Goal: Task Accomplishment & Management: Manage account settings

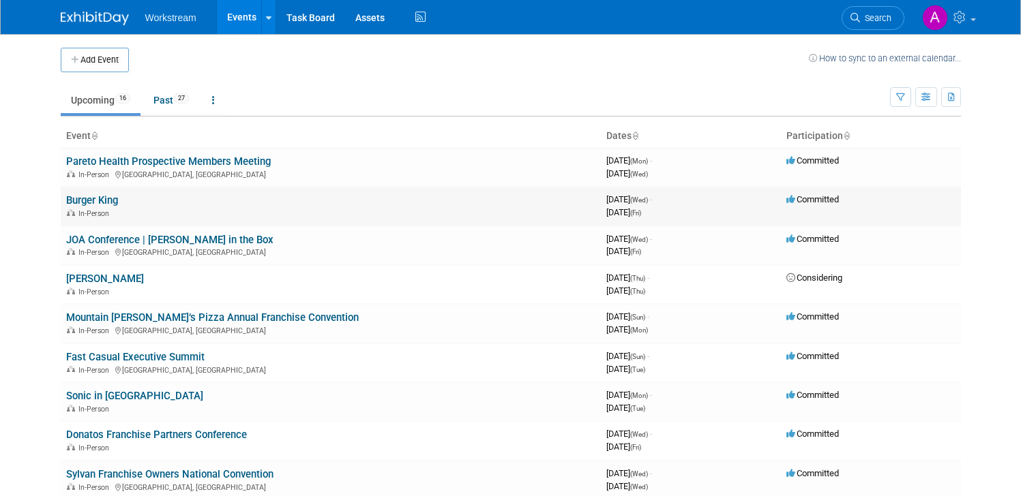
click at [110, 196] on link "Burger King" at bounding box center [92, 200] width 52 height 12
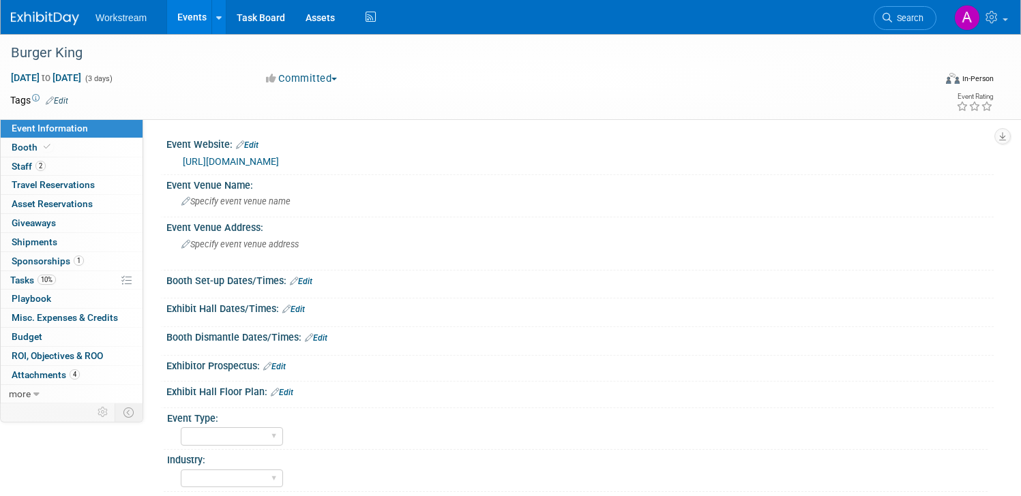
select select "[PERSON_NAME]"
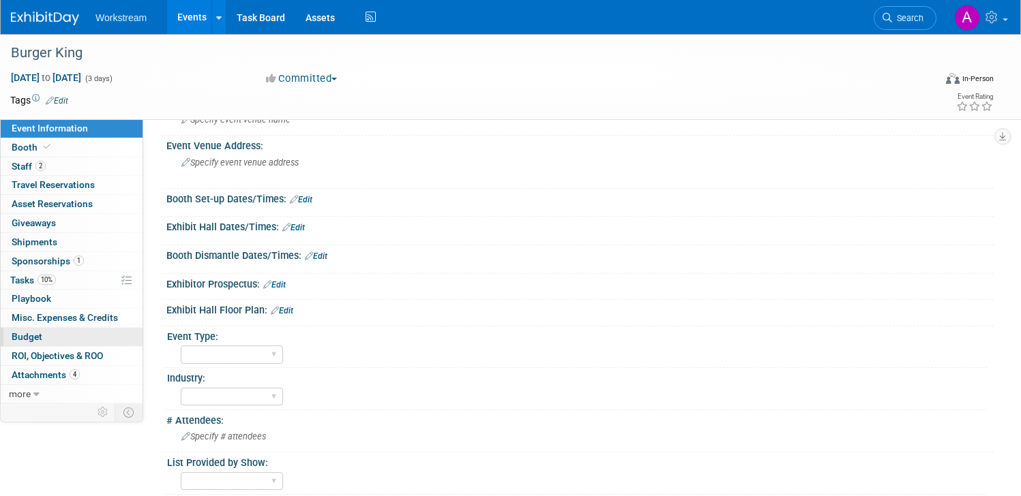
scroll to position [81, 0]
click at [305, 225] on link "Edit" at bounding box center [293, 229] width 22 height 10
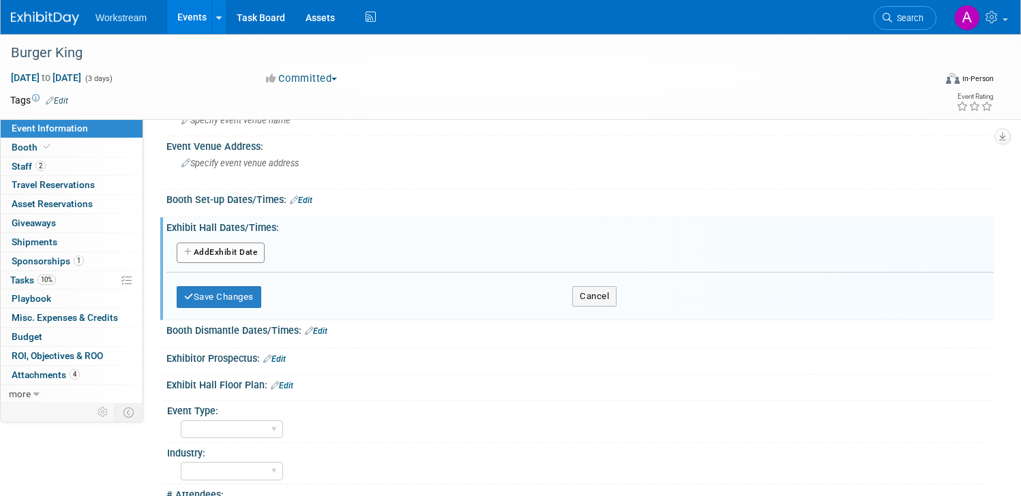
click at [210, 257] on button "Add Another Exhibit Date" at bounding box center [221, 253] width 88 height 20
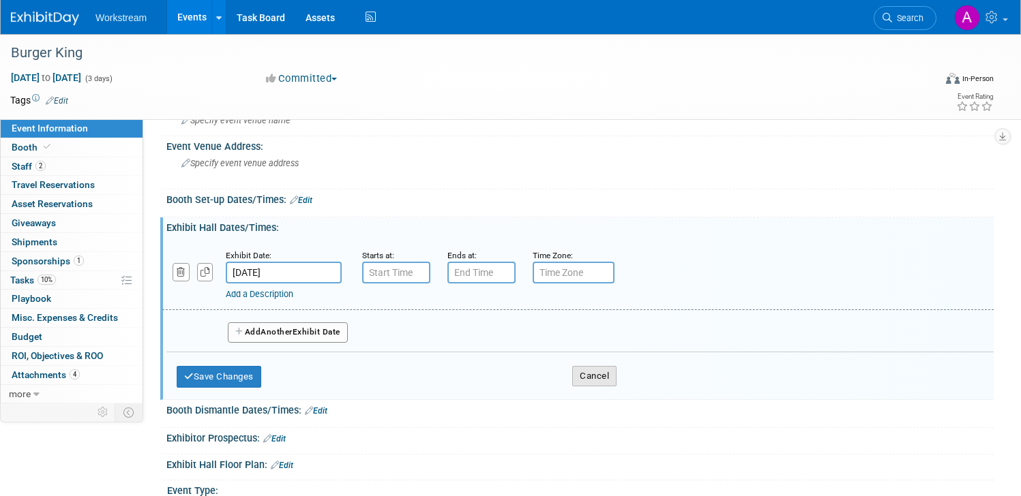
click at [594, 373] on button "Cancel" at bounding box center [594, 376] width 44 height 20
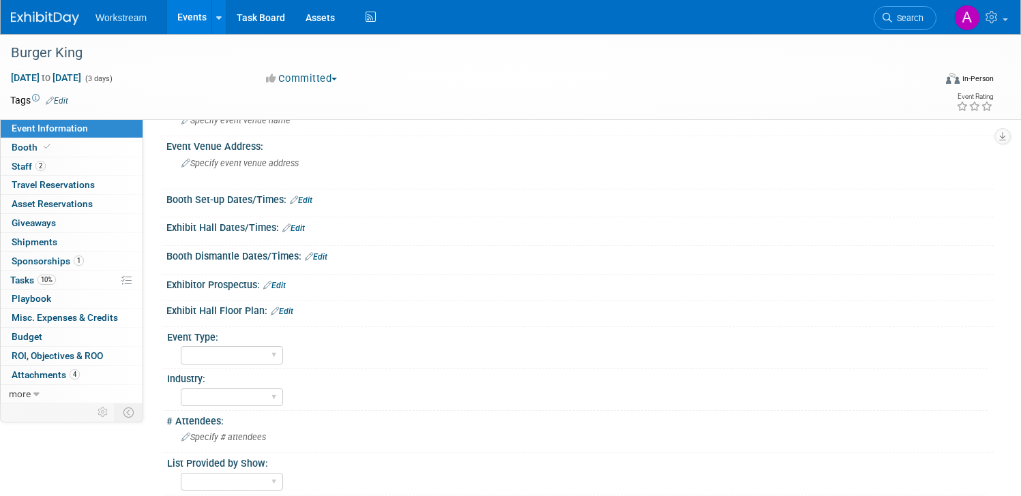
scroll to position [322, 0]
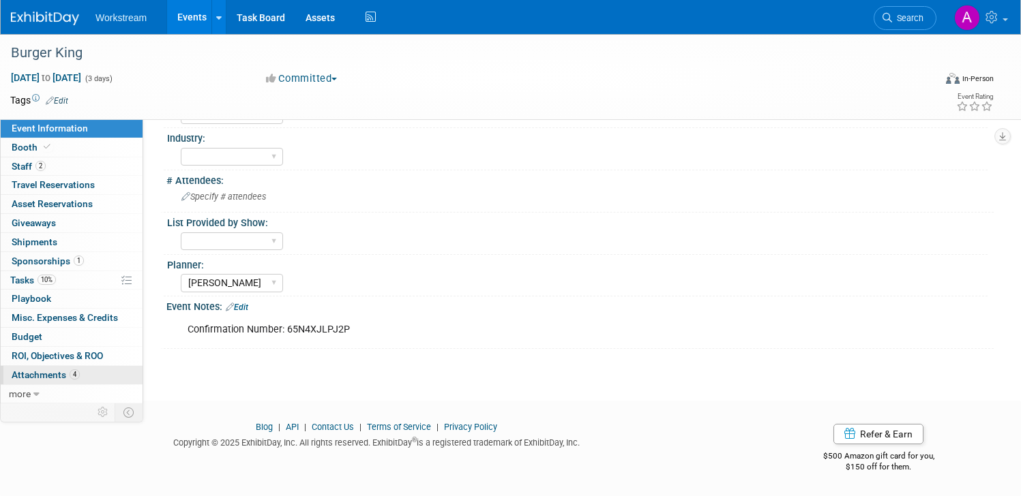
click at [79, 382] on link "4 Attachments 4" at bounding box center [72, 375] width 142 height 18
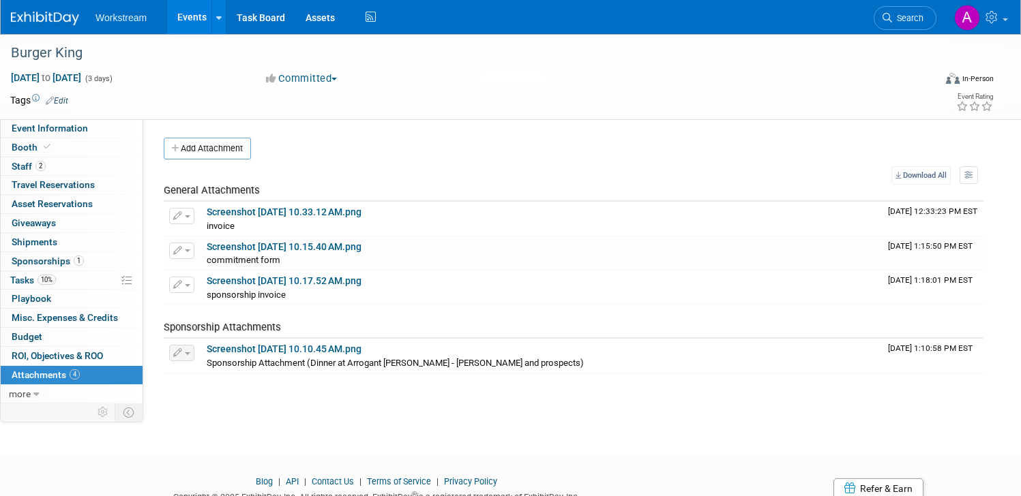
scroll to position [27, 0]
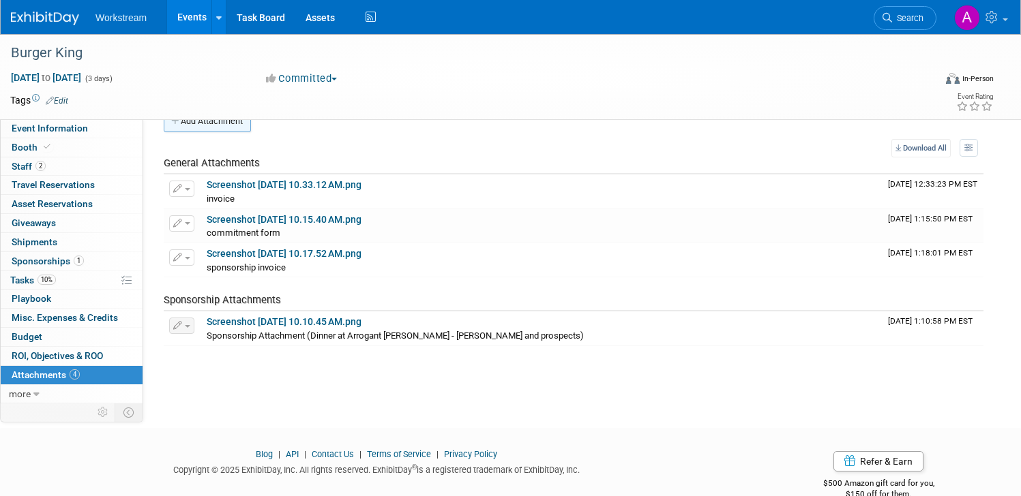
click at [200, 124] on button "Add Attachment" at bounding box center [207, 121] width 87 height 22
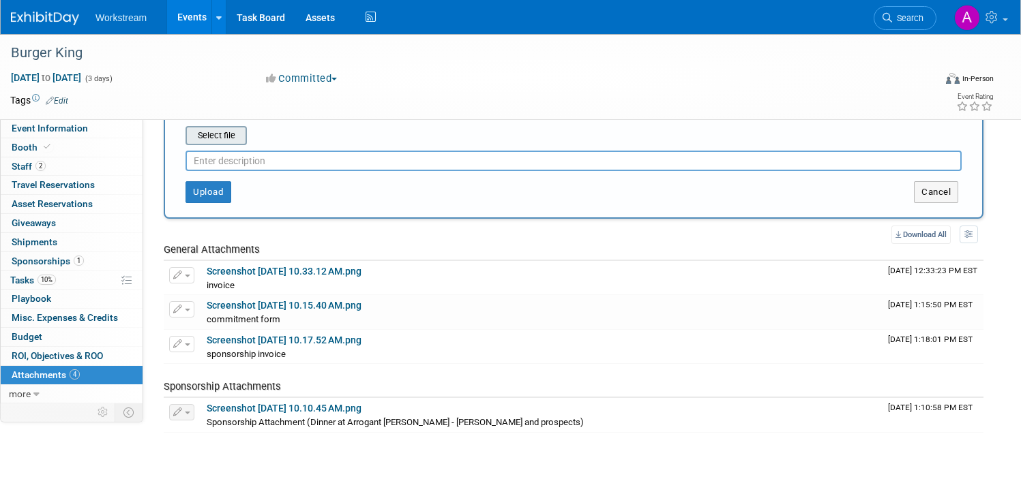
click at [214, 136] on input "file" at bounding box center [164, 135] width 162 height 16
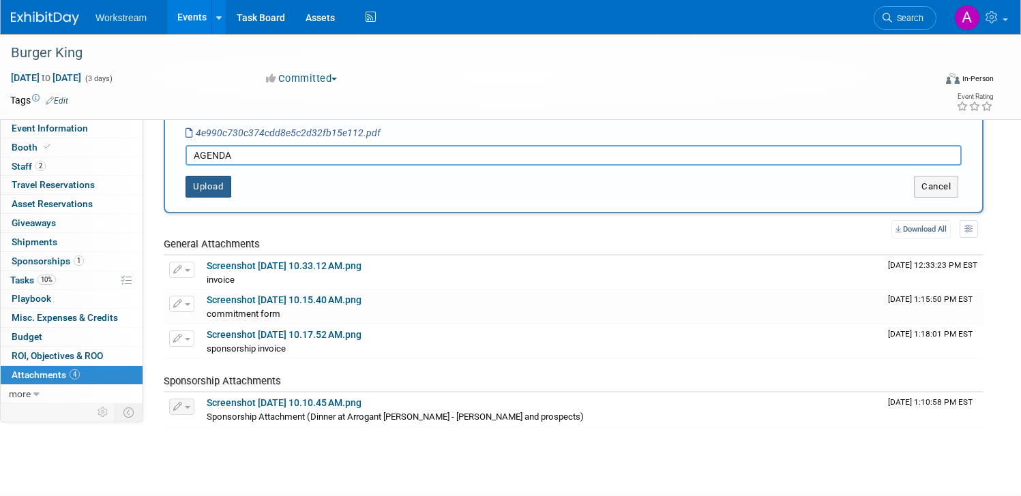
type input "AGENDA"
click at [206, 190] on button "Upload" at bounding box center [208, 187] width 46 height 22
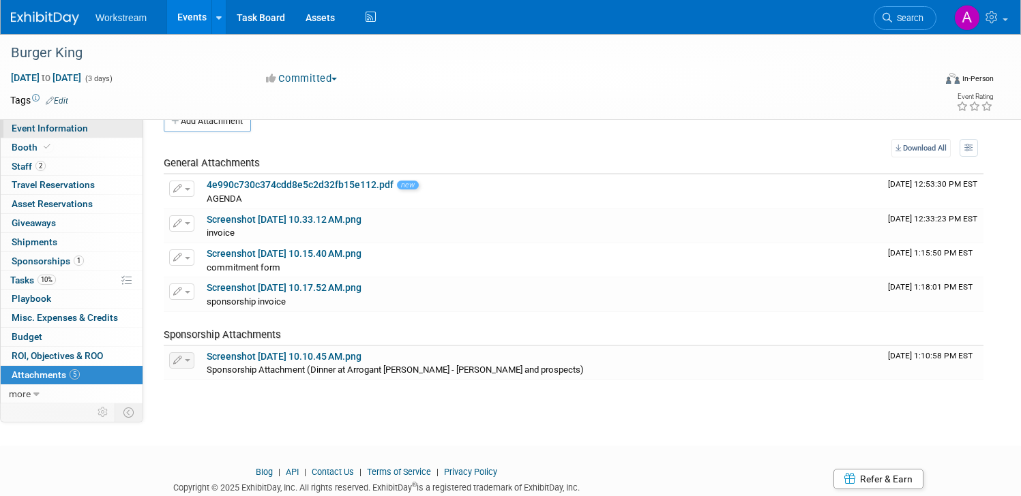
click at [81, 121] on link "Event Information" at bounding box center [72, 128] width 142 height 18
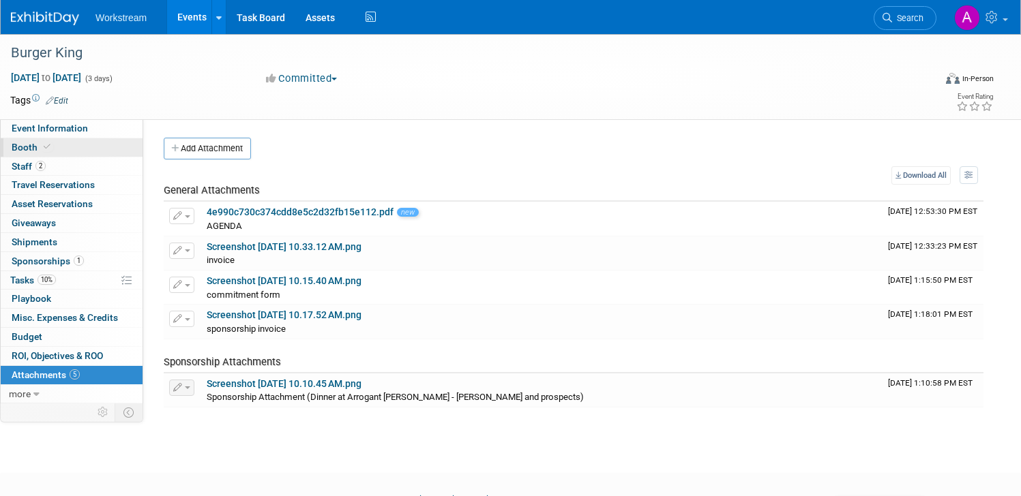
select select "[PERSON_NAME]"
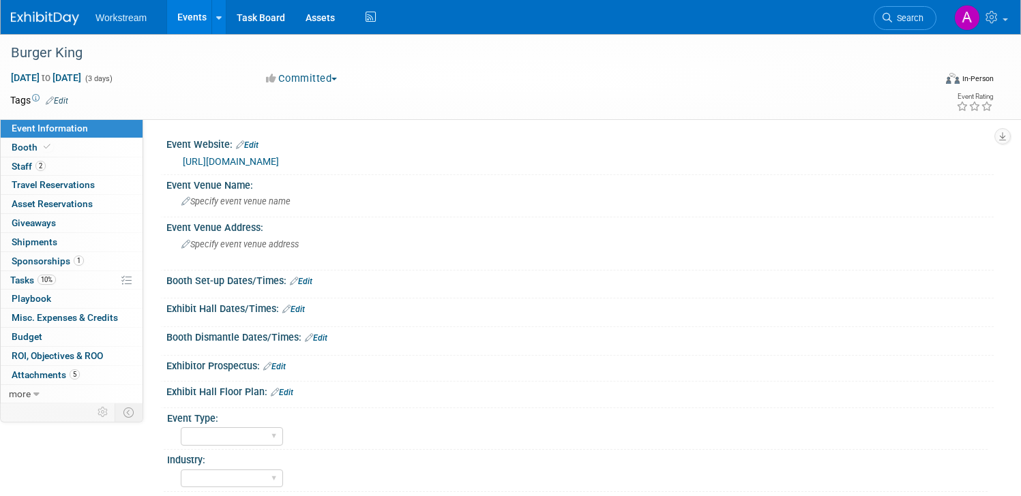
click at [311, 274] on div "Booth Set-up Dates/Times: Edit" at bounding box center [579, 280] width 827 height 18
click at [311, 277] on link "Edit" at bounding box center [301, 282] width 22 height 10
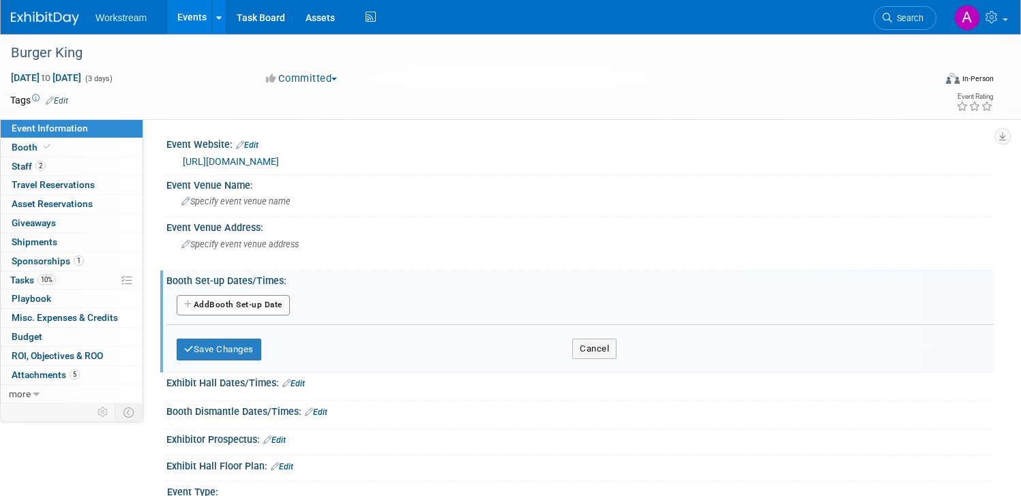
click at [246, 305] on button "Add Another Booth Set-up Date" at bounding box center [233, 305] width 113 height 20
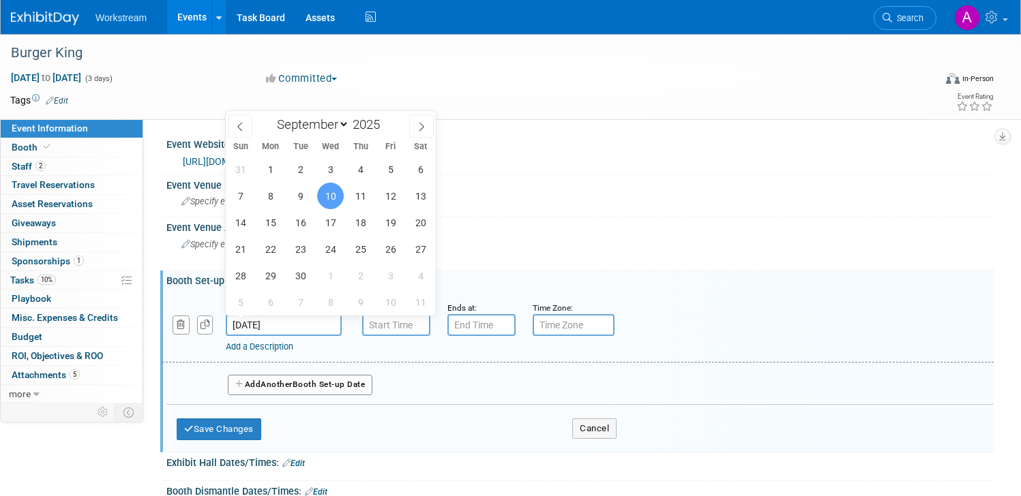
click at [262, 327] on input "[DATE]" at bounding box center [284, 325] width 116 height 22
click at [301, 198] on span "9" at bounding box center [300, 196] width 27 height 27
type input "[DATE]"
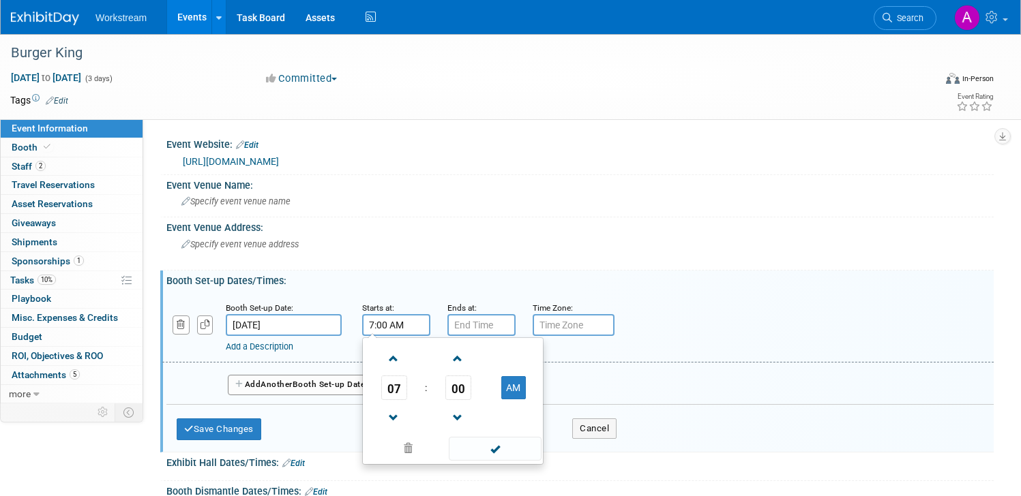
click at [390, 331] on input "7:00 AM" at bounding box center [396, 325] width 68 height 22
click at [397, 384] on span "07" at bounding box center [394, 388] width 26 height 25
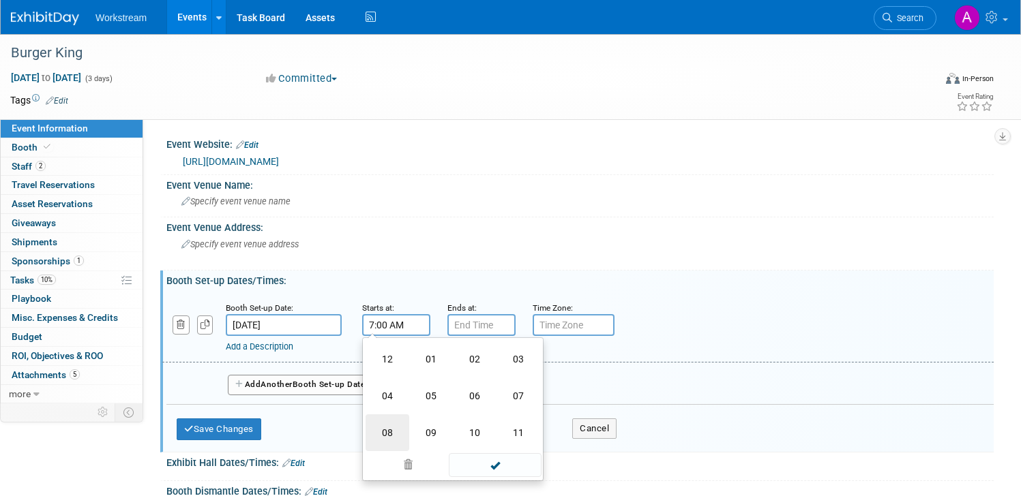
click at [396, 425] on td "08" at bounding box center [387, 433] width 44 height 37
type input "8:00 AM"
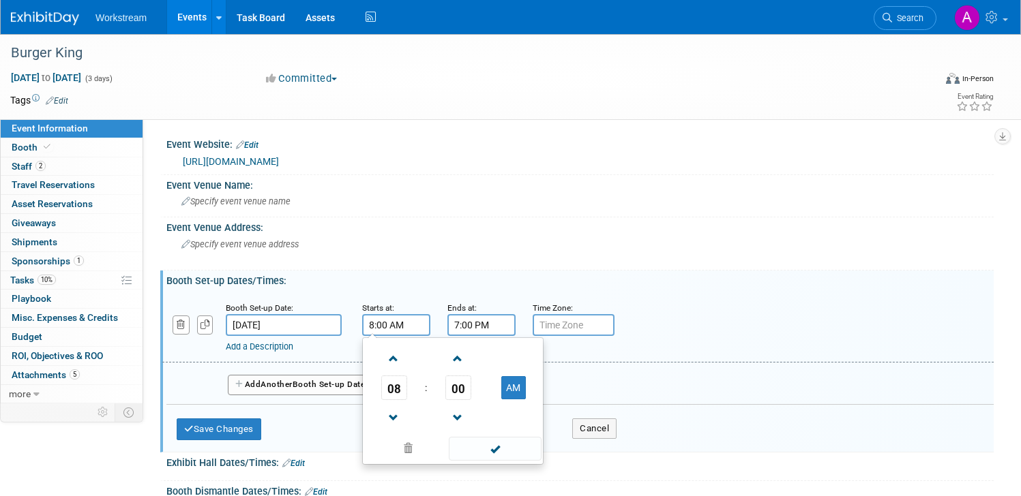
click at [494, 318] on input "7:00 PM" at bounding box center [481, 325] width 68 height 22
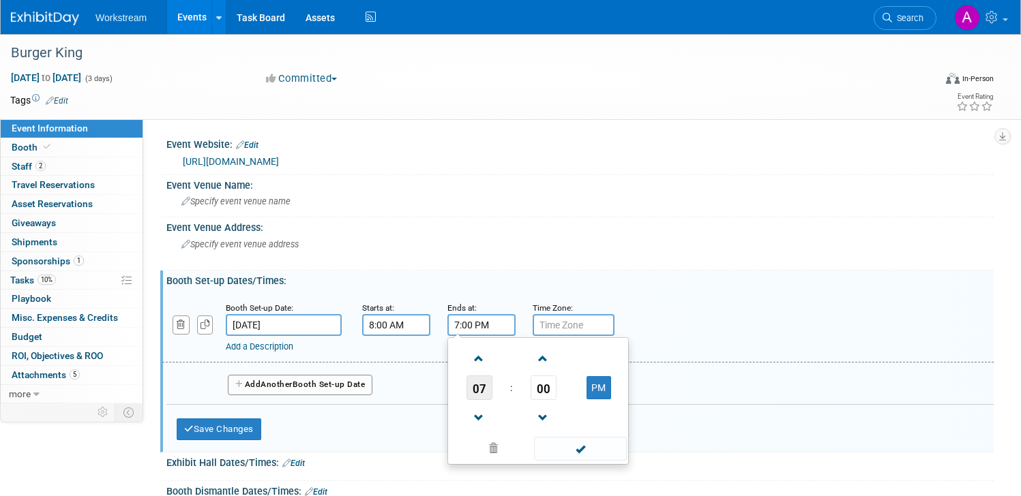
click at [483, 390] on span "07" at bounding box center [479, 388] width 26 height 25
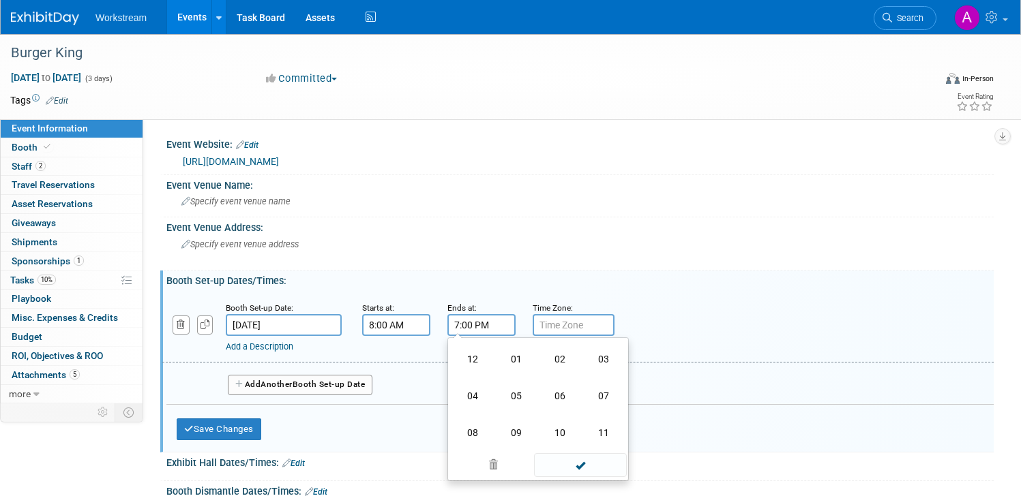
click at [515, 393] on td "05" at bounding box center [516, 396] width 44 height 37
type input "5:00 PM"
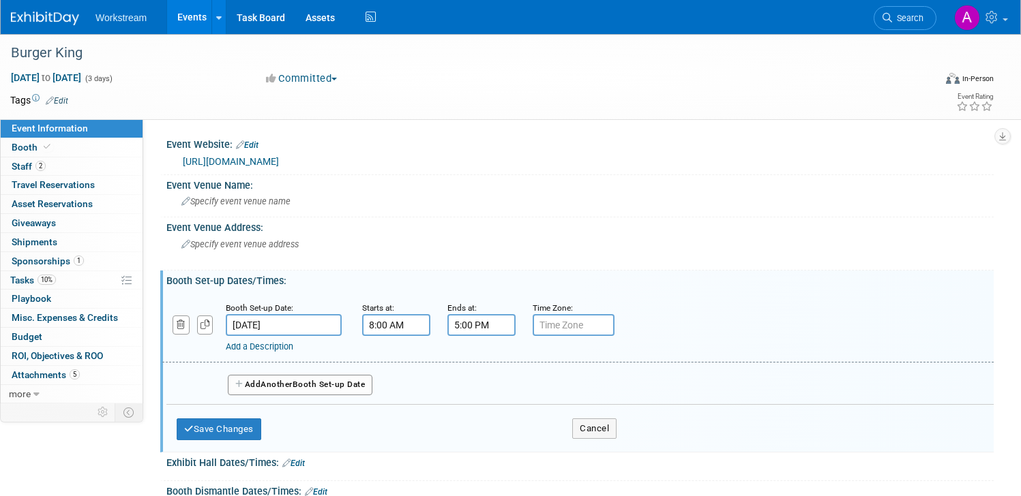
click at [557, 326] on input "text" at bounding box center [573, 325] width 82 height 22
type input "GMT"
click at [282, 388] on span "Another" at bounding box center [276, 385] width 32 height 10
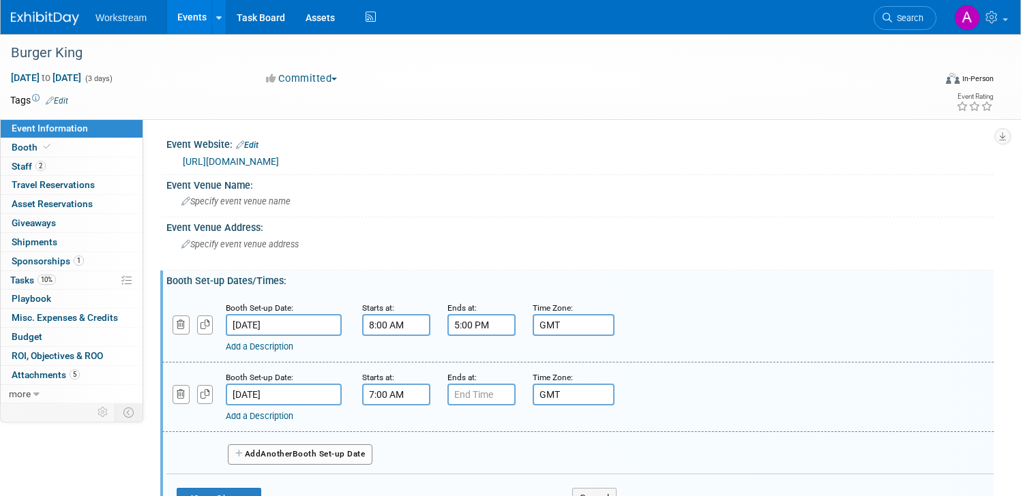
click at [395, 387] on input "7:00 AM" at bounding box center [396, 395] width 68 height 22
click at [394, 455] on span "07" at bounding box center [394, 457] width 26 height 25
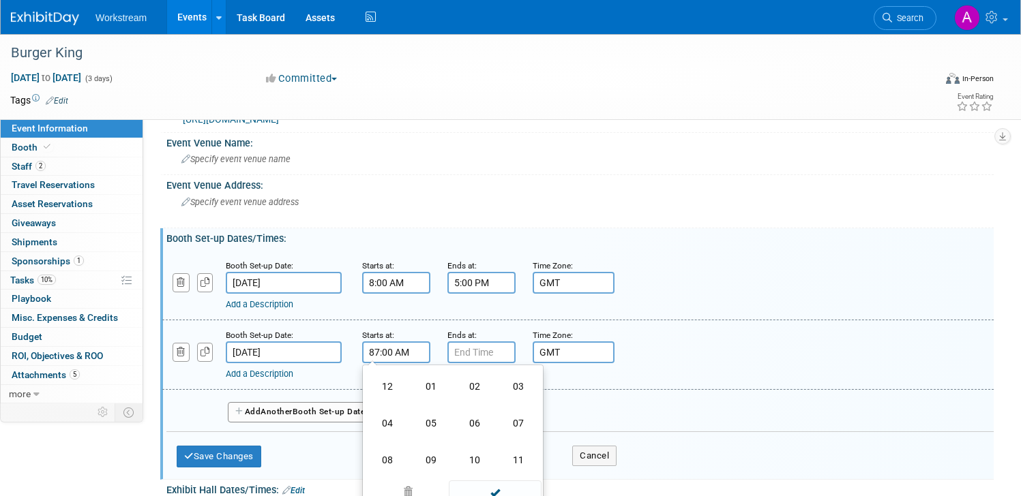
click at [389, 457] on td "08" at bounding box center [387, 460] width 44 height 37
type input "8:00 AM"
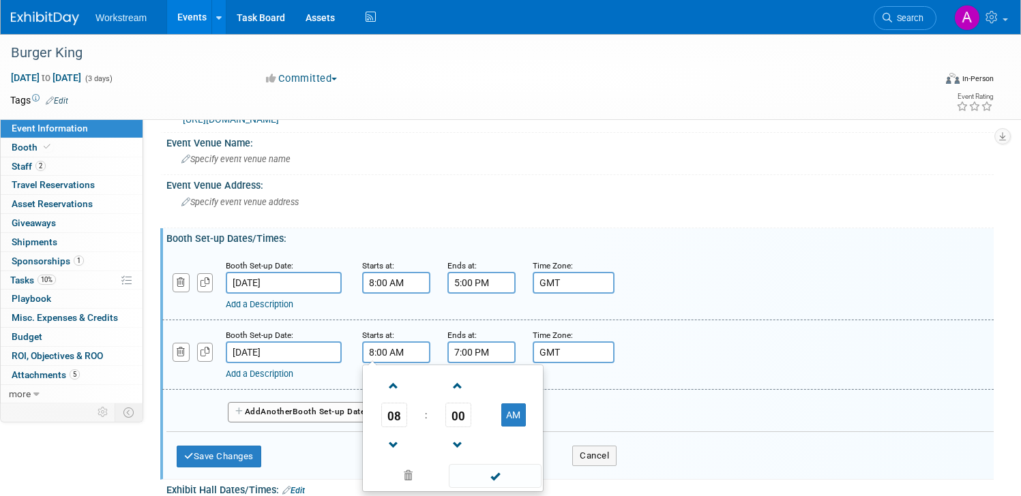
click at [490, 352] on input "7:00 PM" at bounding box center [481, 353] width 68 height 22
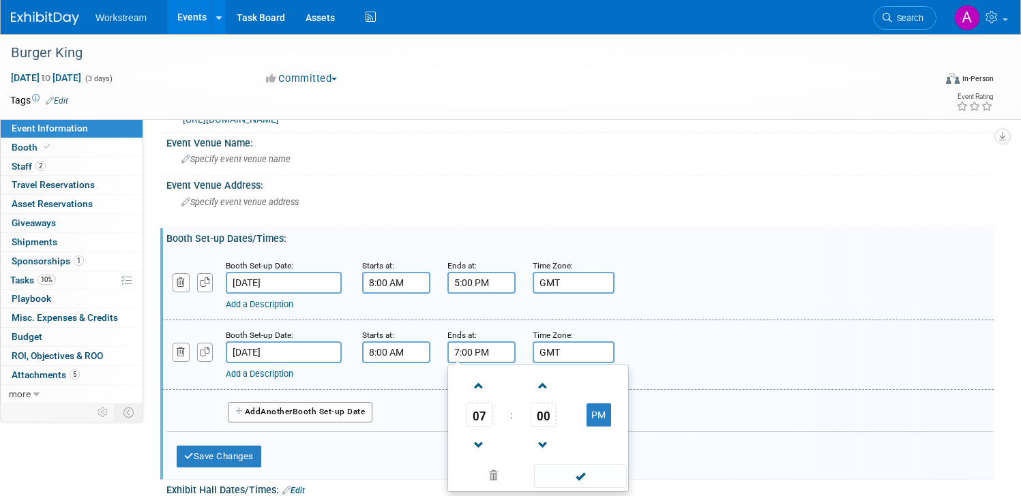
click at [462, 407] on td "07" at bounding box center [479, 415] width 57 height 25
click at [472, 410] on span "07" at bounding box center [479, 415] width 26 height 25
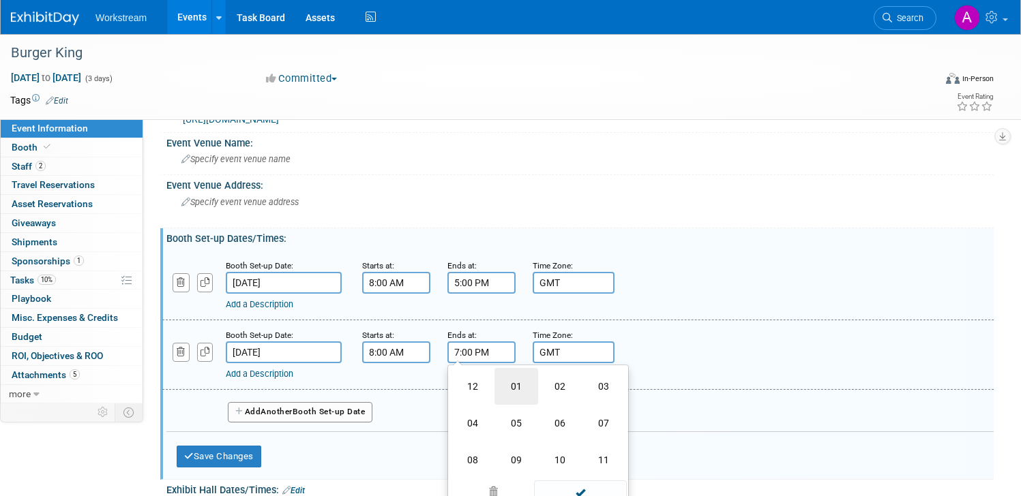
click at [537, 390] on td "01" at bounding box center [516, 386] width 44 height 37
type input "1:00 PM"
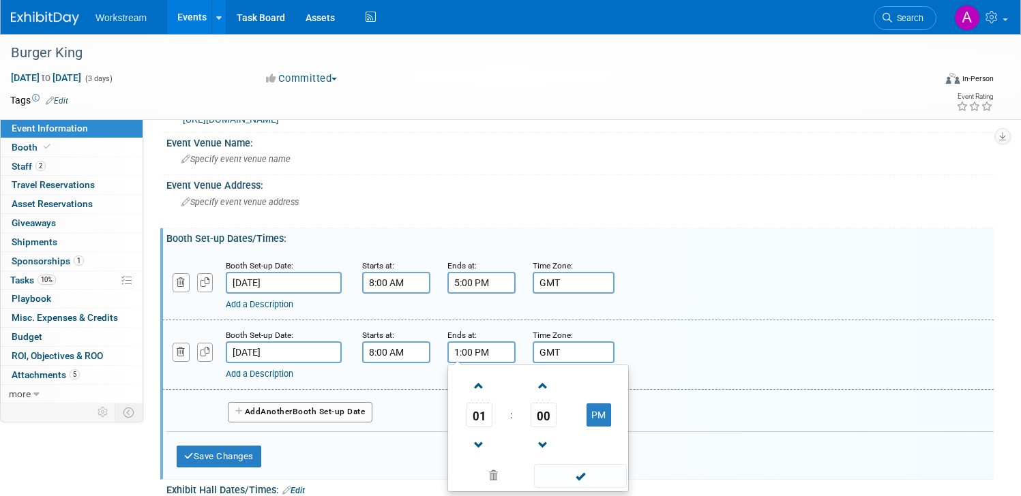
click at [680, 376] on div "Add a Description" at bounding box center [539, 374] width 626 height 12
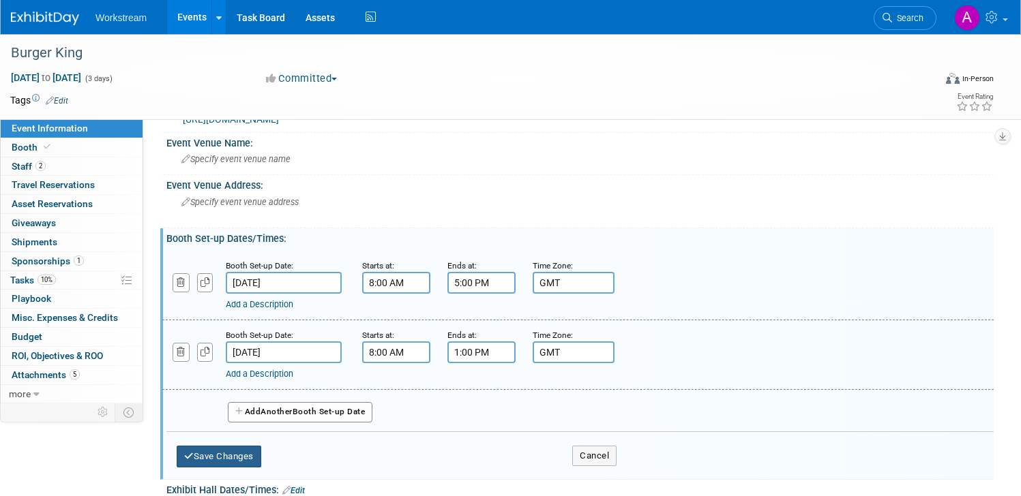
click at [253, 448] on button "Save Changes" at bounding box center [219, 457] width 85 height 22
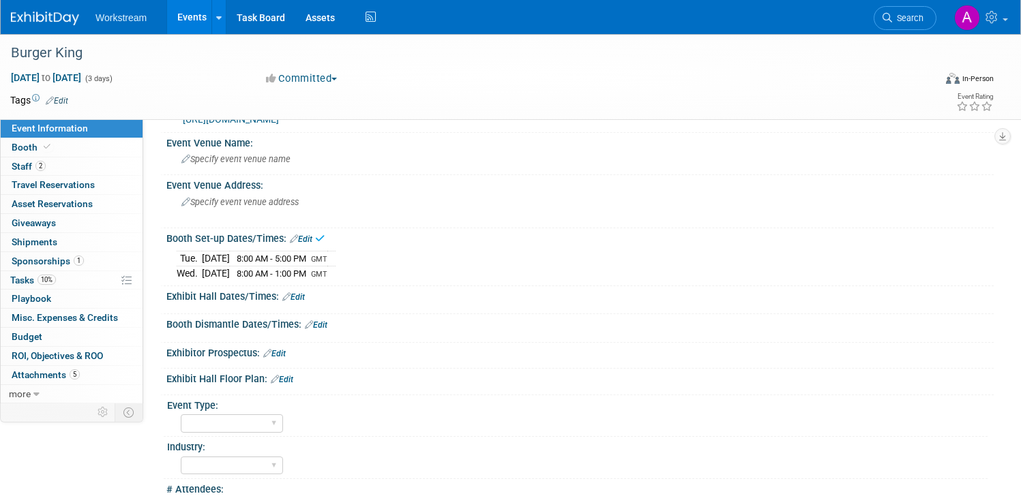
click at [305, 293] on link "Edit" at bounding box center [293, 297] width 22 height 10
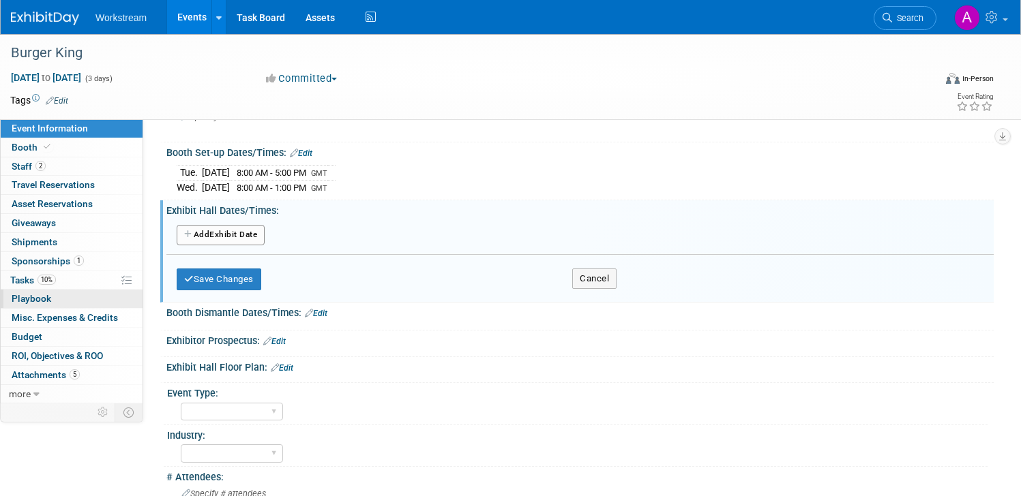
scroll to position [134, 0]
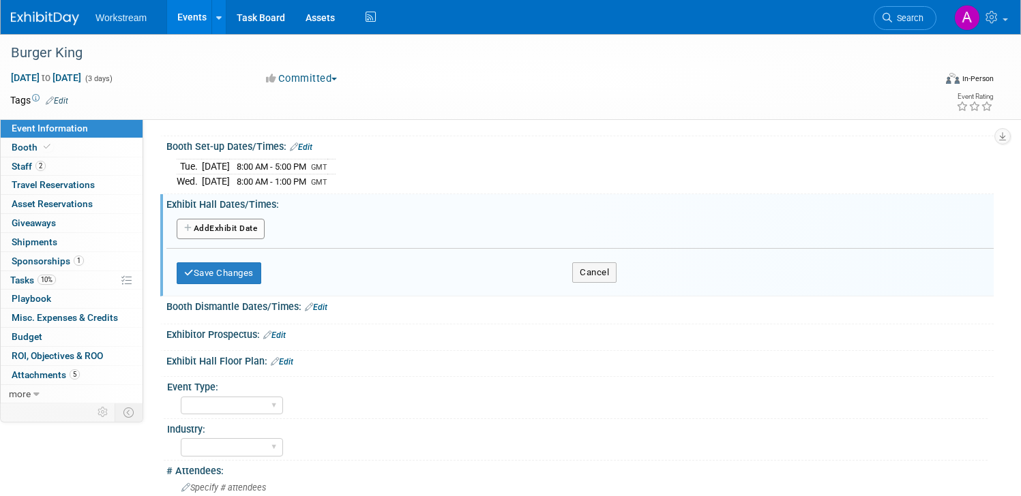
click at [225, 232] on button "Add Another Exhibit Date" at bounding box center [221, 229] width 88 height 20
select select "8"
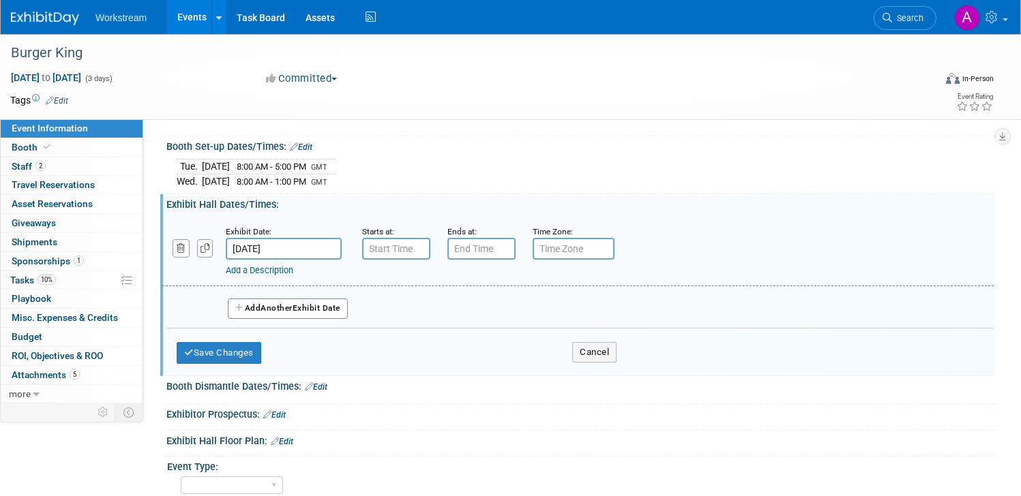
click at [284, 248] on input "[DATE]" at bounding box center [284, 249] width 116 height 22
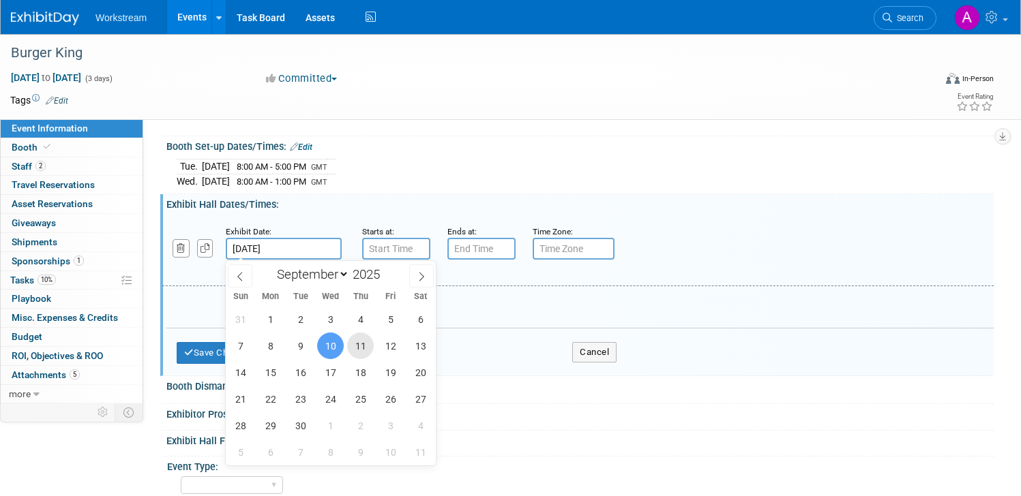
click at [361, 349] on span "11" at bounding box center [360, 346] width 27 height 27
type input "[DATE]"
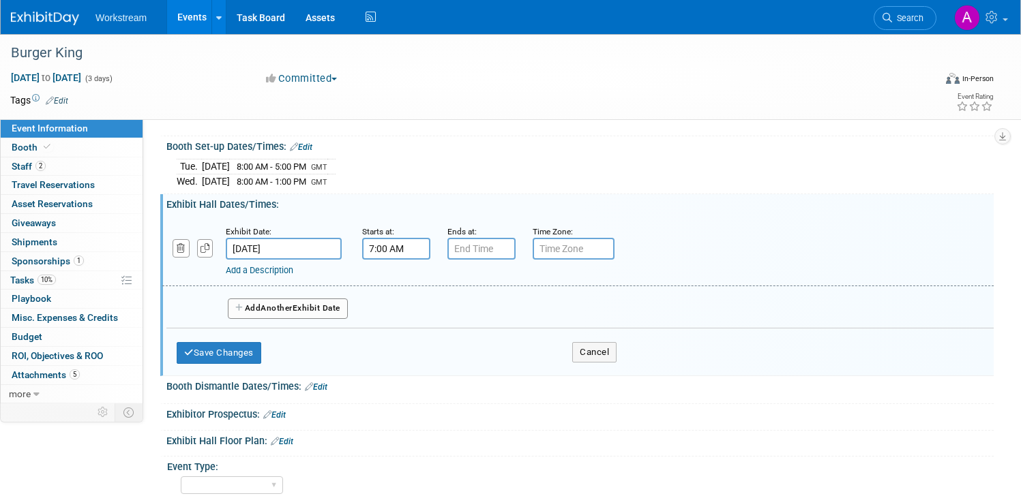
click at [410, 250] on input "7:00 AM" at bounding box center [396, 249] width 68 height 22
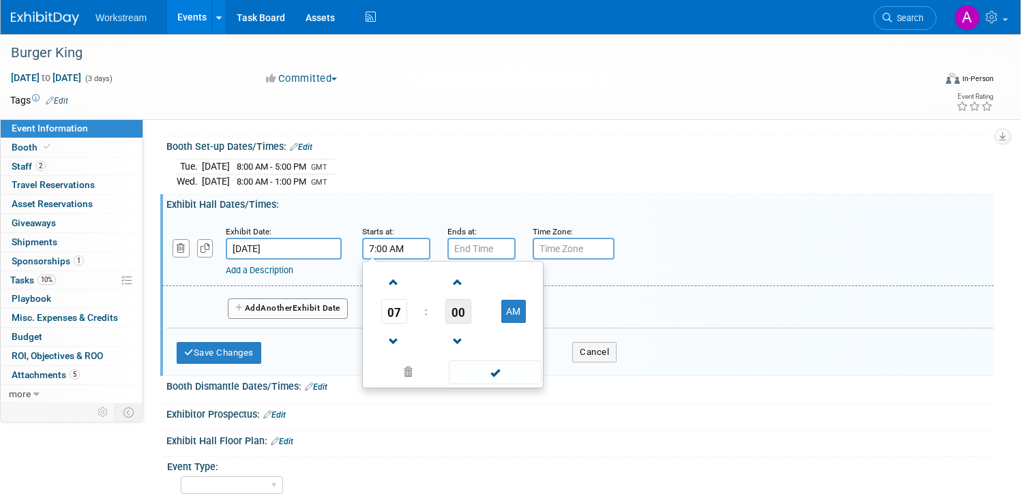
click at [452, 315] on span "00" at bounding box center [458, 311] width 26 height 25
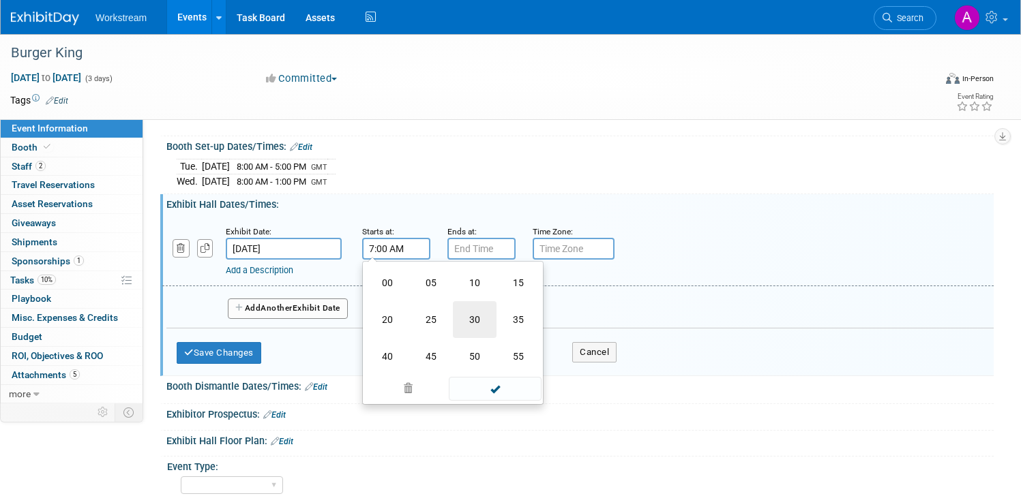
click at [461, 318] on td "30" at bounding box center [475, 319] width 44 height 37
type input "7:30 AM"
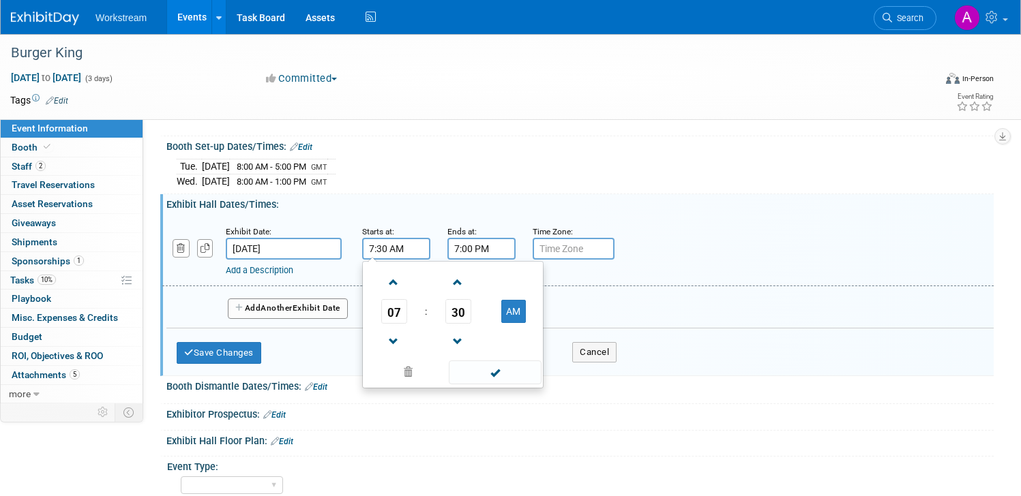
click at [477, 244] on input "7:00 PM" at bounding box center [481, 249] width 68 height 22
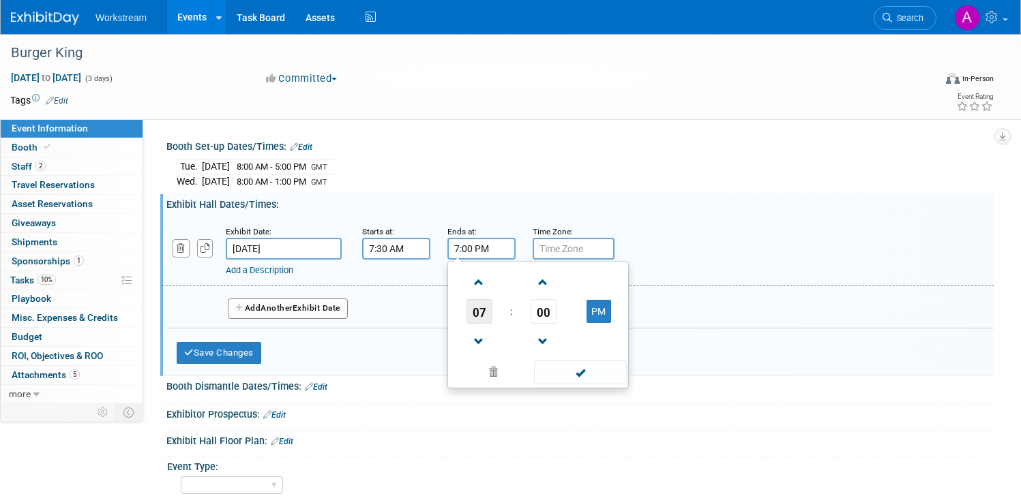
click at [476, 306] on span "07" at bounding box center [479, 311] width 26 height 25
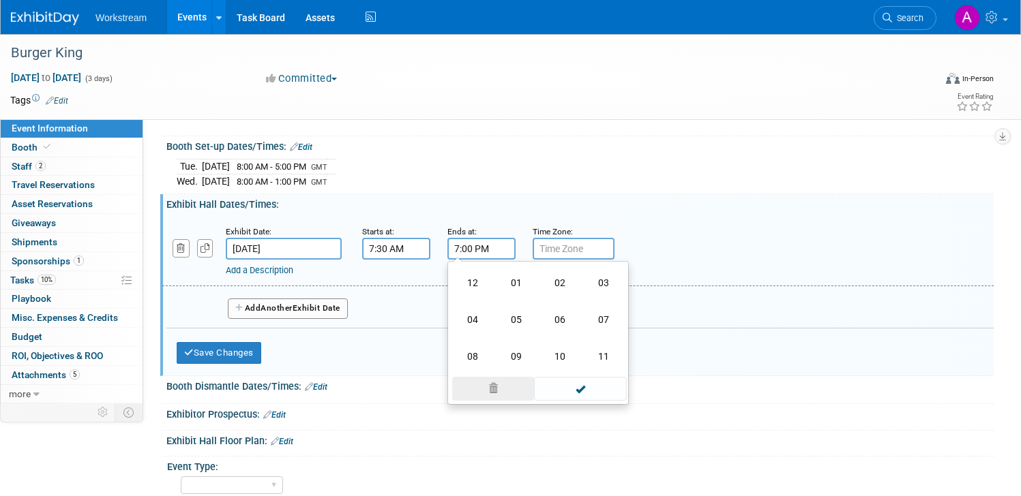
click at [519, 361] on td "09" at bounding box center [516, 356] width 44 height 37
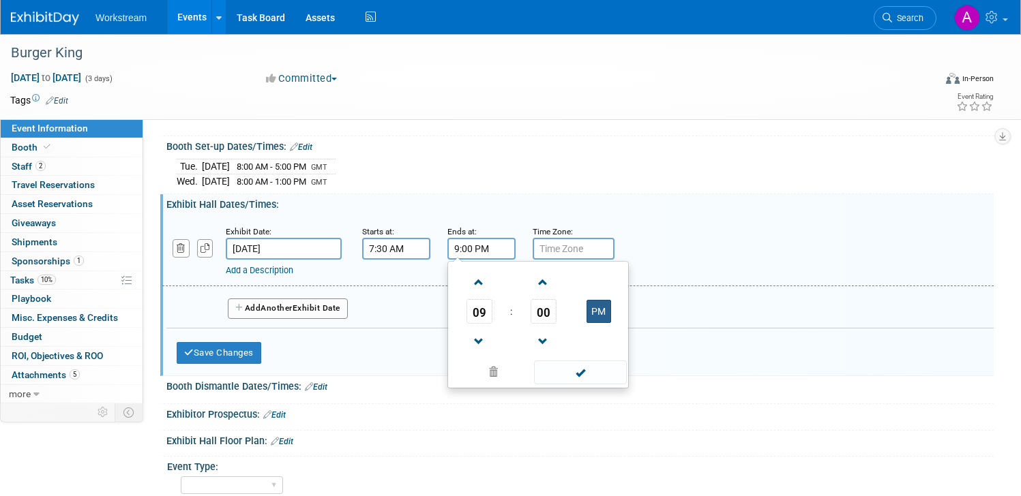
click at [596, 313] on button "PM" at bounding box center [598, 311] width 25 height 23
type input "9:00 AM"
click at [547, 250] on input "text" at bounding box center [573, 249] width 82 height 22
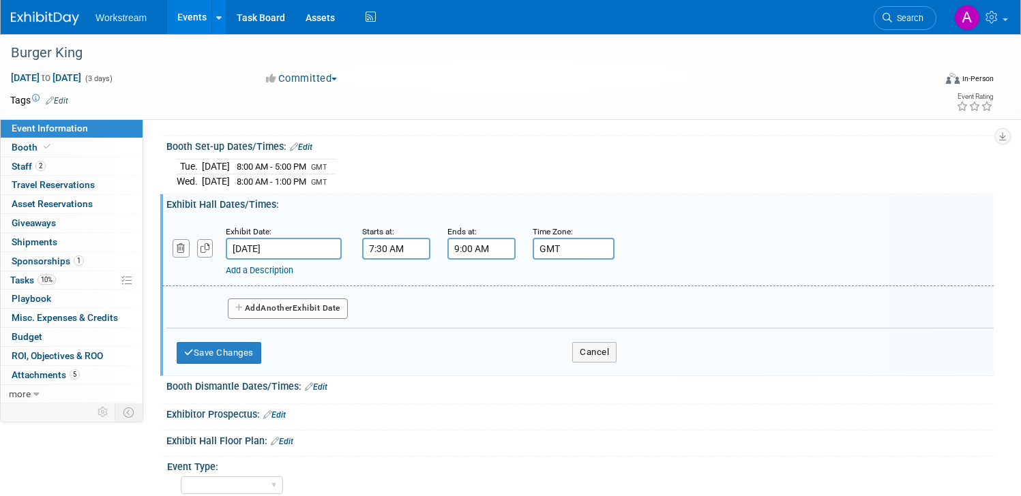
type input "GMT"
drag, startPoint x: 267, startPoint y: 306, endPoint x: 281, endPoint y: 301, distance: 15.1
click at [281, 301] on button "Add Another Exhibit Date" at bounding box center [288, 309] width 120 height 20
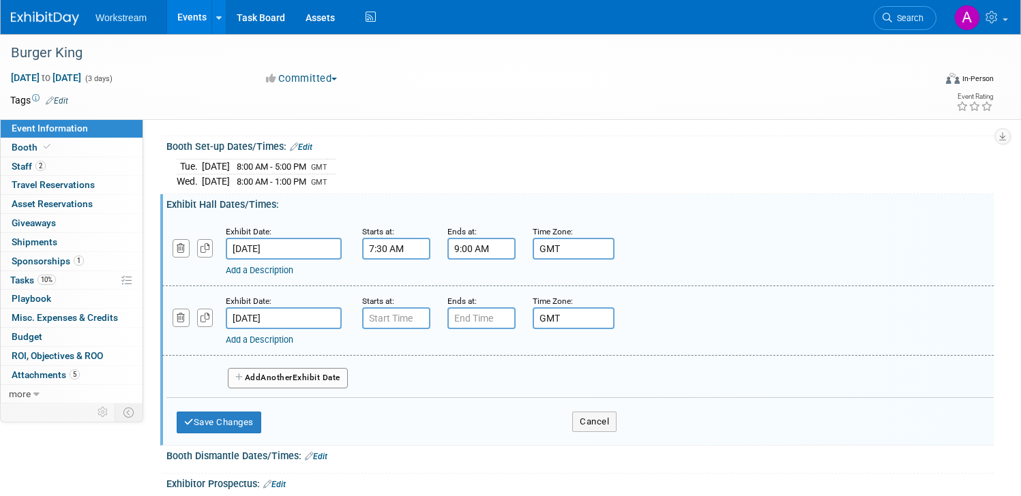
click at [284, 319] on input "[DATE]" at bounding box center [284, 318] width 116 height 22
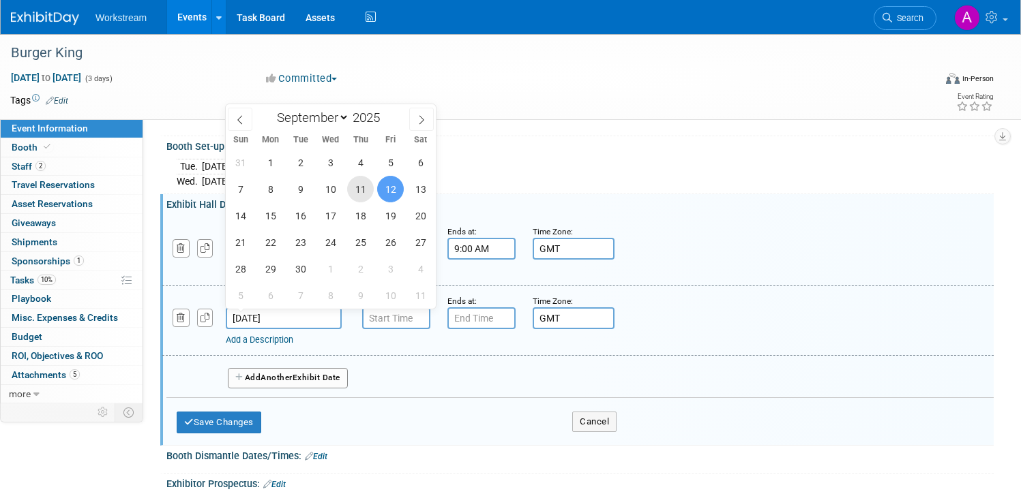
click at [352, 187] on span "11" at bounding box center [360, 189] width 27 height 27
type input "[DATE]"
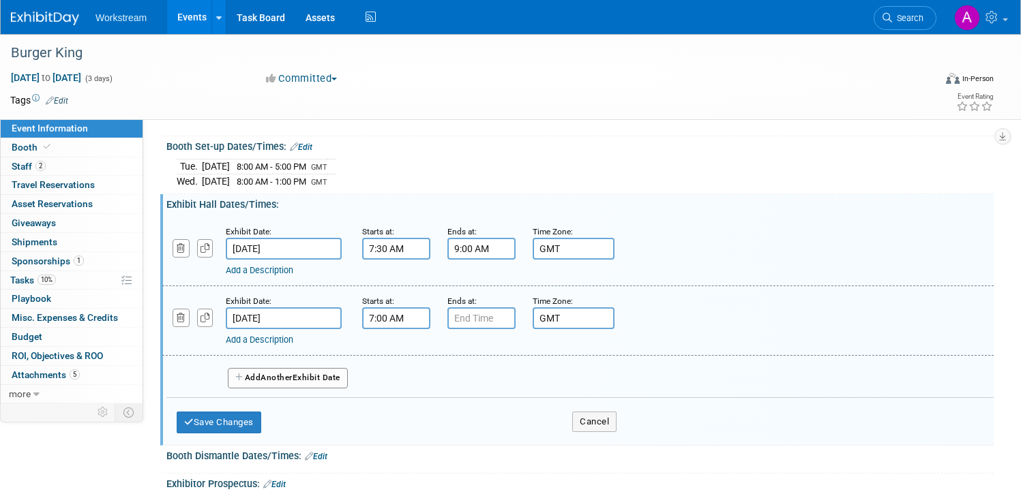
click at [397, 324] on input "7:00 AM" at bounding box center [396, 318] width 68 height 22
drag, startPoint x: 402, startPoint y: 378, endPoint x: 409, endPoint y: 375, distance: 8.2
click at [409, 375] on td "07" at bounding box center [393, 381] width 57 height 25
click at [395, 378] on span "07" at bounding box center [394, 381] width 26 height 25
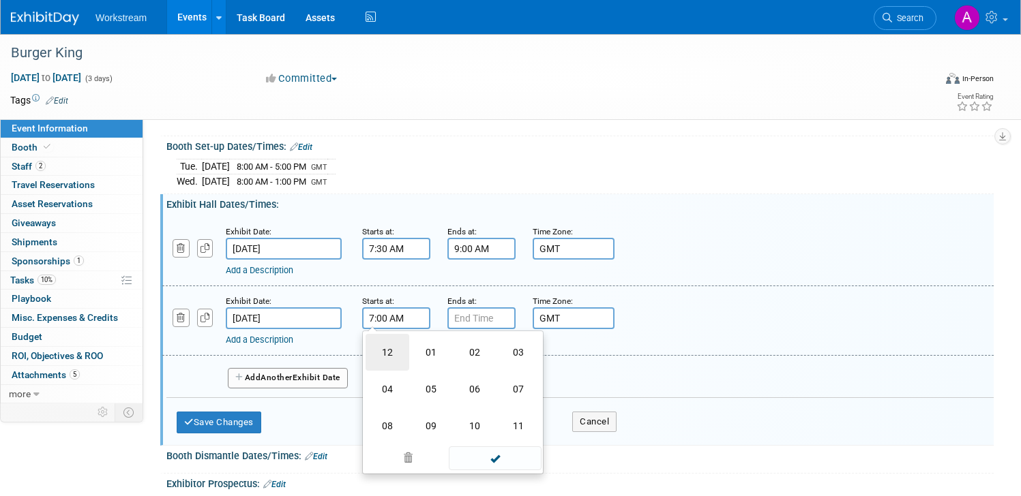
click at [390, 350] on td "12" at bounding box center [387, 352] width 44 height 37
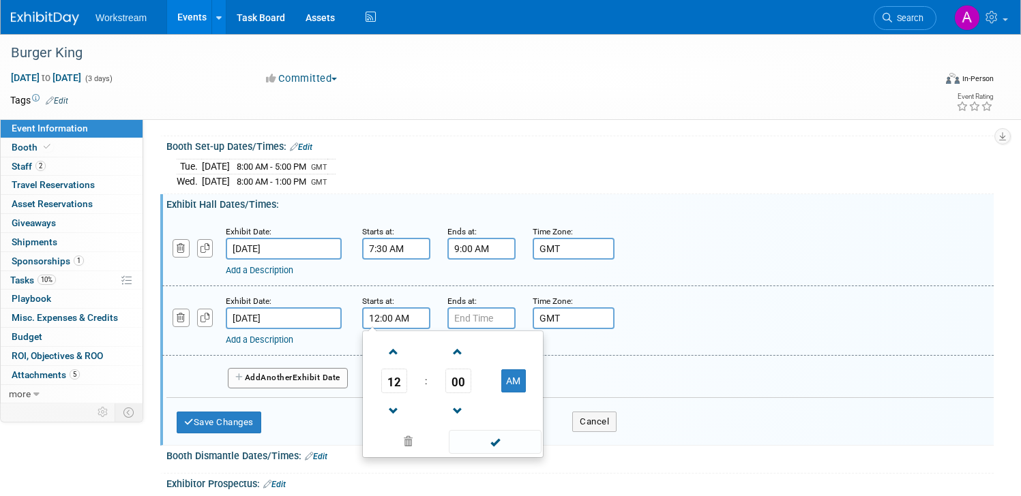
drag, startPoint x: 505, startPoint y: 385, endPoint x: 489, endPoint y: 369, distance: 22.2
click at [504, 385] on button "AM" at bounding box center [513, 381] width 25 height 23
type input "12:00 PM"
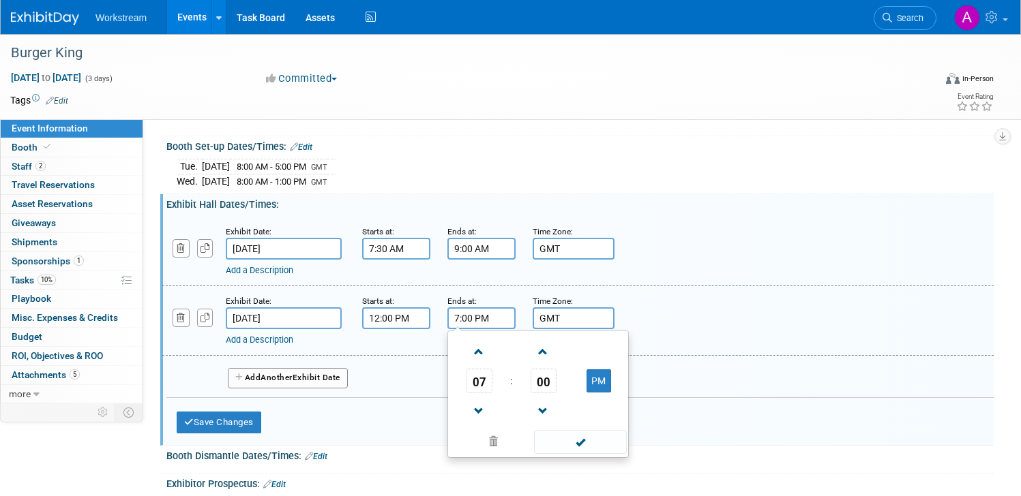
click at [470, 319] on input "7:00 PM" at bounding box center [481, 318] width 68 height 22
click at [490, 385] on span "07" at bounding box center [479, 381] width 26 height 25
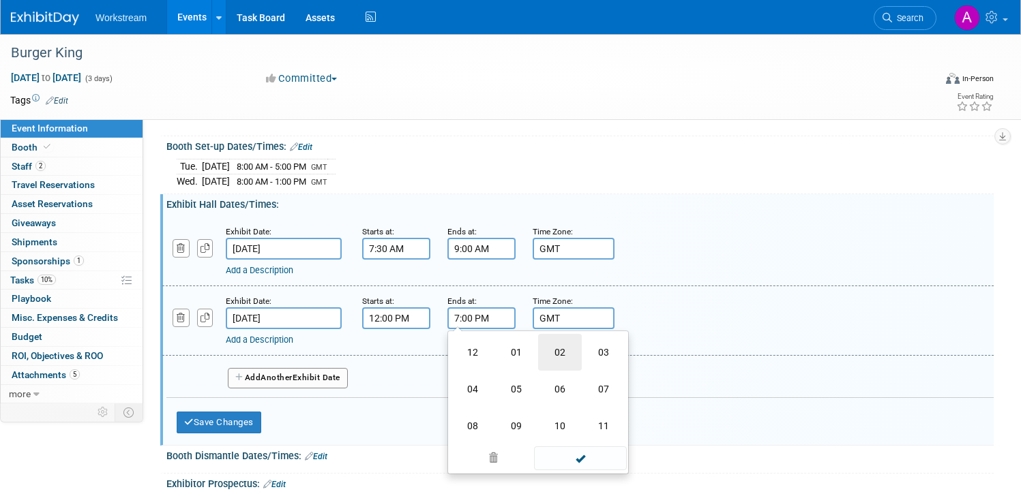
click at [565, 348] on td "02" at bounding box center [560, 352] width 44 height 37
type input "2:00 PM"
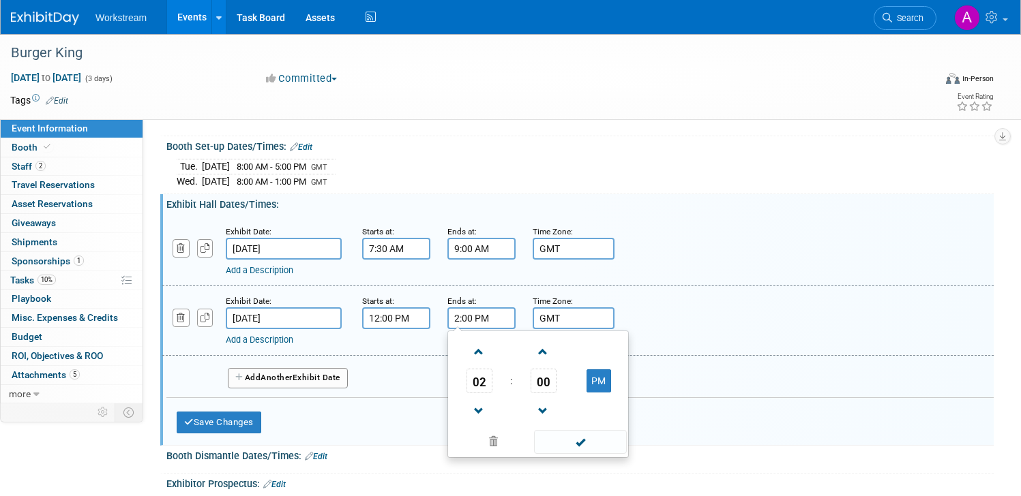
click at [314, 375] on button "Add Another Exhibit Date" at bounding box center [288, 378] width 120 height 20
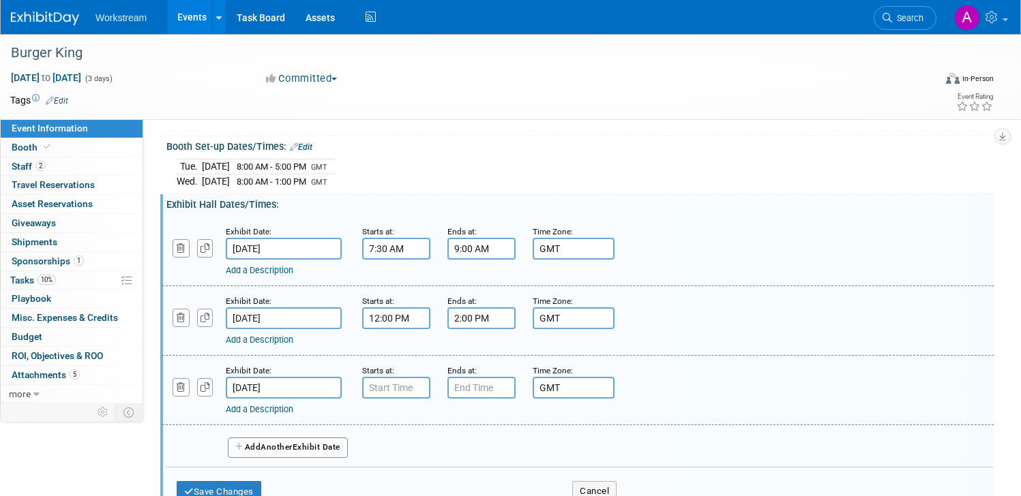
scroll to position [166, 0]
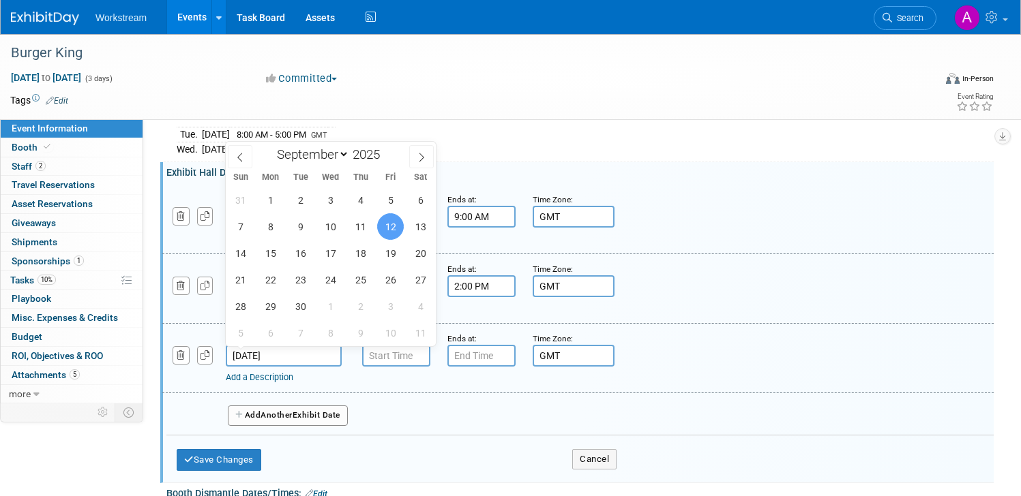
click at [288, 357] on input "[DATE]" at bounding box center [284, 356] width 116 height 22
click at [359, 231] on span "11" at bounding box center [360, 226] width 27 height 27
type input "[DATE]"
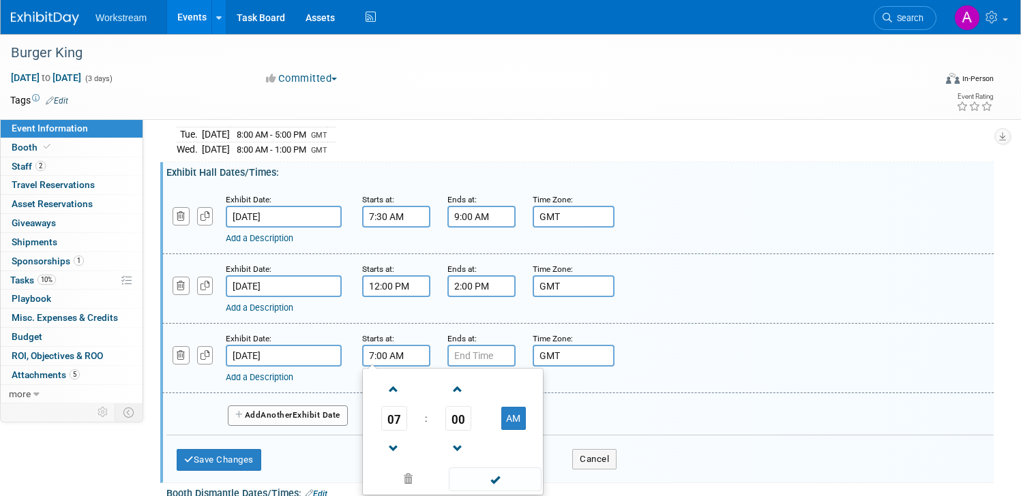
click at [401, 356] on input "7:00 AM" at bounding box center [396, 356] width 68 height 22
click at [399, 425] on span "07" at bounding box center [394, 418] width 26 height 25
click at [382, 424] on td "04" at bounding box center [387, 426] width 44 height 37
click at [459, 416] on span "00" at bounding box center [458, 418] width 26 height 25
click at [421, 468] on td "45" at bounding box center [431, 463] width 44 height 37
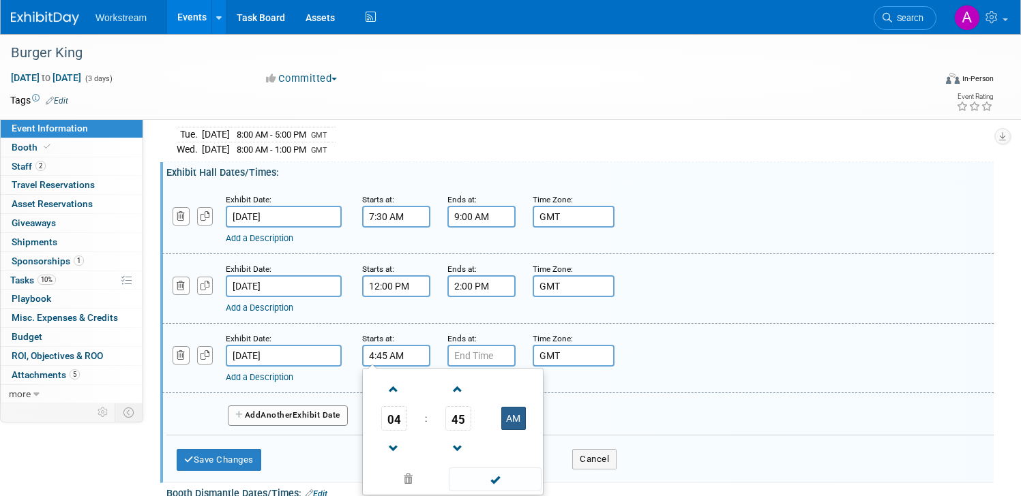
click at [511, 421] on button "AM" at bounding box center [513, 418] width 25 height 23
type input "4:45 PM"
click at [474, 357] on input "7:00 PM" at bounding box center [481, 356] width 68 height 22
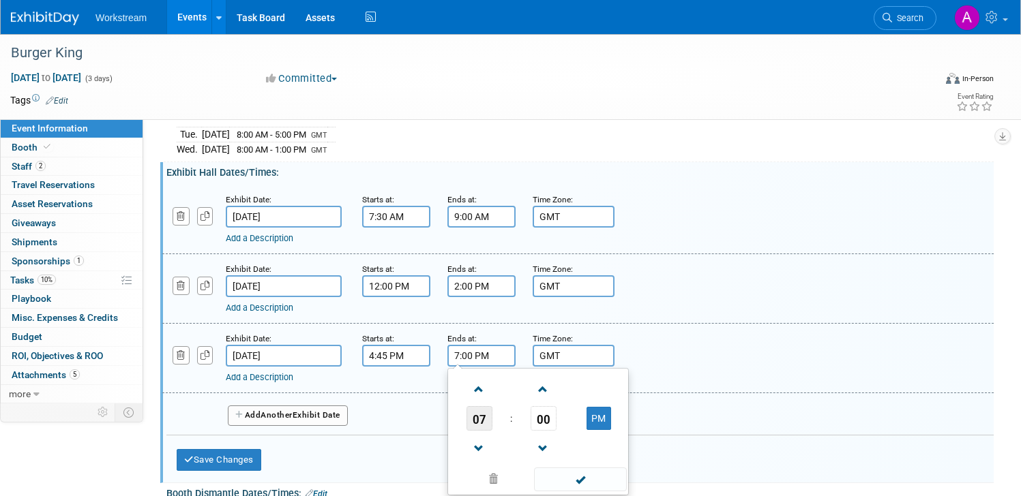
click at [486, 423] on span "07" at bounding box center [479, 418] width 26 height 25
click at [515, 427] on td "05" at bounding box center [516, 426] width 44 height 37
click at [537, 418] on span "00" at bounding box center [543, 418] width 26 height 25
click at [512, 460] on td "45" at bounding box center [516, 463] width 44 height 37
type input "5:45 PM"
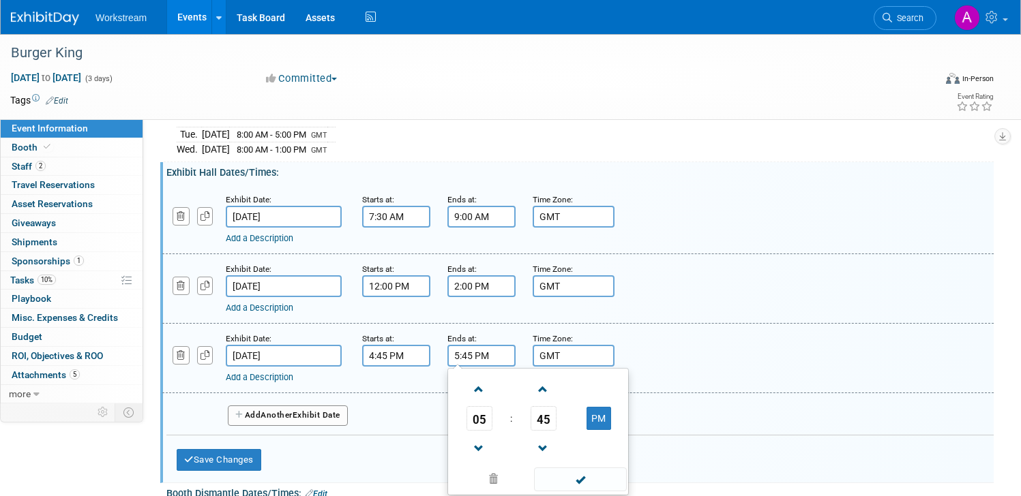
click at [667, 348] on div "Add a Description Description:" at bounding box center [578, 357] width 852 height 52
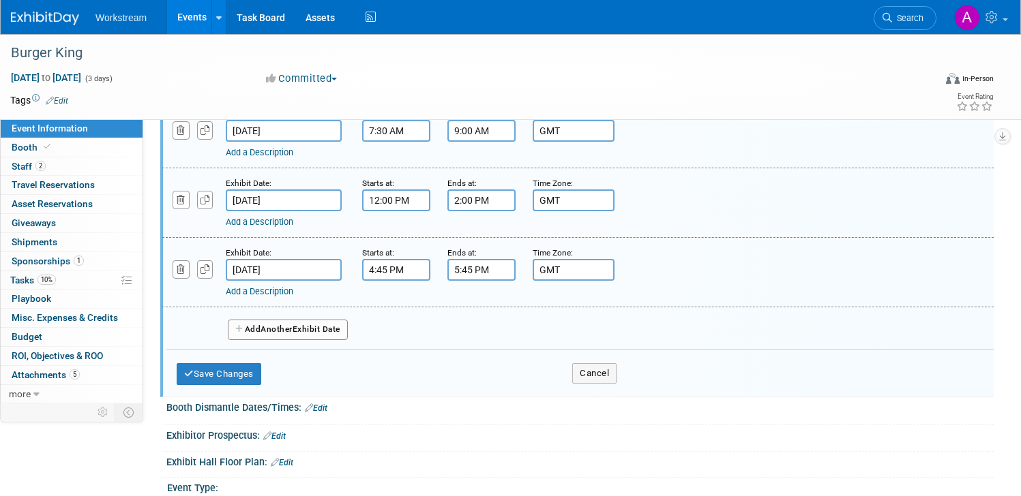
scroll to position [253, 0]
click at [323, 331] on button "Add Another Exhibit Date" at bounding box center [288, 329] width 120 height 20
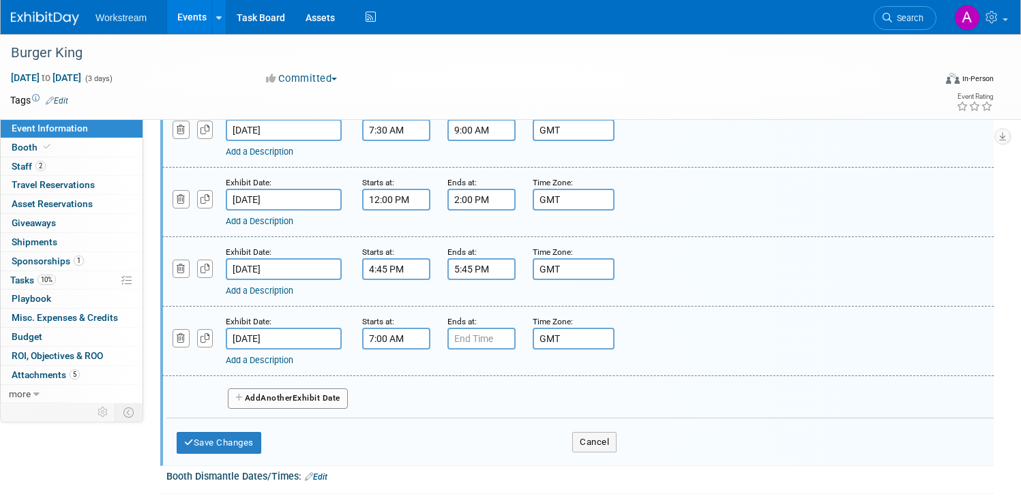
click at [391, 333] on input "7:00 AM" at bounding box center [396, 339] width 68 height 22
click at [457, 395] on span "00" at bounding box center [458, 401] width 26 height 25
drag, startPoint x: 460, startPoint y: 407, endPoint x: 477, endPoint y: 371, distance: 40.2
click at [460, 407] on td "30" at bounding box center [475, 409] width 44 height 37
type input "7:30 AM"
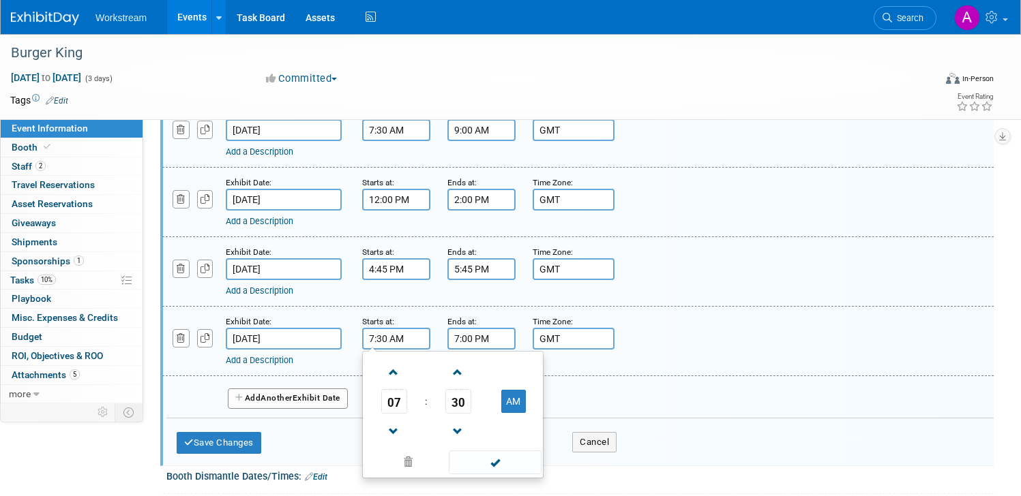
click at [472, 340] on input "7:00 PM" at bounding box center [481, 339] width 68 height 22
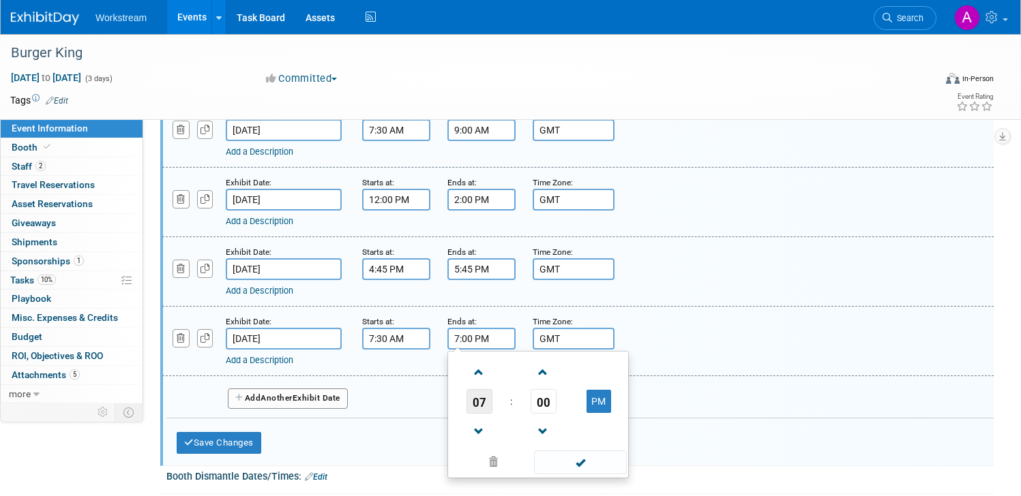
click at [483, 406] on span "07" at bounding box center [479, 401] width 26 height 25
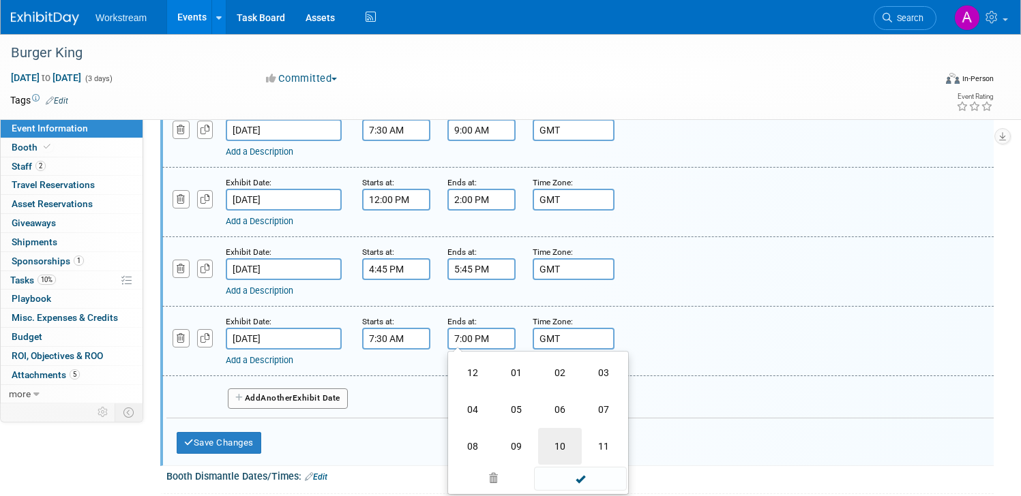
click at [561, 438] on td "10" at bounding box center [560, 446] width 44 height 37
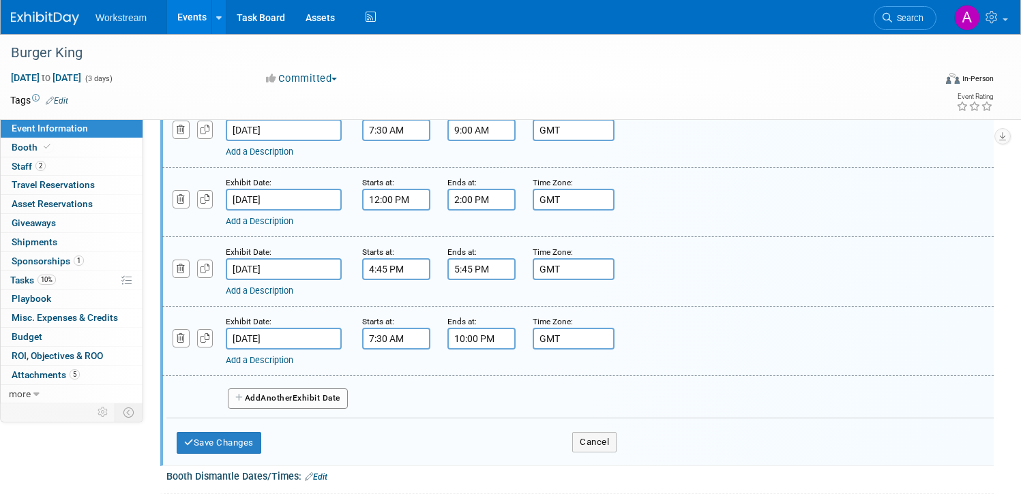
click at [309, 396] on button "Add Another Exhibit Date" at bounding box center [288, 399] width 120 height 20
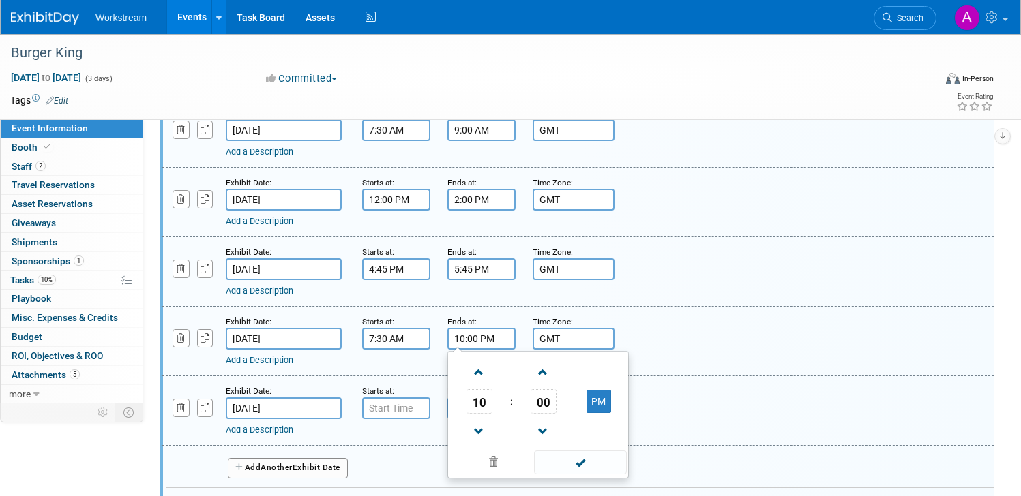
drag, startPoint x: 507, startPoint y: 337, endPoint x: 499, endPoint y: 343, distance: 9.3
click at [506, 337] on input "10:00 PM" at bounding box center [481, 339] width 68 height 22
click at [606, 404] on button "PM" at bounding box center [598, 401] width 25 height 23
type input "10:00 AM"
click at [261, 403] on input "[DATE]" at bounding box center [284, 408] width 116 height 22
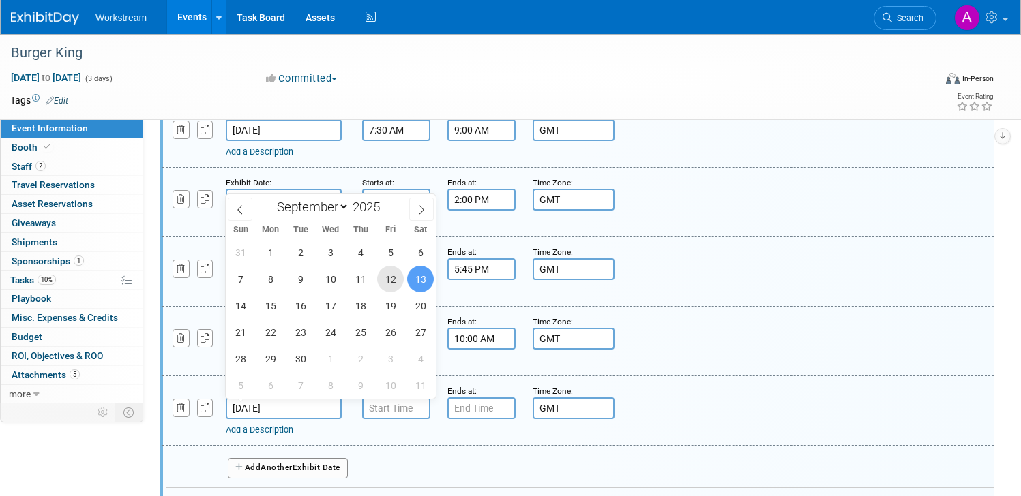
drag, startPoint x: 384, startPoint y: 280, endPoint x: 398, endPoint y: 347, distance: 69.0
click at [384, 280] on span "12" at bounding box center [390, 279] width 27 height 27
type input "[DATE]"
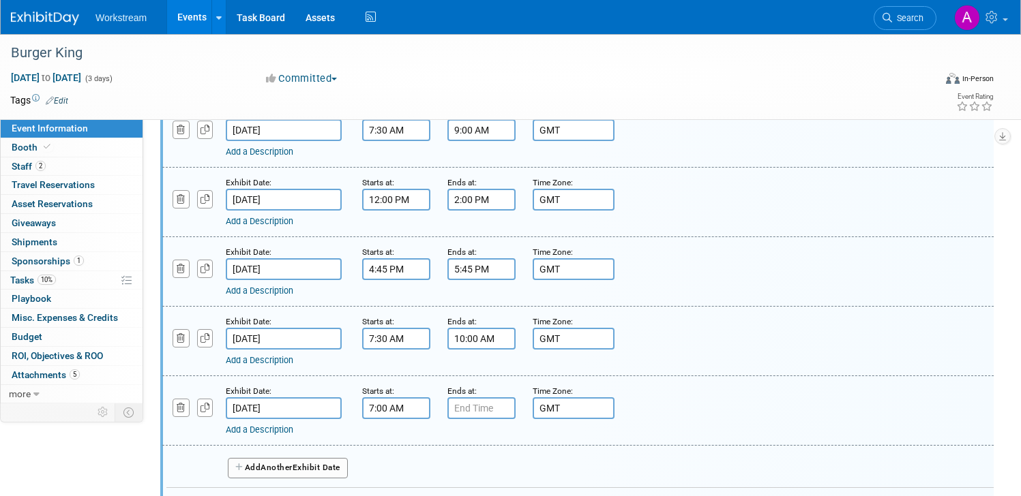
click at [380, 408] on input "7:00 AM" at bounding box center [396, 408] width 68 height 22
click at [405, 470] on span "07" at bounding box center [394, 471] width 26 height 25
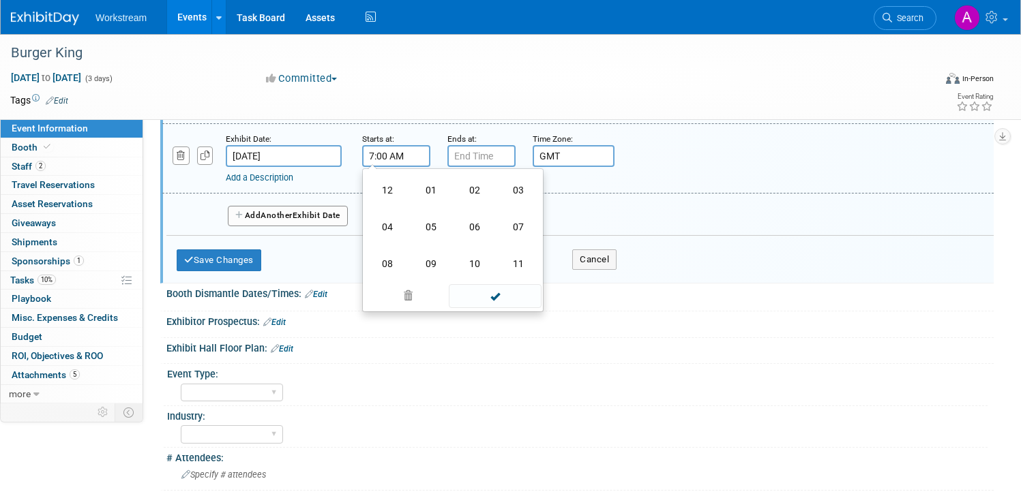
scroll to position [507, 0]
click at [389, 176] on td "12" at bounding box center [387, 188] width 44 height 37
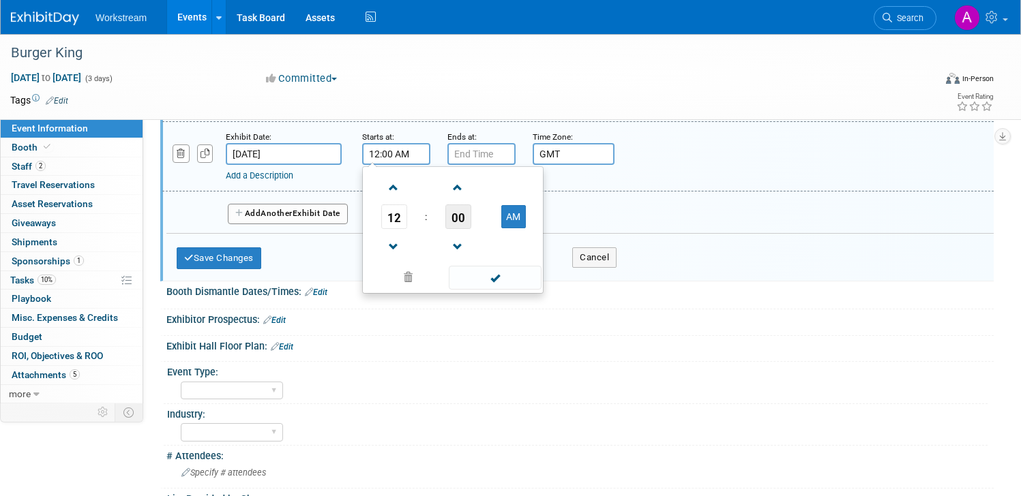
click at [448, 220] on span "00" at bounding box center [458, 217] width 26 height 25
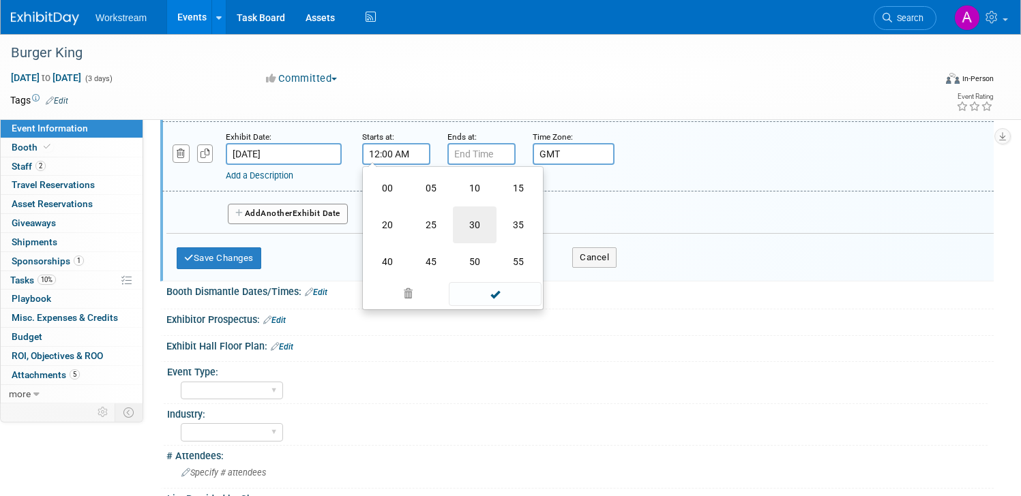
click at [473, 224] on td "30" at bounding box center [475, 225] width 44 height 37
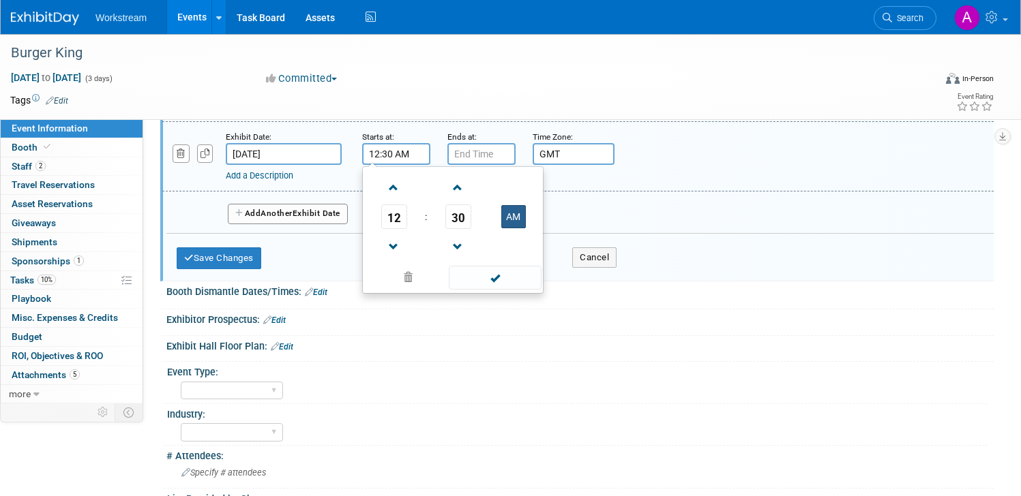
click at [514, 219] on button "AM" at bounding box center [513, 216] width 25 height 23
type input "12:30 PM"
click at [466, 153] on input "7:00 PM" at bounding box center [481, 154] width 68 height 22
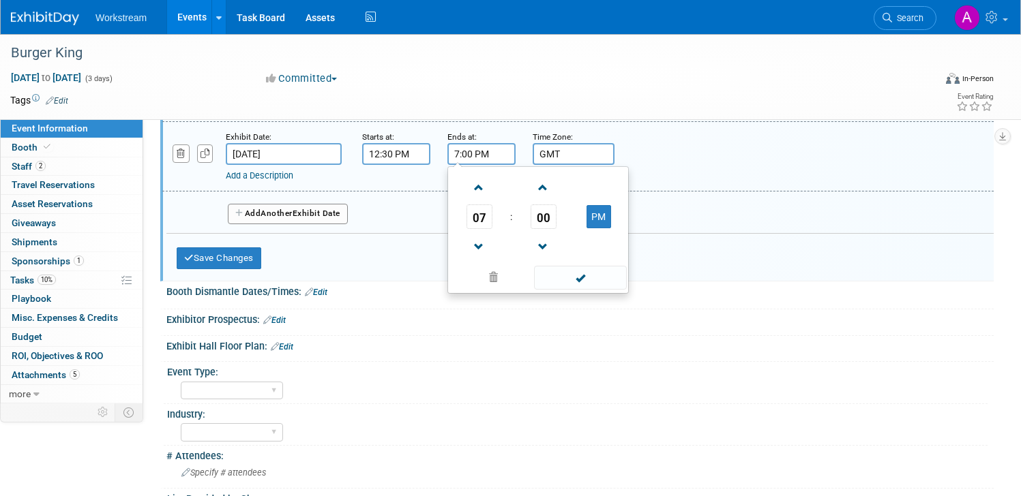
click at [494, 213] on td "07" at bounding box center [479, 217] width 57 height 25
click at [483, 219] on span "07" at bounding box center [479, 217] width 26 height 25
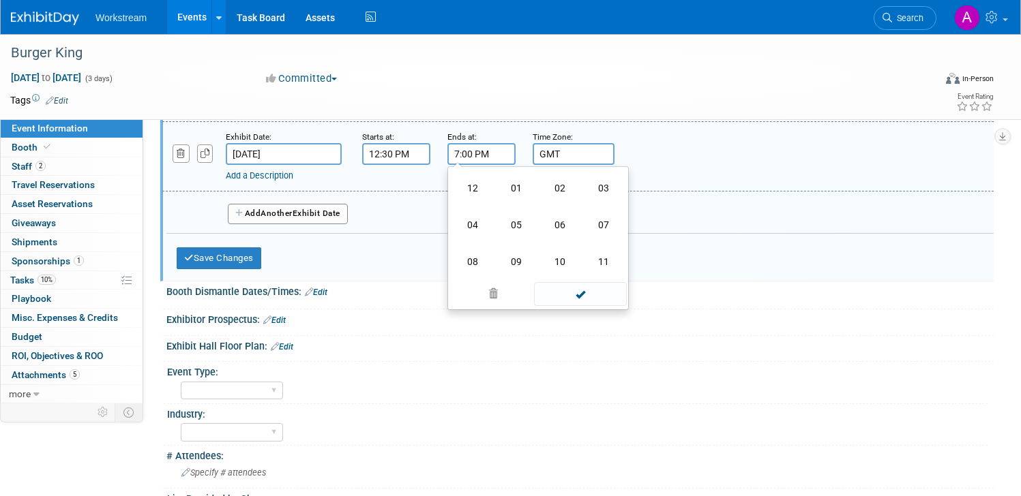
drag, startPoint x: 567, startPoint y: 192, endPoint x: 547, endPoint y: 198, distance: 20.9
click at [567, 192] on td "02" at bounding box center [560, 188] width 44 height 37
type input "2:00 PM"
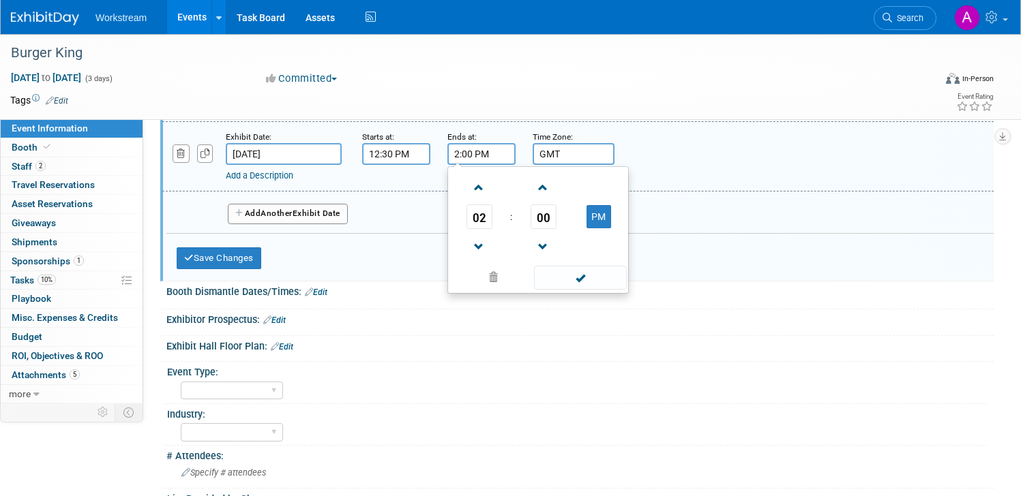
click at [301, 215] on button "Add Another Exhibit Date" at bounding box center [288, 214] width 120 height 20
select select "8"
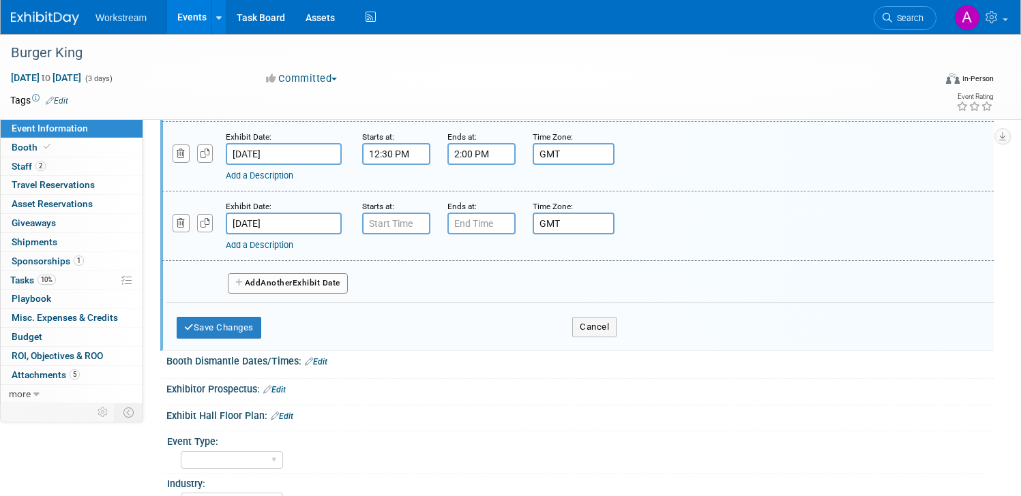
click at [292, 224] on input "[DATE]" at bounding box center [284, 224] width 116 height 22
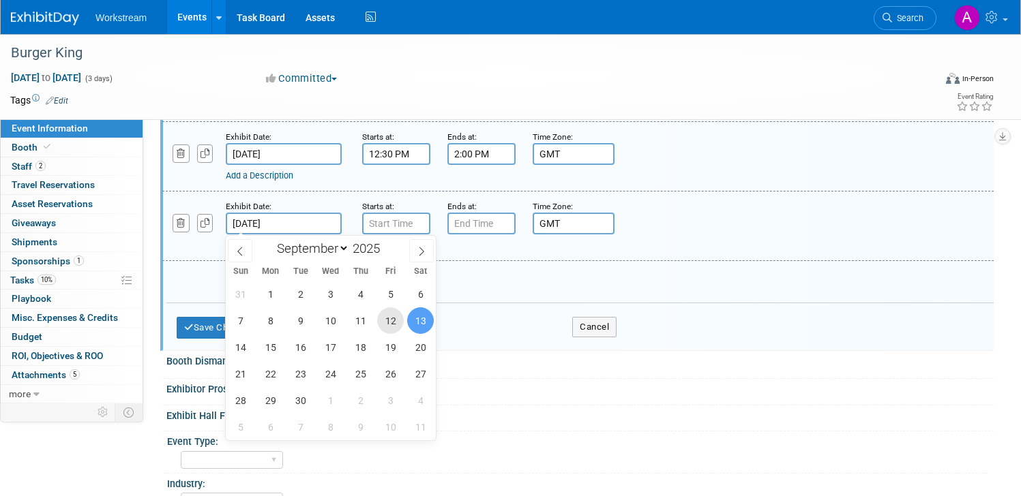
click at [395, 323] on span "12" at bounding box center [390, 320] width 27 height 27
type input "[DATE]"
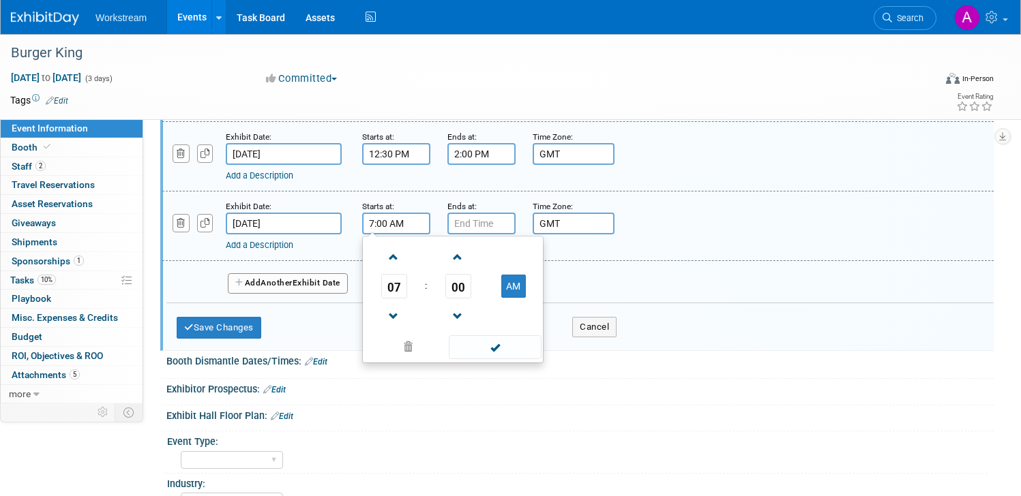
click at [390, 225] on input "7:00 AM" at bounding box center [396, 224] width 68 height 22
click at [389, 282] on span "07" at bounding box center [394, 286] width 26 height 25
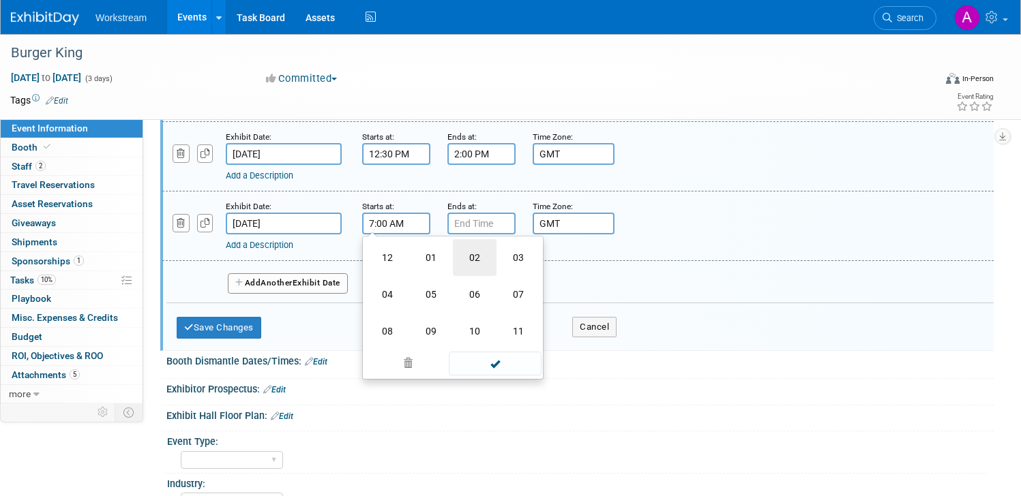
click at [479, 266] on td "02" at bounding box center [475, 257] width 44 height 37
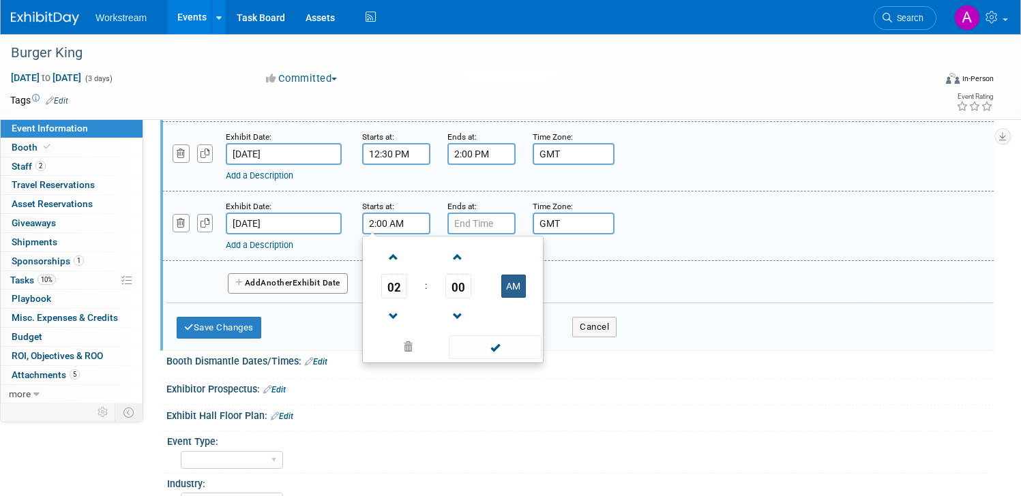
click at [520, 289] on button "AM" at bounding box center [513, 286] width 25 height 23
type input "2:00 PM"
click at [471, 220] on input "7:00 PM" at bounding box center [481, 224] width 68 height 22
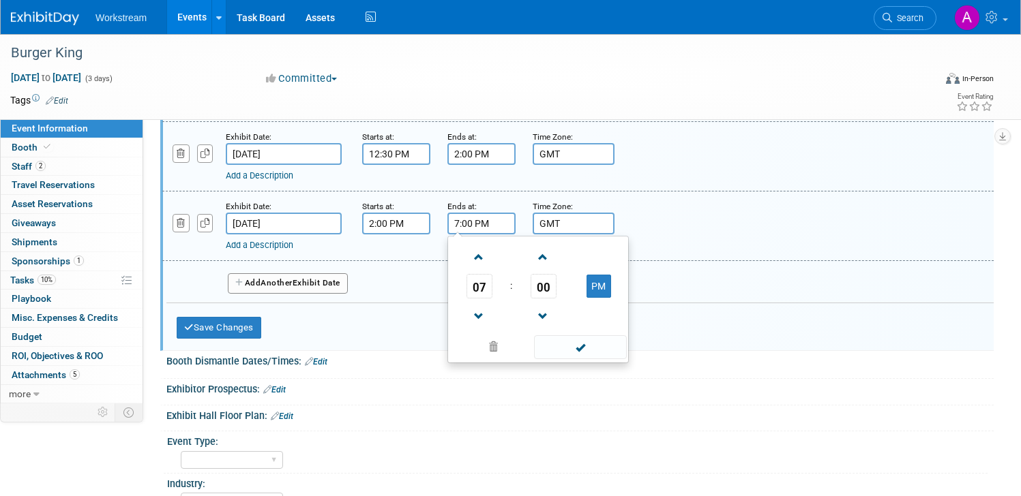
click at [477, 289] on span "07" at bounding box center [479, 286] width 26 height 25
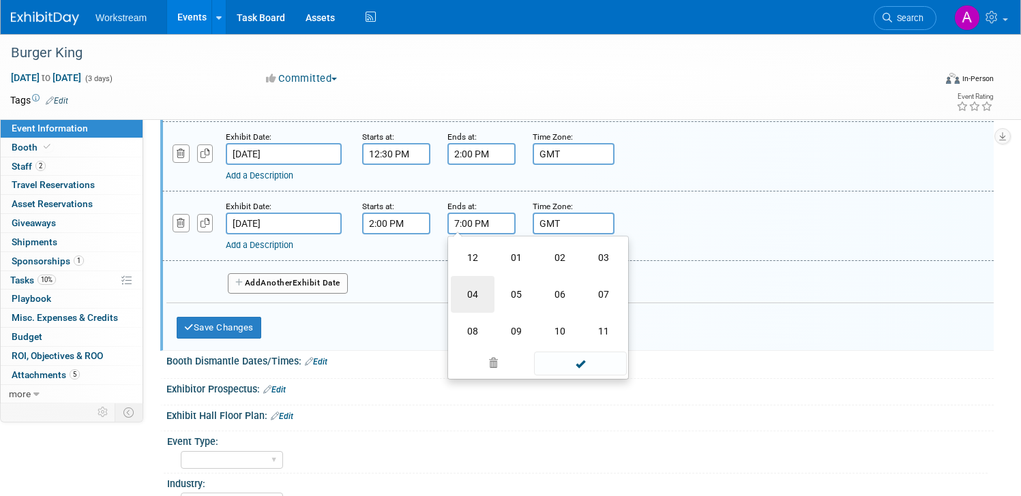
click at [474, 290] on td "04" at bounding box center [473, 294] width 44 height 37
type input "4:00 PM"
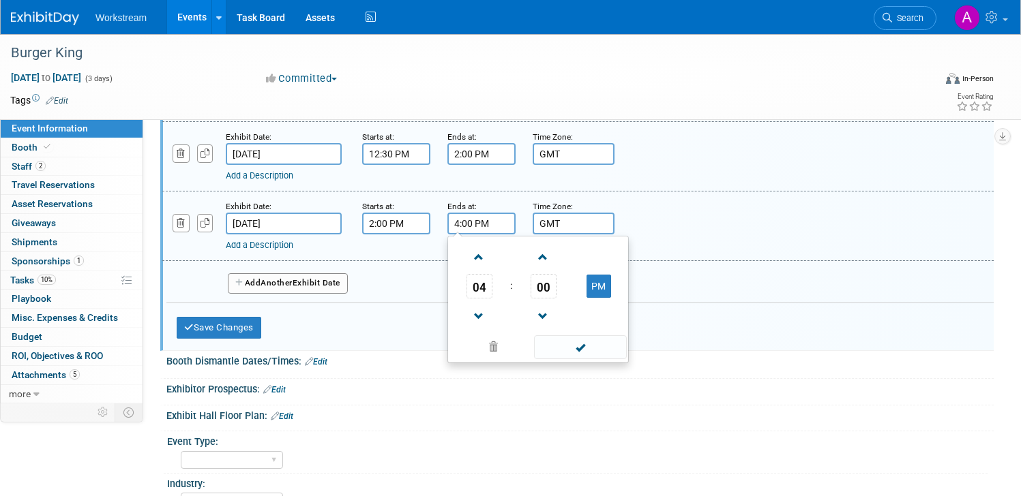
click at [398, 303] on div "Save Changes Cancel" at bounding box center [397, 324] width 440 height 42
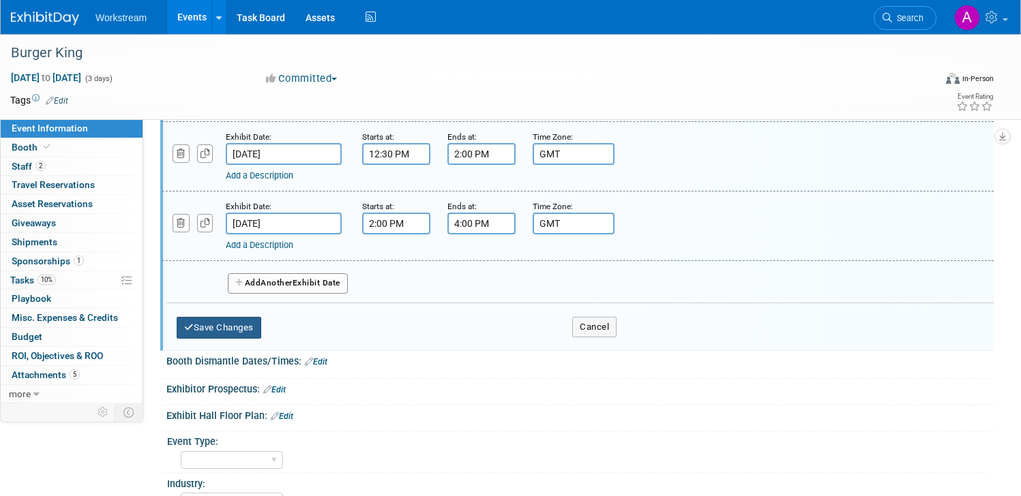
click at [237, 331] on button "Save Changes" at bounding box center [219, 328] width 85 height 22
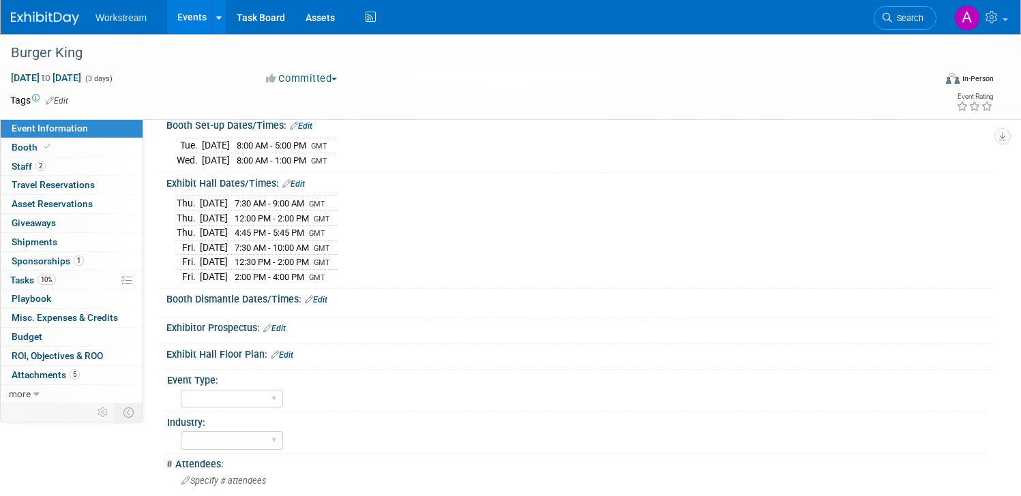
scroll to position [156, 0]
click at [319, 299] on link "Edit" at bounding box center [316, 300] width 22 height 10
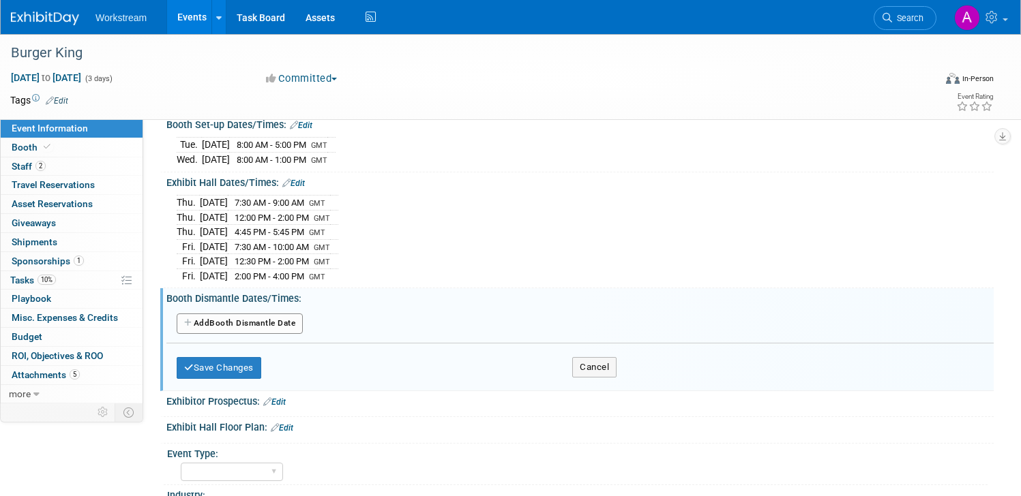
click at [240, 326] on button "Add Another Booth Dismantle Date" at bounding box center [240, 324] width 126 height 20
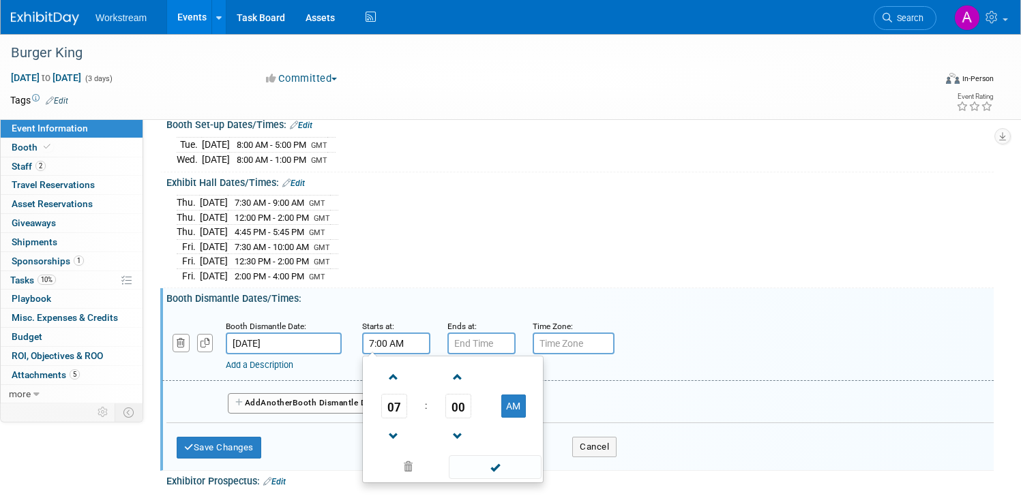
click at [387, 346] on input "7:00 AM" at bounding box center [396, 344] width 68 height 22
click at [397, 399] on span "07" at bounding box center [394, 406] width 26 height 25
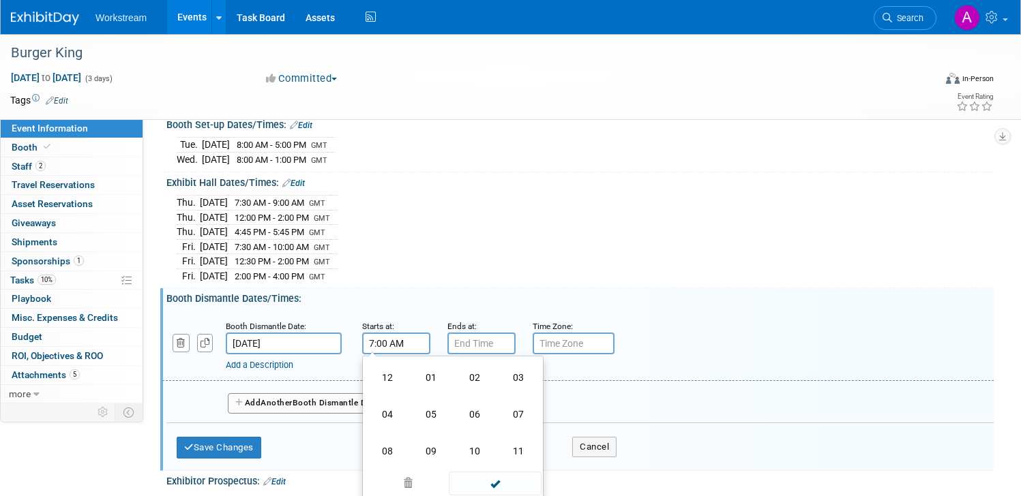
click at [392, 413] on td "04" at bounding box center [387, 414] width 44 height 37
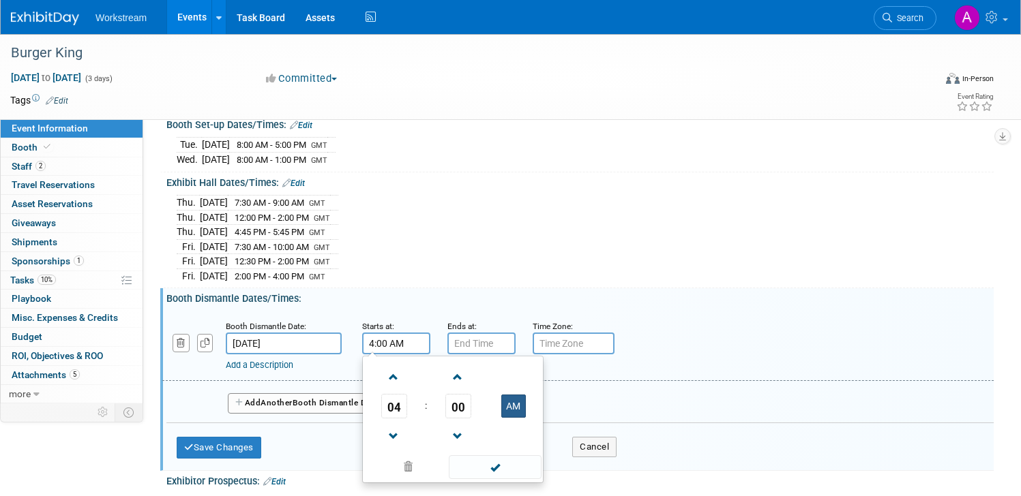
click at [522, 416] on button "AM" at bounding box center [513, 406] width 25 height 23
type input "4:00 PM"
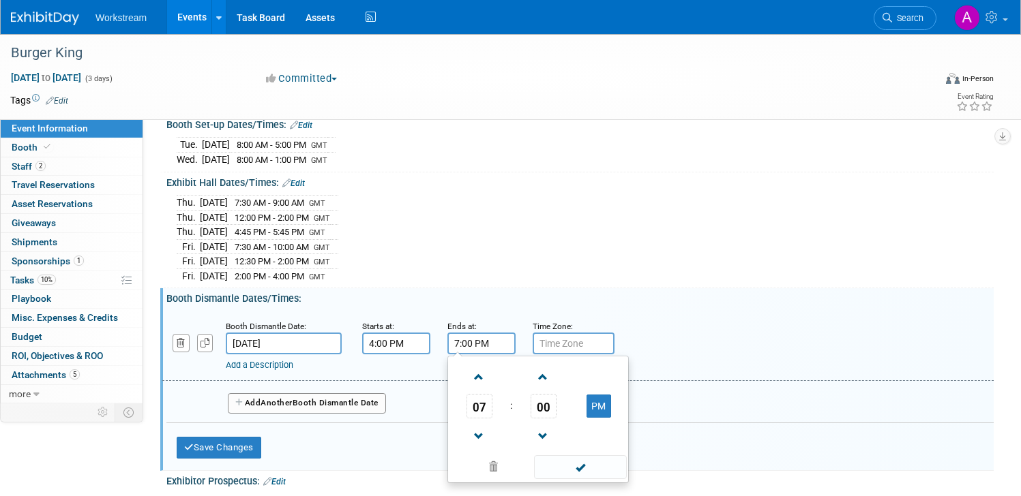
click at [467, 349] on input "7:00 PM" at bounding box center [481, 344] width 68 height 22
click at [489, 402] on span "07" at bounding box center [479, 406] width 26 height 25
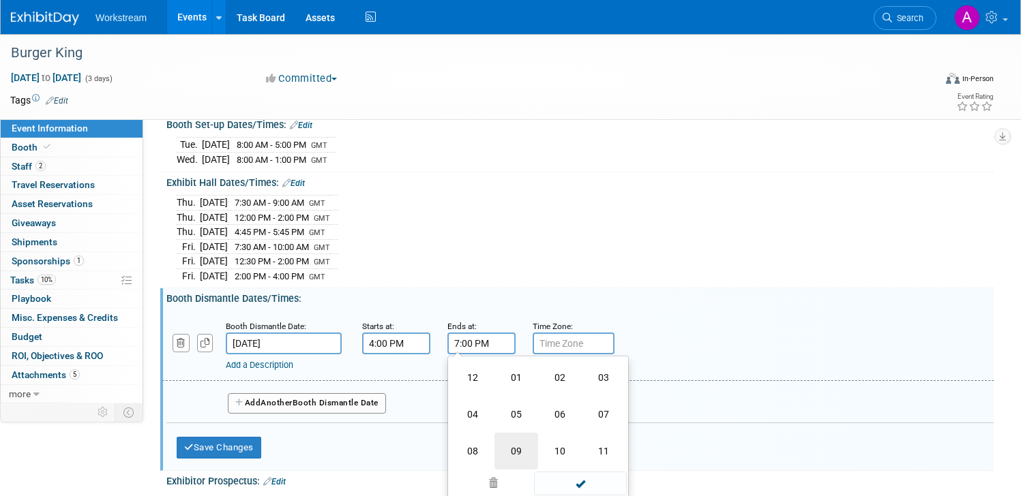
click at [505, 453] on td "09" at bounding box center [516, 451] width 44 height 37
type input "9:00 PM"
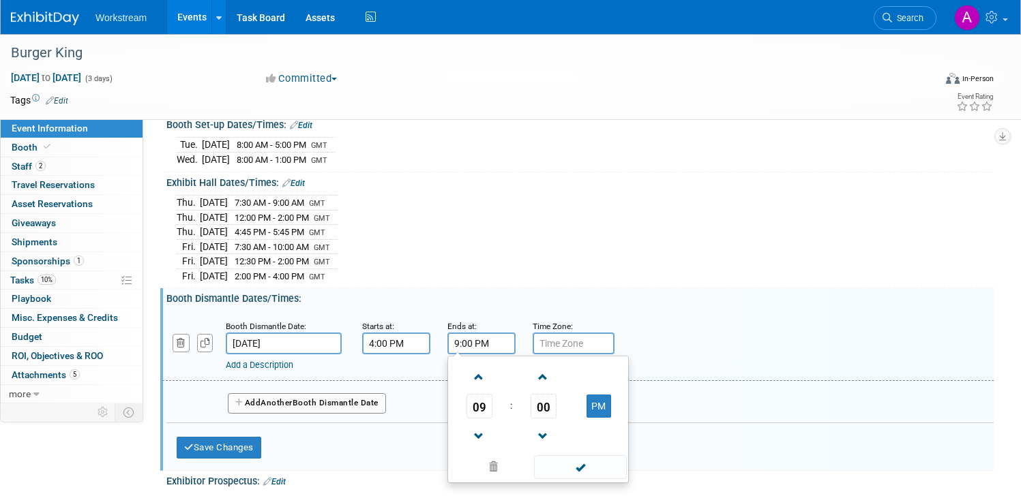
click at [326, 400] on button "Add Another Booth Dismantle Date" at bounding box center [307, 403] width 158 height 20
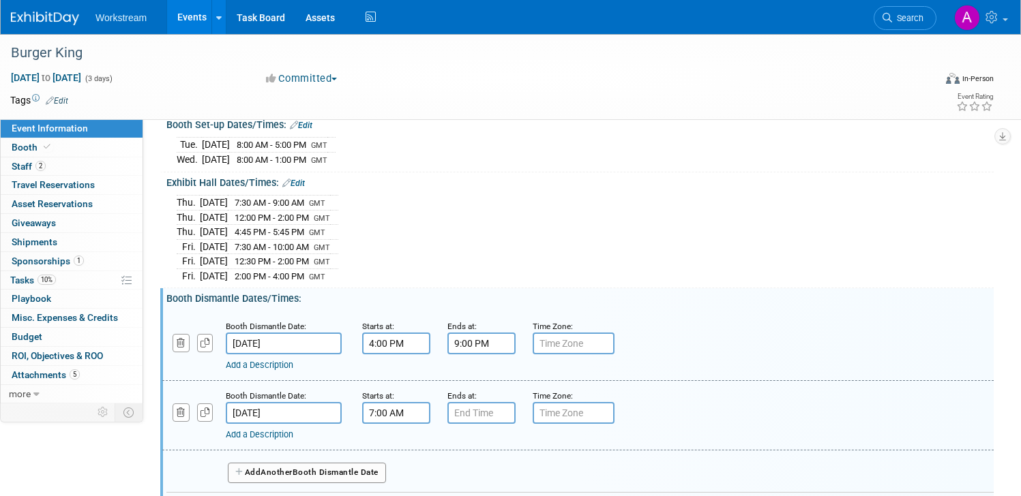
click at [395, 419] on input "7:00 AM" at bounding box center [396, 413] width 68 height 22
click at [394, 446] on span at bounding box center [394, 447] width 24 height 24
type input "8:00 AM"
click at [470, 414] on input "7:00 PM" at bounding box center [481, 413] width 68 height 22
click at [492, 481] on td "07" at bounding box center [479, 476] width 57 height 25
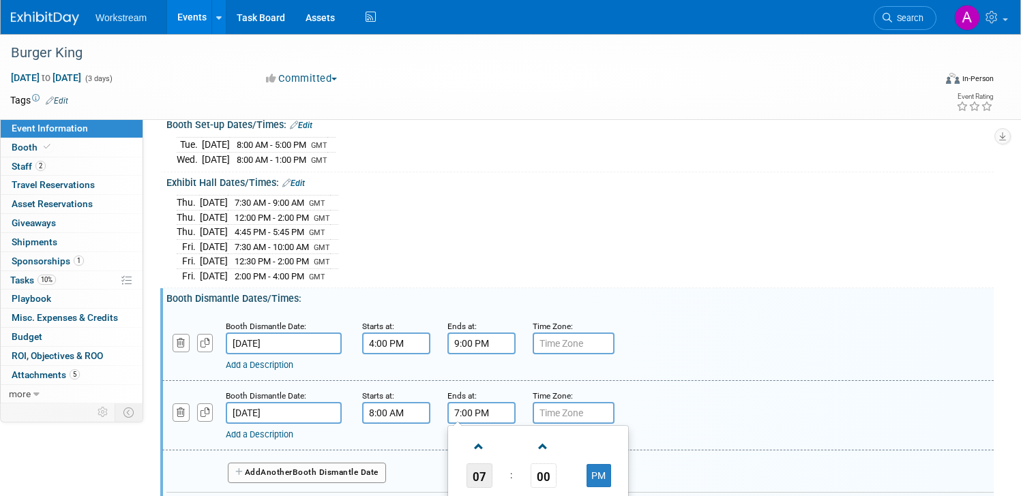
click at [481, 478] on span "07" at bounding box center [479, 476] width 26 height 25
click at [474, 454] on td "12" at bounding box center [473, 447] width 44 height 37
type input "12:00 PM"
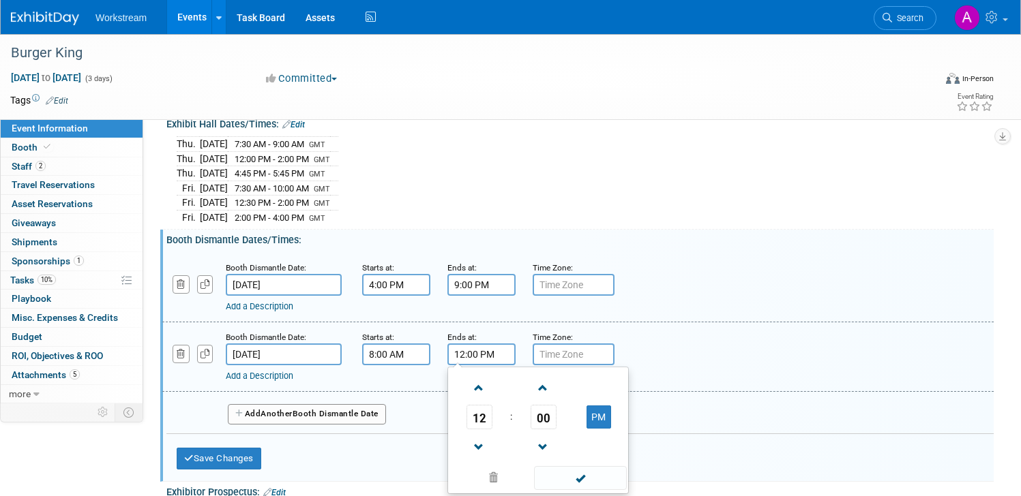
scroll to position [224, 0]
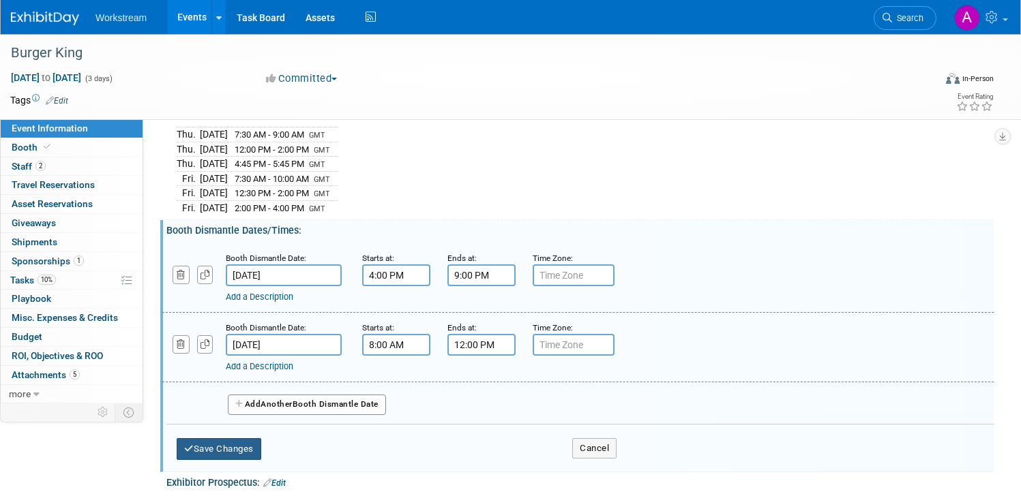
click at [245, 443] on button "Save Changes" at bounding box center [219, 449] width 85 height 22
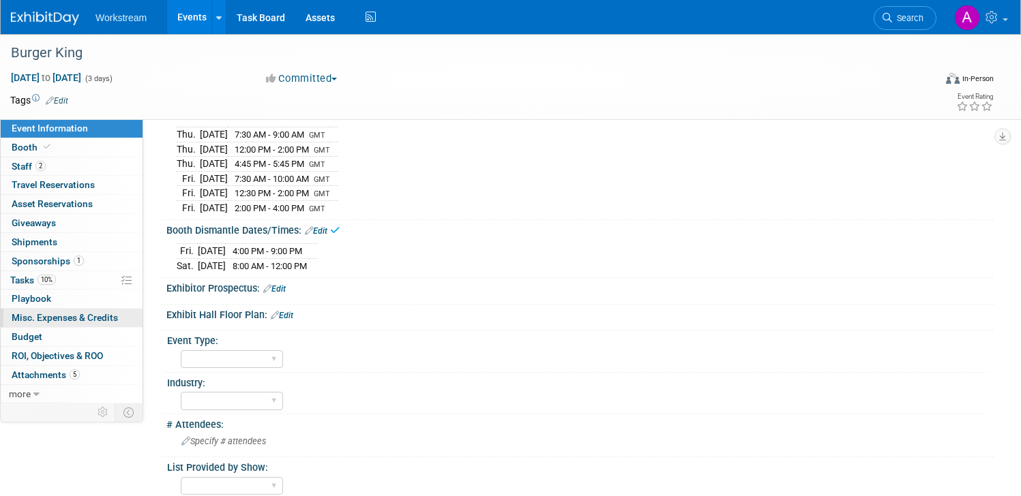
scroll to position [469, 0]
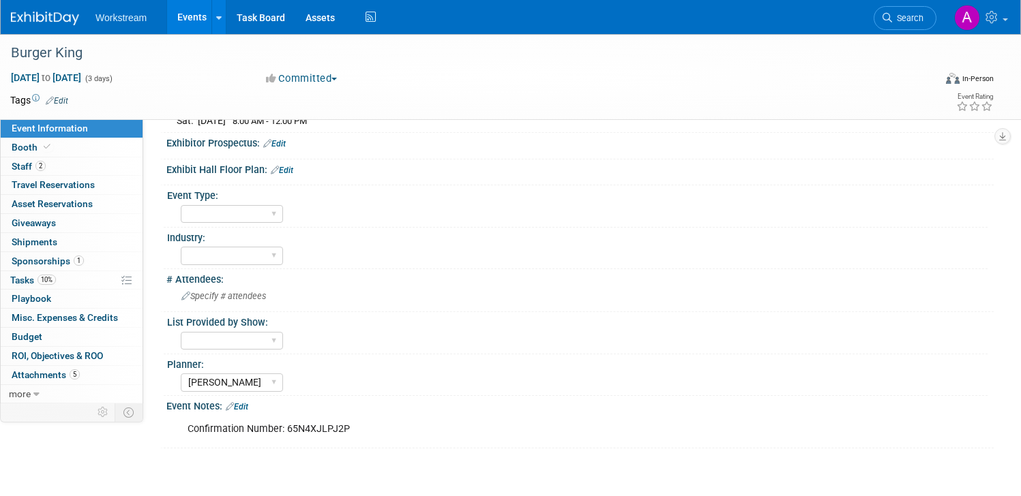
click at [226, 198] on div "Event Type:" at bounding box center [577, 193] width 820 height 17
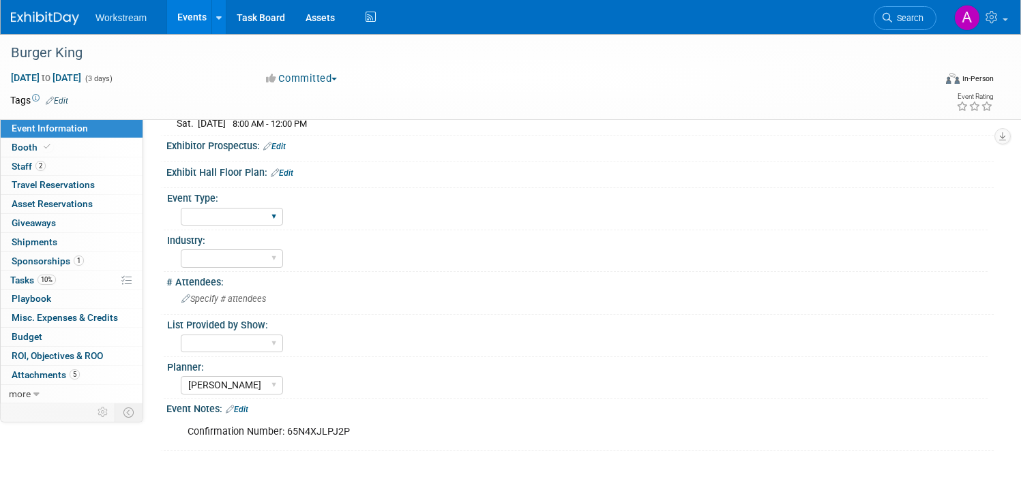
click at [225, 207] on div "Field Test Franchisor Brand MSA Brand NON MSA Internal Industry Customer" at bounding box center [232, 217] width 102 height 25
click at [222, 213] on select "Field Test Franchisor Brand MSA Brand NON MSA Internal Industry Customer" at bounding box center [232, 217] width 102 height 18
select select "Brand MSA"
click at [181, 208] on select "Field Test Franchisor Brand MSA Brand NON MSA Internal Industry Customer" at bounding box center [232, 217] width 102 height 18
click at [230, 259] on select "Accounting Broker/Benefits Restaurant Healthcare Hospitality Misc/Other" at bounding box center [232, 259] width 102 height 18
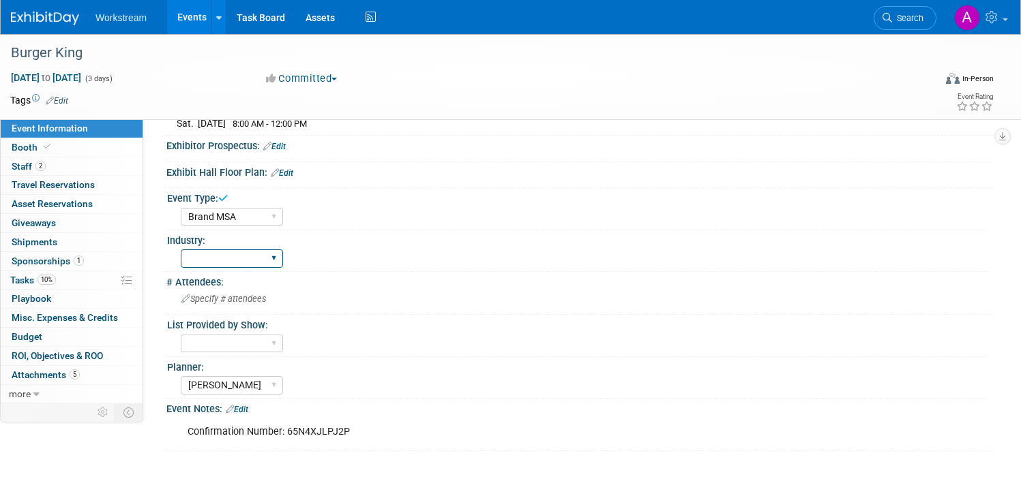
select select "Restaurant"
click at [181, 250] on select "Accounting Broker/Benefits Restaurant Healthcare Hospitality Misc/Other" at bounding box center [232, 259] width 102 height 18
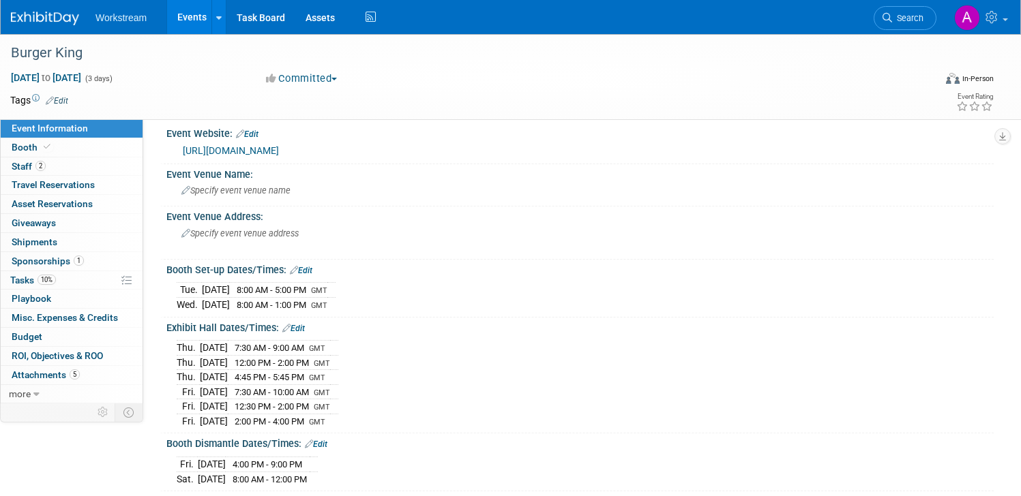
scroll to position [0, 0]
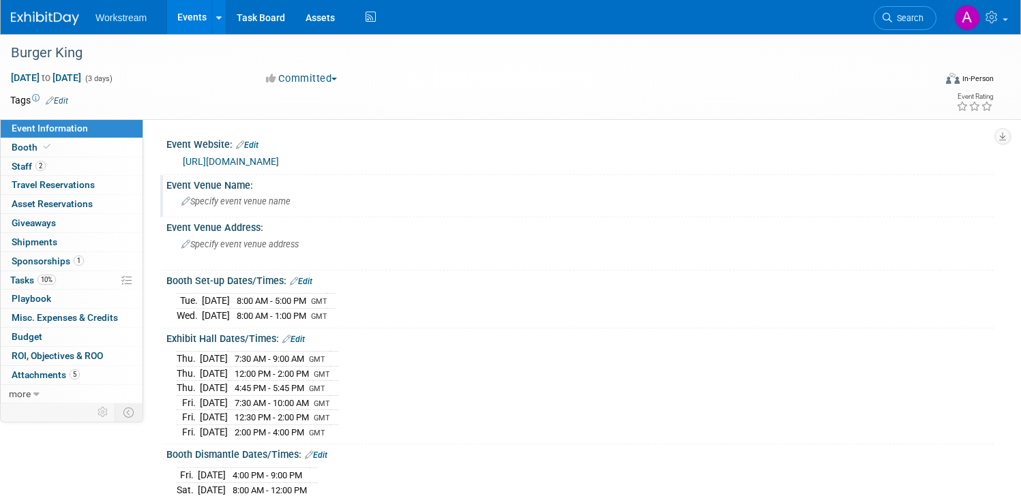
click at [226, 199] on span "Specify event venue name" at bounding box center [235, 201] width 109 height 10
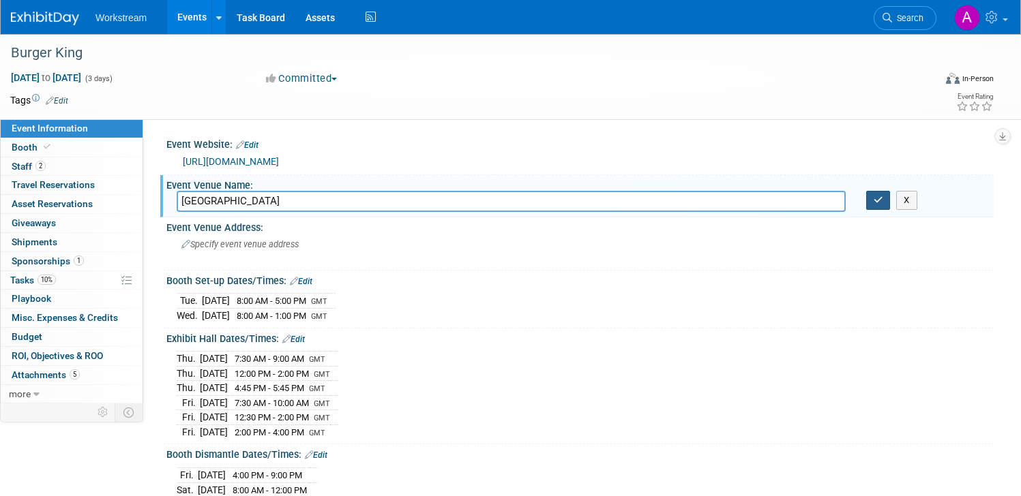
type input "[GEOGRAPHIC_DATA]"
click at [880, 202] on icon "button" at bounding box center [878, 200] width 10 height 9
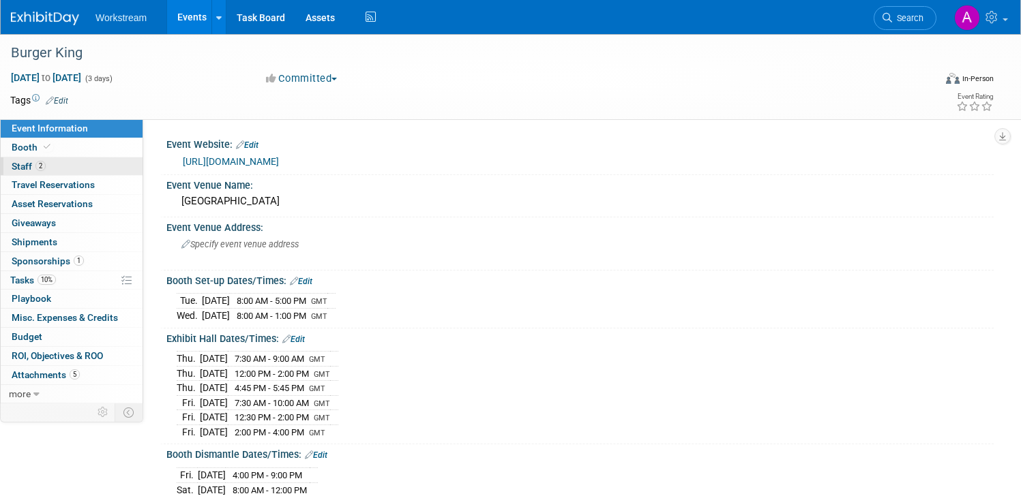
click at [98, 164] on link "2 Staff 2" at bounding box center [72, 166] width 142 height 18
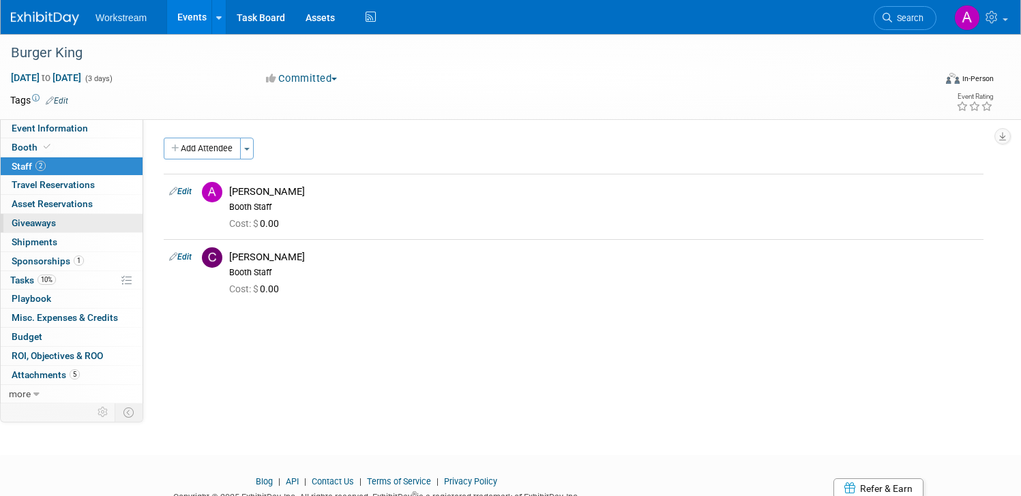
scroll to position [55, 0]
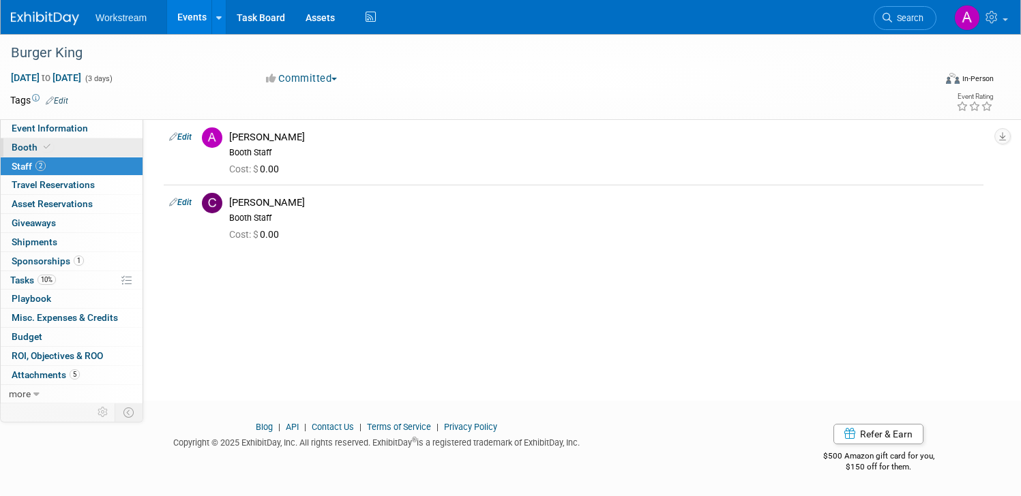
click at [18, 147] on span "Booth" at bounding box center [33, 147] width 42 height 11
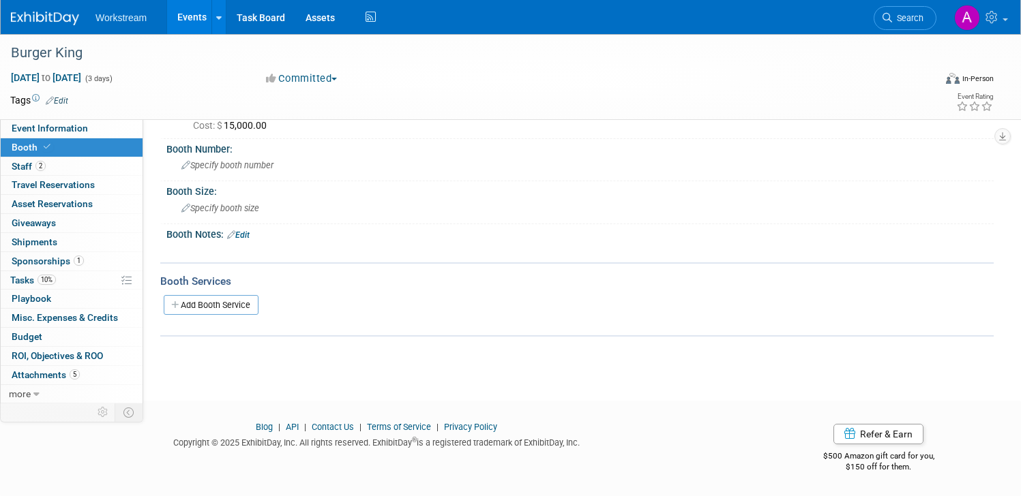
scroll to position [0, 0]
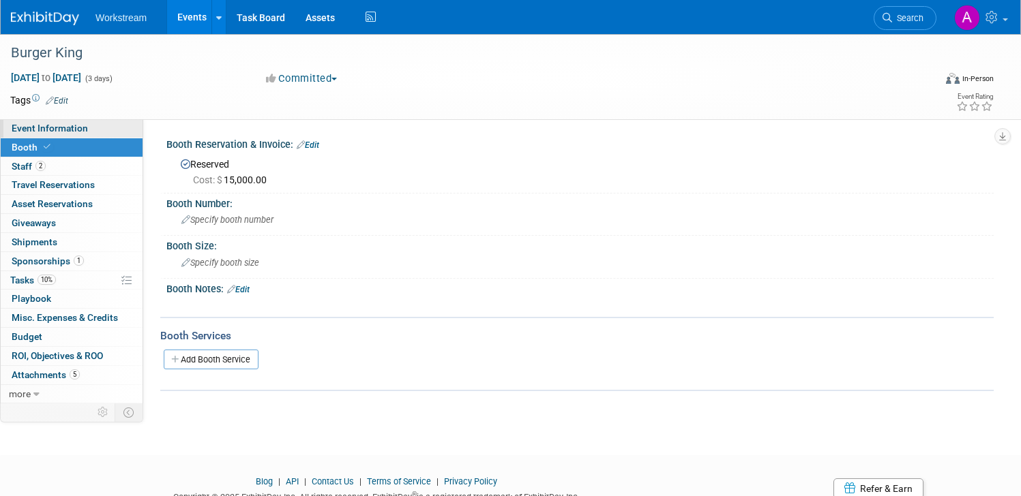
click at [82, 125] on span "Event Information" at bounding box center [50, 128] width 76 height 11
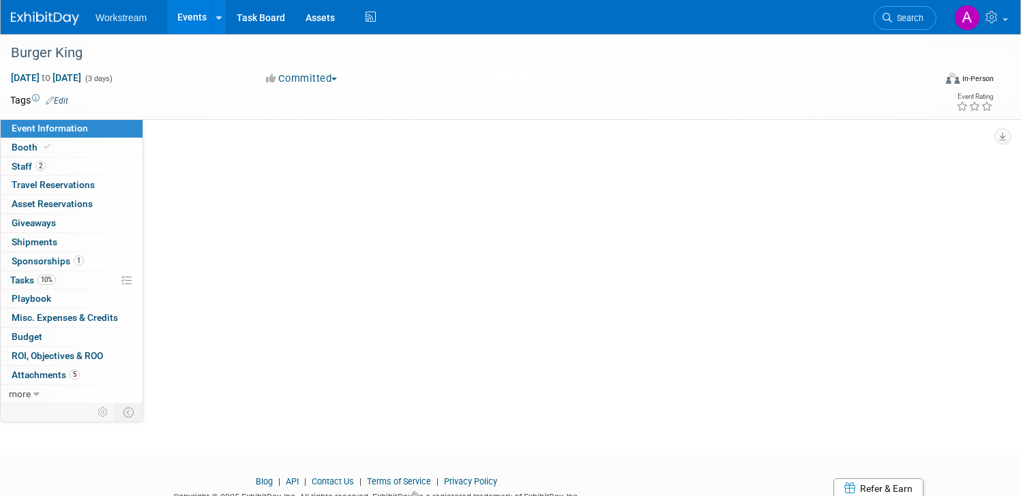
select select "Brand MSA"
select select "Restaurant"
select select "[PERSON_NAME]"
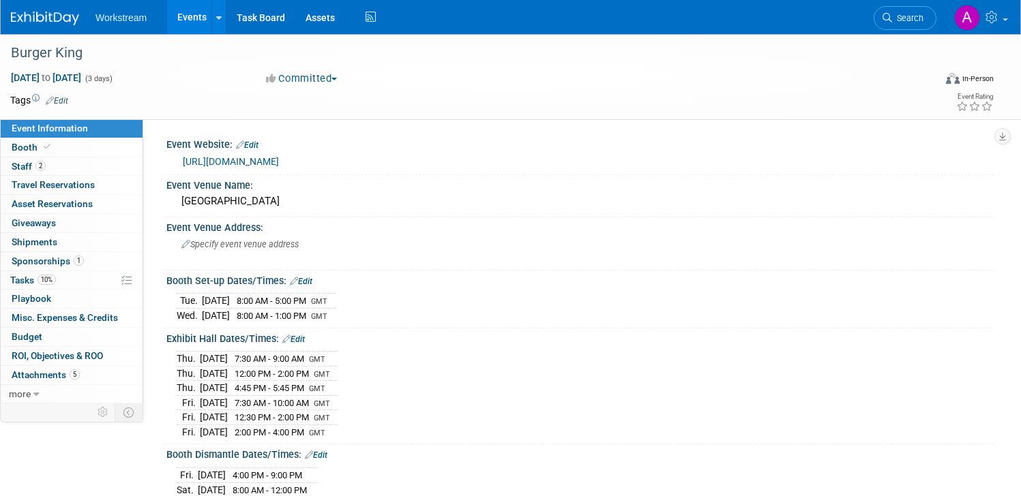
scroll to position [469, 0]
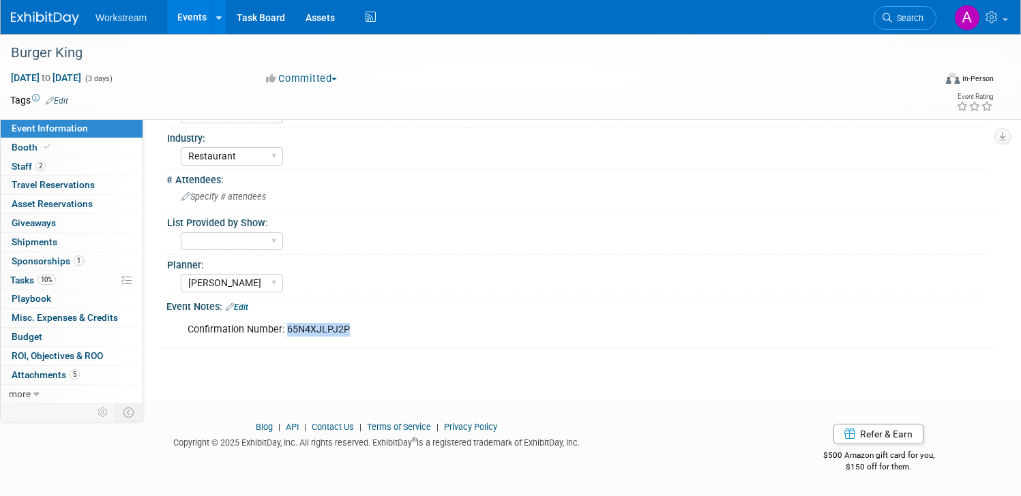
drag, startPoint x: 367, startPoint y: 336, endPoint x: 286, endPoint y: 335, distance: 81.1
click at [286, 335] on div "Confirmation Number: 65N4XJLPJ2P" at bounding box center [506, 329] width 657 height 27
copy div "65N4XJLPJ2P"
click at [63, 175] on link "2 Staff 2" at bounding box center [72, 166] width 142 height 18
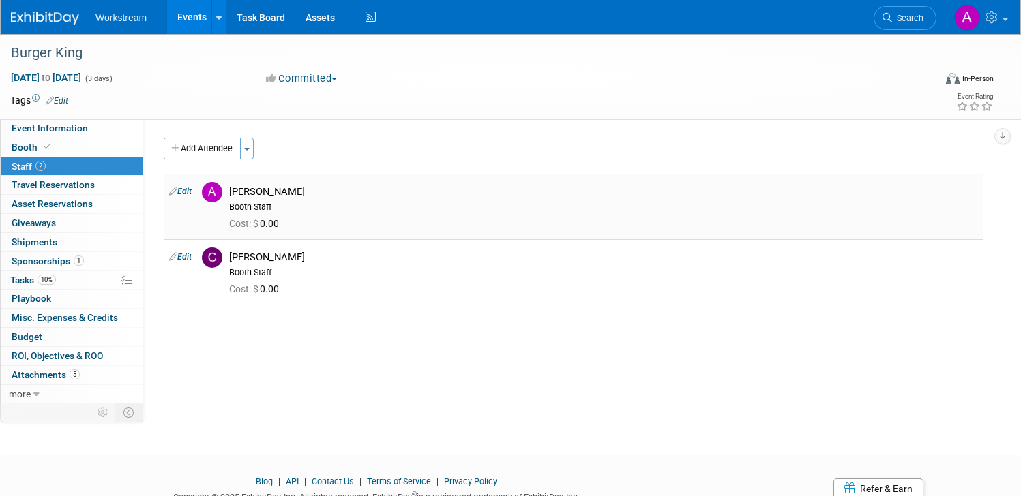
click at [176, 194] on icon at bounding box center [173, 191] width 8 height 14
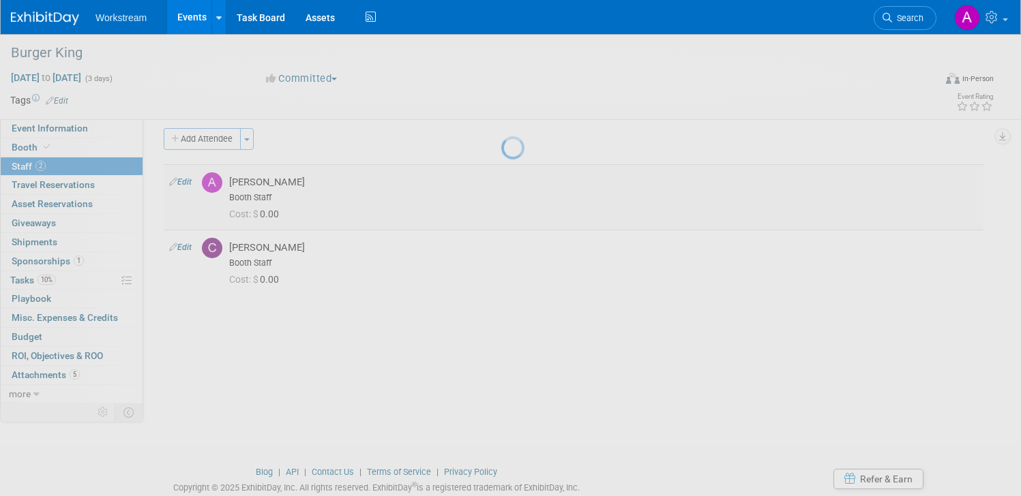
select select "5d581ceb-bb27-404e-8f8e-9a11a1c0308a"
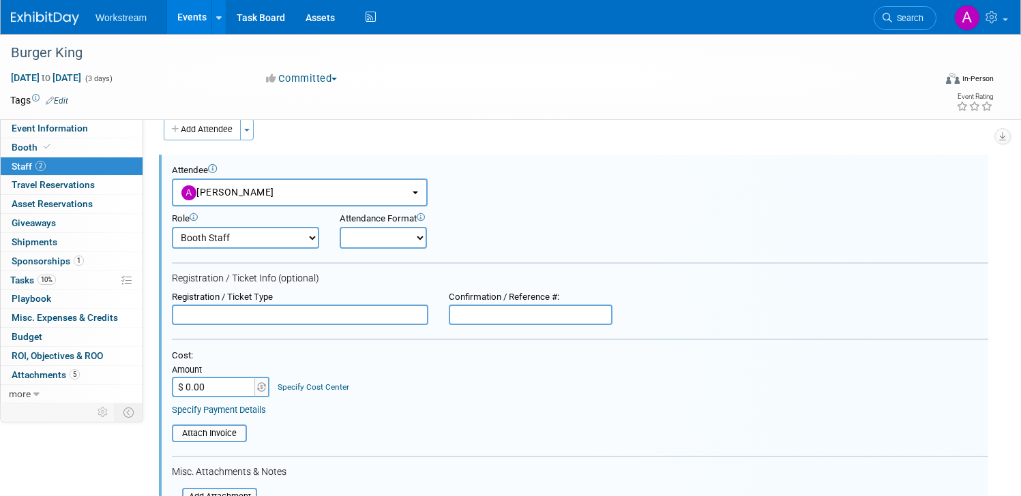
click at [217, 314] on input "text" at bounding box center [300, 315] width 256 height 20
paste input "QYNCBK5G938"
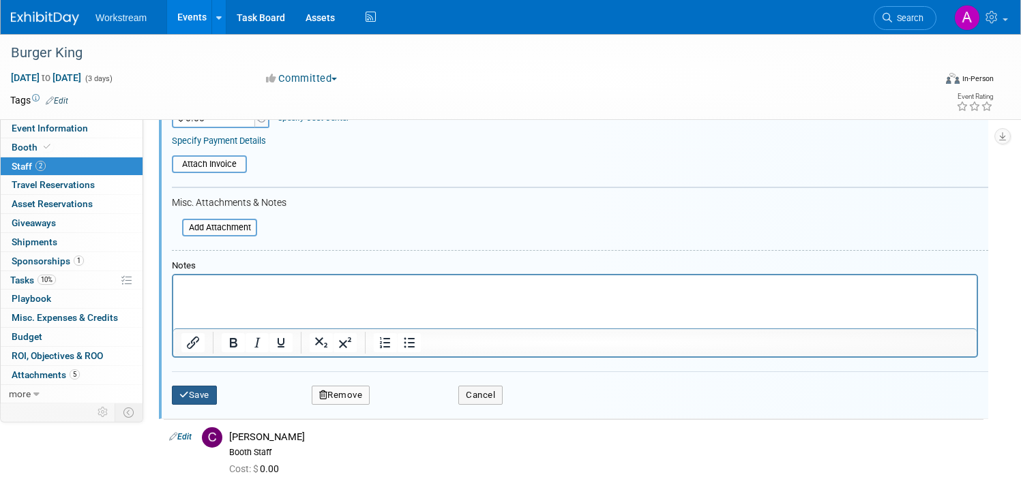
type input "QYNCBK5G938"
click at [192, 386] on button "Save" at bounding box center [194, 395] width 45 height 19
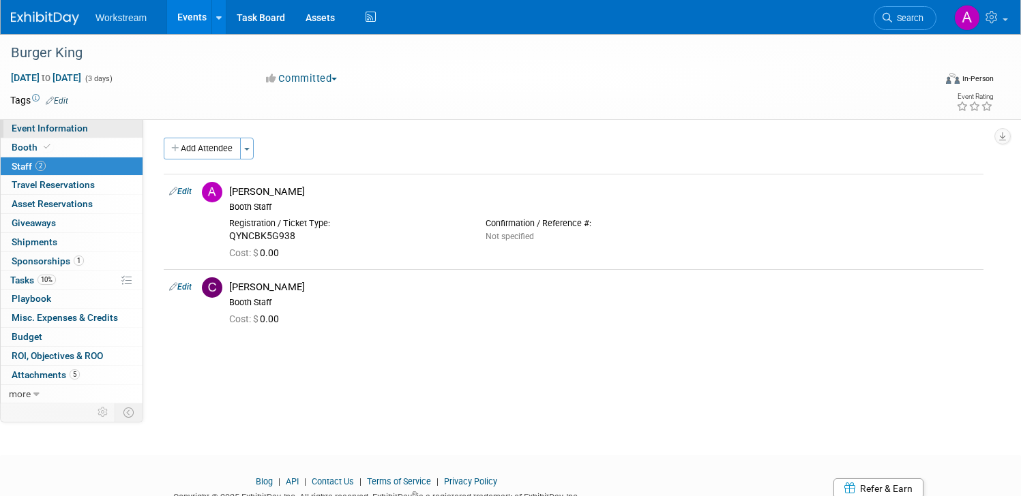
click at [108, 136] on link "Event Information" at bounding box center [72, 128] width 142 height 18
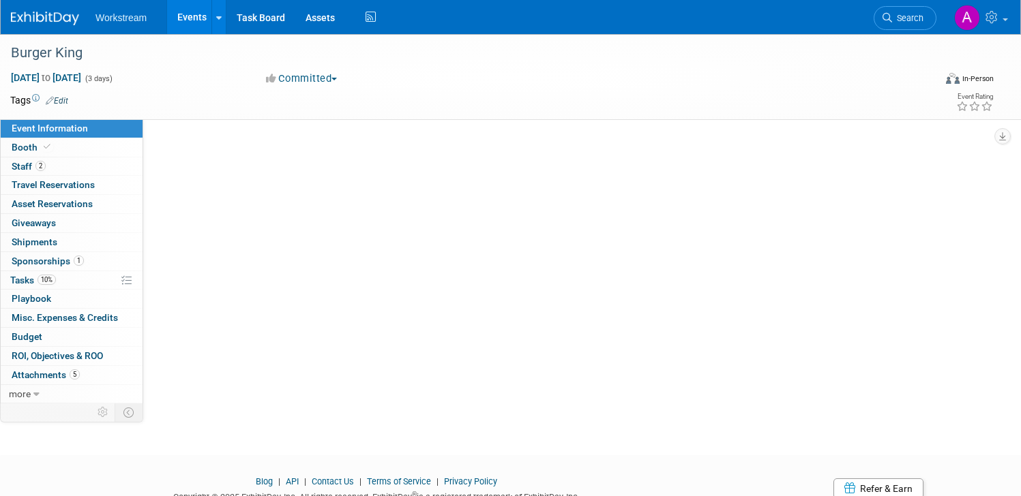
click at [108, 136] on link "Event Information" at bounding box center [72, 128] width 142 height 18
select select "Brand MSA"
select select "Restaurant"
select select "[PERSON_NAME]"
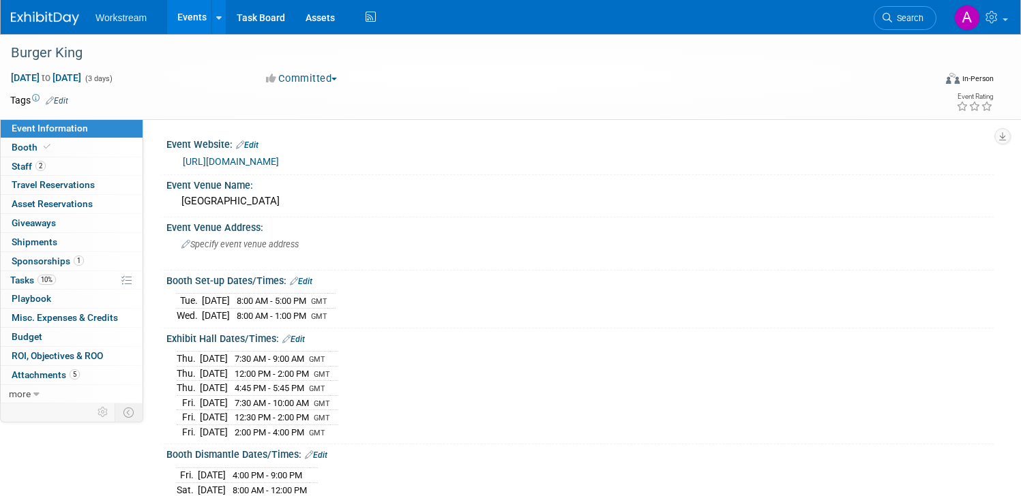
select select "Brand MSA"
select select "Restaurant"
select select "[PERSON_NAME]"
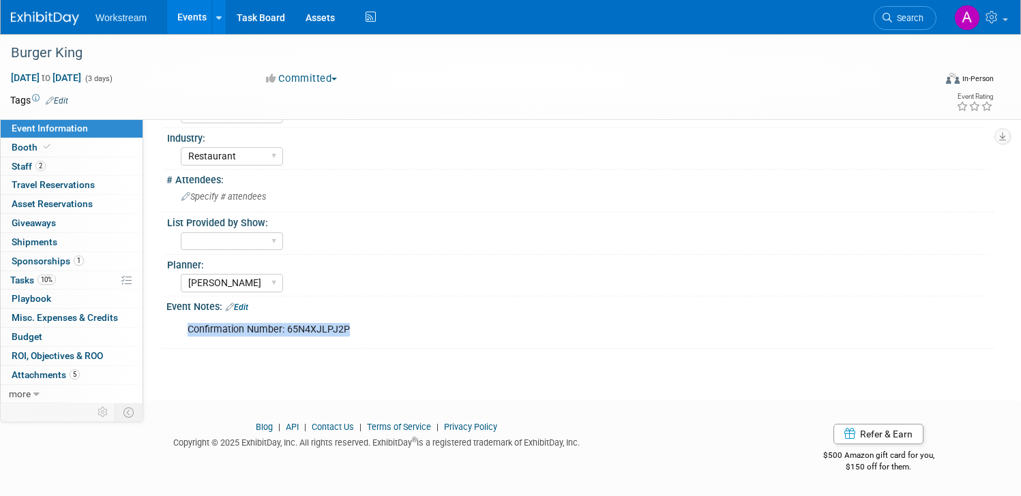
drag, startPoint x: 359, startPoint y: 322, endPoint x: 301, endPoint y: 322, distance: 58.0
click at [301, 322] on div "Confirmation Number: 65N4XJLPJ2P" at bounding box center [506, 329] width 657 height 27
drag, startPoint x: 288, startPoint y: 327, endPoint x: 367, endPoint y: 336, distance: 79.7
click at [367, 336] on div "Confirmation Number: 65N4XJLPJ2P" at bounding box center [506, 329] width 657 height 27
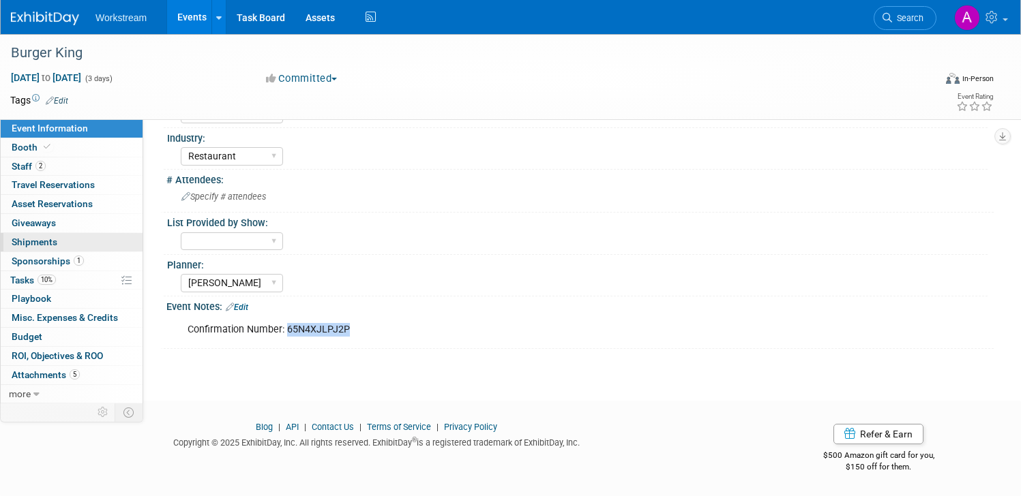
copy div "65N4XJLPJ2P"
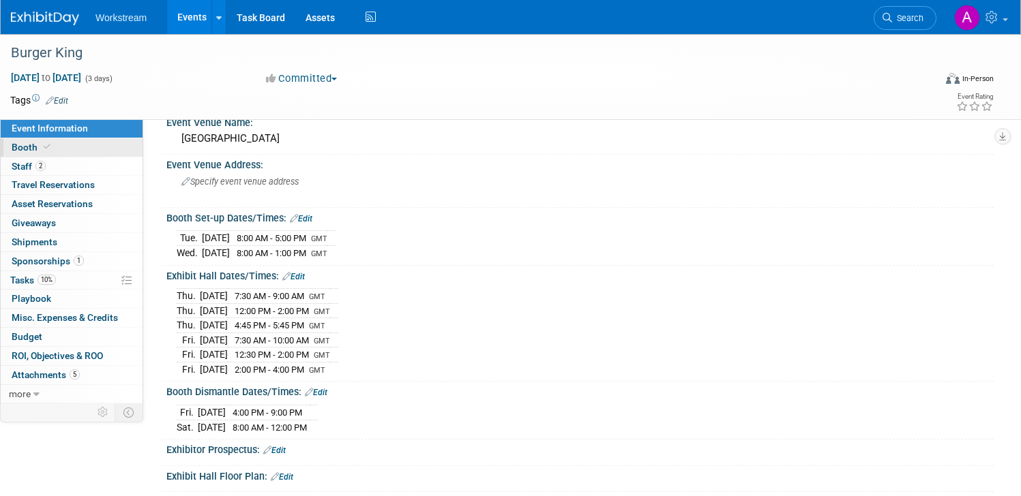
click at [67, 145] on link "Booth" at bounding box center [72, 147] width 142 height 18
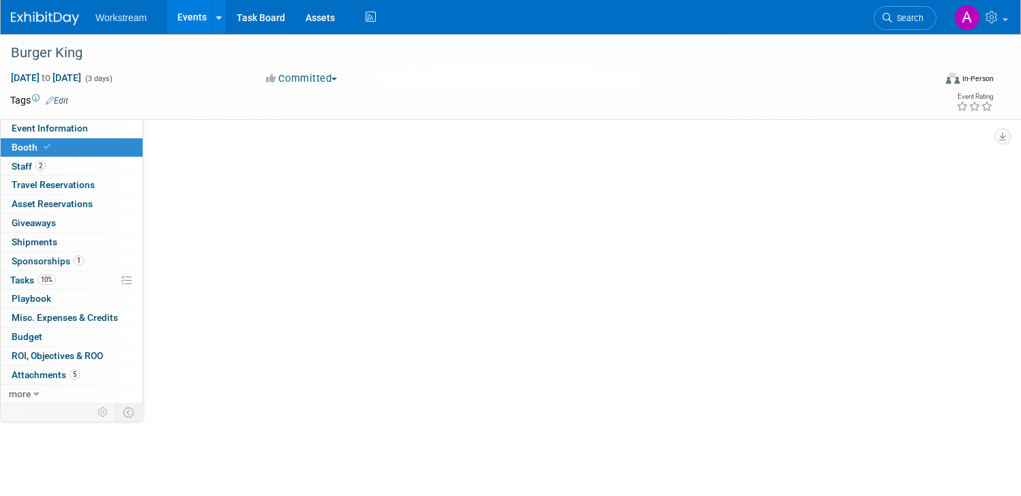
scroll to position [0, 0]
click at [67, 145] on link "Booth" at bounding box center [72, 147] width 142 height 18
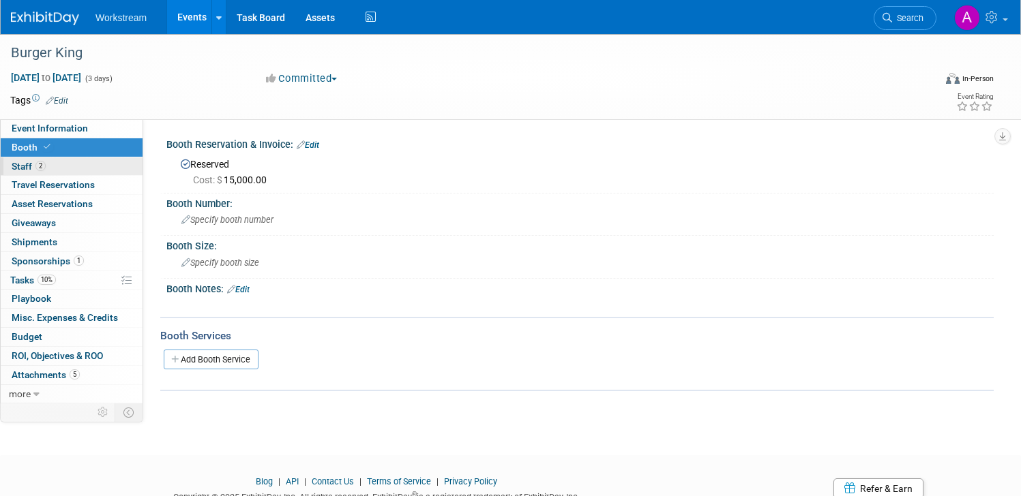
click at [69, 160] on link "2 Staff 2" at bounding box center [72, 166] width 142 height 18
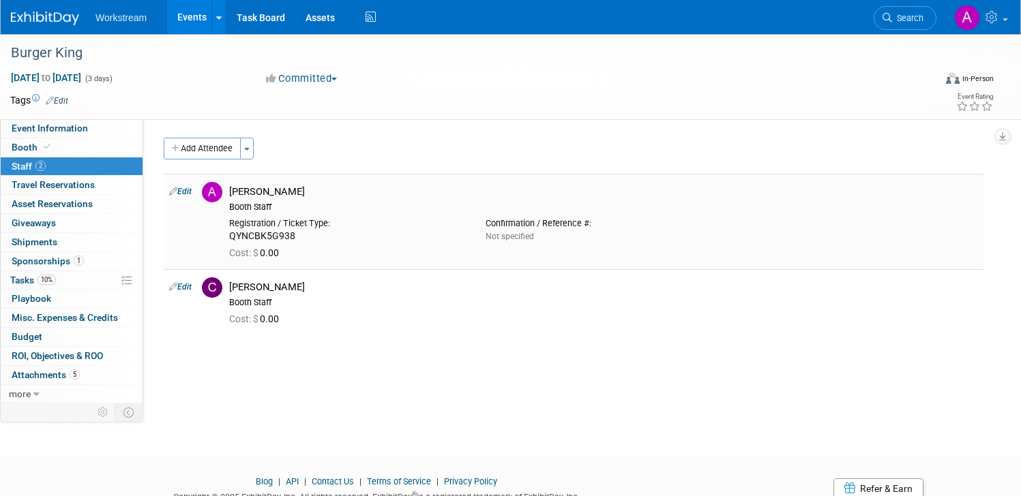
drag, startPoint x: 316, startPoint y: 228, endPoint x: 209, endPoint y: 228, distance: 107.0
click at [209, 228] on tr "Edit [PERSON_NAME] Booth Staff Not specified 0.00" at bounding box center [573, 221] width 819 height 95
click at [209, 228] on td at bounding box center [209, 221] width 27 height 95
drag, startPoint x: 309, startPoint y: 241, endPoint x: 223, endPoint y: 234, distance: 86.2
click at [224, 234] on td "[PERSON_NAME] Booth Staff Registration / Ticket Type: Not specified Cost: $ 0.00" at bounding box center [603, 221] width 759 height 95
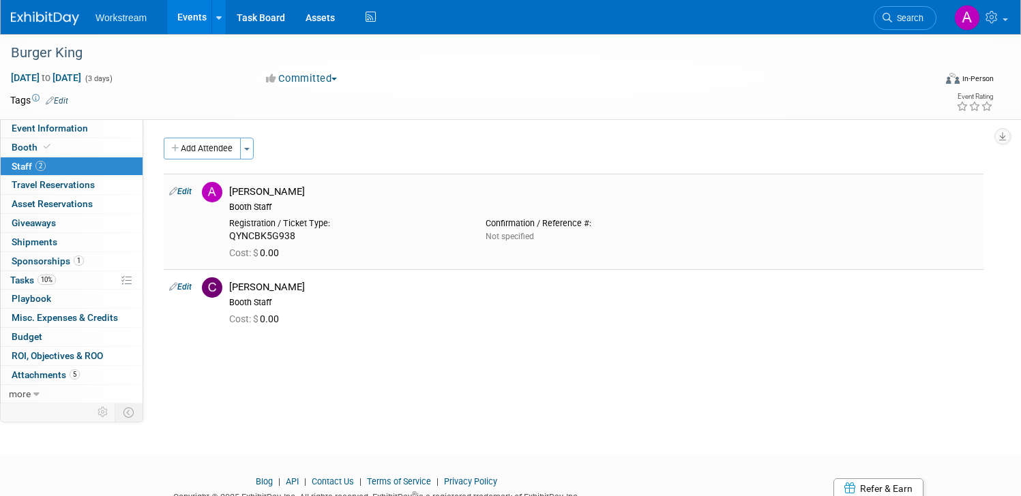
drag, startPoint x: 223, startPoint y: 234, endPoint x: 301, endPoint y: 239, distance: 78.5
click at [301, 239] on div "Registration / Ticket Type: QYNCBK5G938" at bounding box center [347, 228] width 256 height 30
copy div "QYNCBK5G938"
click at [61, 343] on link "Budget" at bounding box center [72, 337] width 142 height 18
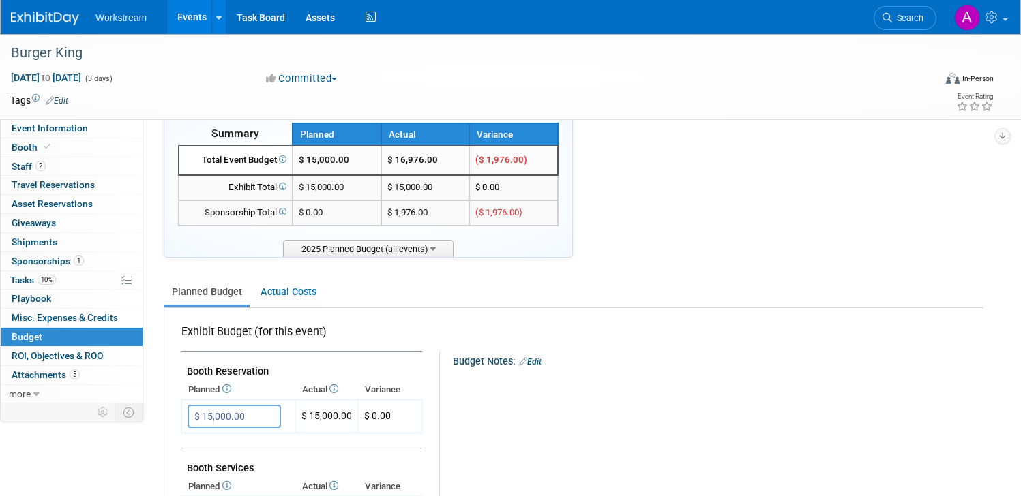
scroll to position [22, 0]
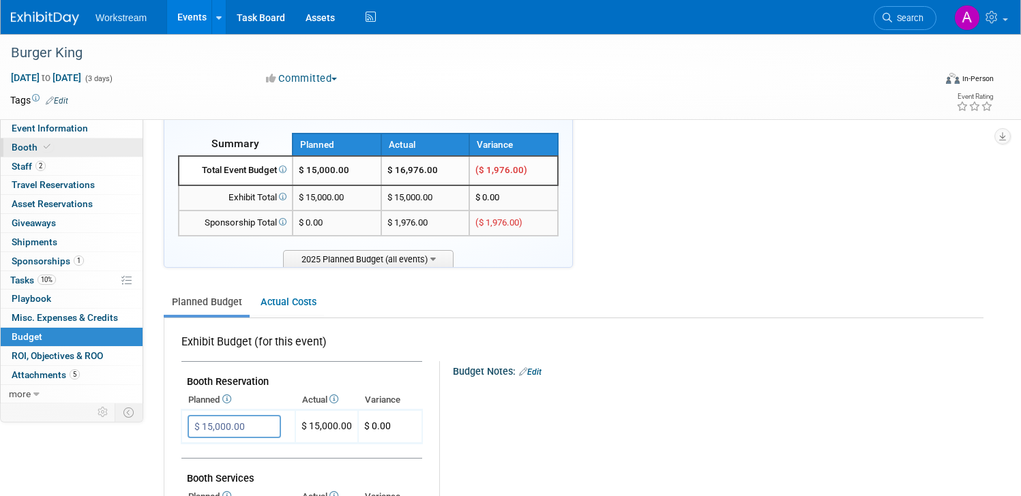
click at [84, 138] on link "Booth" at bounding box center [72, 147] width 142 height 18
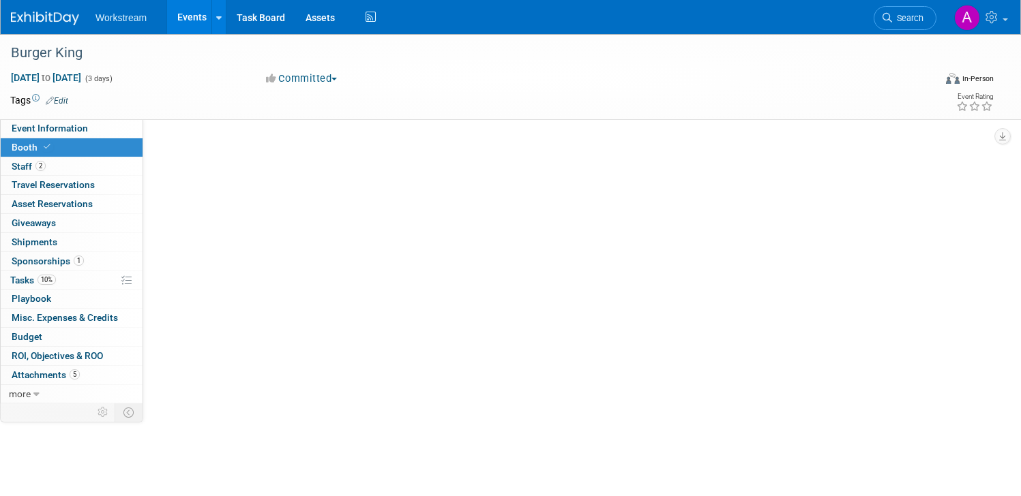
scroll to position [0, 0]
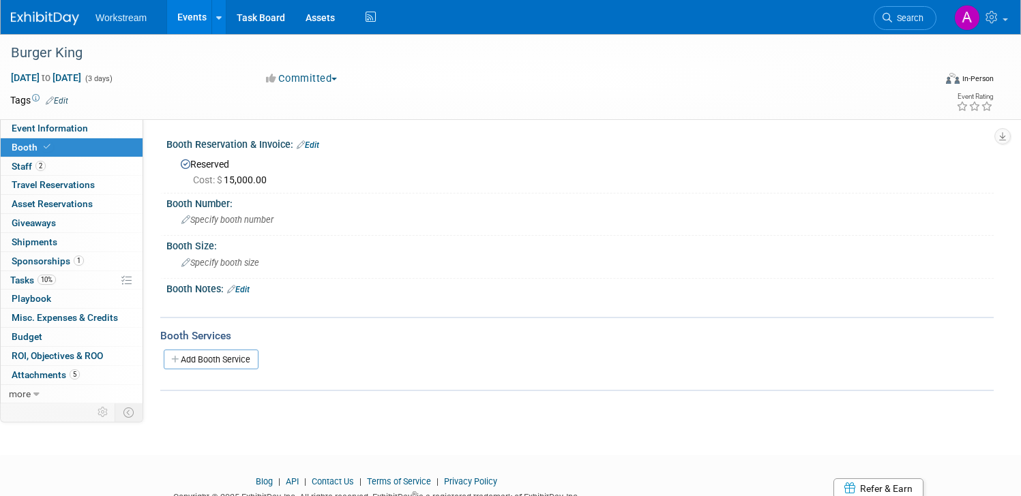
click at [46, 120] on div "Burger King [DATE] to [DATE] (3 days) [DATE] to [DATE] Committed Committed Cons…" at bounding box center [510, 77] width 1021 height 86
click at [46, 125] on span "Event Information" at bounding box center [50, 128] width 76 height 11
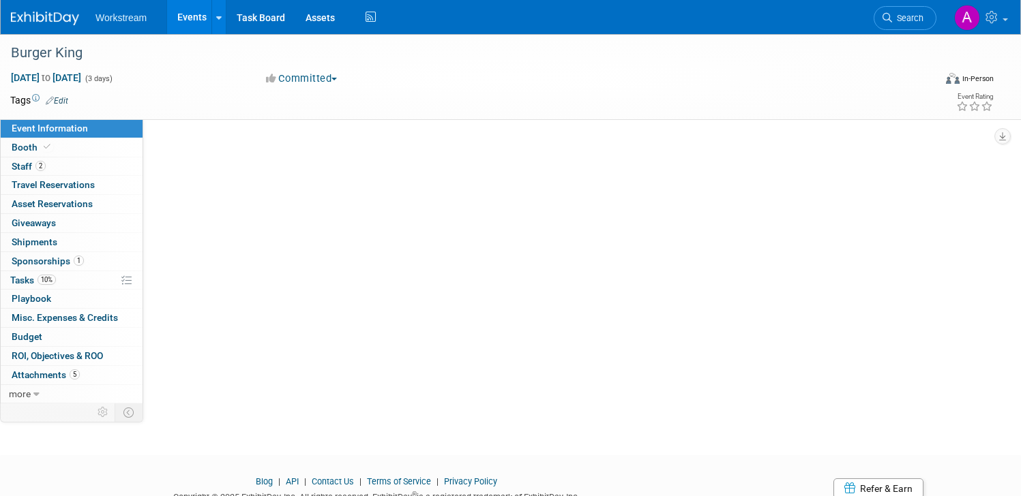
select select "Brand MSA"
select select "Restaurant"
select select "[PERSON_NAME]"
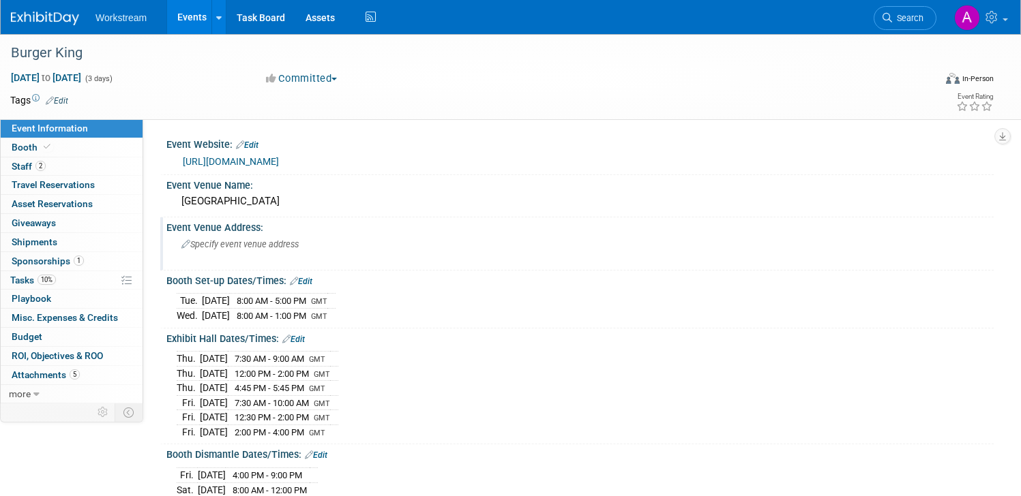
scroll to position [289, 0]
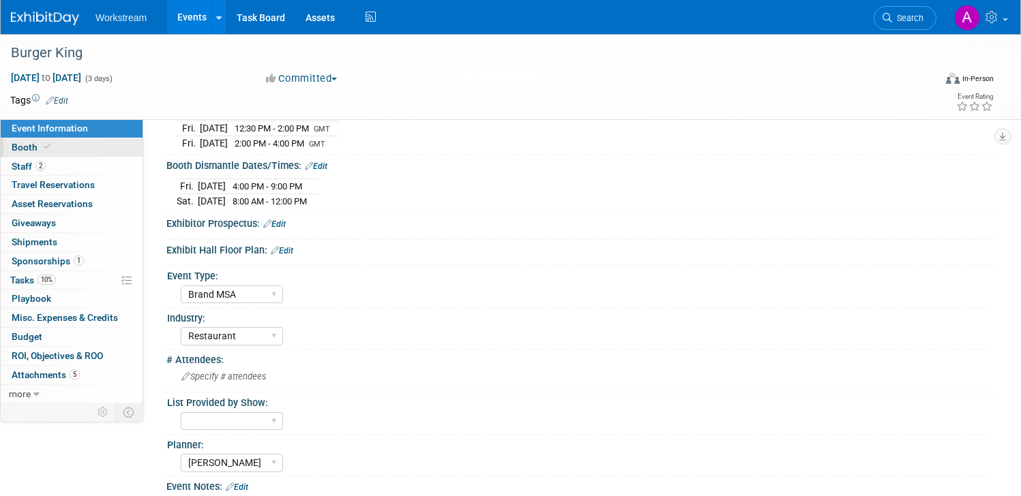
click at [93, 147] on link "Booth" at bounding box center [72, 147] width 142 height 18
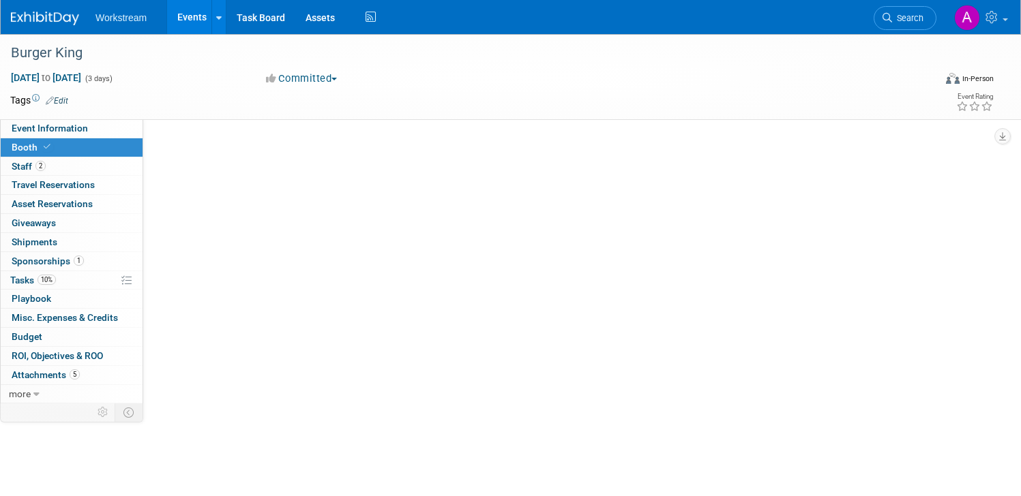
scroll to position [0, 0]
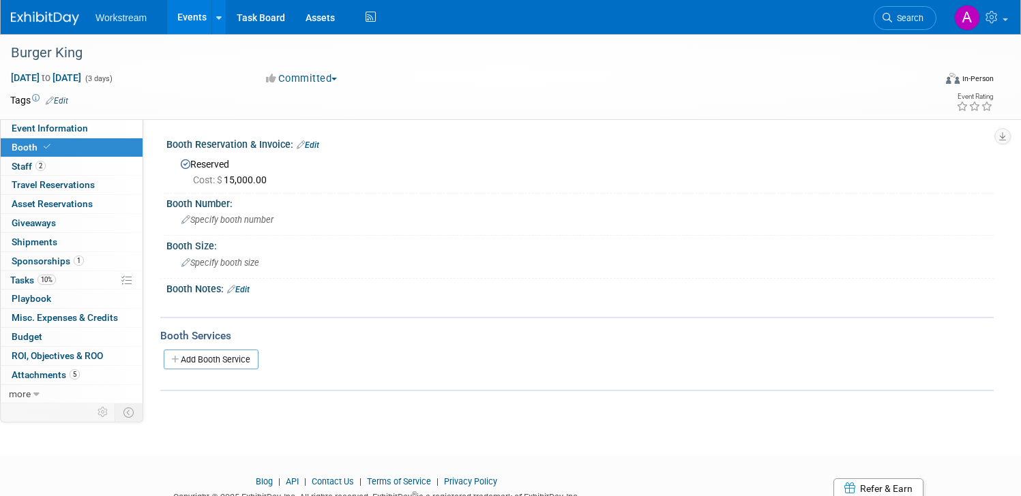
click at [308, 157] on div "Reserved Cost: $ 15,000.00" at bounding box center [580, 170] width 807 height 33
click at [312, 149] on link "Edit" at bounding box center [308, 145] width 22 height 10
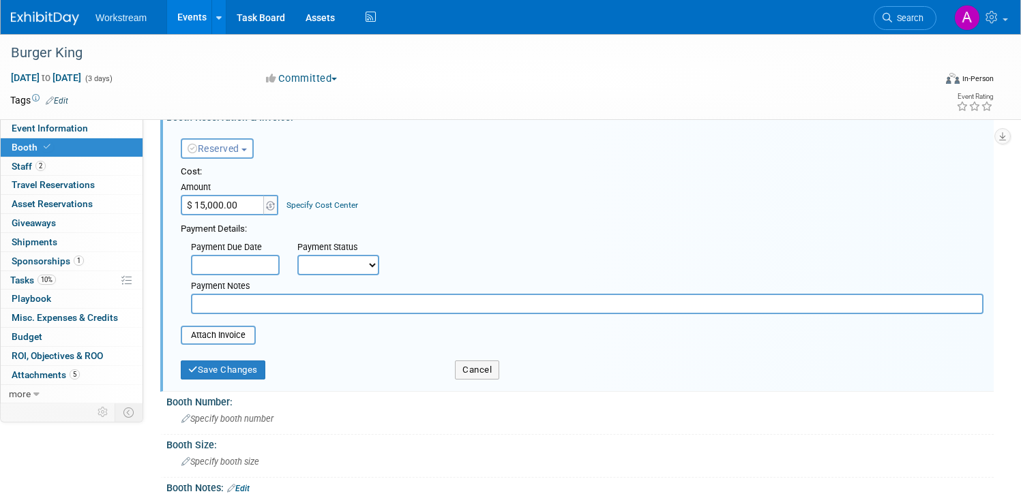
scroll to position [38, 0]
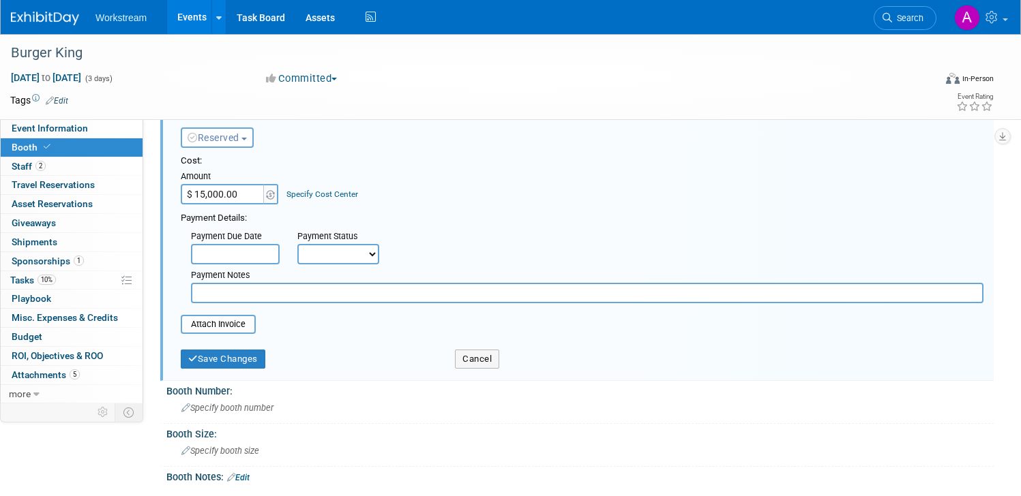
click at [211, 412] on span "Specify booth number" at bounding box center [227, 408] width 92 height 10
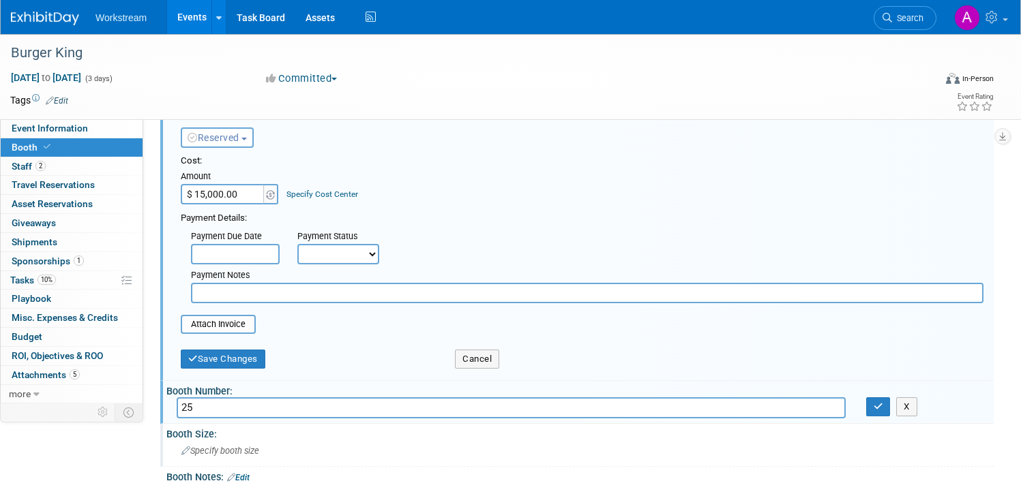
type input "2"
type input "154"
click at [884, 410] on button "button" at bounding box center [878, 406] width 25 height 19
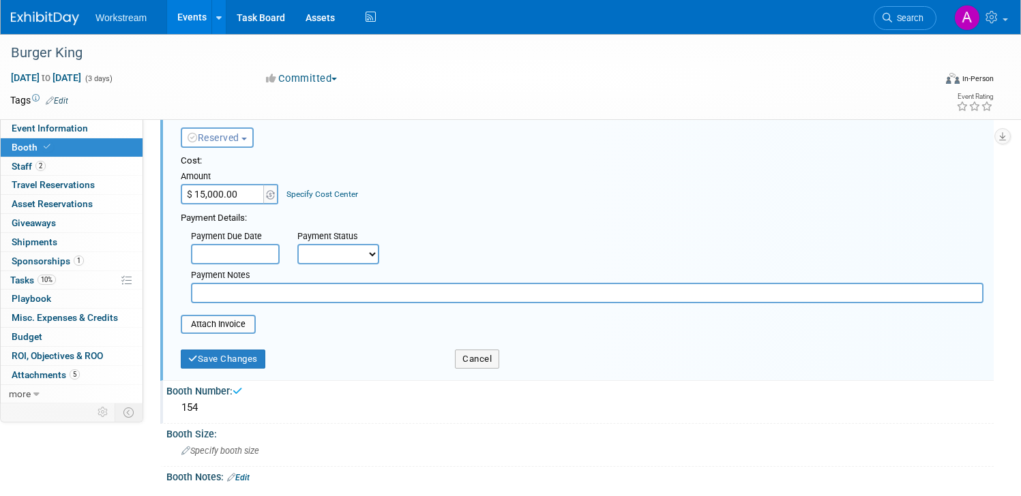
click at [230, 348] on div "Save Changes" at bounding box center [307, 355] width 274 height 28
click at [226, 357] on button "Save Changes" at bounding box center [223, 359] width 85 height 19
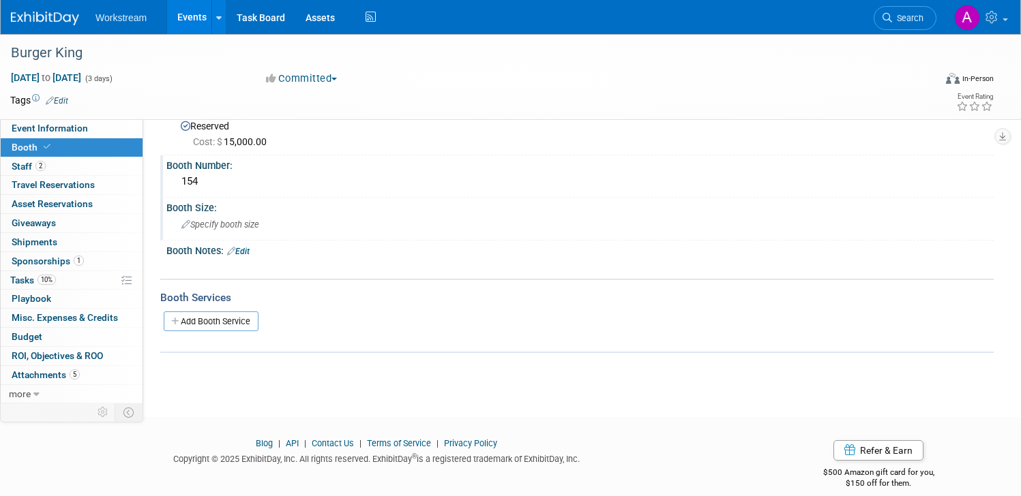
scroll to position [35, 0]
click at [245, 145] on span "Cost: $ 15,000.00" at bounding box center [232, 144] width 79 height 11
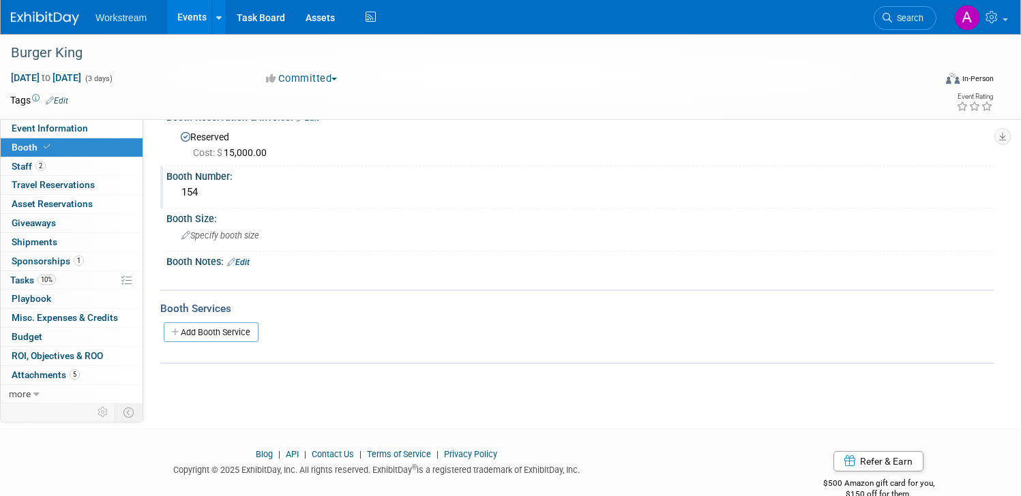
scroll to position [0, 0]
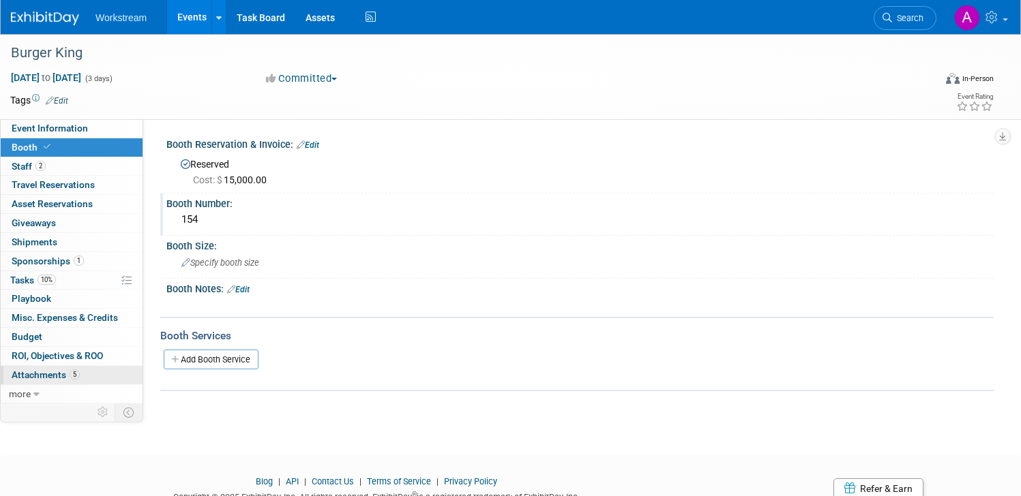
click at [27, 378] on span "Attachments 5" at bounding box center [46, 375] width 68 height 11
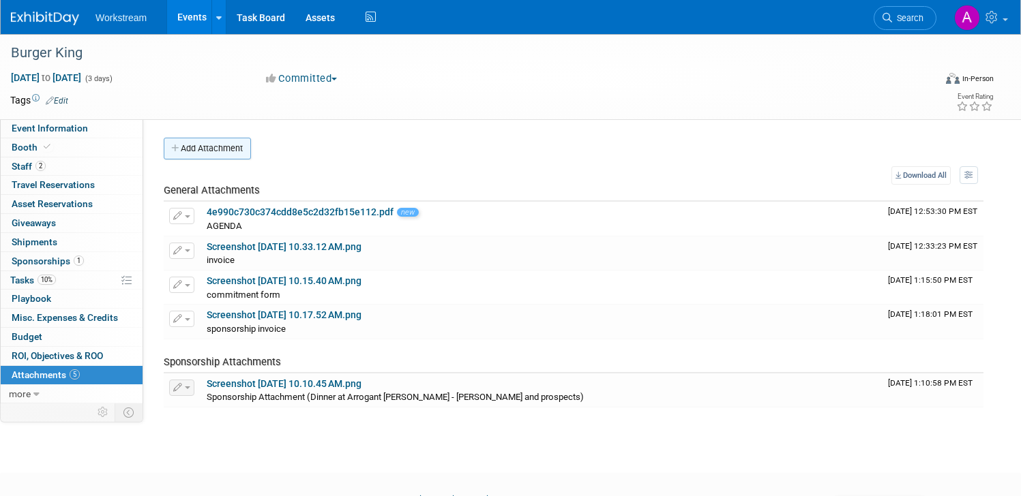
click at [205, 151] on button "Add Attachment" at bounding box center [207, 149] width 87 height 22
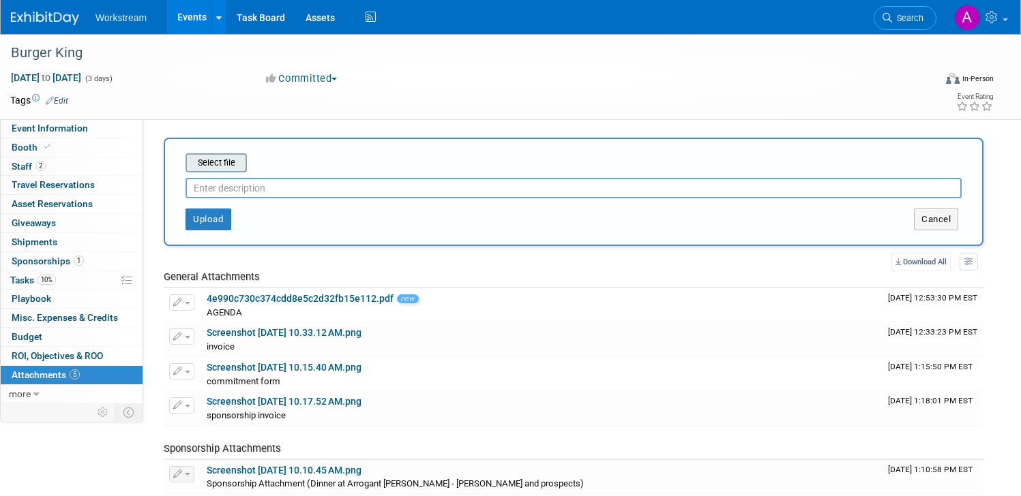
click at [227, 161] on input "file" at bounding box center [164, 163] width 162 height 16
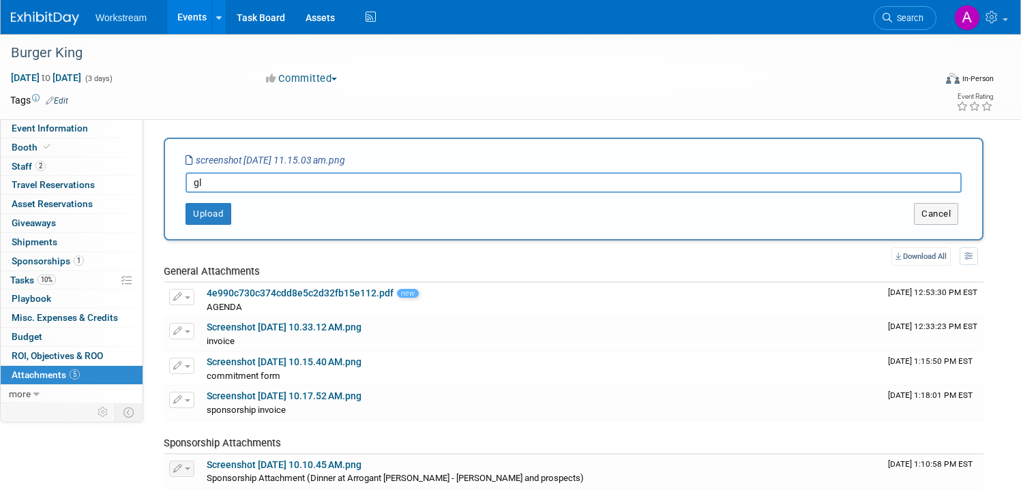
type input "g"
type input "floor plan"
click at [203, 211] on button "Upload" at bounding box center [208, 214] width 46 height 22
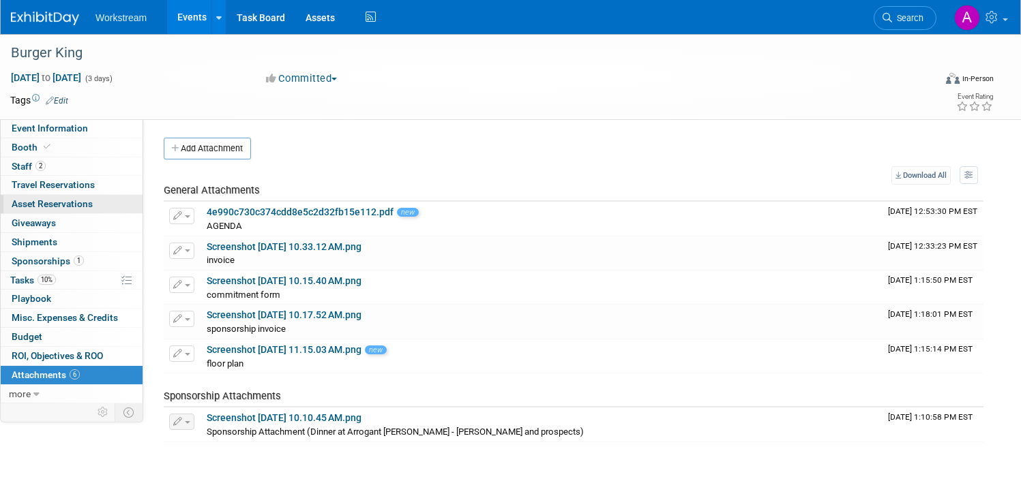
click at [82, 207] on span "Asset Reservations 0" at bounding box center [52, 203] width 81 height 11
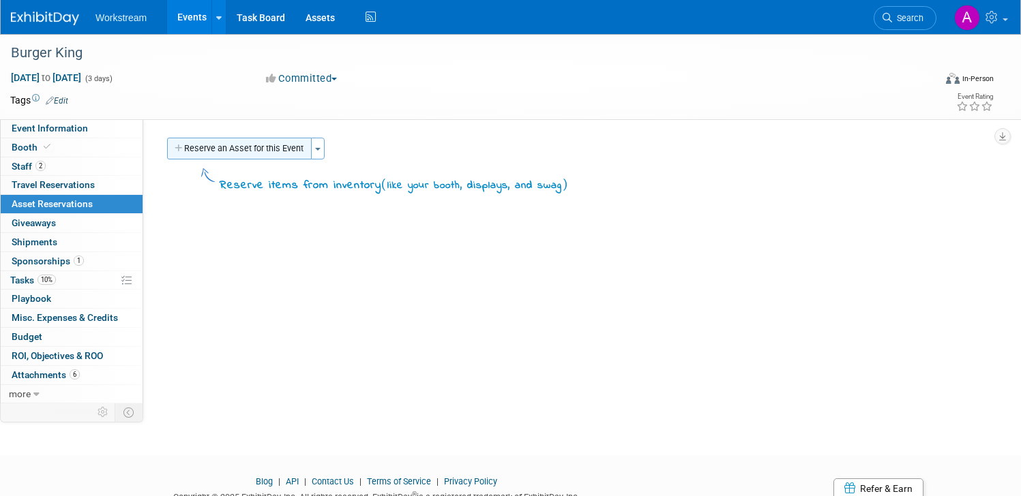
click at [213, 151] on button "Reserve an Asset for this Event" at bounding box center [239, 149] width 145 height 22
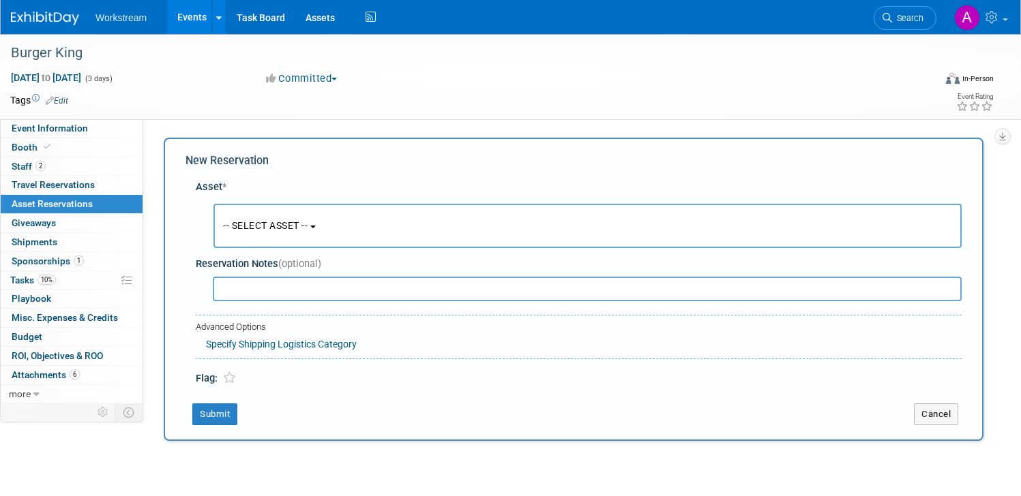
scroll to position [13, 0]
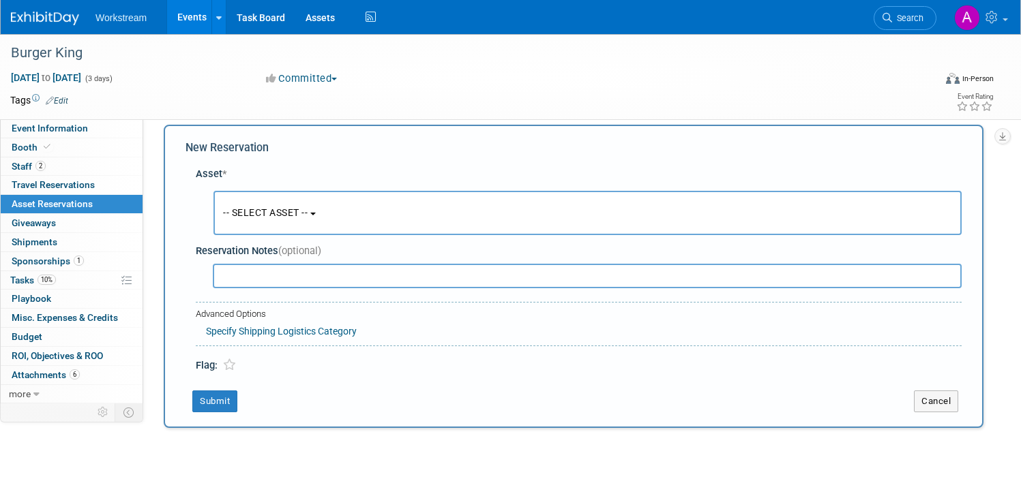
click at [241, 210] on span "-- SELECT ASSET --" at bounding box center [265, 212] width 85 height 11
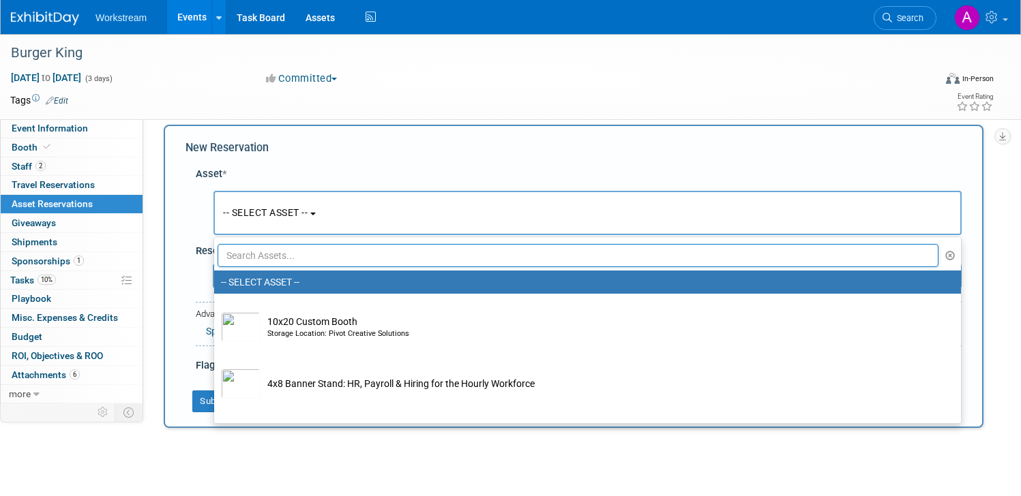
click at [196, 271] on div at bounding box center [579, 274] width 766 height 33
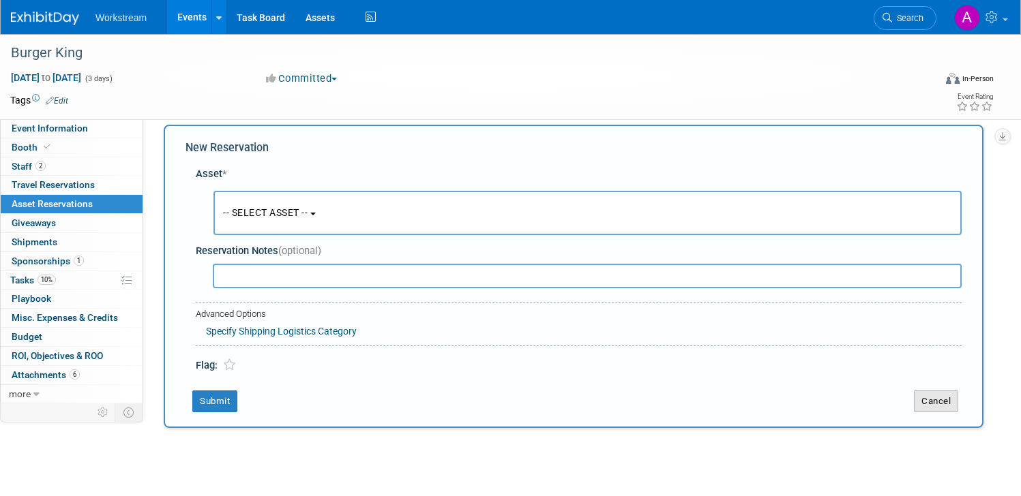
click at [915, 400] on button "Cancel" at bounding box center [936, 402] width 44 height 22
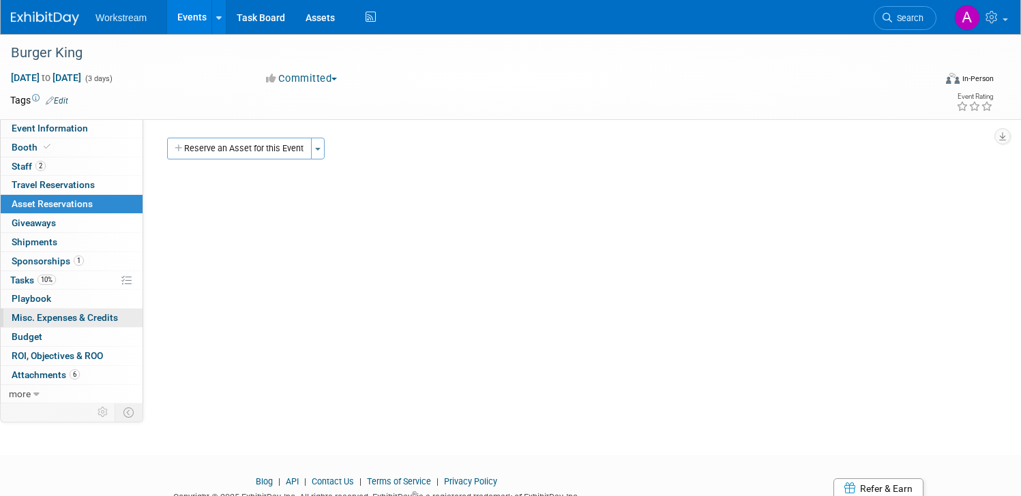
click at [80, 320] on span "Misc. Expenses & Credits 0" at bounding box center [65, 317] width 106 height 11
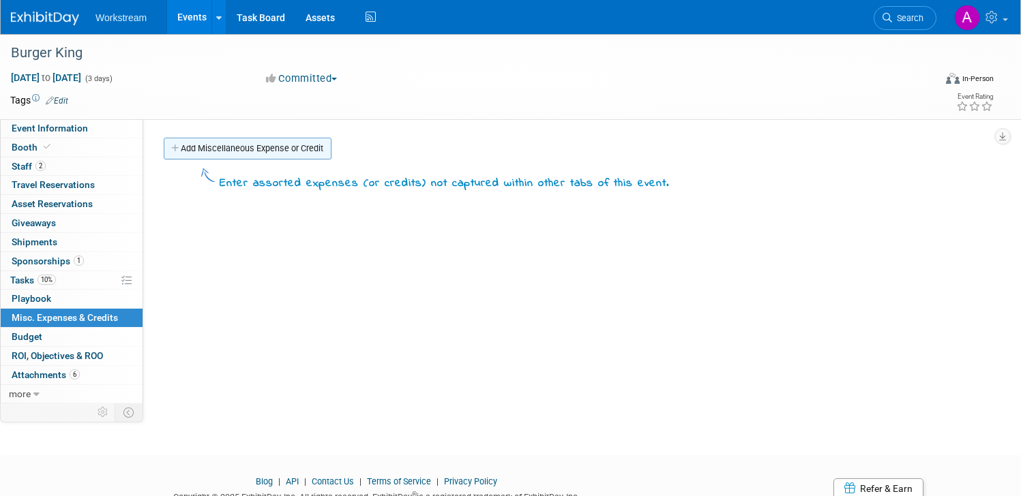
click at [235, 147] on link "Add Miscellaneous Expense or Credit" at bounding box center [248, 149] width 168 height 22
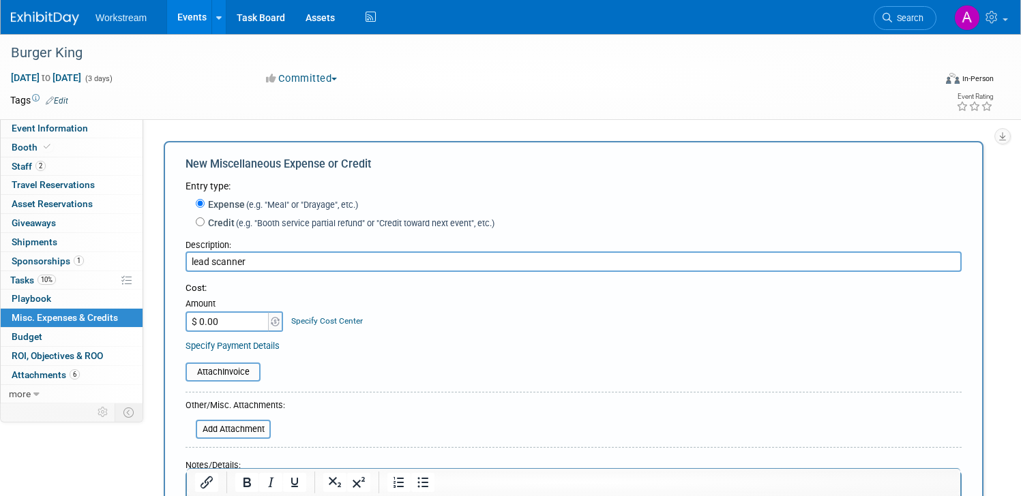
type input "lead scanner"
click at [217, 315] on input "$ 0.00" at bounding box center [227, 322] width 85 height 20
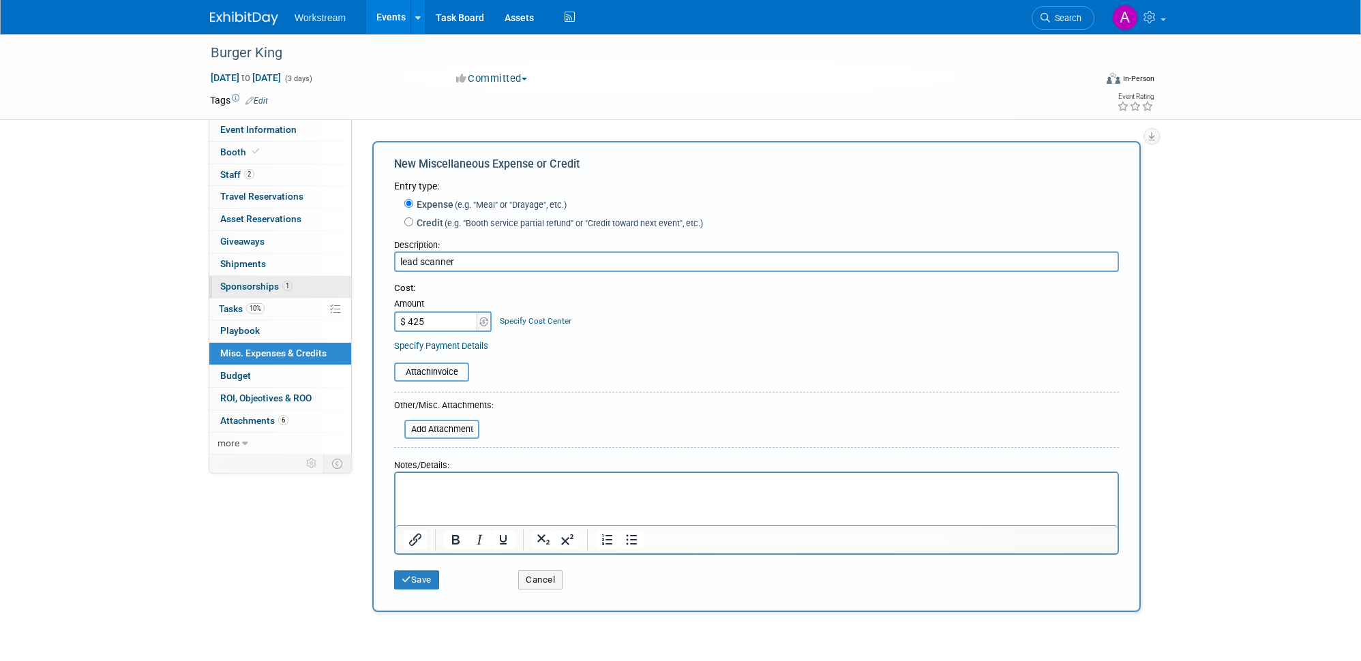
type input "$ 425.00"
click at [435, 377] on input "file" at bounding box center [386, 372] width 162 height 16
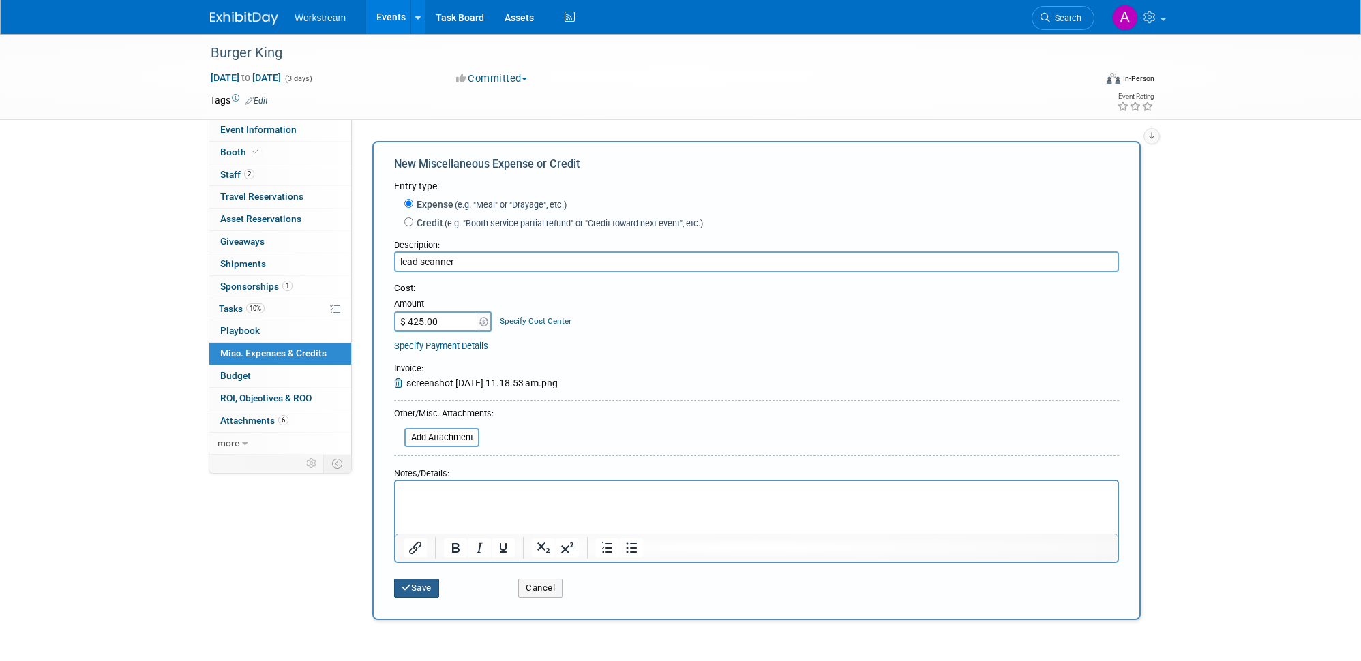
click at [425, 496] on button "Save" at bounding box center [416, 588] width 45 height 19
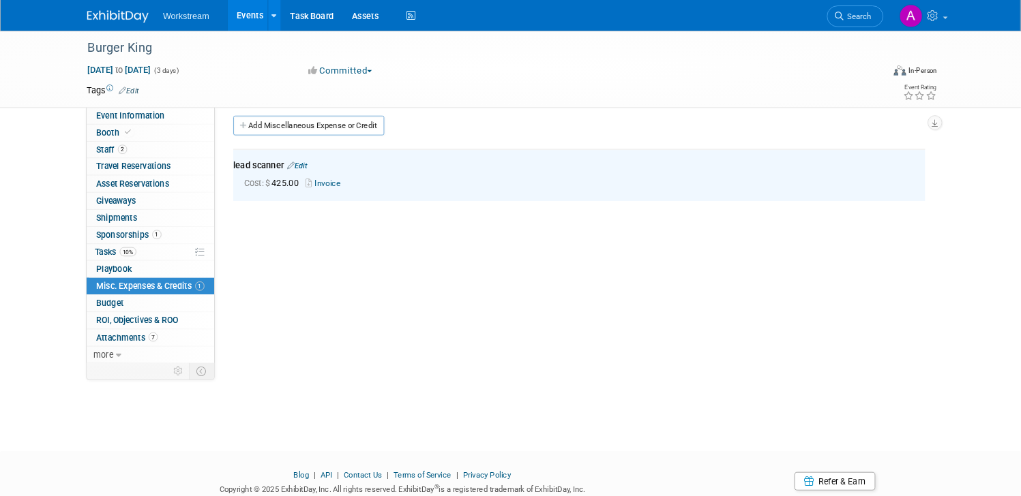
scroll to position [9, 0]
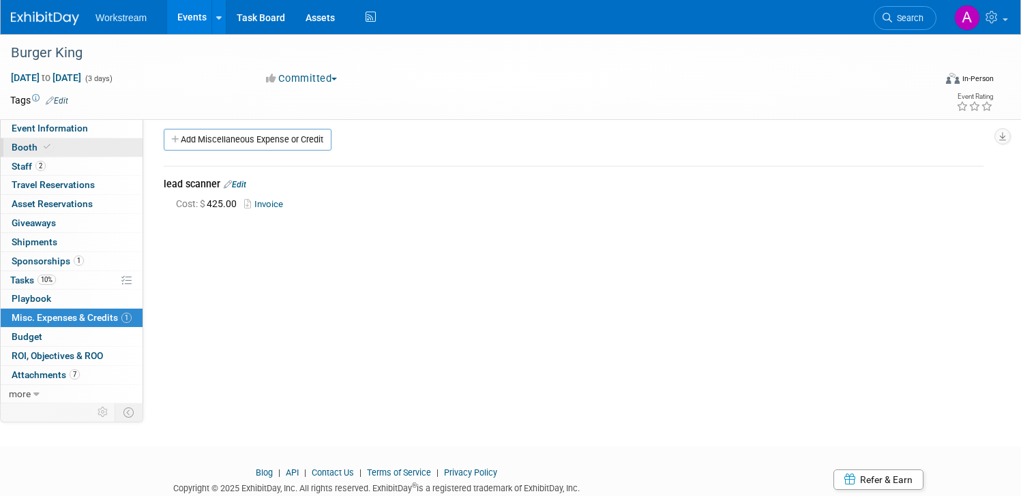
click at [57, 143] on link "Booth" at bounding box center [72, 147] width 142 height 18
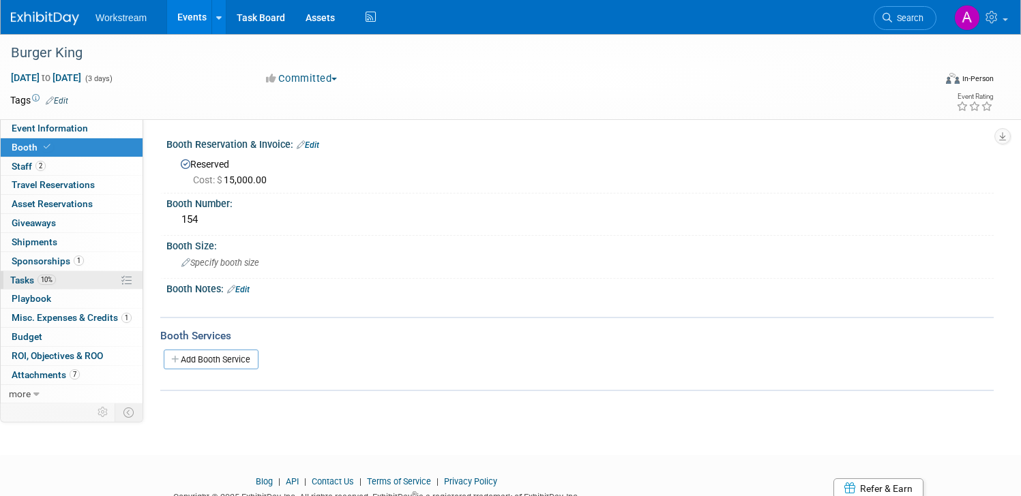
click at [37, 286] on link "10% Tasks 10%" at bounding box center [72, 280] width 142 height 18
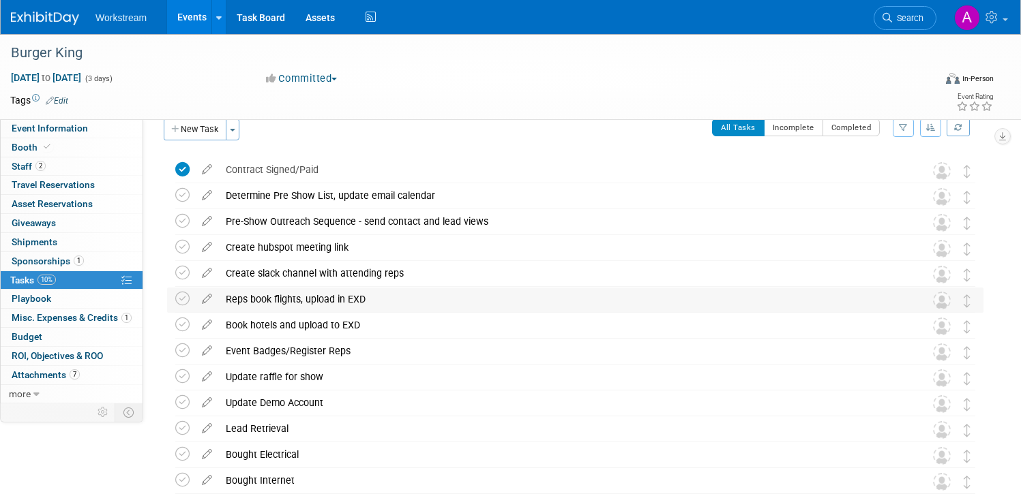
scroll to position [23, 0]
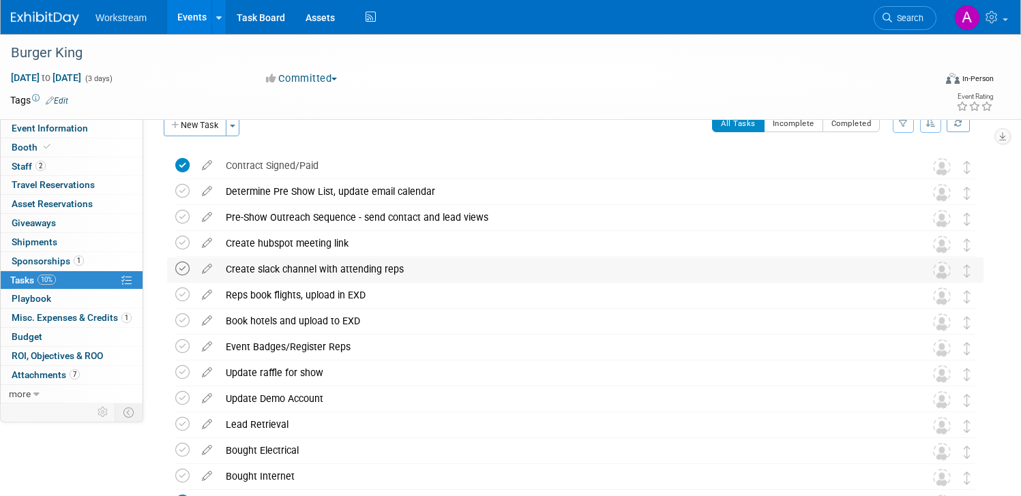
click at [180, 265] on icon at bounding box center [182, 269] width 14 height 14
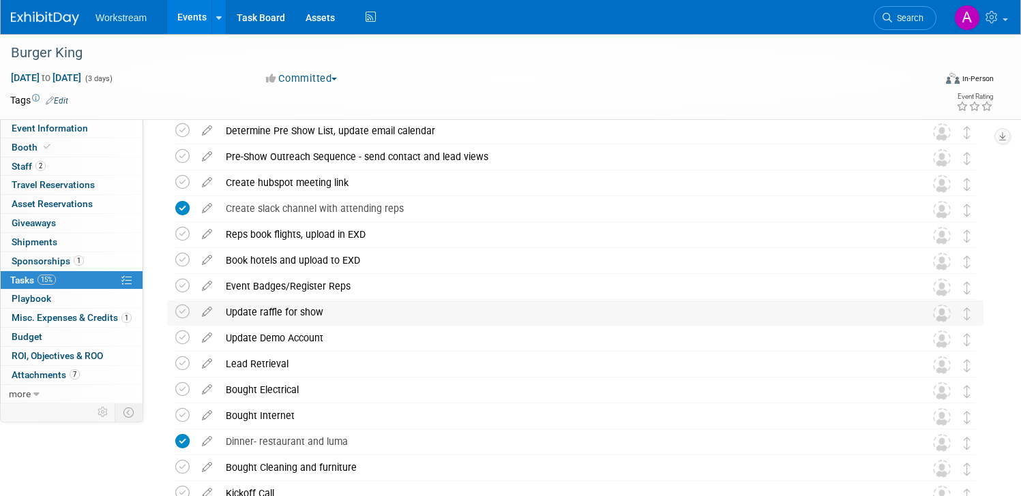
click at [183, 362] on icon at bounding box center [182, 364] width 14 height 14
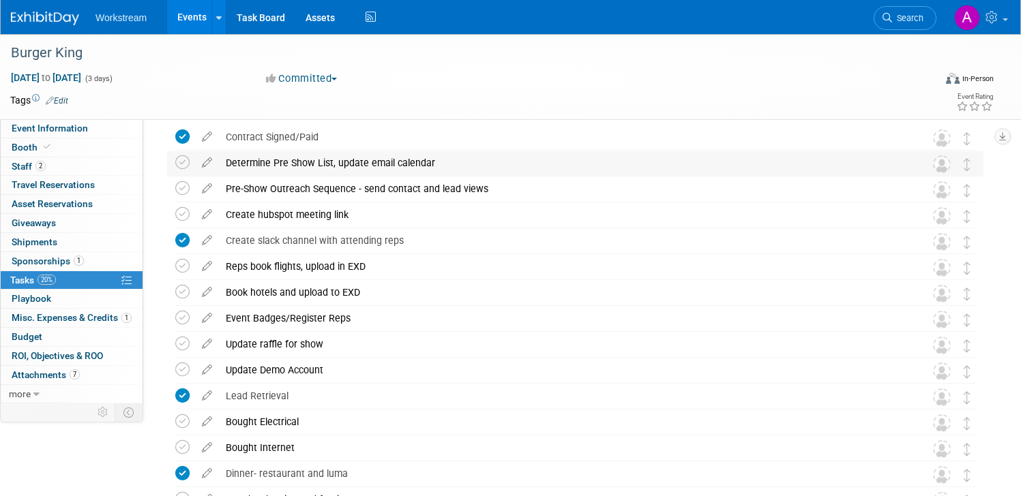
scroll to position [59, 0]
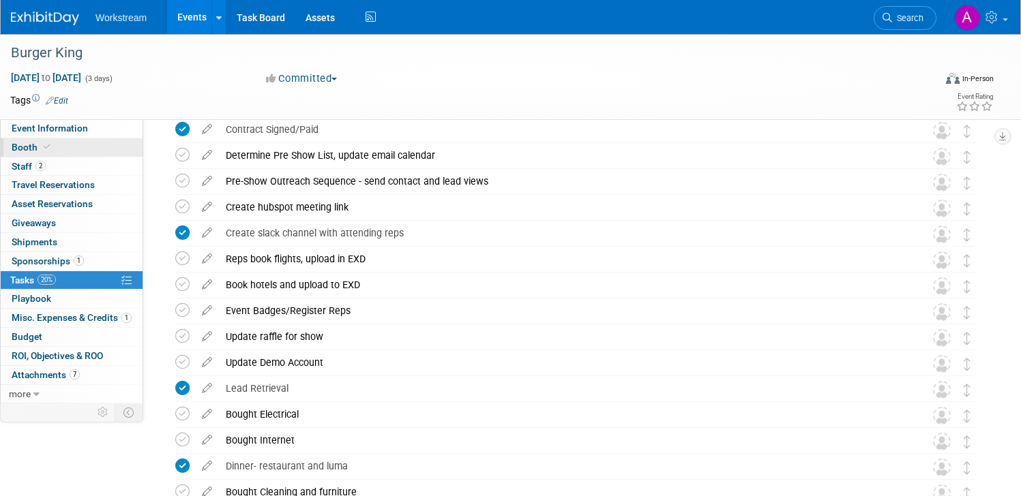
click at [78, 145] on link "Booth" at bounding box center [72, 147] width 142 height 18
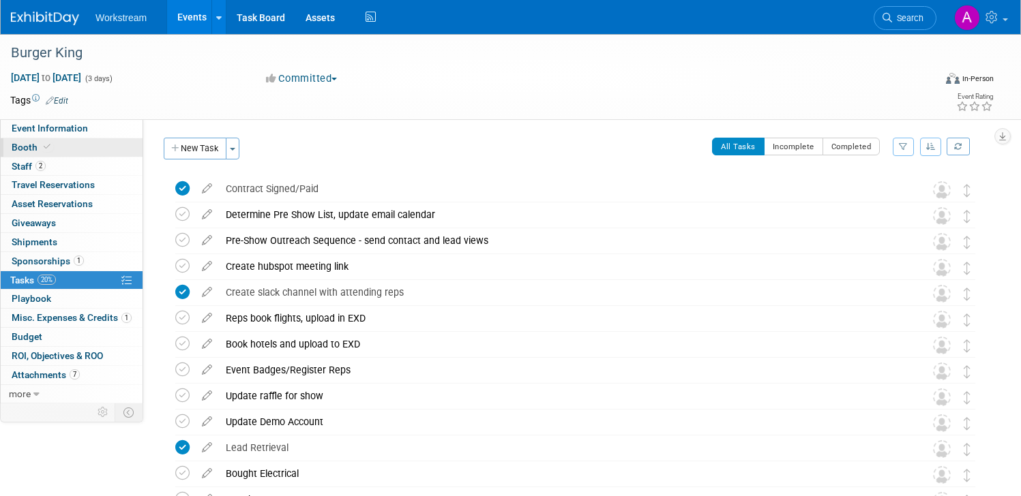
click at [78, 145] on link "Booth" at bounding box center [72, 147] width 142 height 18
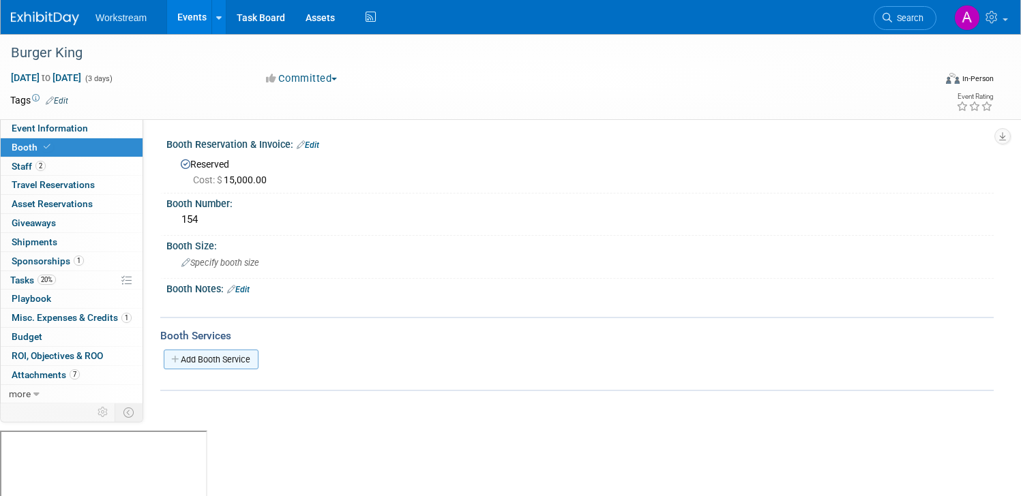
click at [200, 364] on link "Add Booth Service" at bounding box center [211, 360] width 95 height 20
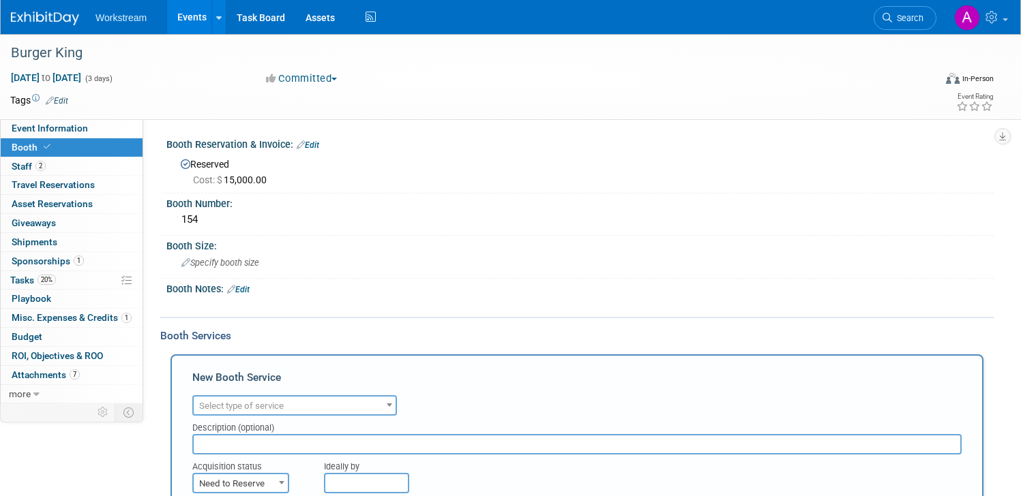
scroll to position [3, 0]
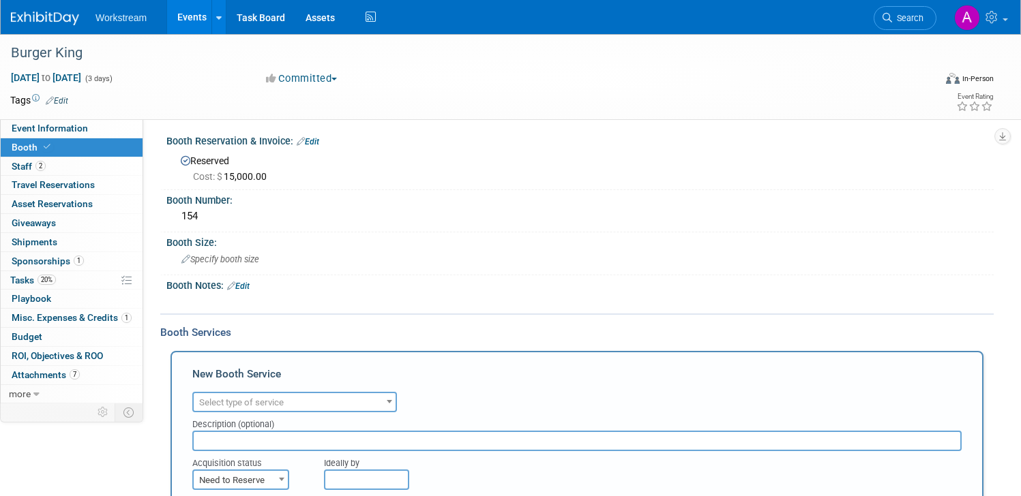
click at [228, 397] on span "Select type of service" at bounding box center [241, 402] width 85 height 10
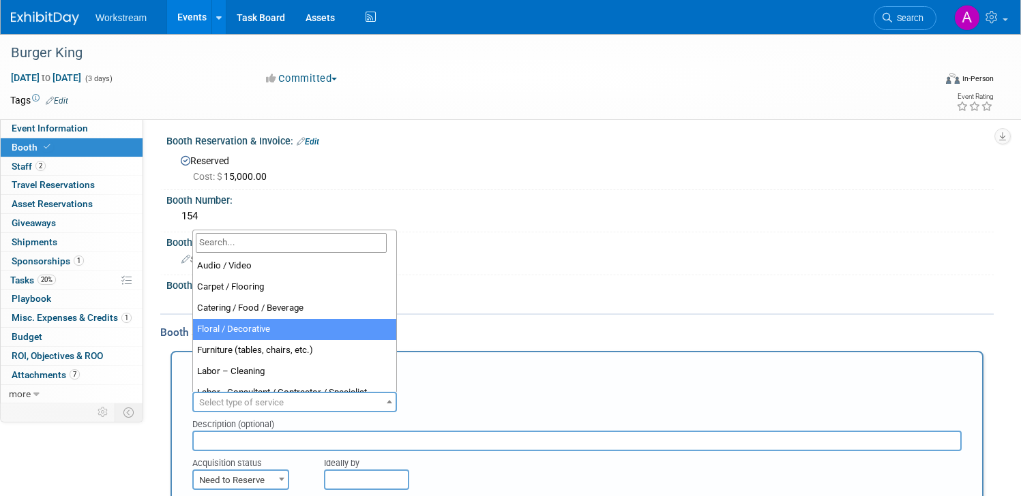
select select "6"
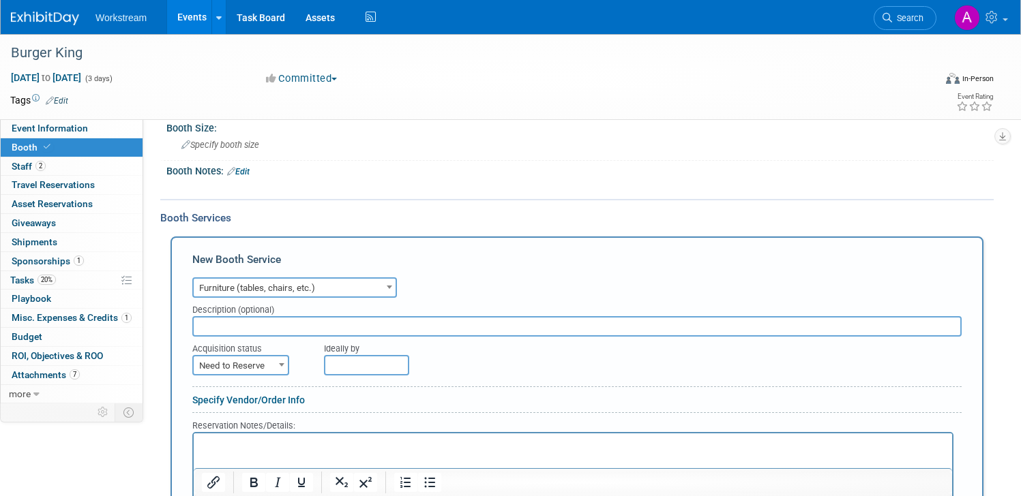
scroll to position [142, 0]
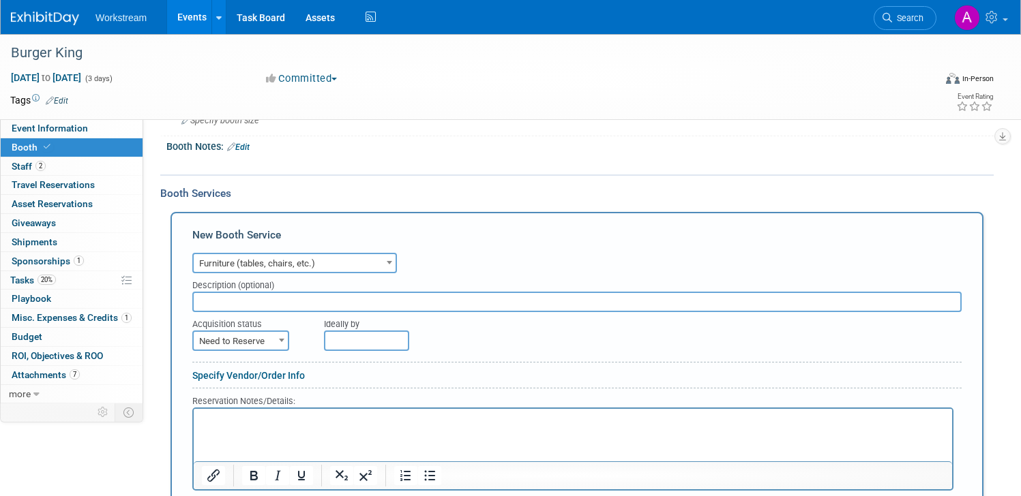
click at [215, 299] on input "text" at bounding box center [576, 302] width 769 height 20
type input "furniture and carpeting"
click at [217, 349] on span "Need to Reserve" at bounding box center [241, 341] width 94 height 19
select select "2"
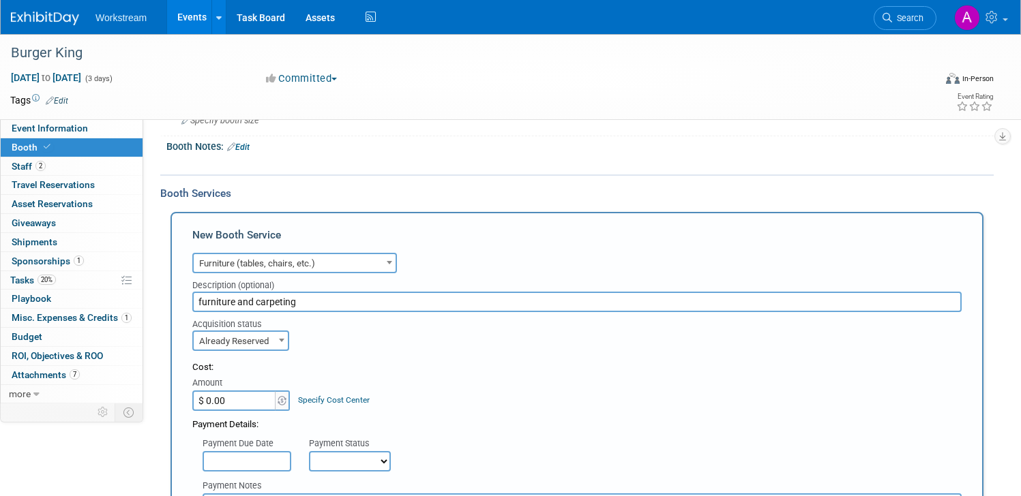
click at [221, 408] on input "$ 0.00" at bounding box center [234, 401] width 85 height 20
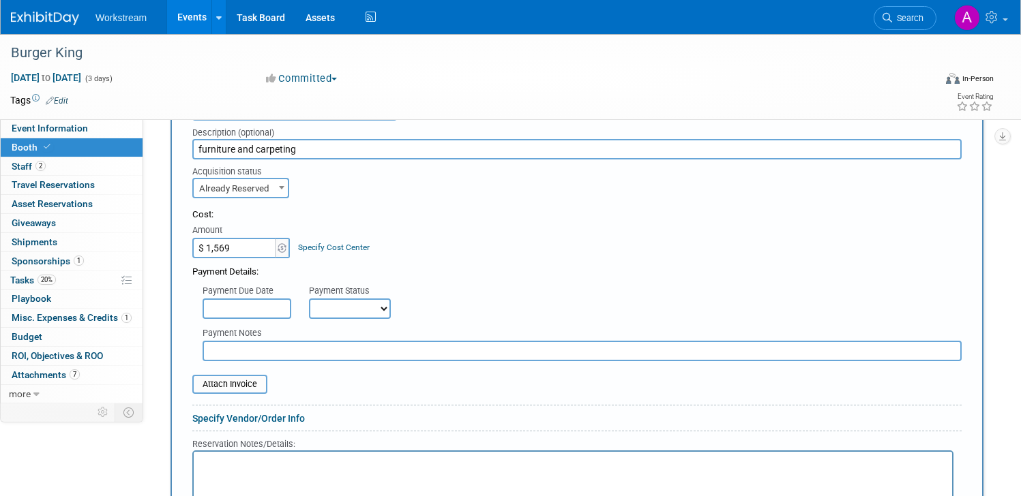
scroll to position [502, 0]
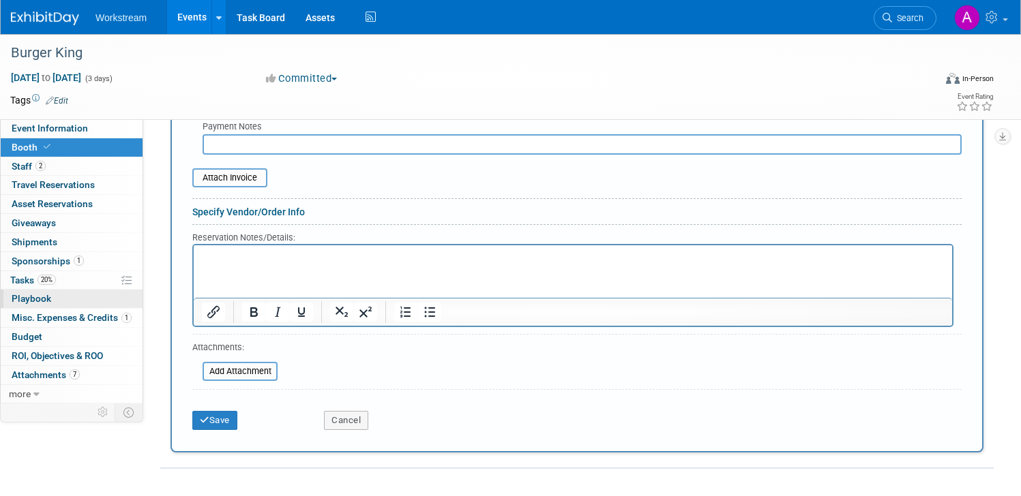
type input "$ 1,569.00"
click at [241, 362] on div "Add Attachment" at bounding box center [239, 371] width 75 height 19
click at [262, 367] on input "file" at bounding box center [195, 371] width 162 height 16
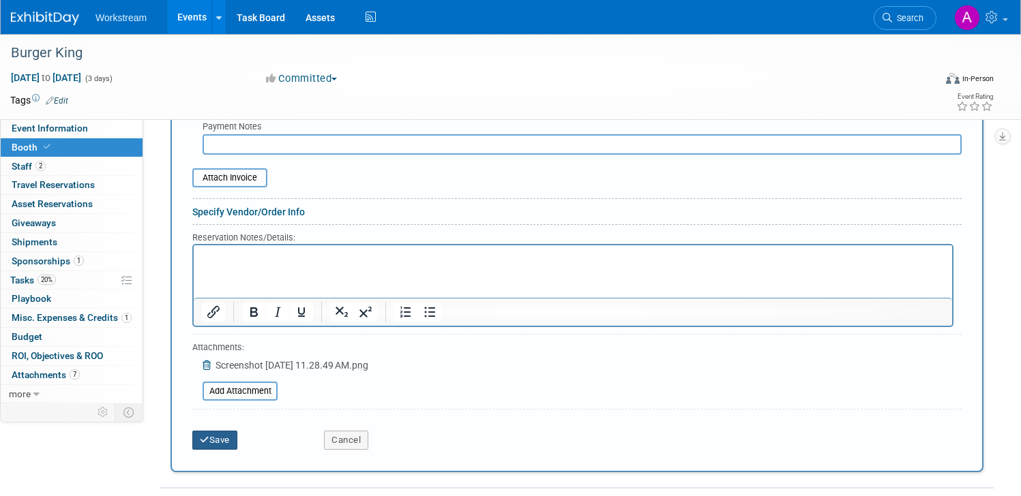
click at [222, 431] on button "Save" at bounding box center [214, 440] width 45 height 19
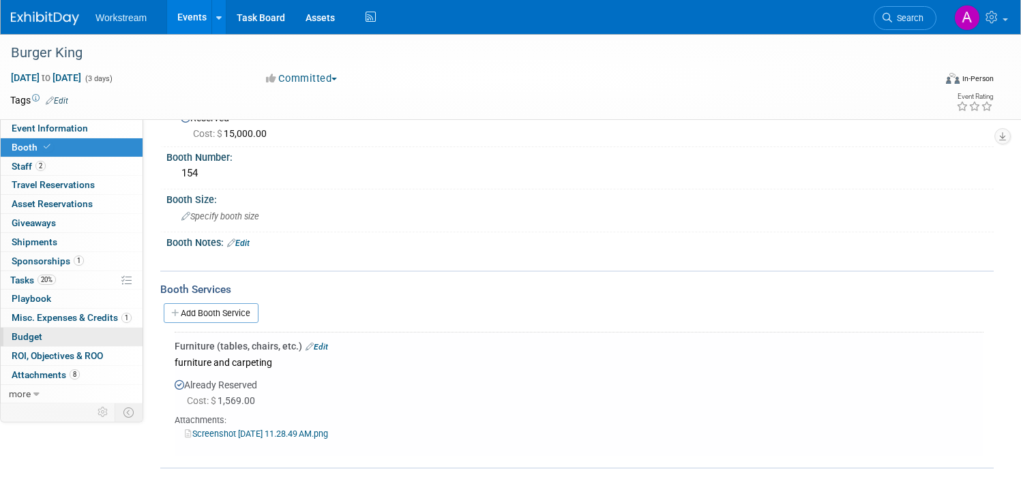
scroll to position [0, 0]
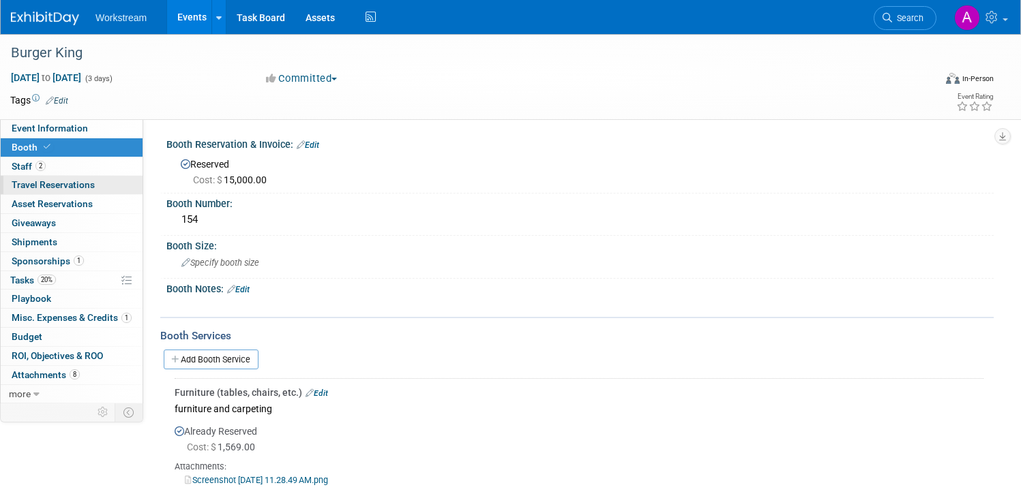
click at [63, 187] on span "Travel Reservations 0" at bounding box center [53, 184] width 83 height 11
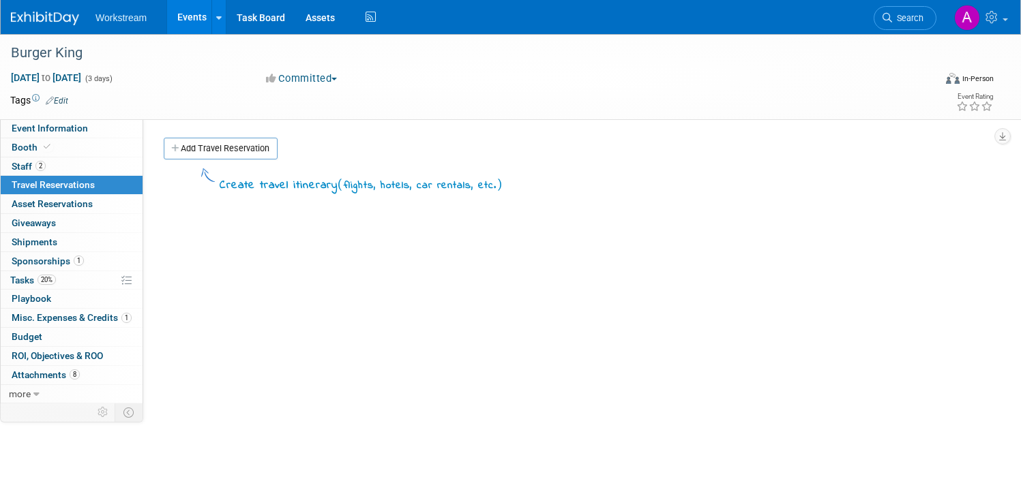
click at [194, 142] on link "Add Travel Reservation" at bounding box center [221, 149] width 114 height 22
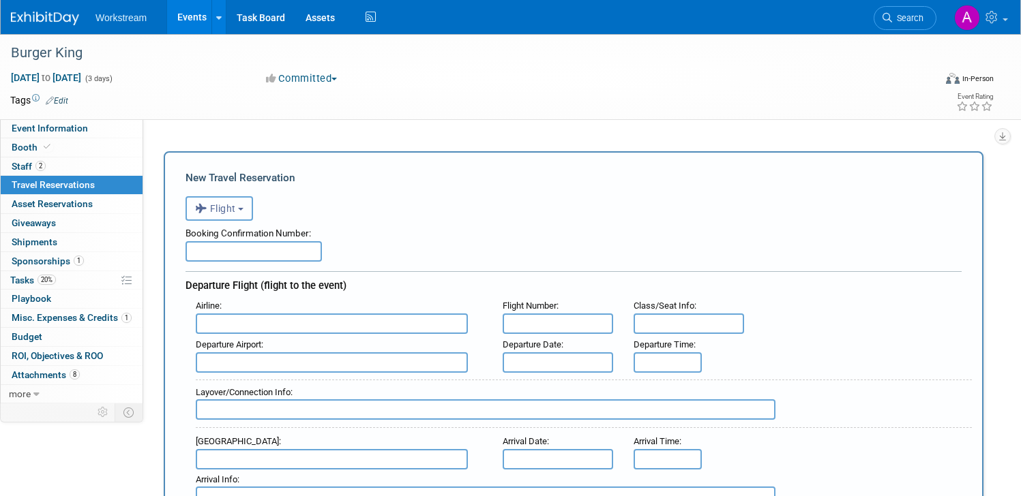
click at [225, 209] on span "Flight" at bounding box center [215, 208] width 41 height 11
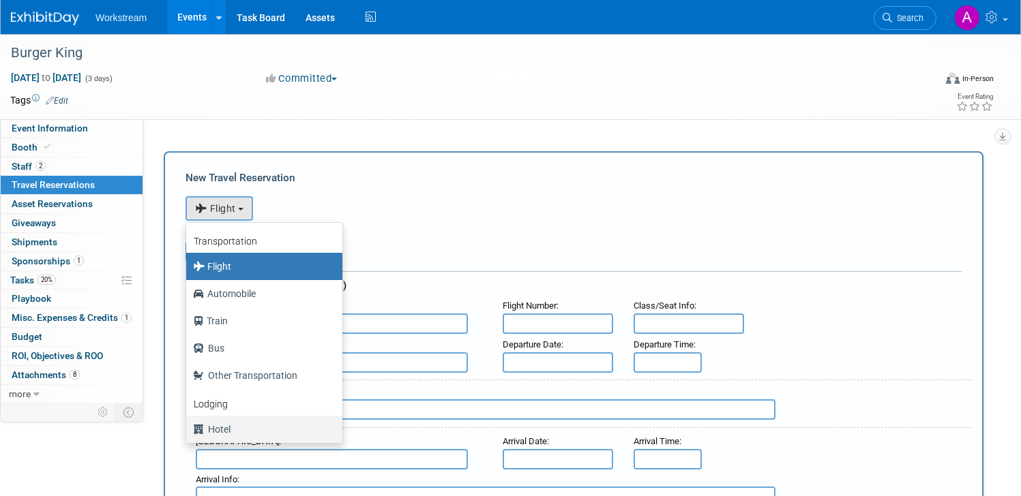
drag, startPoint x: 249, startPoint y: 423, endPoint x: 239, endPoint y: 392, distance: 32.3
click at [249, 423] on label "Hotel" at bounding box center [261, 430] width 136 height 22
click at [188, 423] on input "Hotel" at bounding box center [183, 427] width 9 height 9
select select "6"
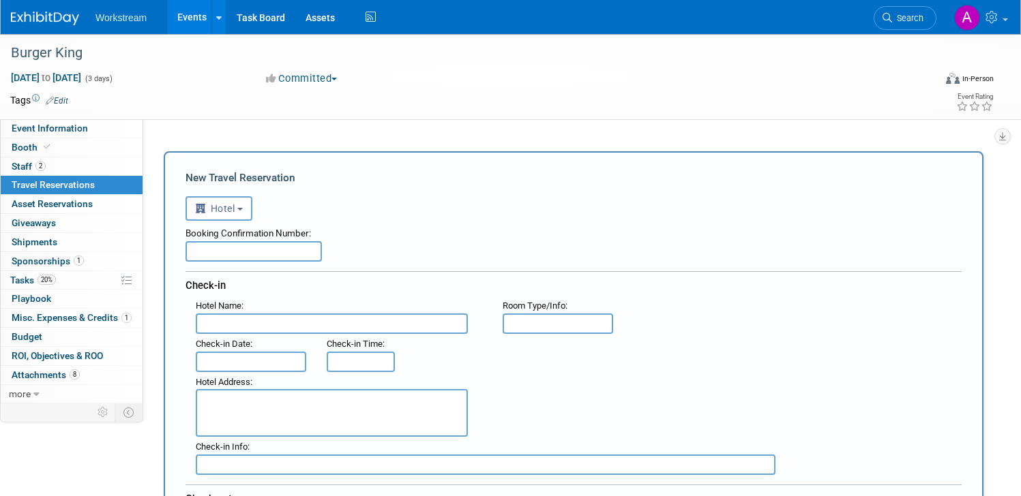
click at [231, 250] on input "text" at bounding box center [253, 251] width 136 height 20
click at [239, 316] on input "text" at bounding box center [332, 324] width 272 height 20
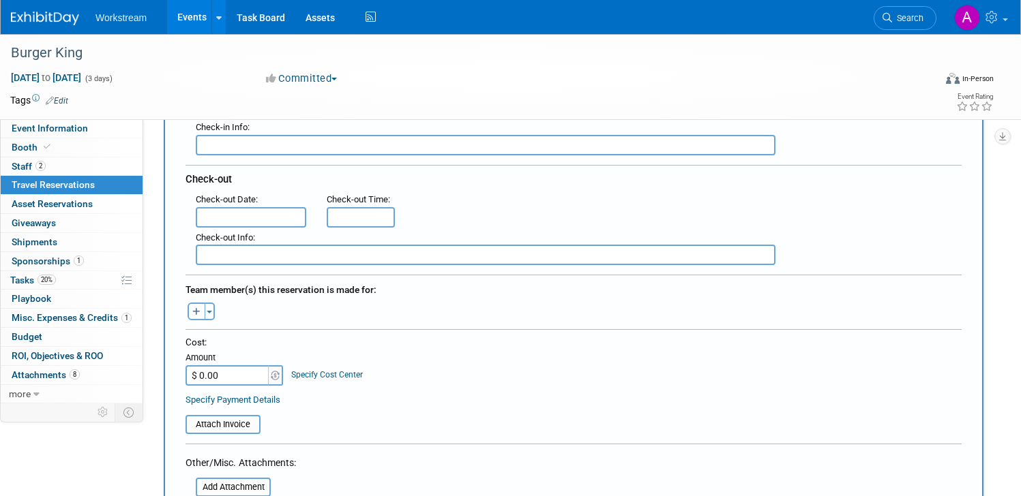
scroll to position [323, 0]
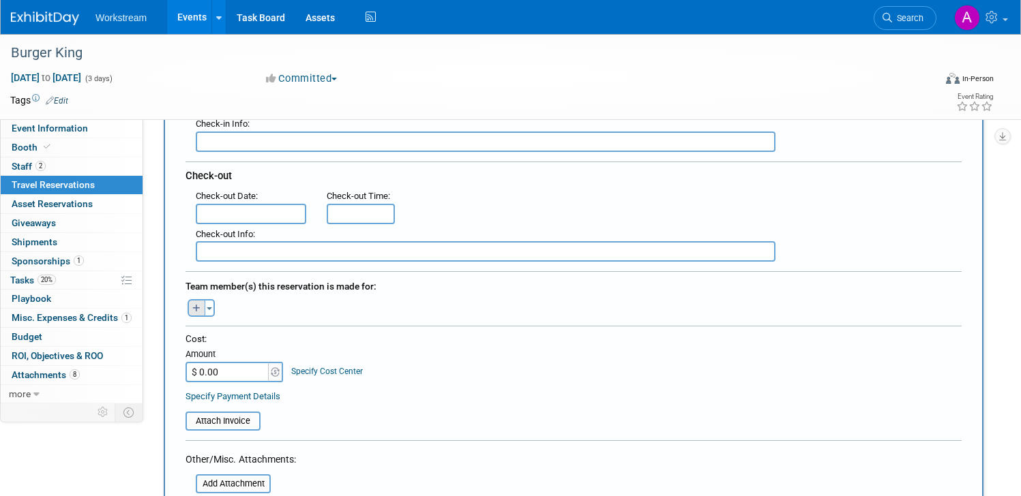
type input "hyatt phoenix"
click at [199, 310] on icon "button" at bounding box center [196, 309] width 8 height 9
select select
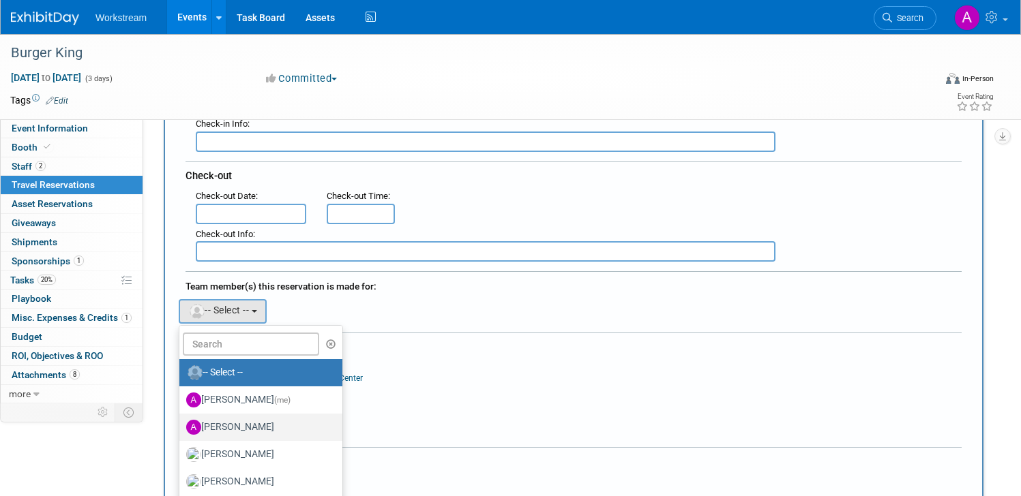
click at [252, 431] on label "[PERSON_NAME]" at bounding box center [257, 428] width 142 height 22
click at [266, 423] on label "[PERSON_NAME]" at bounding box center [257, 428] width 142 height 22
click at [181, 423] on input "[PERSON_NAME]" at bounding box center [176, 425] width 9 height 9
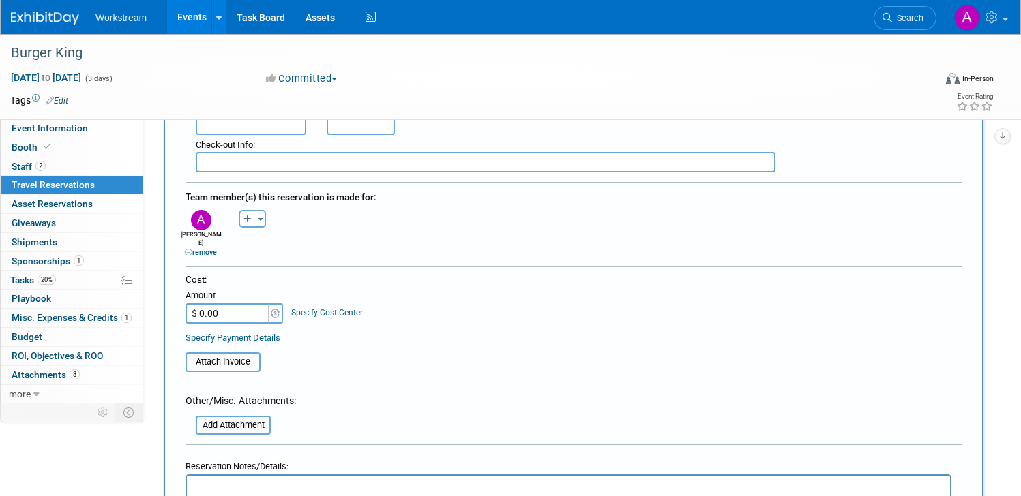
scroll to position [452, 0]
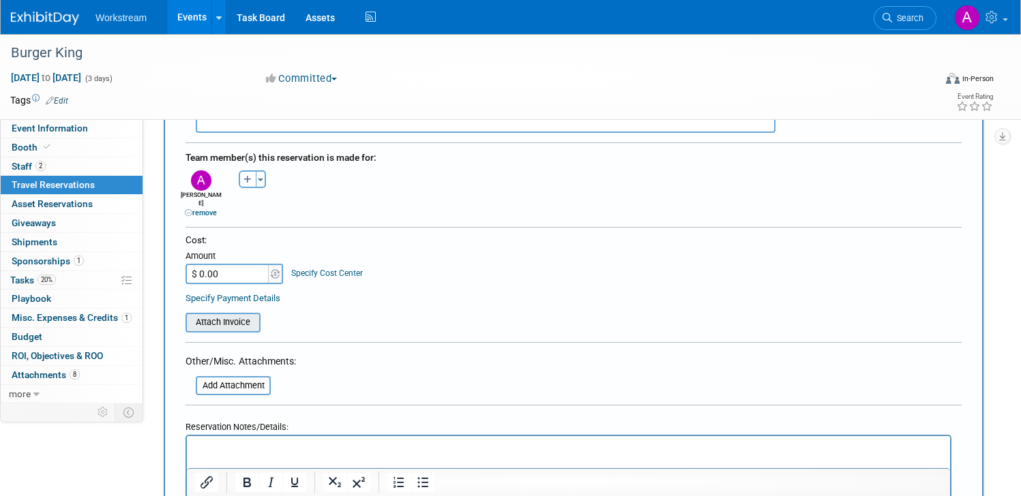
click at [218, 316] on input "file" at bounding box center [178, 322] width 162 height 16
click at [237, 314] on input "file" at bounding box center [178, 322] width 162 height 16
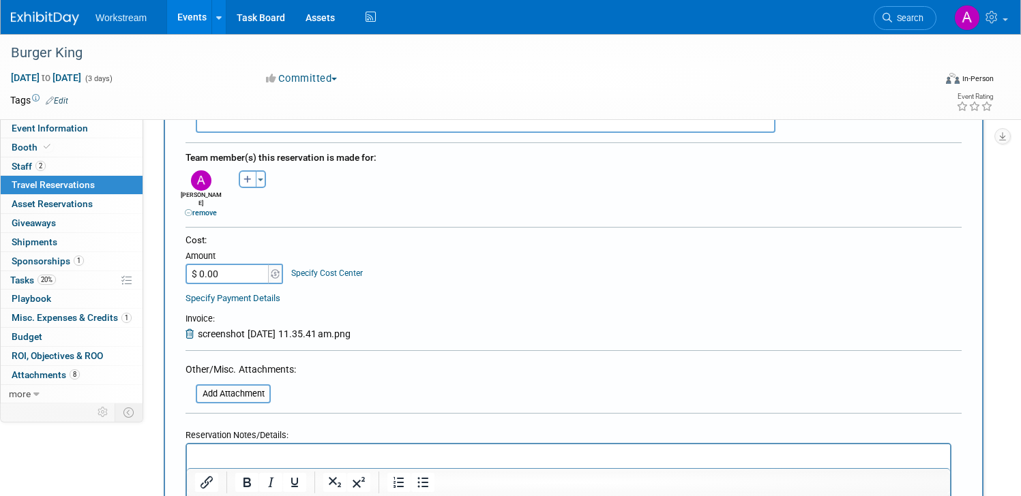
scroll to position [453, 0]
drag, startPoint x: 220, startPoint y: 263, endPoint x: 192, endPoint y: 258, distance: 28.5
click at [192, 263] on input "$ 0.00" at bounding box center [227, 273] width 85 height 20
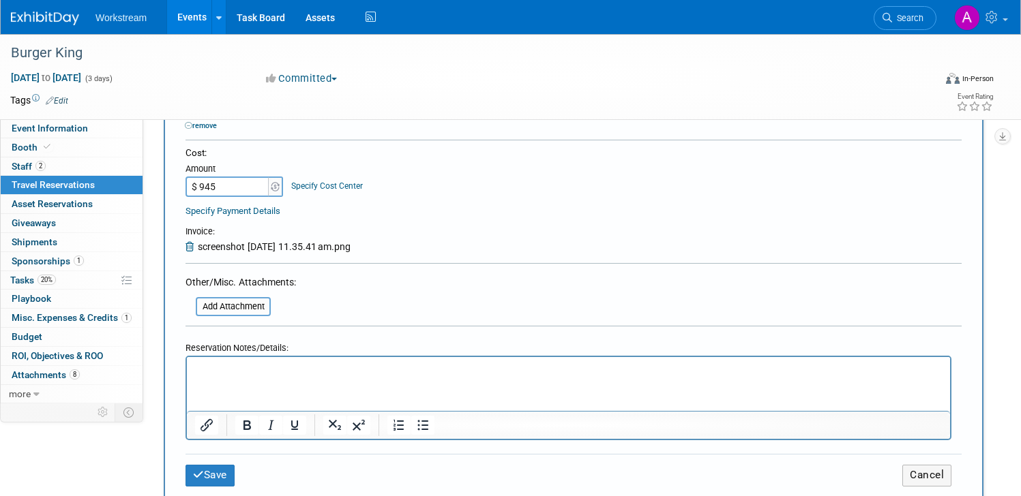
scroll to position [616, 0]
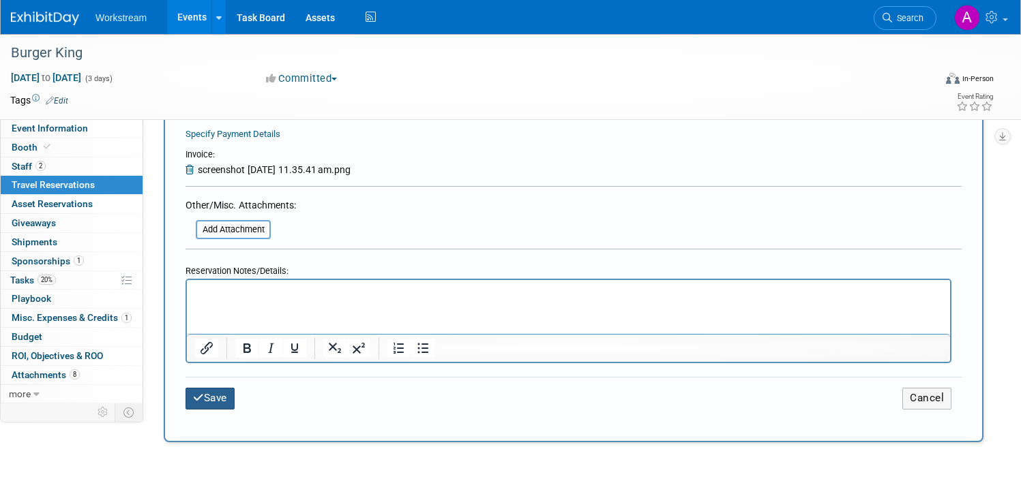
type input "$ 945.00"
click at [222, 388] on button "Save" at bounding box center [209, 398] width 49 height 21
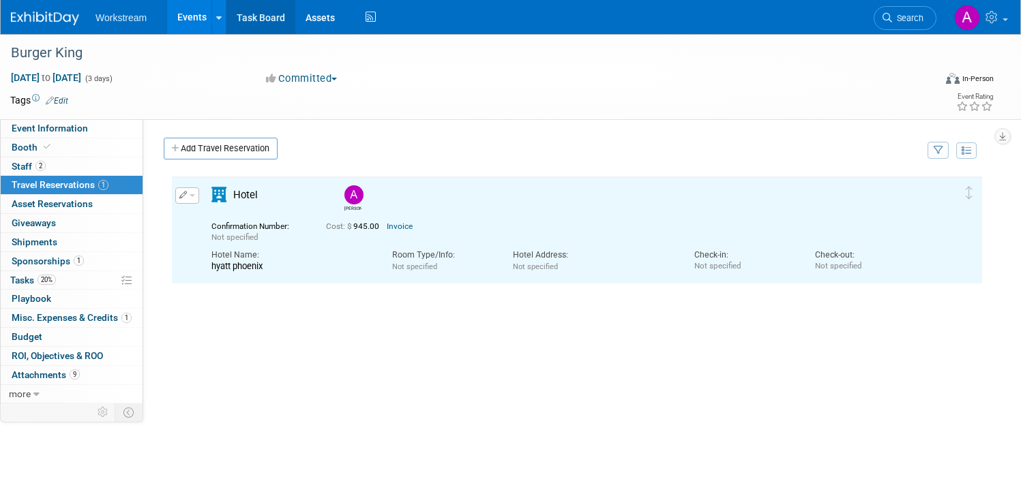
scroll to position [0, 0]
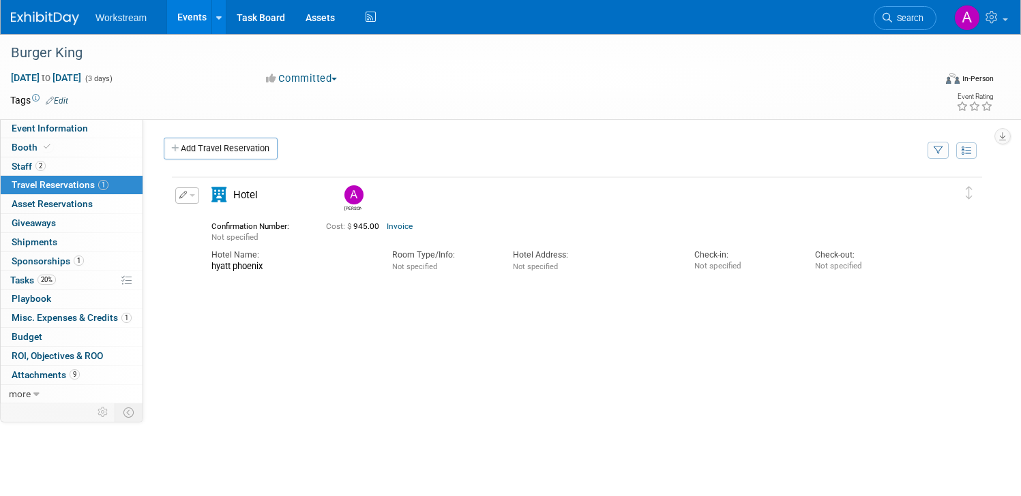
click at [199, 147] on link "Add Travel Reservation" at bounding box center [221, 149] width 114 height 22
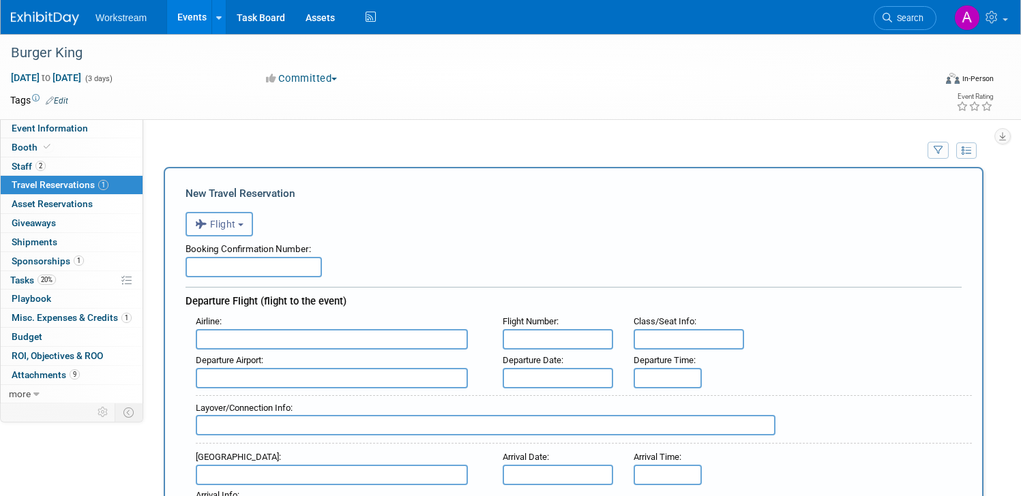
click at [212, 225] on span "Flight" at bounding box center [215, 224] width 41 height 11
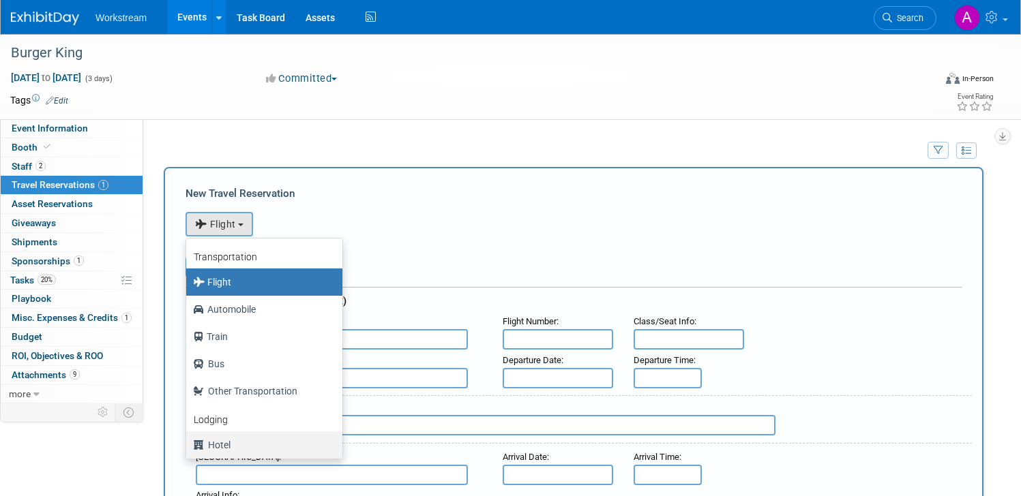
click at [232, 434] on label "Hotel" at bounding box center [261, 445] width 136 height 22
click at [188, 439] on input "Hotel" at bounding box center [183, 443] width 9 height 9
select select "6"
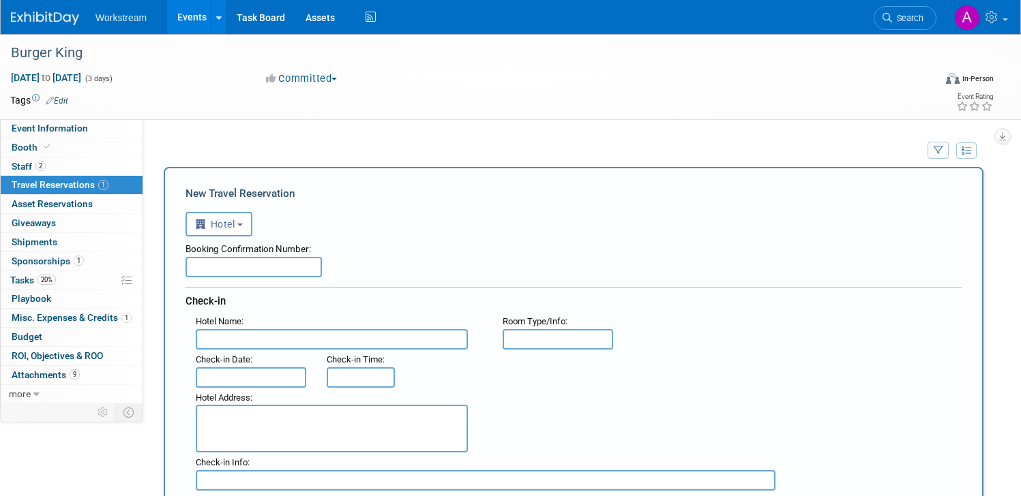
click at [232, 342] on input "text" at bounding box center [332, 339] width 272 height 20
type input "hyatt place downtown [GEOGRAPHIC_DATA]"
click at [564, 370] on div ": Check-in Date : Check-in Time :" at bounding box center [578, 369] width 786 height 38
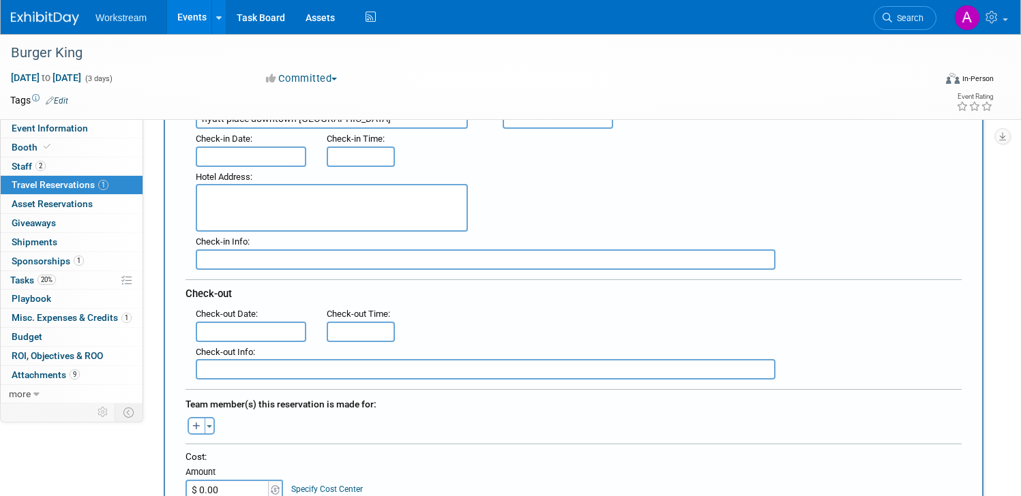
scroll to position [220, 0]
click at [244, 156] on input "text" at bounding box center [251, 157] width 110 height 20
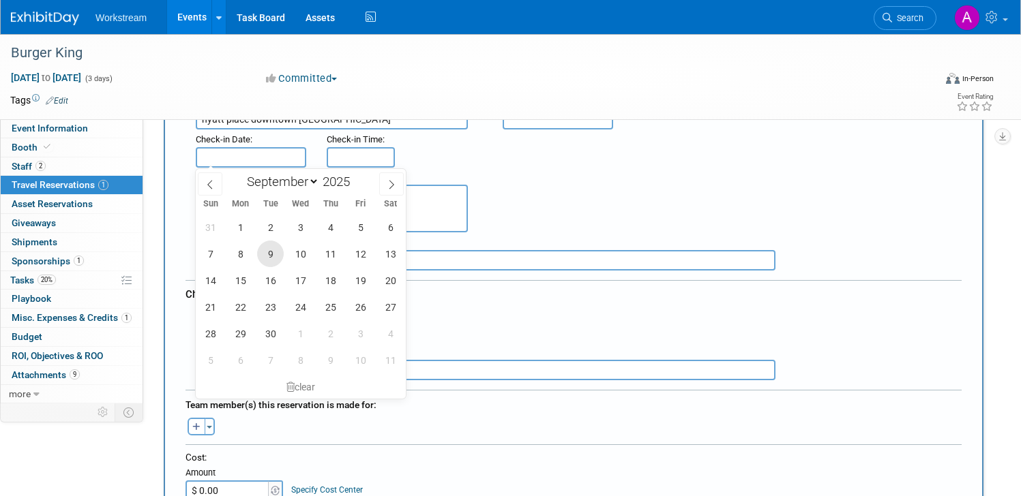
click at [267, 255] on span "9" at bounding box center [270, 254] width 27 height 27
type input "[DATE]"
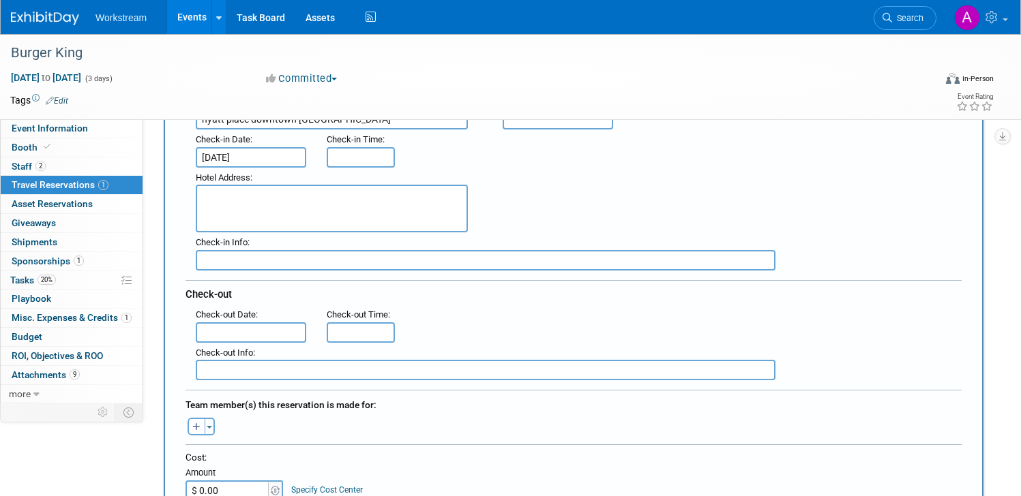
click at [236, 333] on input "text" at bounding box center [251, 332] width 110 height 20
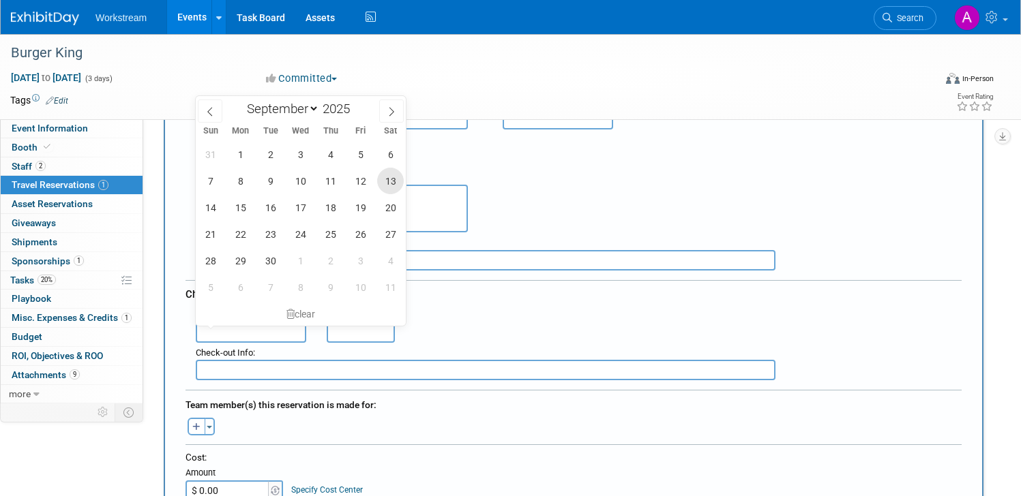
drag, startPoint x: 389, startPoint y: 176, endPoint x: 387, endPoint y: 209, distance: 33.5
click at [389, 176] on span "13" at bounding box center [390, 181] width 27 height 27
type input "[DATE]"
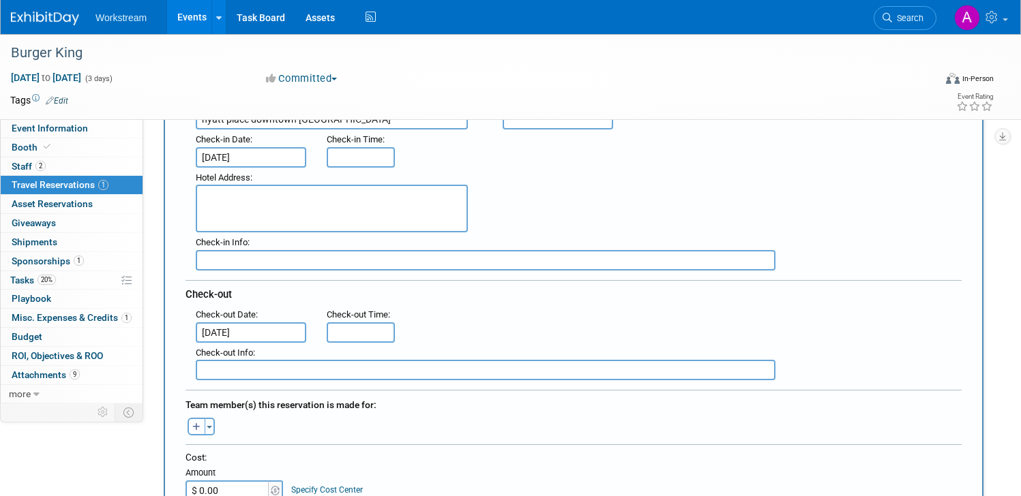
click at [194, 421] on button "button" at bounding box center [196, 427] width 18 height 18
select select
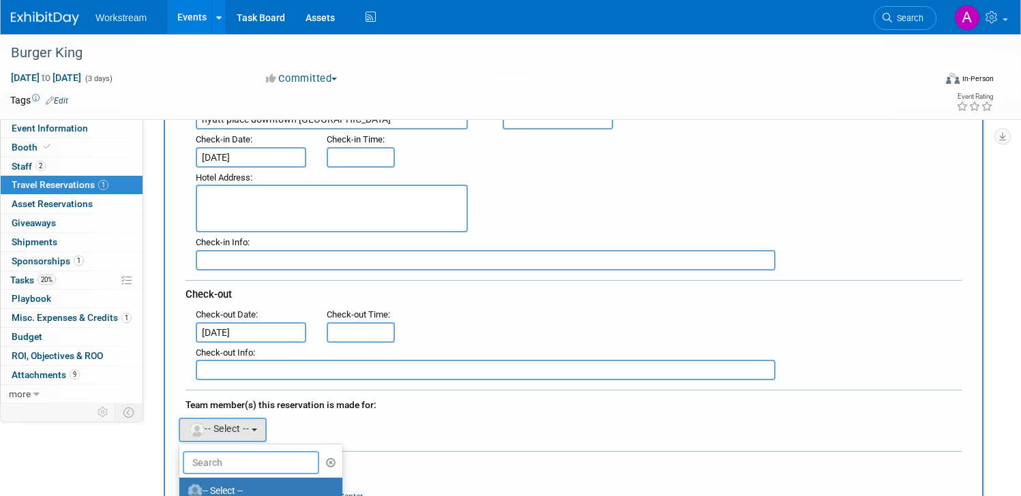
click at [226, 467] on input "text" at bounding box center [251, 462] width 136 height 23
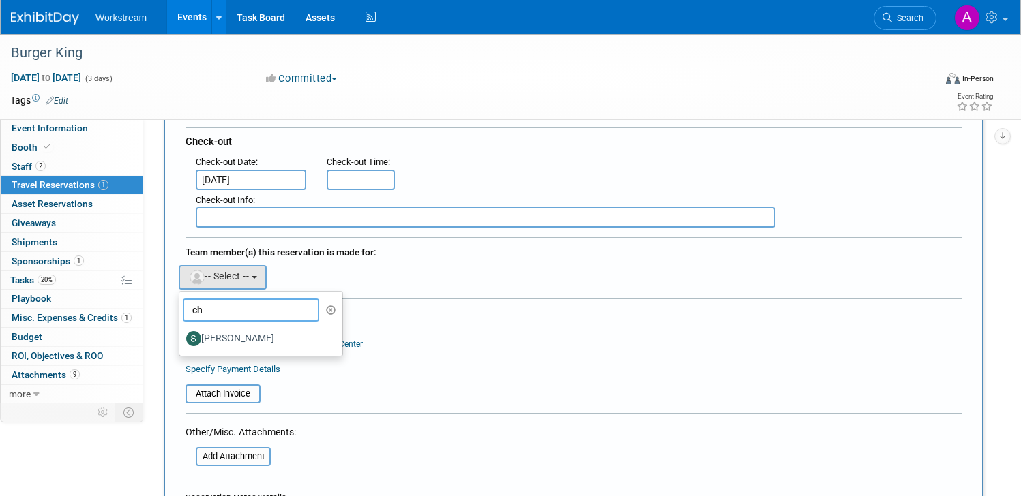
scroll to position [380, 0]
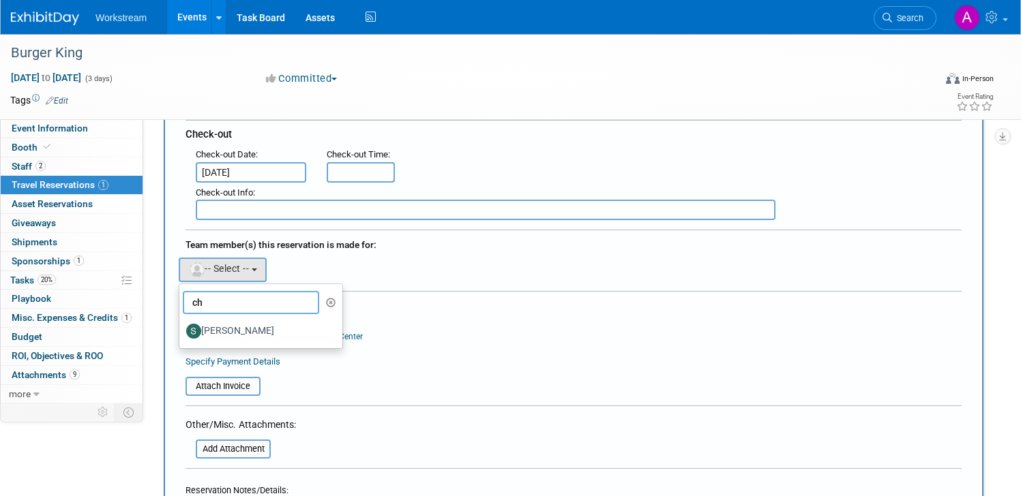
click at [258, 308] on input "ch" at bounding box center [251, 302] width 136 height 23
type input "c"
type input "chri"
click at [272, 327] on label "[PERSON_NAME]" at bounding box center [257, 331] width 142 height 22
click at [181, 327] on input "[PERSON_NAME]" at bounding box center [176, 329] width 9 height 9
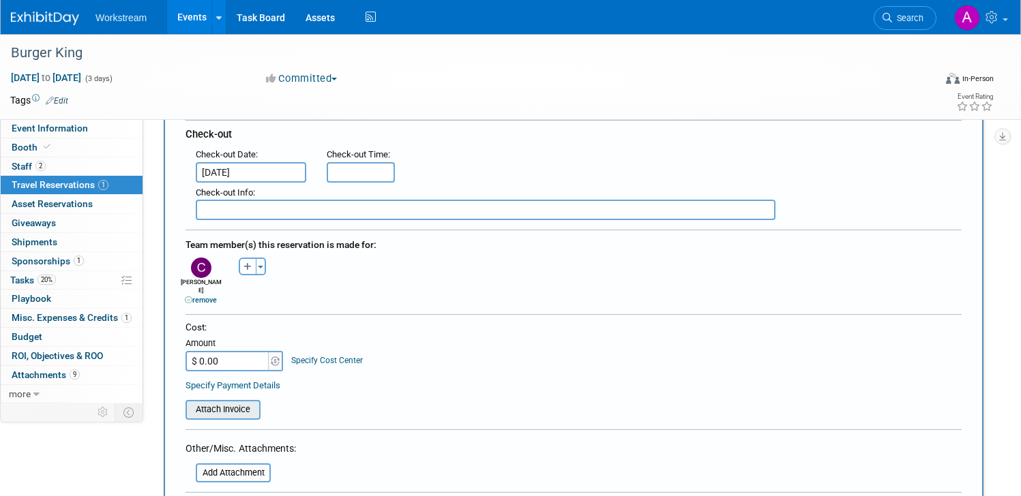
click at [230, 404] on input "file" at bounding box center [178, 410] width 162 height 16
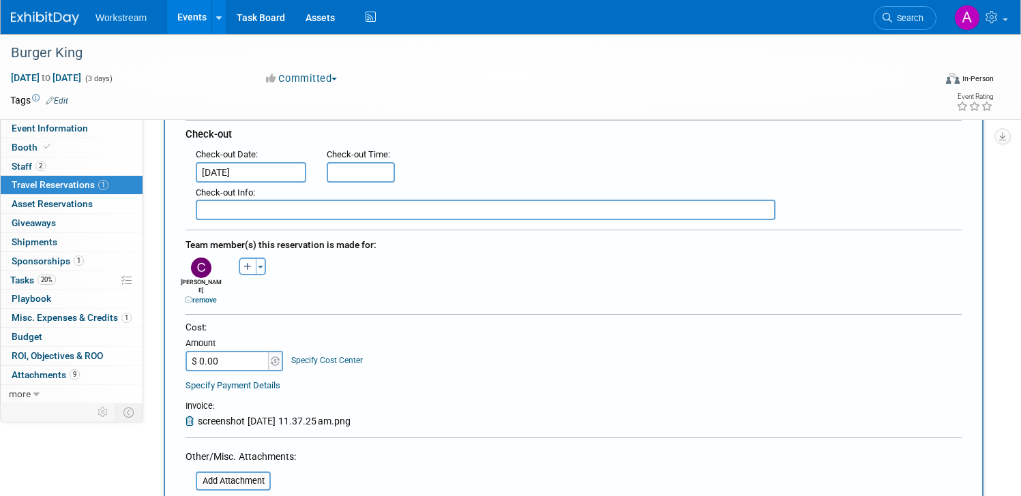
drag, startPoint x: 239, startPoint y: 347, endPoint x: 181, endPoint y: 345, distance: 57.3
click at [181, 345] on div "Cost: Amount $ 0.00 Specify Cost Center Cost Center -- Not Specified --" at bounding box center [573, 374] width 796 height 106
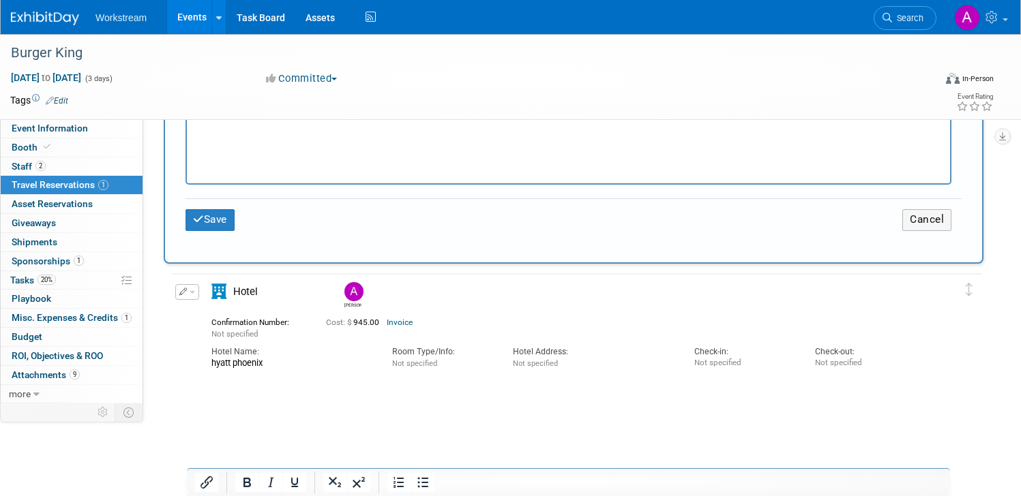
scroll to position [828, 0]
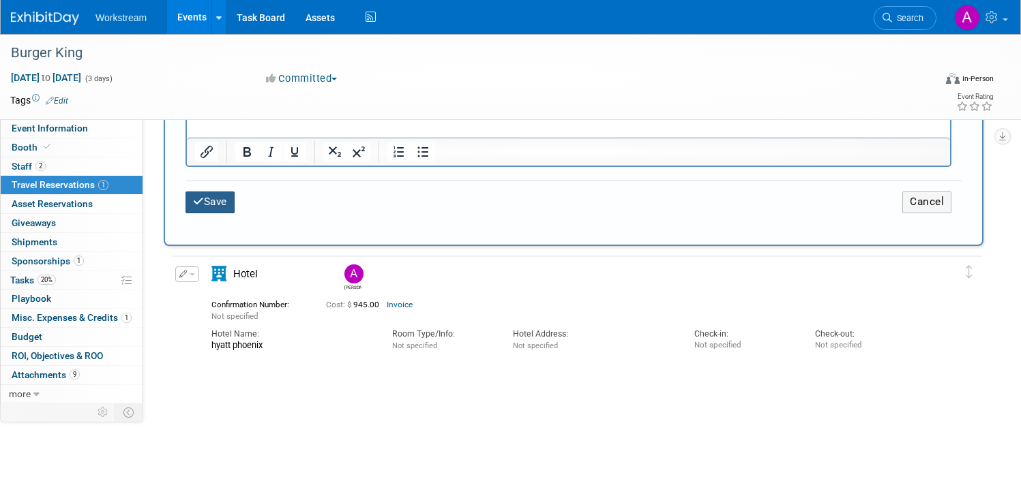
type input "$ 945.00"
click at [215, 198] on button "Save" at bounding box center [209, 202] width 49 height 21
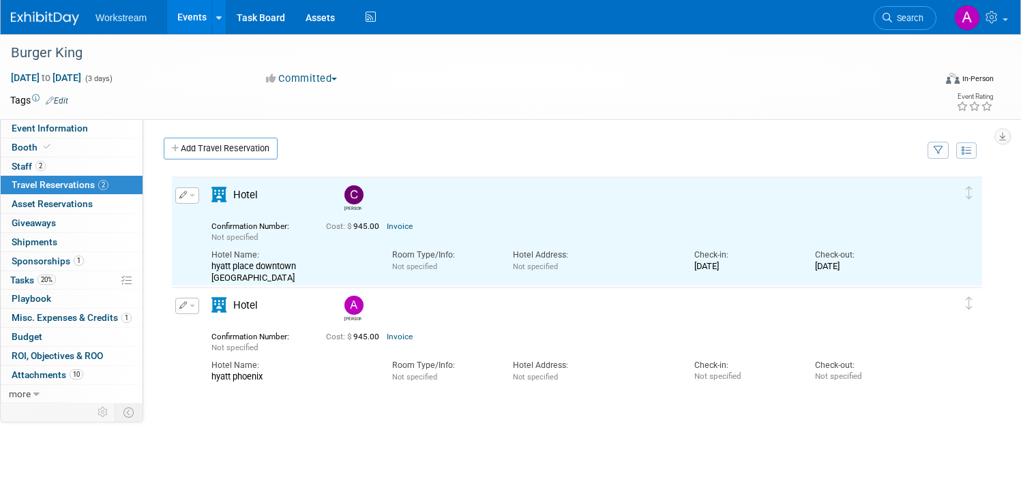
scroll to position [0, 0]
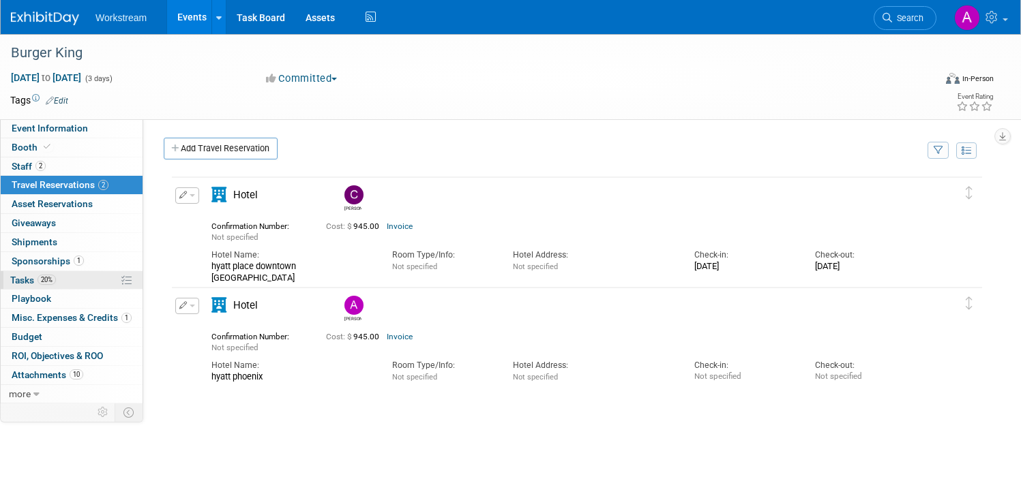
click at [57, 285] on link "20% Tasks 20%" at bounding box center [72, 280] width 142 height 18
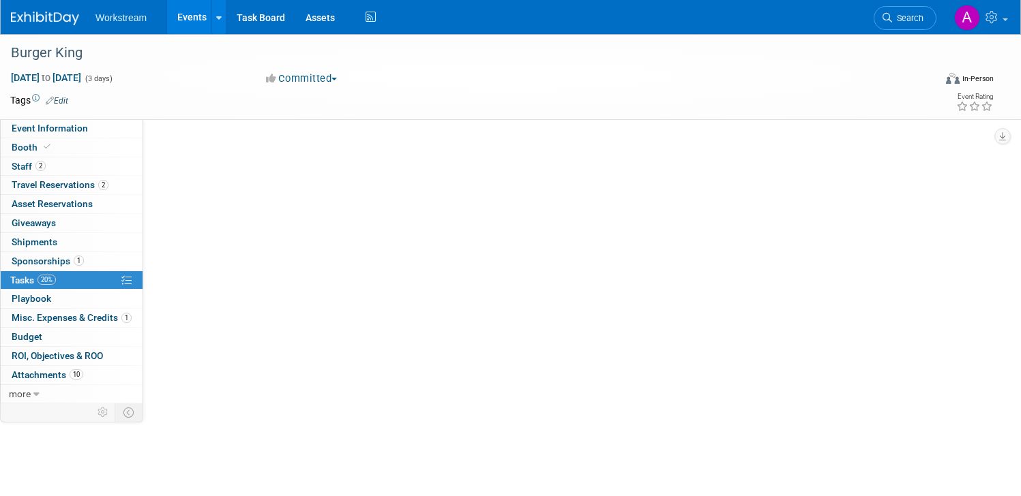
click at [57, 285] on link "20% Tasks 20%" at bounding box center [72, 280] width 142 height 18
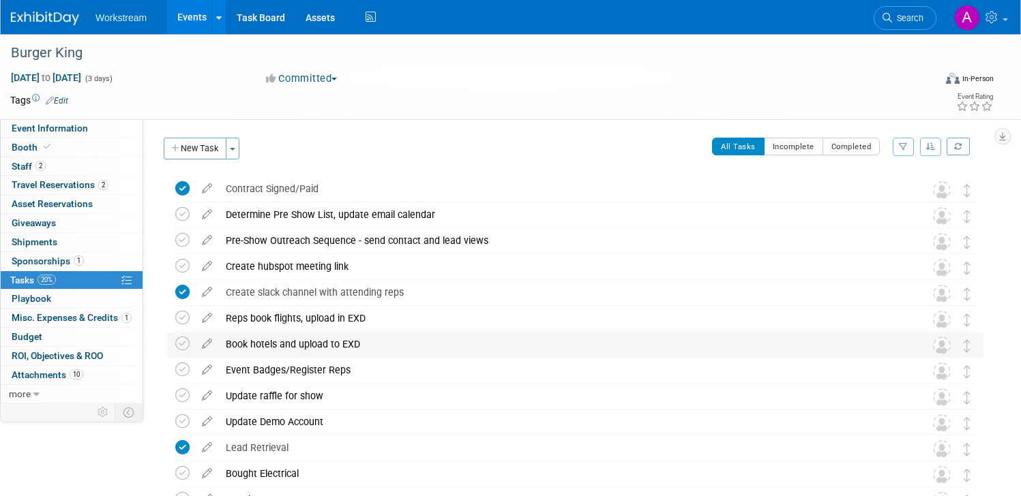
click at [167, 345] on div "Book hotels and upload to EXD Pro tip: Press Ctrl-Enter to submit comment. Subm…" at bounding box center [575, 345] width 816 height 25
click at [184, 344] on icon at bounding box center [182, 344] width 14 height 14
click at [185, 391] on icon at bounding box center [182, 396] width 14 height 14
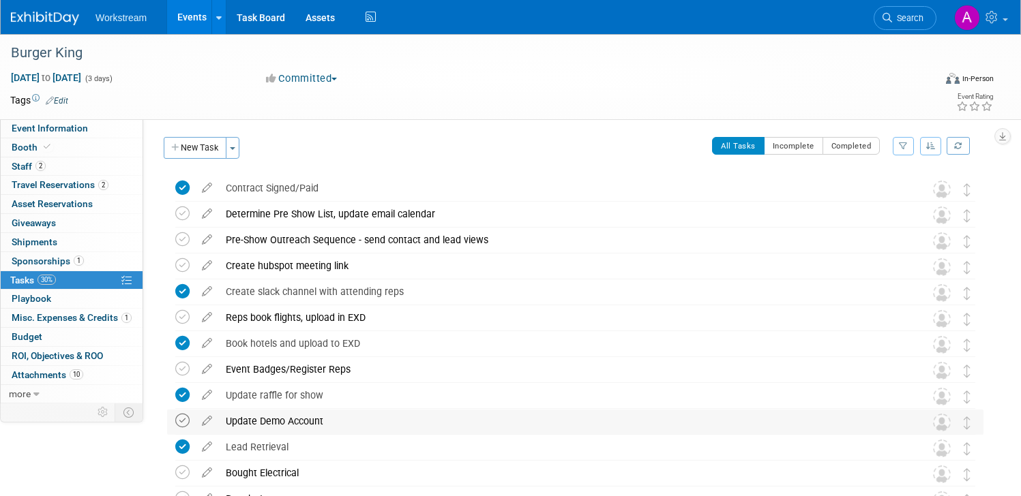
click at [178, 420] on icon at bounding box center [182, 421] width 14 height 14
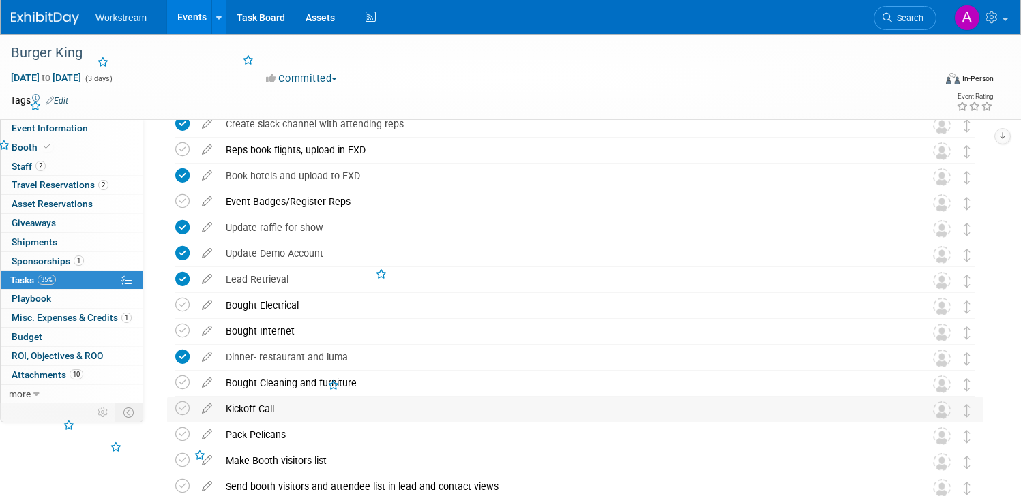
scroll to position [172, 0]
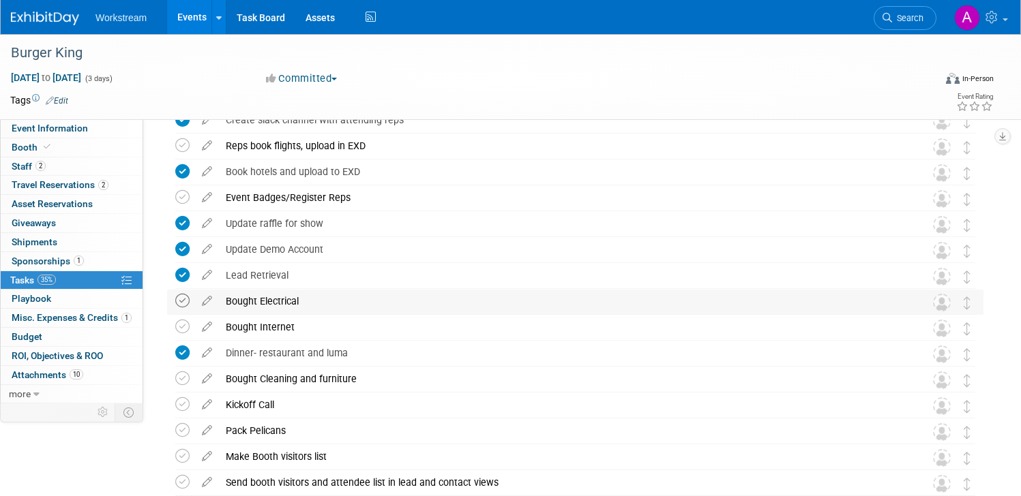
click at [179, 299] on icon at bounding box center [182, 301] width 14 height 14
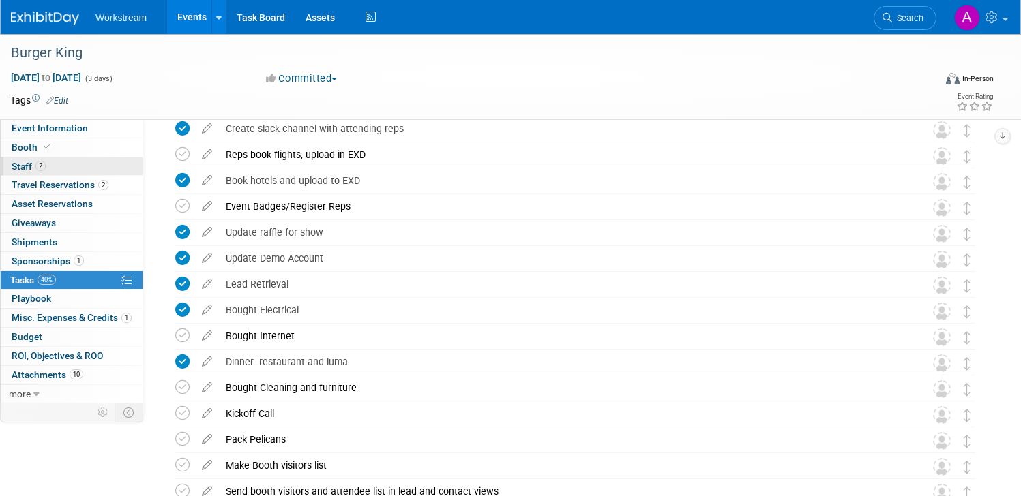
scroll to position [161, 0]
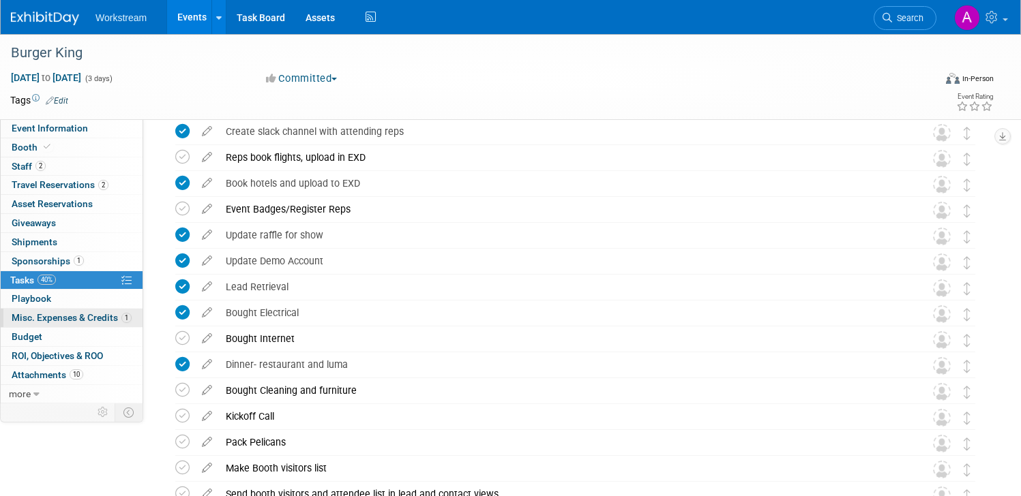
click at [52, 318] on span "Misc. Expenses & Credits 1" at bounding box center [72, 317] width 120 height 11
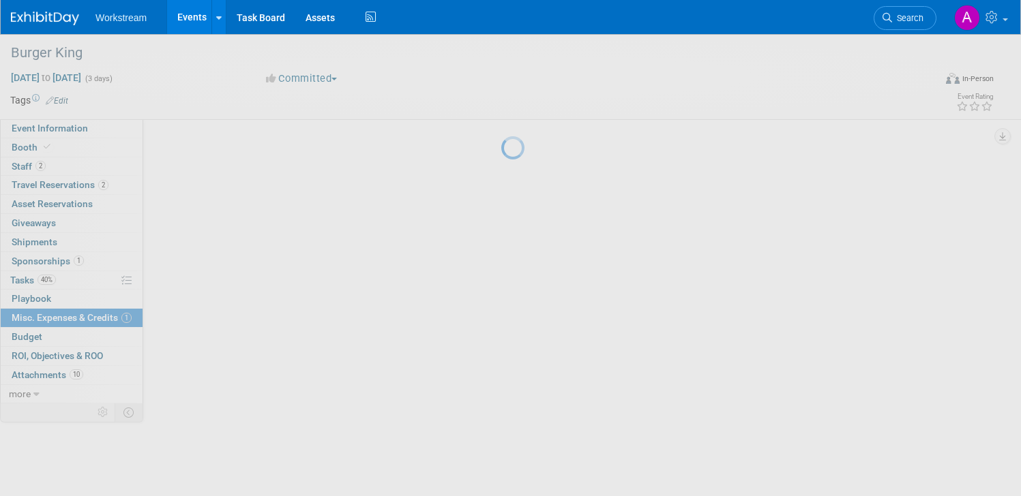
scroll to position [0, 0]
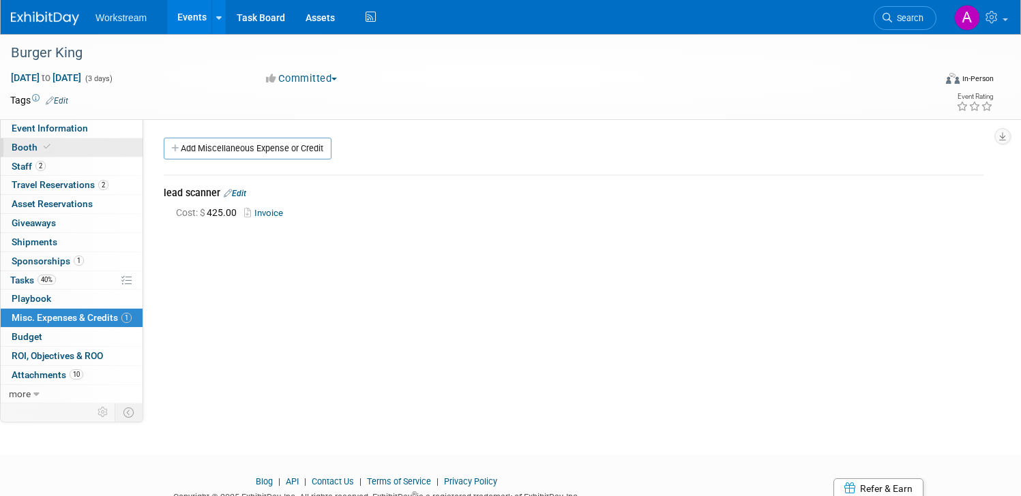
click at [63, 148] on link "Booth" at bounding box center [72, 147] width 142 height 18
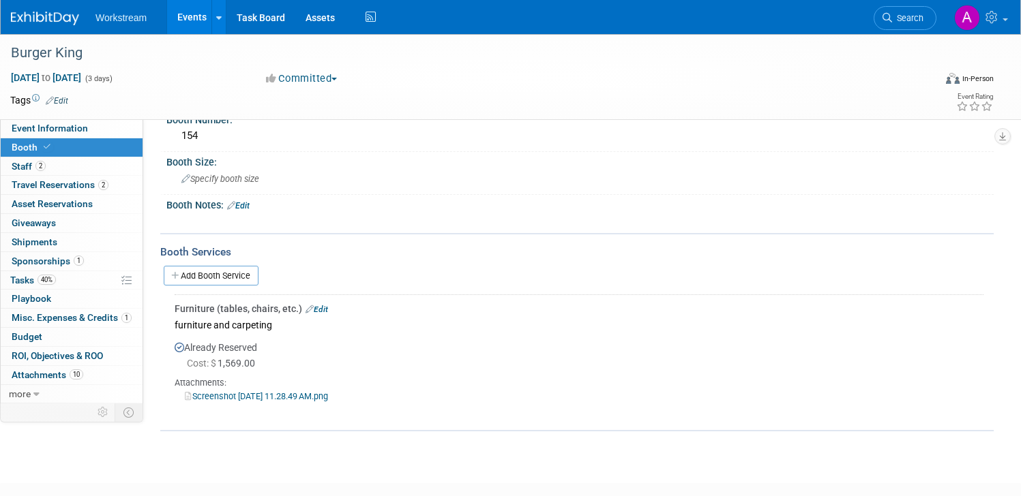
scroll to position [93, 0]
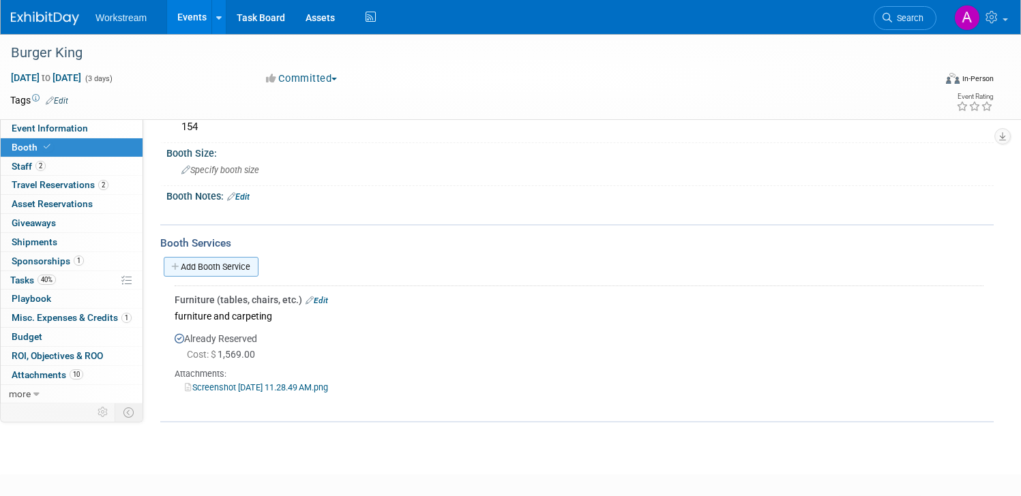
click at [226, 272] on link "Add Booth Service" at bounding box center [211, 267] width 95 height 20
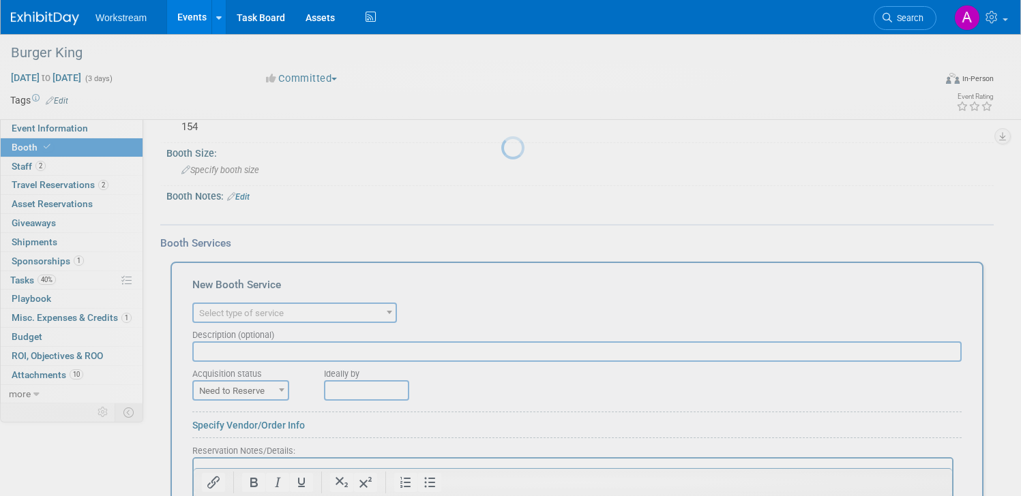
scroll to position [0, 0]
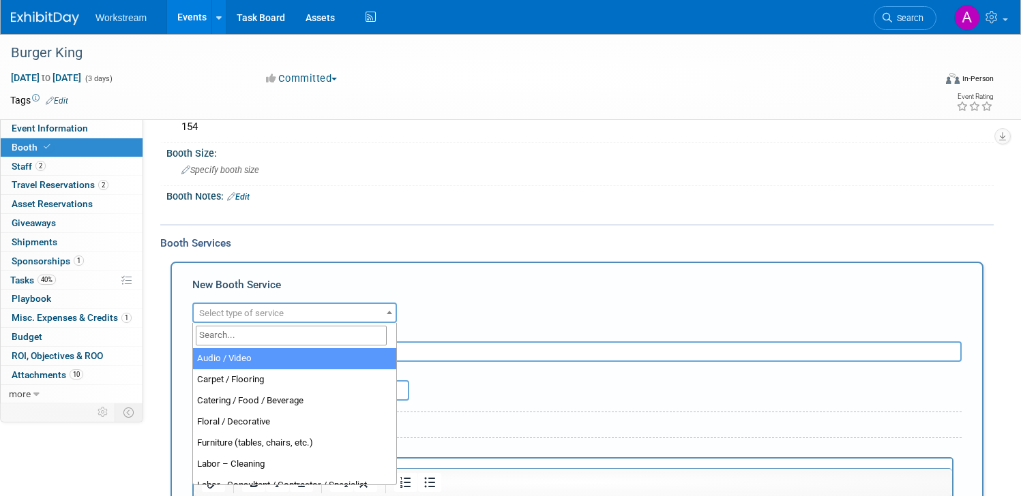
click at [232, 315] on span "Select type of service" at bounding box center [241, 313] width 85 height 10
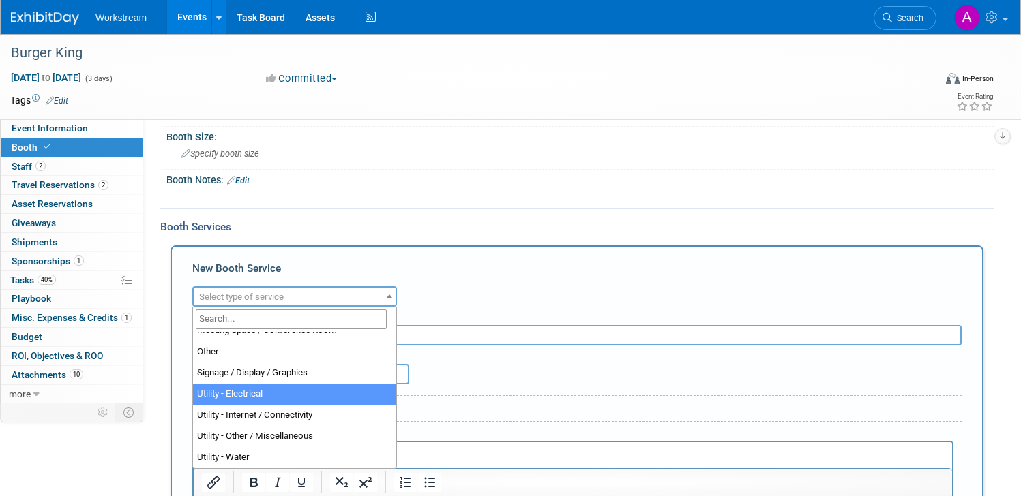
scroll to position [112, 0]
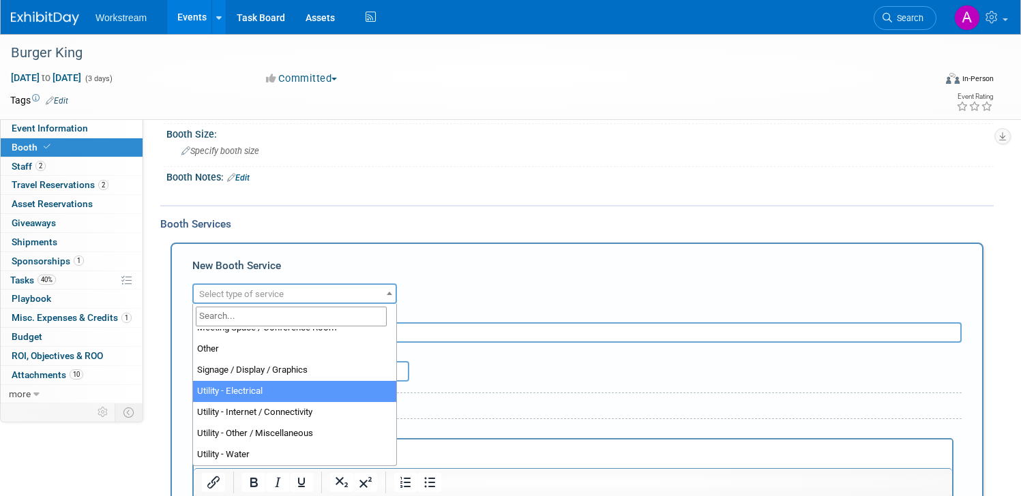
select select "8"
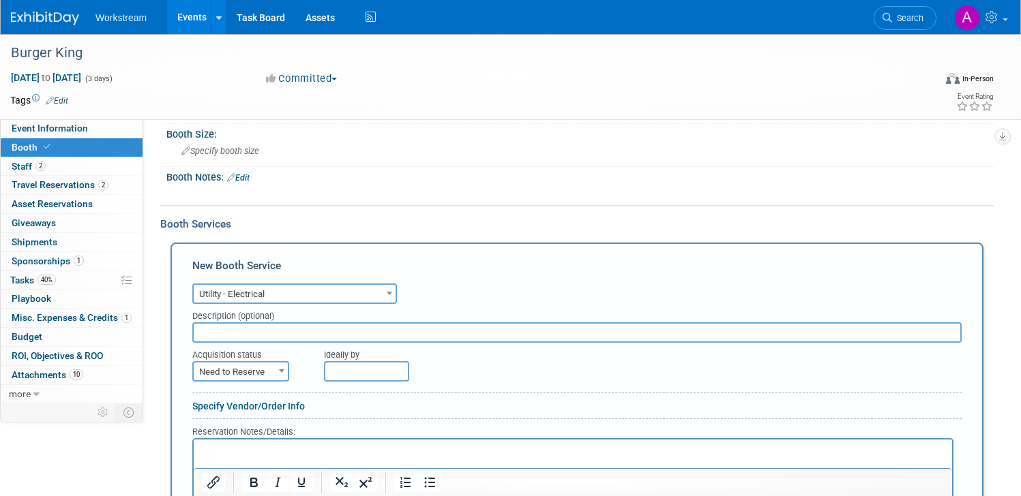
click at [233, 333] on input "text" at bounding box center [576, 332] width 769 height 20
click at [233, 370] on span "Need to Reserve" at bounding box center [241, 372] width 94 height 19
select select "2"
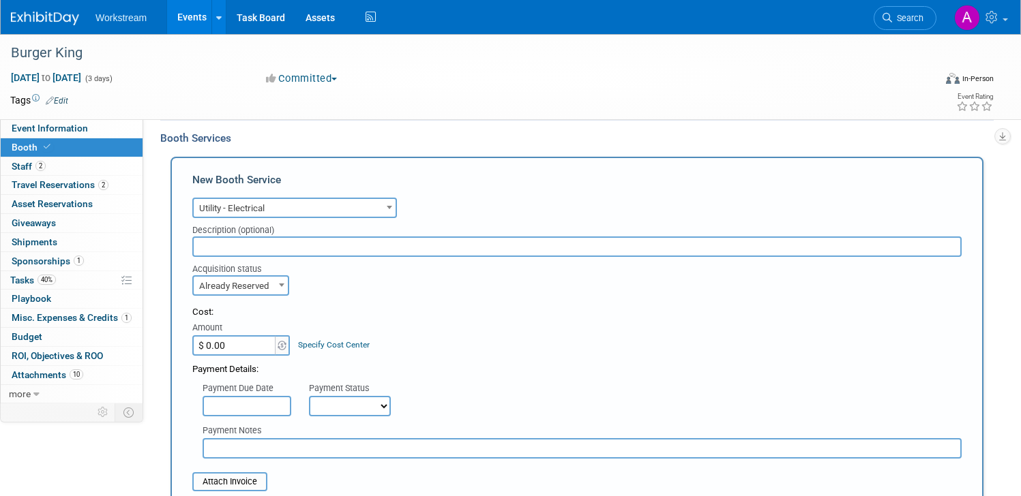
scroll to position [217, 0]
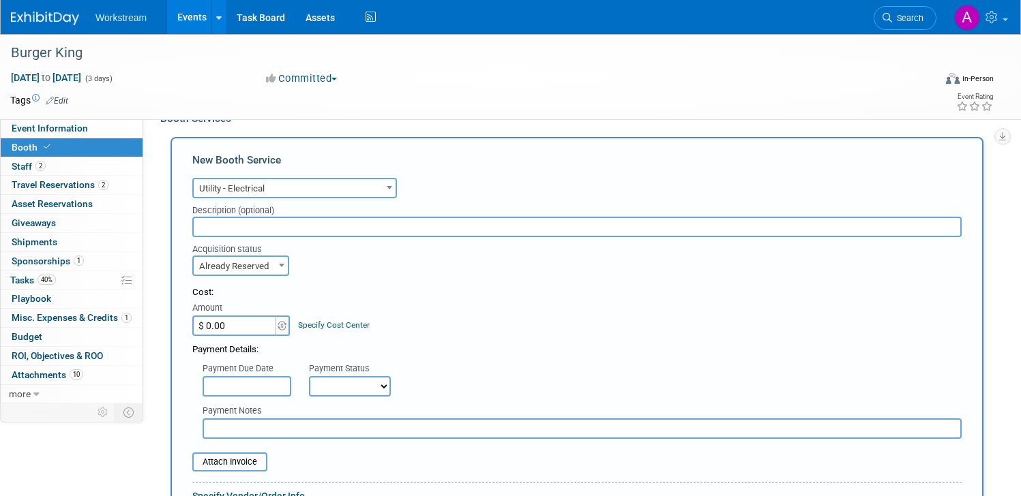
click at [217, 324] on input "$ 0.00" at bounding box center [234, 326] width 85 height 20
type input "$ 142.00"
click at [494, 370] on div "Payment Due Date Payment Status Not Paid Yet Partially Paid Paid in Full Next P…" at bounding box center [576, 377] width 789 height 40
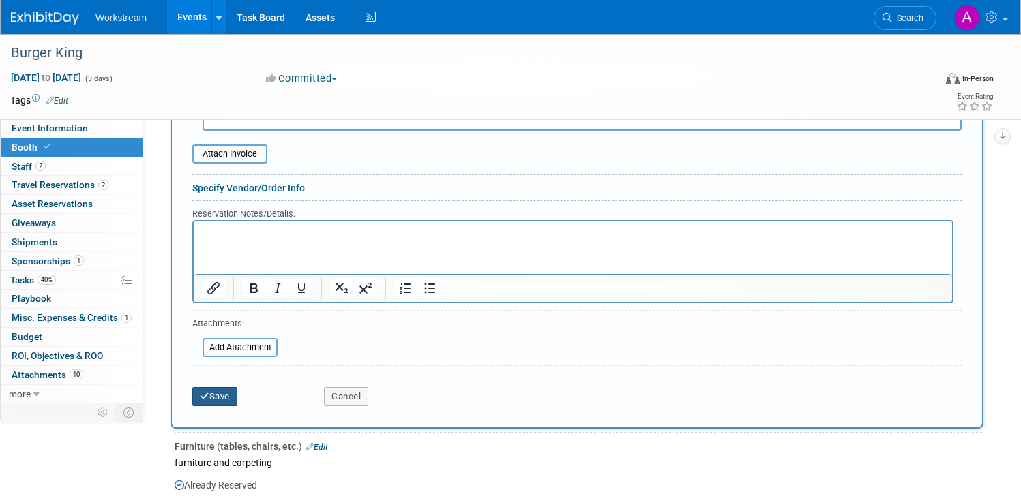
click at [217, 401] on button "Save" at bounding box center [214, 396] width 45 height 19
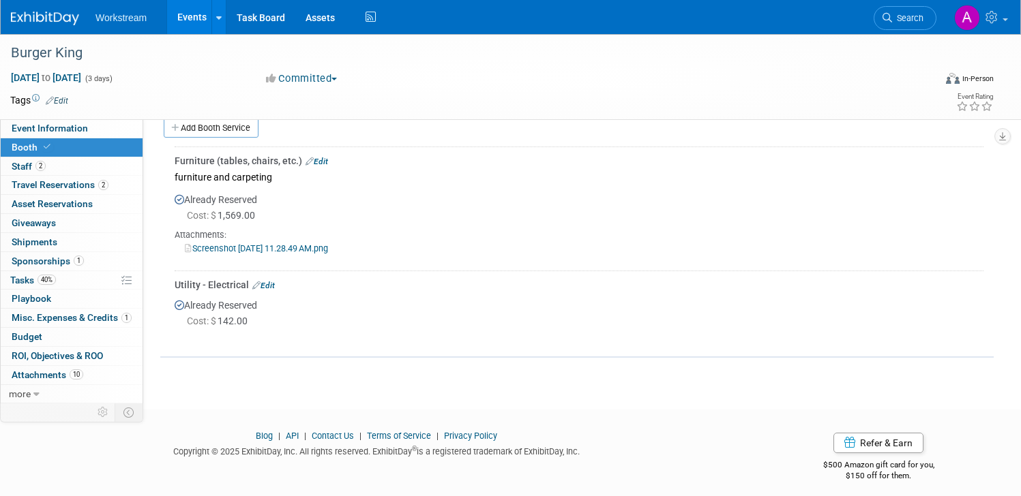
scroll to position [241, 0]
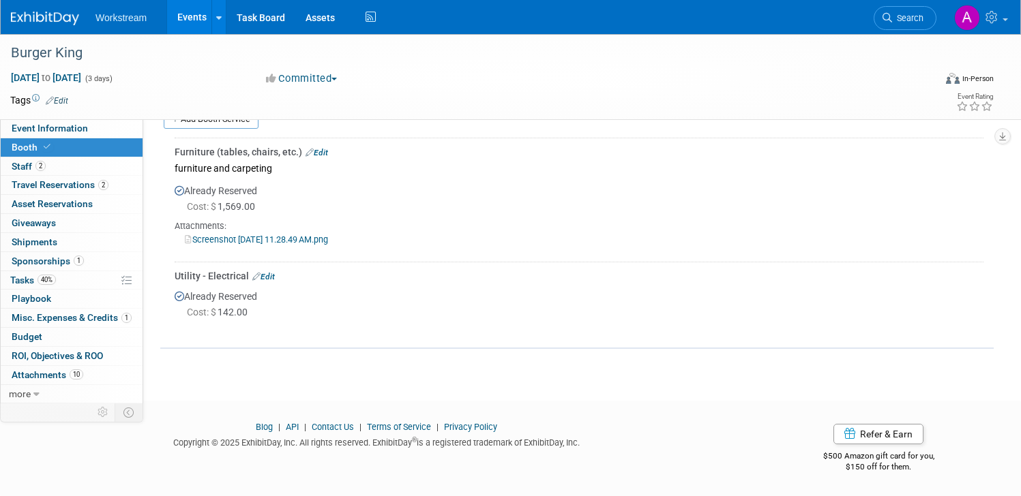
click at [271, 273] on link "Edit" at bounding box center [263, 277] width 22 height 10
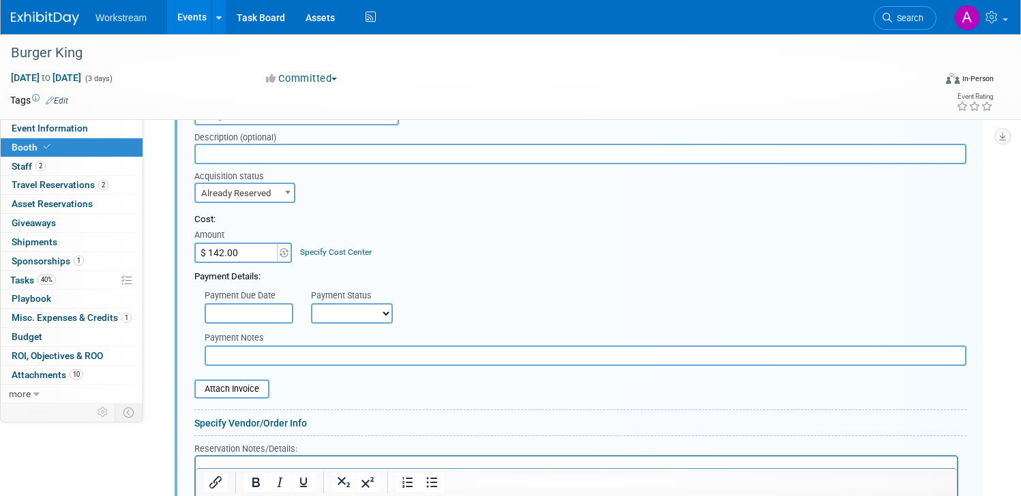
scroll to position [434, 0]
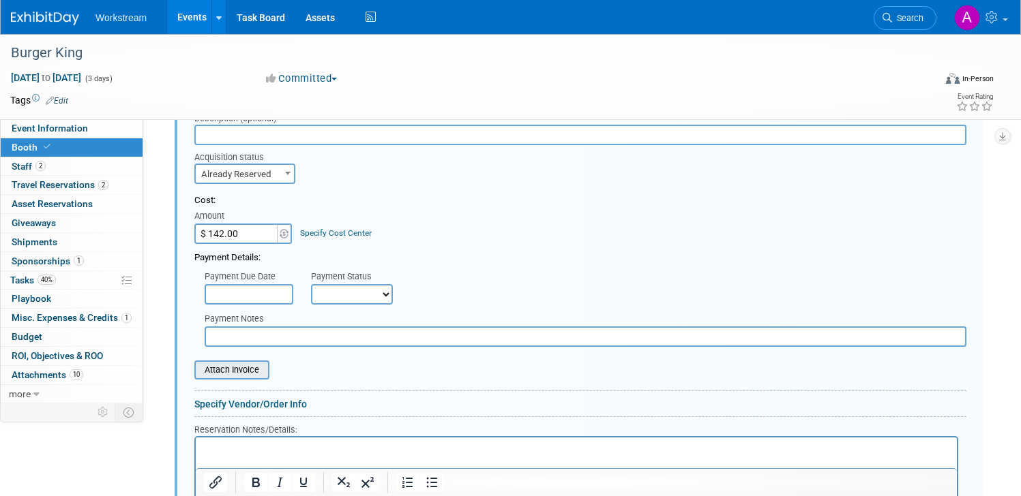
click at [236, 376] on input "file" at bounding box center [187, 370] width 162 height 16
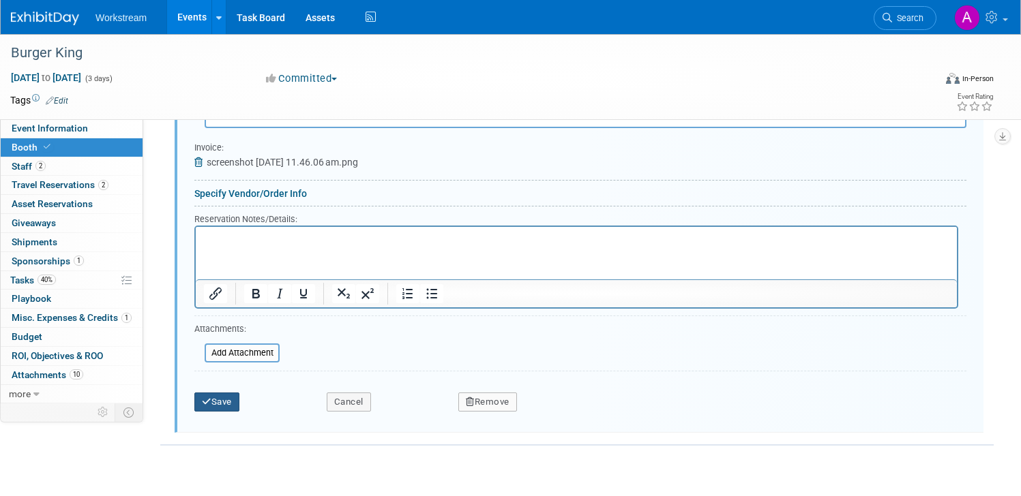
click at [231, 410] on button "Save" at bounding box center [216, 402] width 45 height 19
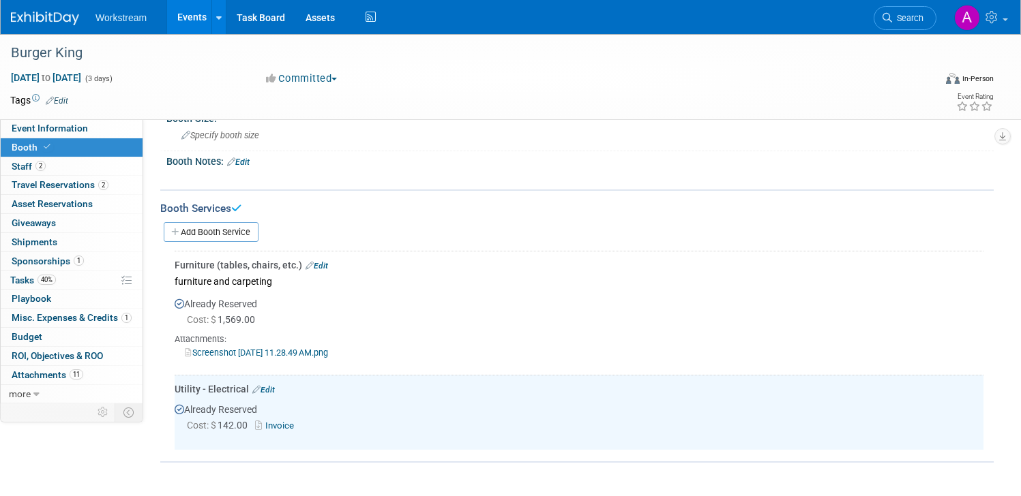
scroll to position [0, 0]
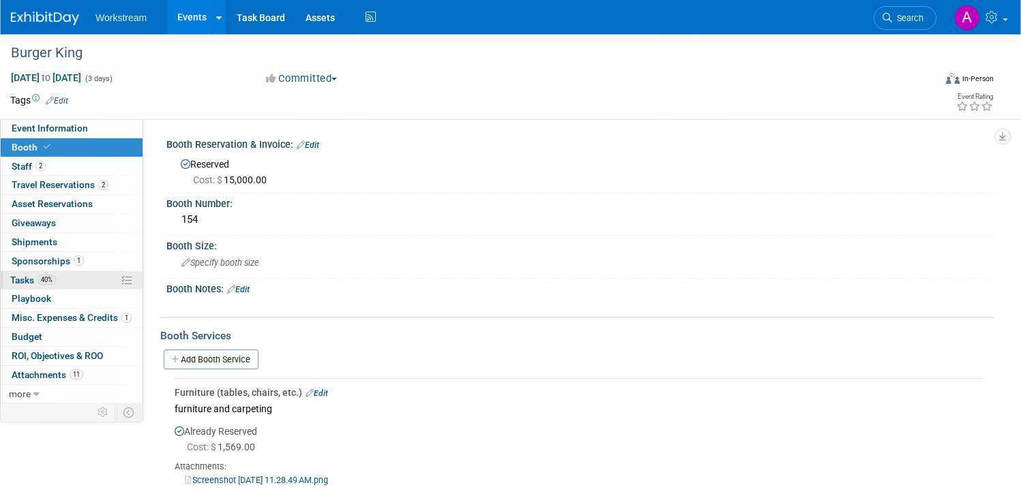
click at [25, 280] on span "Tasks 40%" at bounding box center [33, 280] width 46 height 11
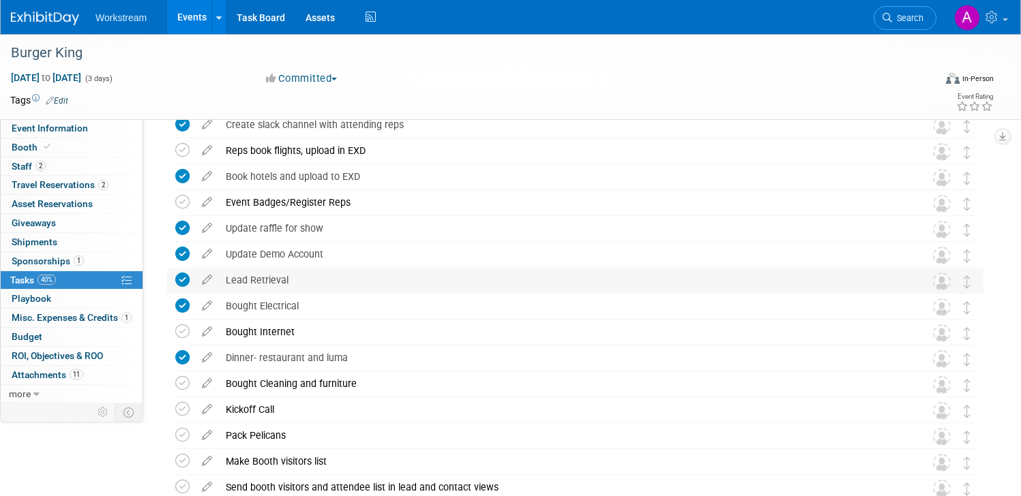
scroll to position [177, 0]
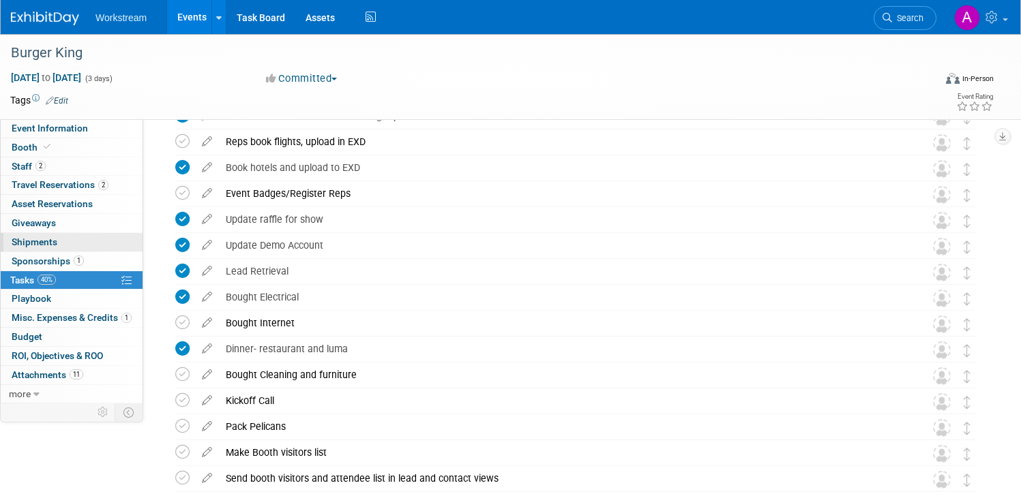
click at [76, 250] on link "0 Shipments 0" at bounding box center [72, 242] width 142 height 18
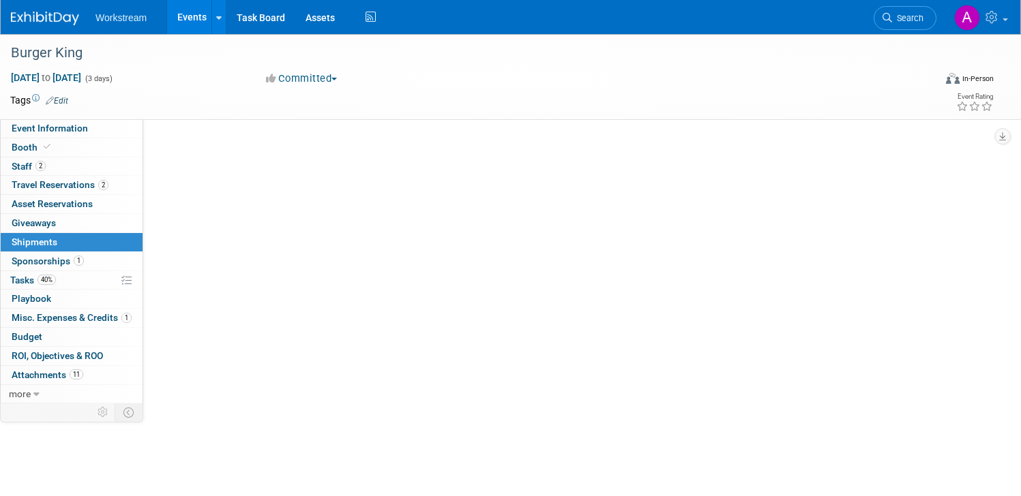
scroll to position [0, 0]
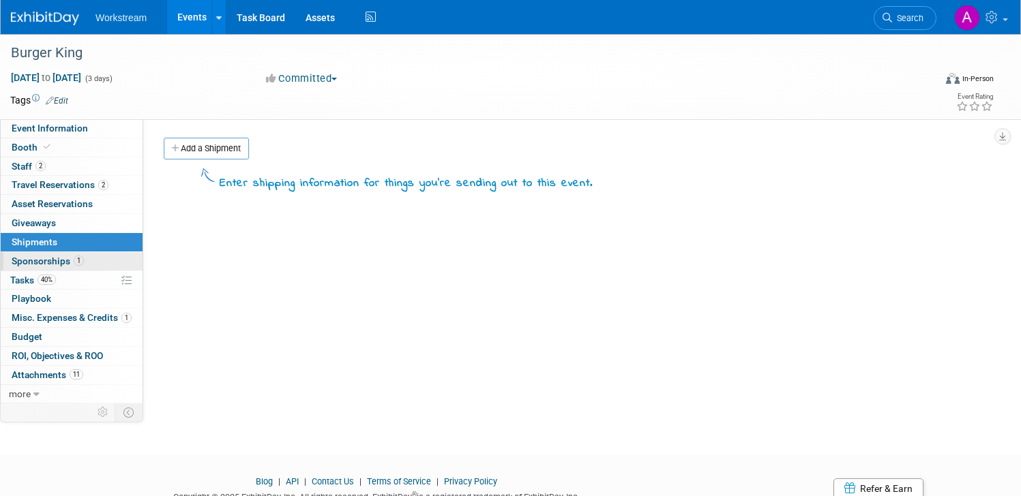
click at [76, 266] on span "Sponsorships 1" at bounding box center [48, 261] width 72 height 11
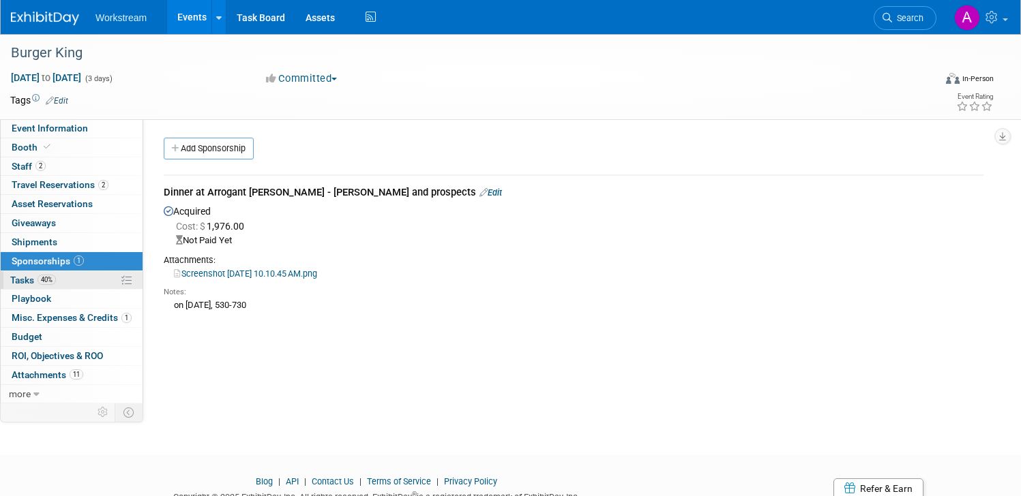
click at [67, 284] on link "40% Tasks 40%" at bounding box center [72, 280] width 142 height 18
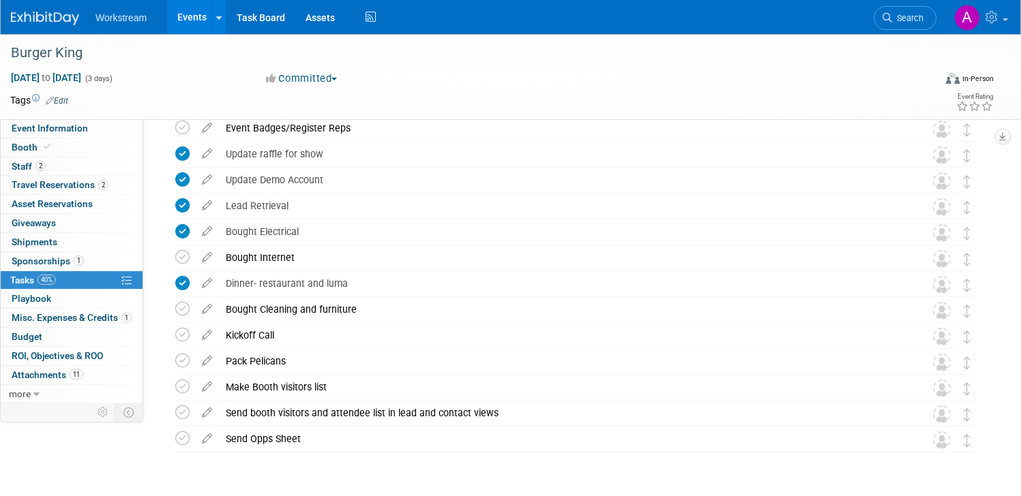
scroll to position [243, 0]
click at [184, 310] on icon at bounding box center [182, 308] width 14 height 14
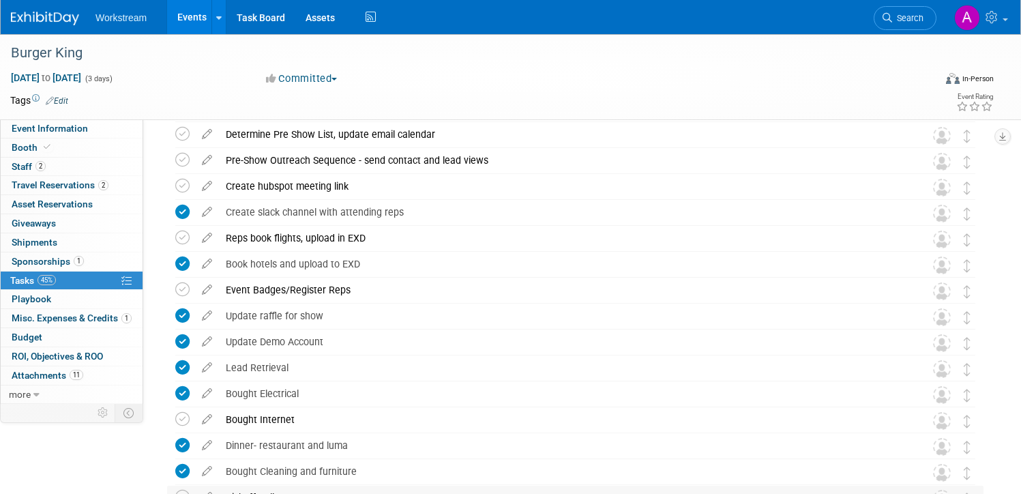
scroll to position [63, 0]
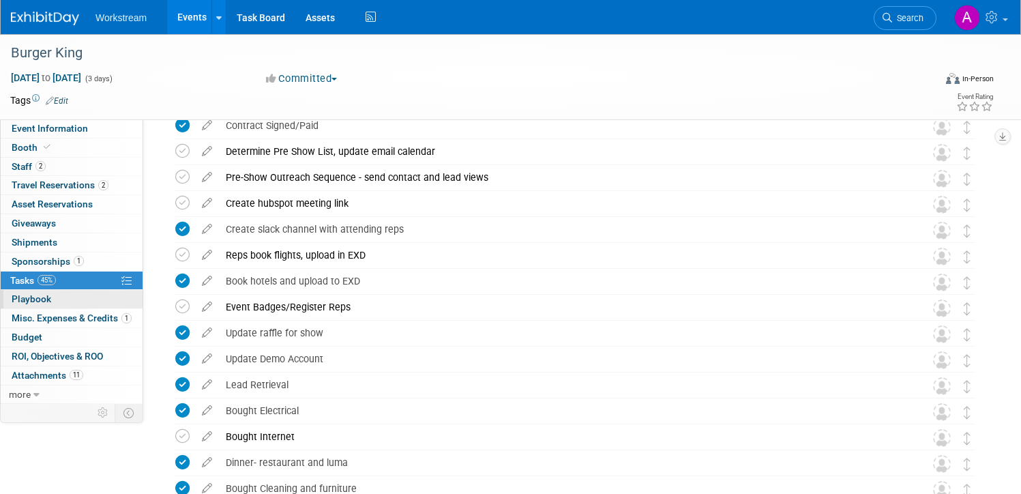
click at [88, 302] on link "0 Playbook 0" at bounding box center [72, 299] width 142 height 18
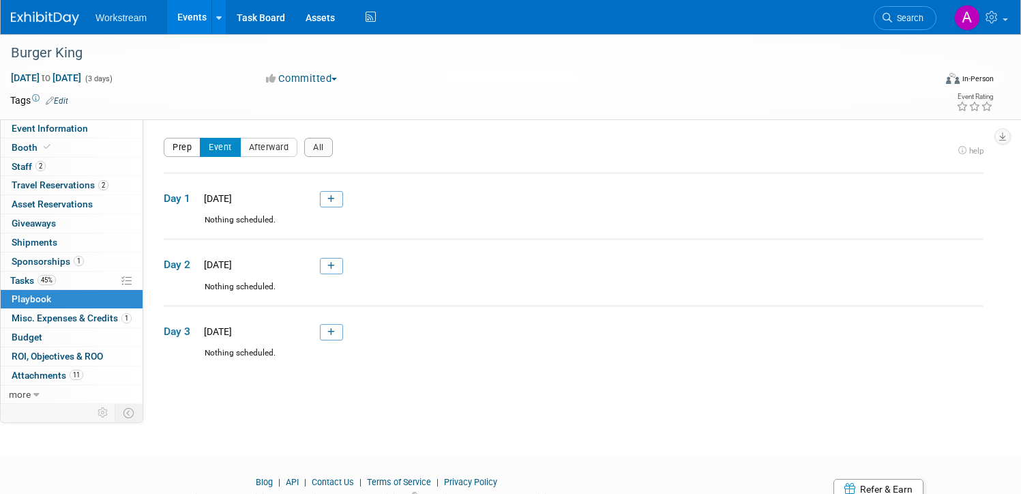
click at [187, 149] on button "Prep" at bounding box center [182, 147] width 37 height 19
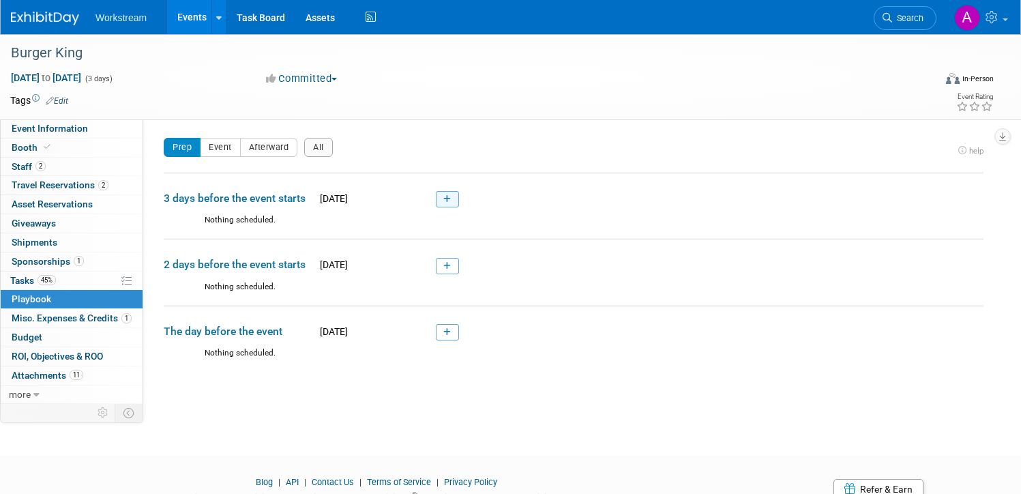
drag, startPoint x: 218, startPoint y: 224, endPoint x: 442, endPoint y: 205, distance: 224.5
click at [233, 222] on div "Nothing scheduled." at bounding box center [573, 226] width 819 height 24
click at [457, 196] on link at bounding box center [447, 199] width 23 height 16
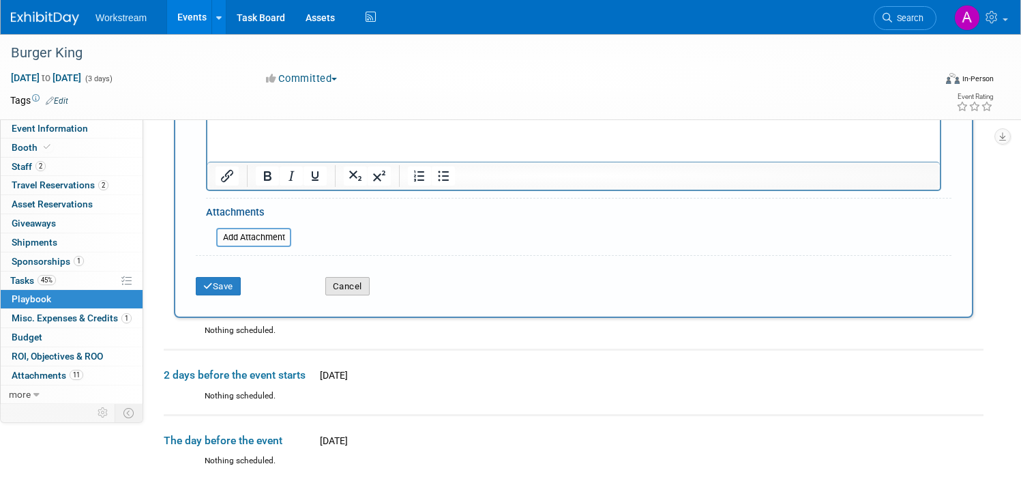
click at [346, 286] on button "Cancel" at bounding box center [347, 286] width 44 height 19
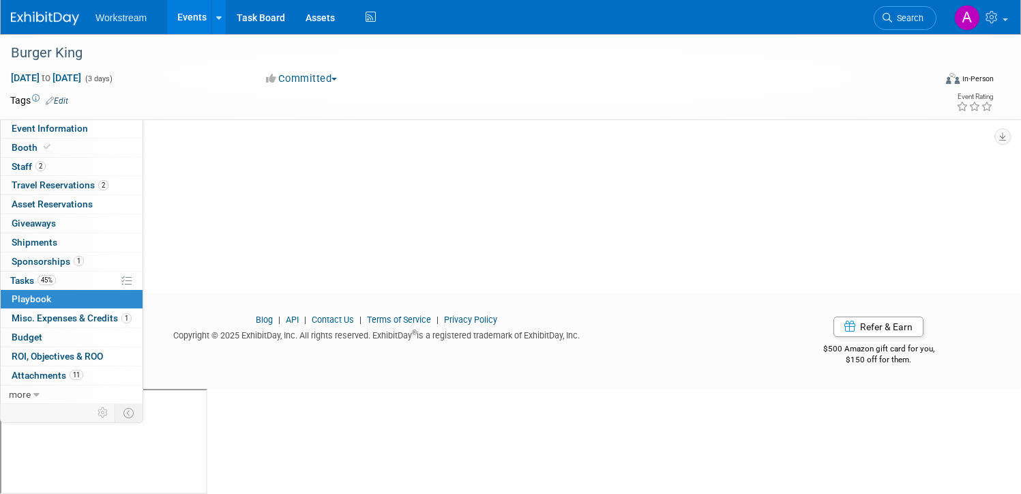
scroll to position [57, 0]
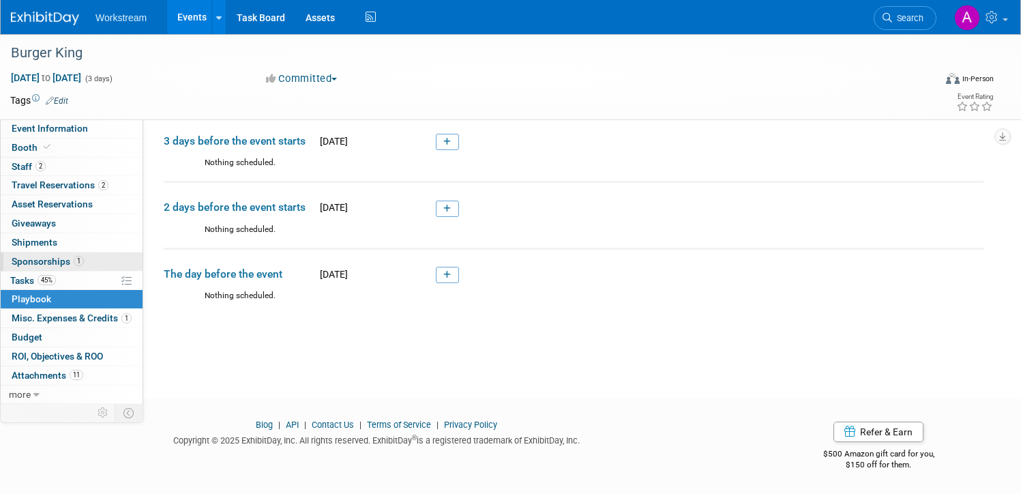
click at [74, 256] on span "Sponsorships 1" at bounding box center [48, 261] width 72 height 11
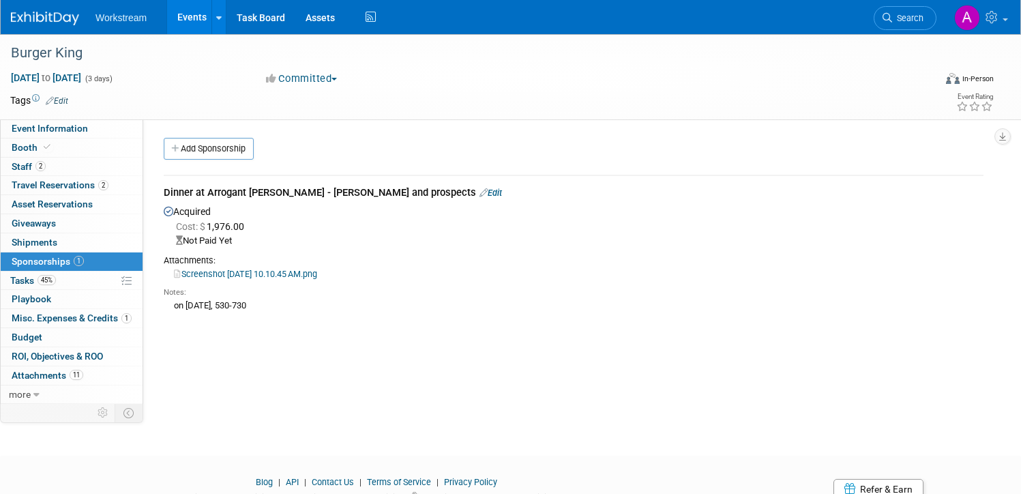
click at [69, 241] on link "0 Shipments 0" at bounding box center [72, 242] width 142 height 18
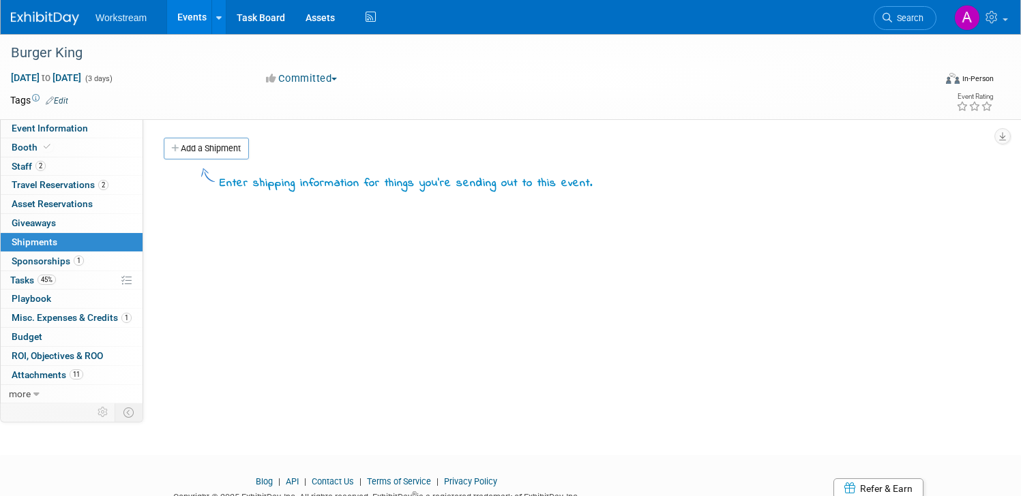
click at [182, 12] on link "Events" at bounding box center [192, 17] width 50 height 34
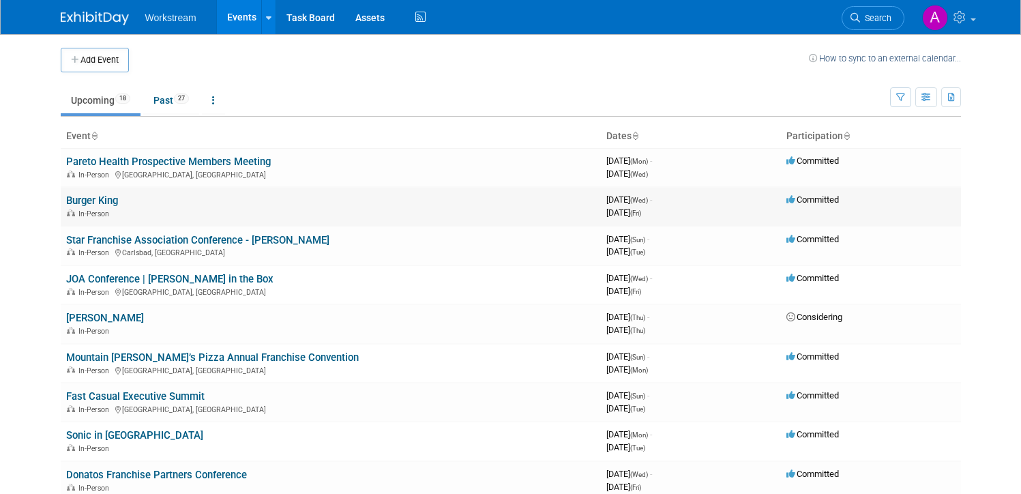
click at [104, 198] on link "Burger King" at bounding box center [92, 200] width 52 height 12
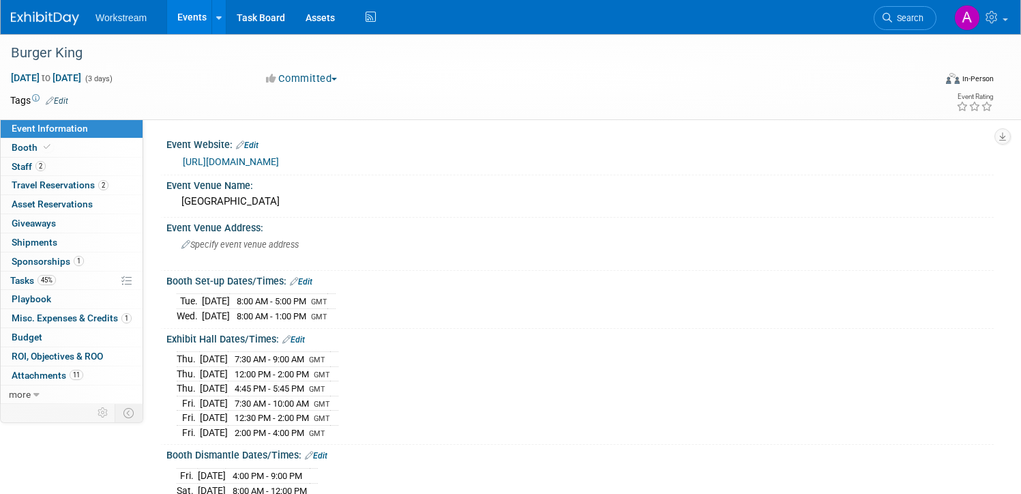
select select "Brand MSA"
select select "Restaurant"
select select "[PERSON_NAME]"
click at [61, 286] on link "45% Tasks 45%" at bounding box center [72, 280] width 142 height 18
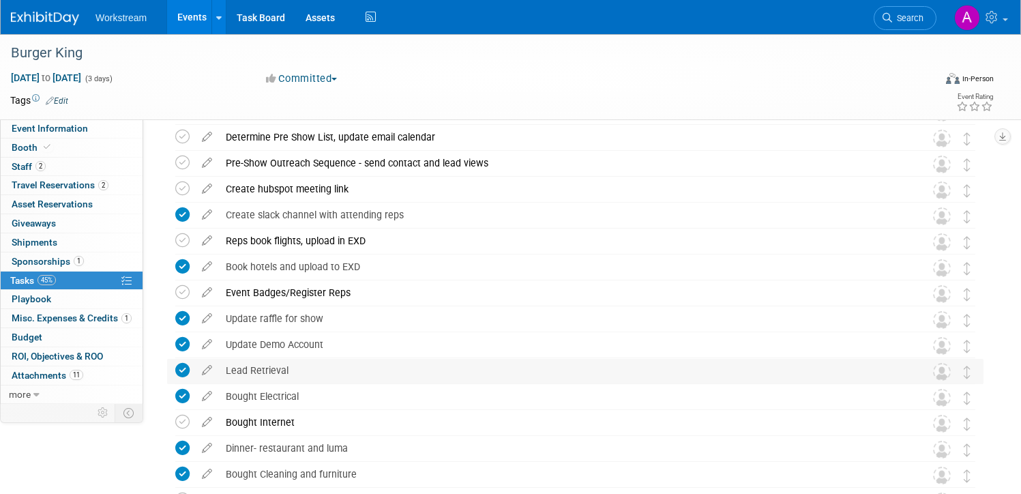
scroll to position [79, 0]
click at [178, 415] on icon at bounding box center [182, 420] width 14 height 14
click at [71, 132] on span "Event Information" at bounding box center [50, 128] width 76 height 11
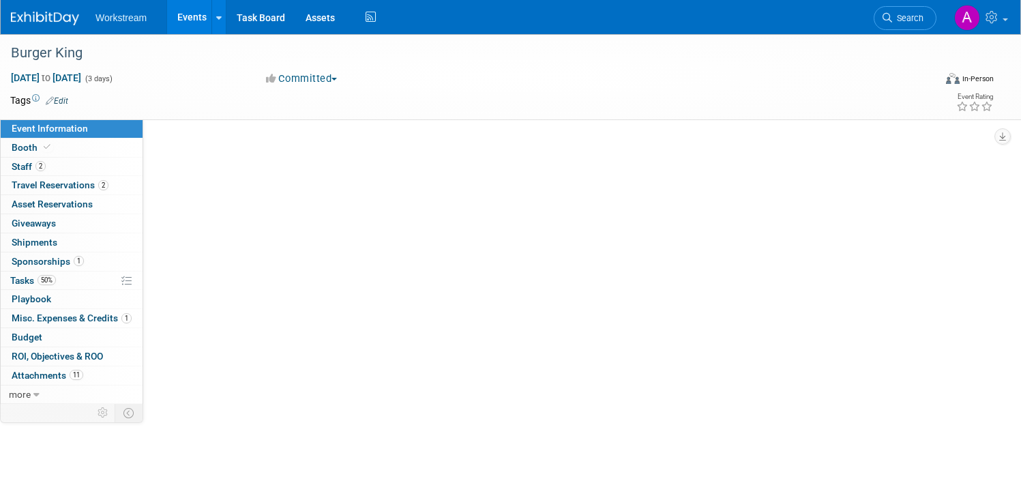
scroll to position [0, 0]
select select "Brand MSA"
select select "Restaurant"
select select "[PERSON_NAME]"
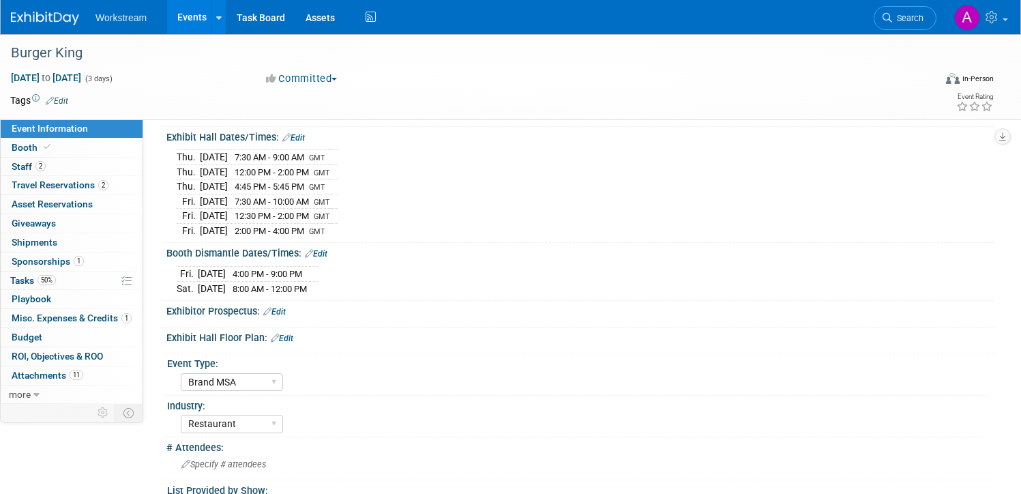
scroll to position [212, 0]
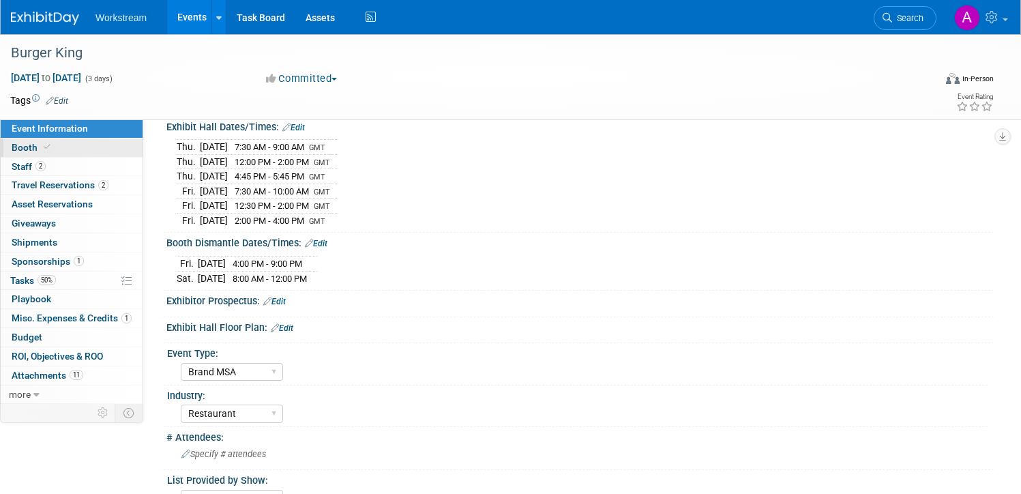
click at [52, 153] on link "Booth" at bounding box center [72, 147] width 142 height 18
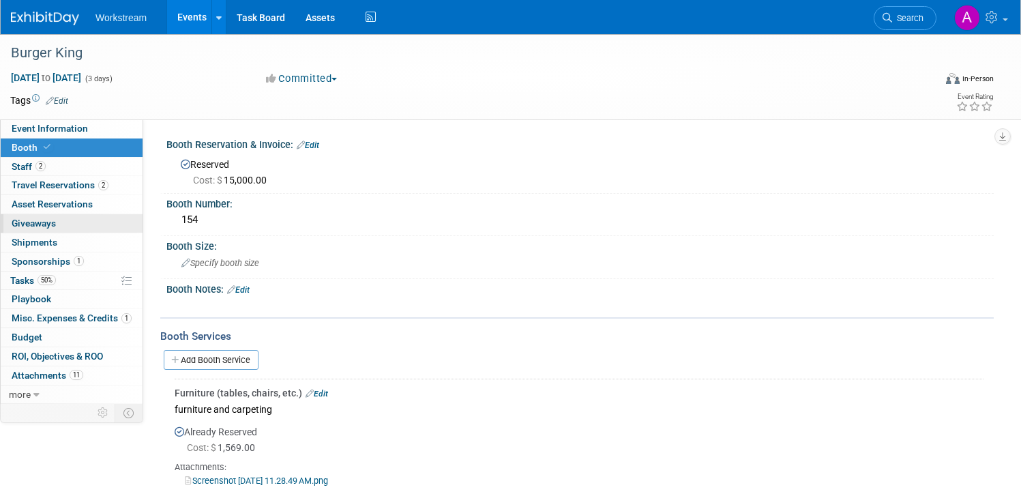
scroll to position [16, 0]
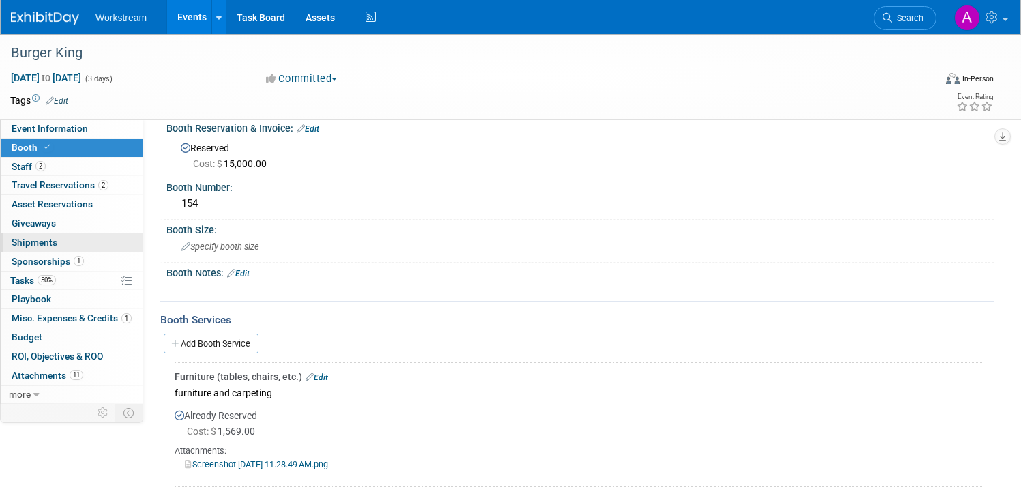
click at [62, 243] on link "0 Shipments 0" at bounding box center [72, 242] width 142 height 18
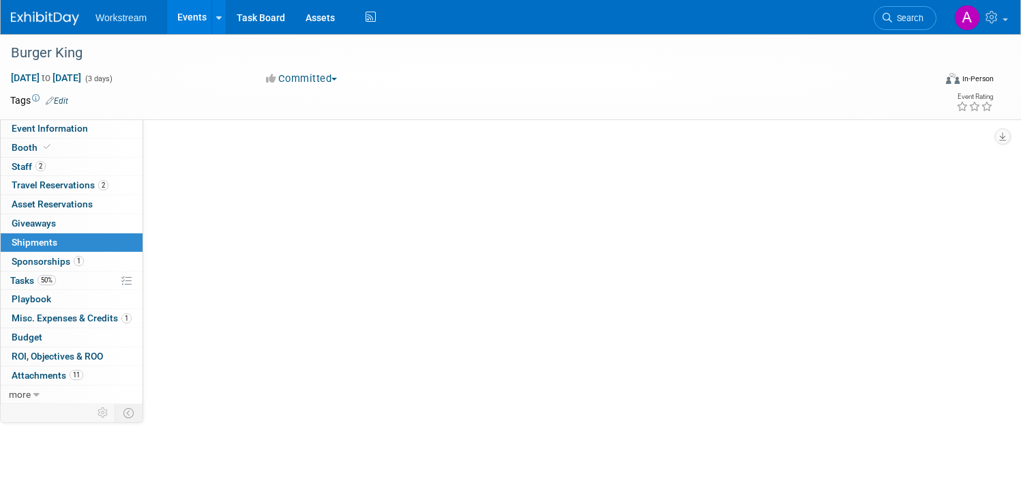
scroll to position [0, 0]
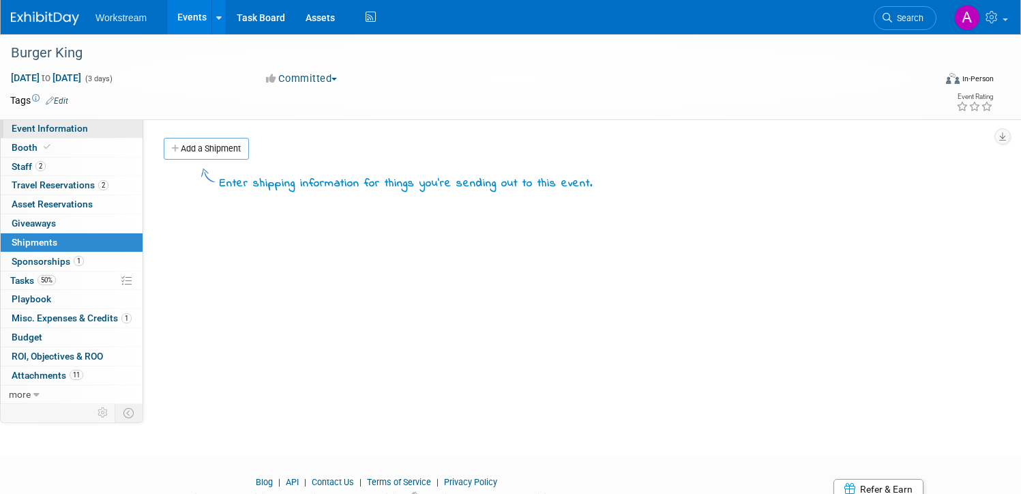
click at [101, 129] on link "Event Information" at bounding box center [72, 128] width 142 height 18
select select "Brand MSA"
select select "Restaurant"
select select "[PERSON_NAME]"
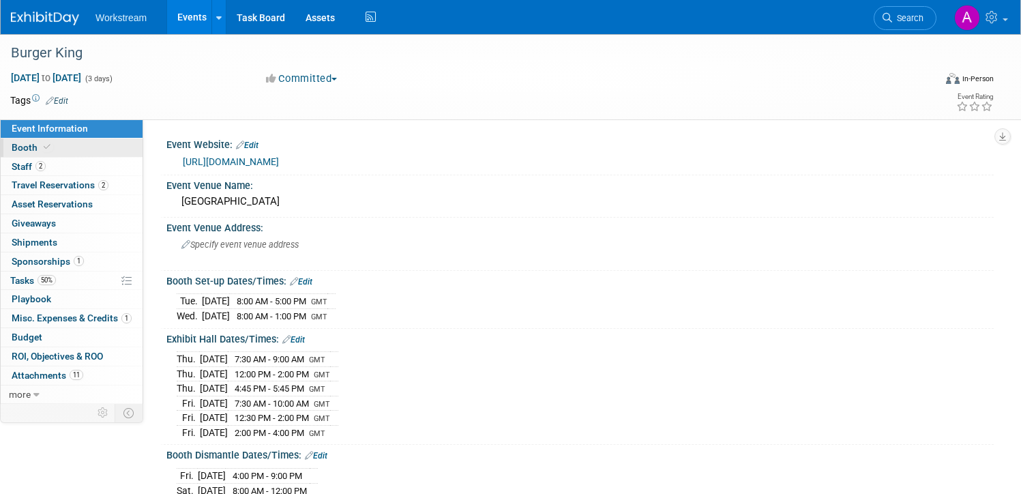
click at [101, 148] on link "Booth" at bounding box center [72, 147] width 142 height 18
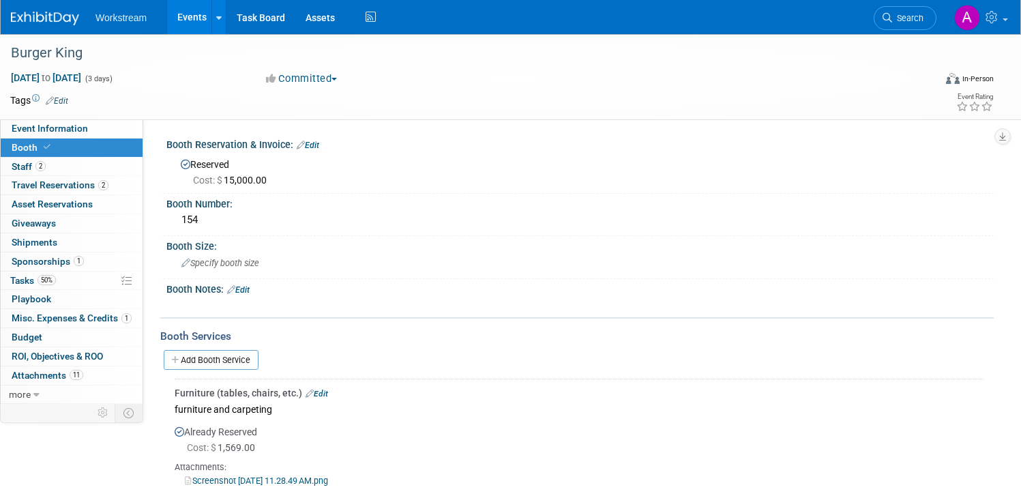
click at [191, 359] on link "Add Booth Service" at bounding box center [211, 360] width 95 height 20
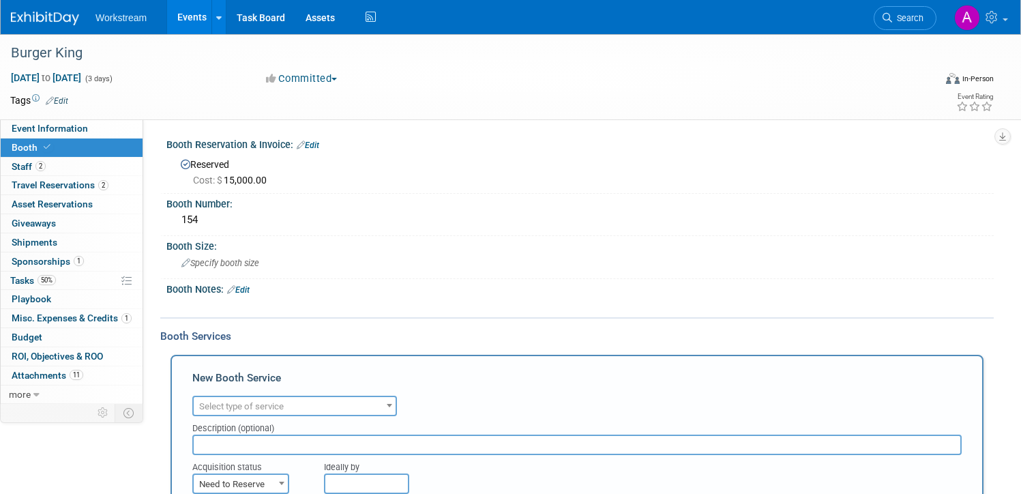
click at [260, 401] on span "Select type of service" at bounding box center [241, 406] width 85 height 10
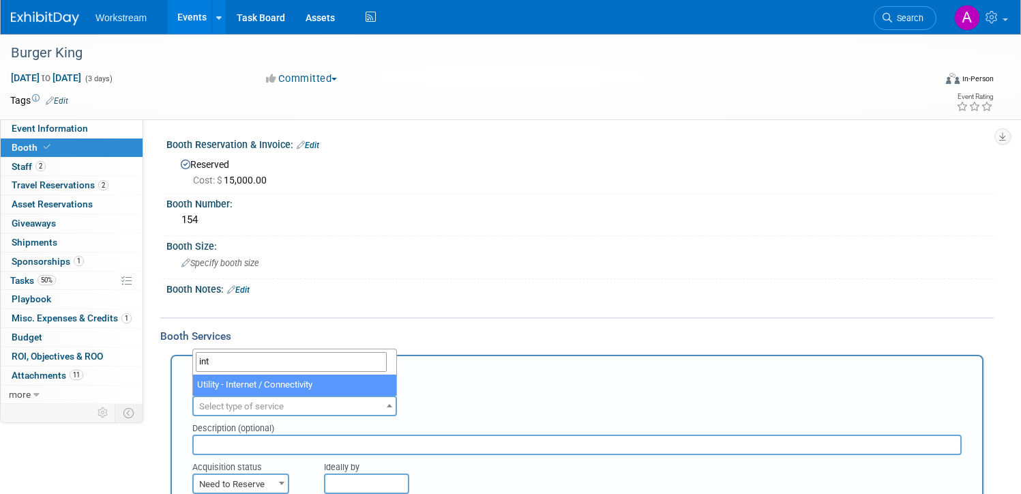
type input "int"
select select "18"
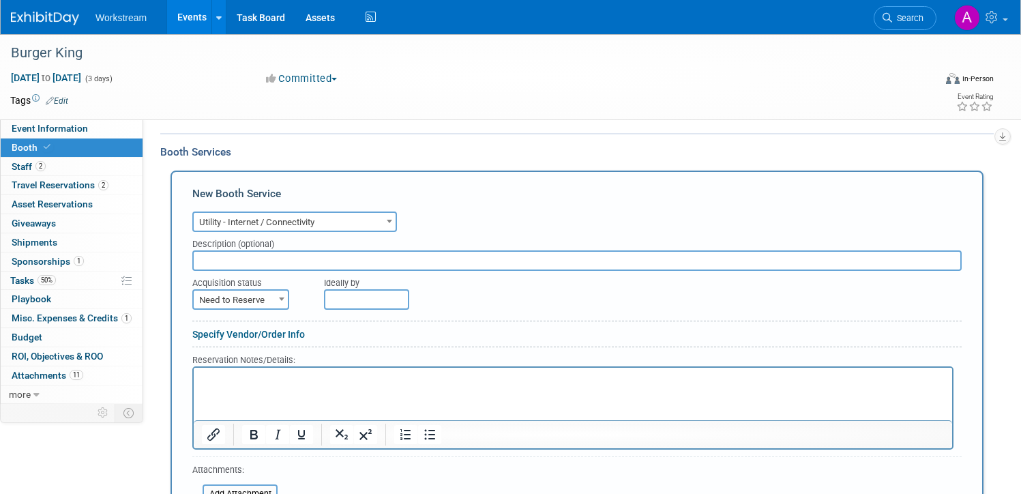
scroll to position [205, 0]
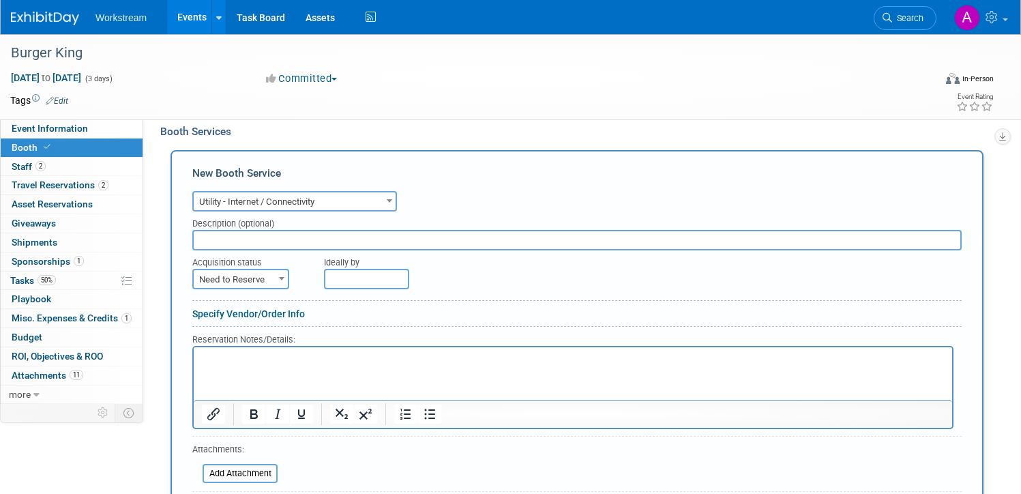
click at [239, 277] on span "Need to Reserve" at bounding box center [241, 279] width 94 height 19
select select "2"
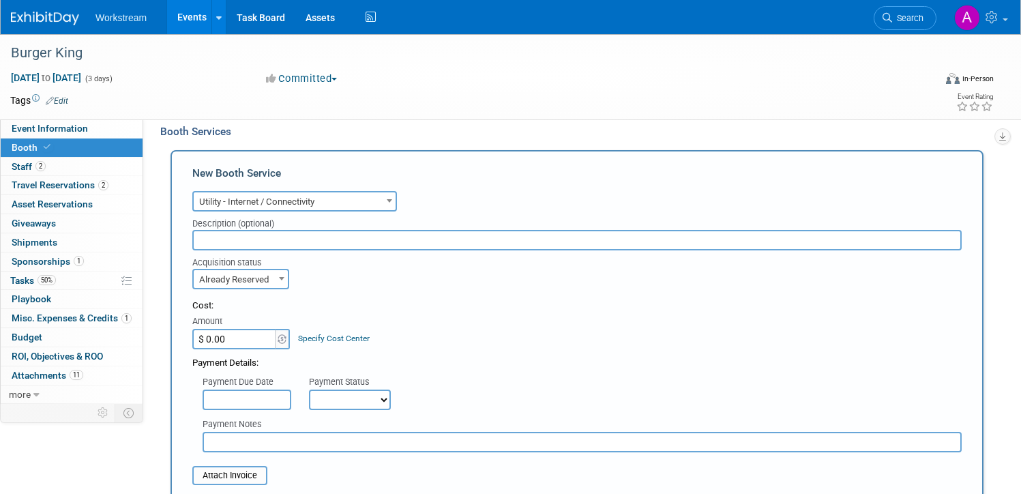
click at [237, 342] on input "$ 0.00" at bounding box center [234, 339] width 85 height 20
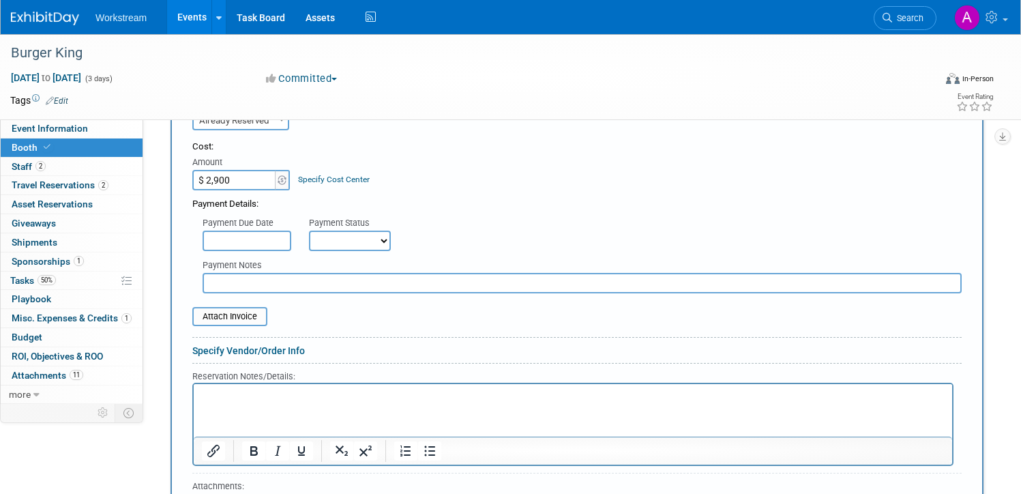
scroll to position [452, 0]
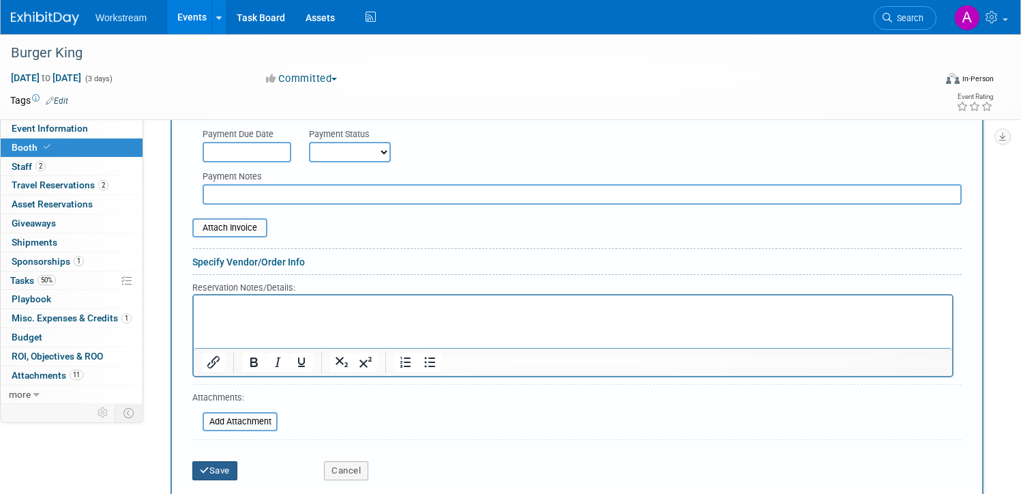
type input "$ 2,900.00"
click at [220, 464] on button "Save" at bounding box center [214, 470] width 45 height 19
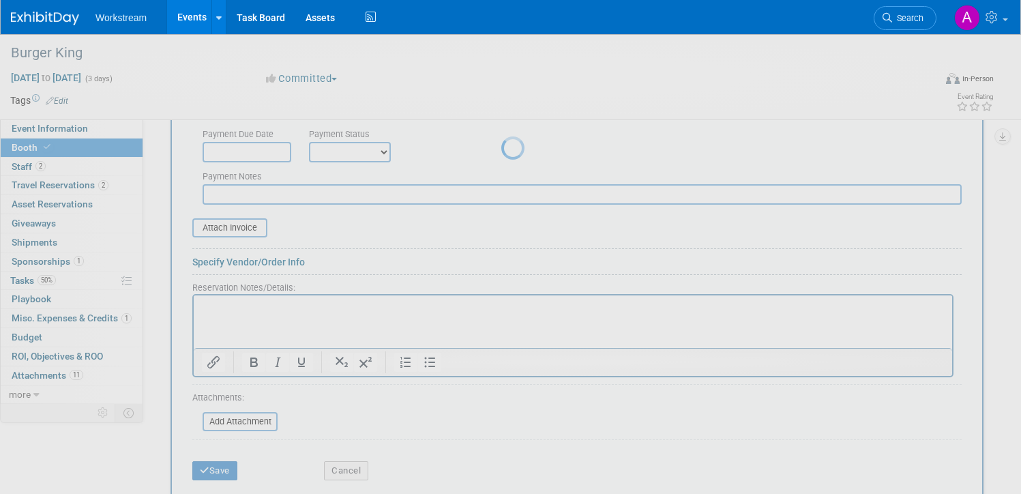
scroll to position [318, 0]
